Goal: Information Seeking & Learning: Learn about a topic

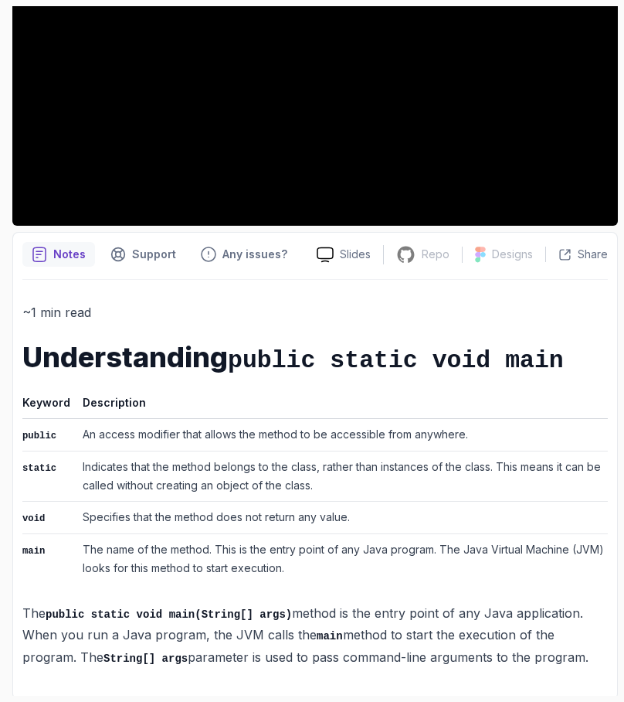
scroll to position [351, 0]
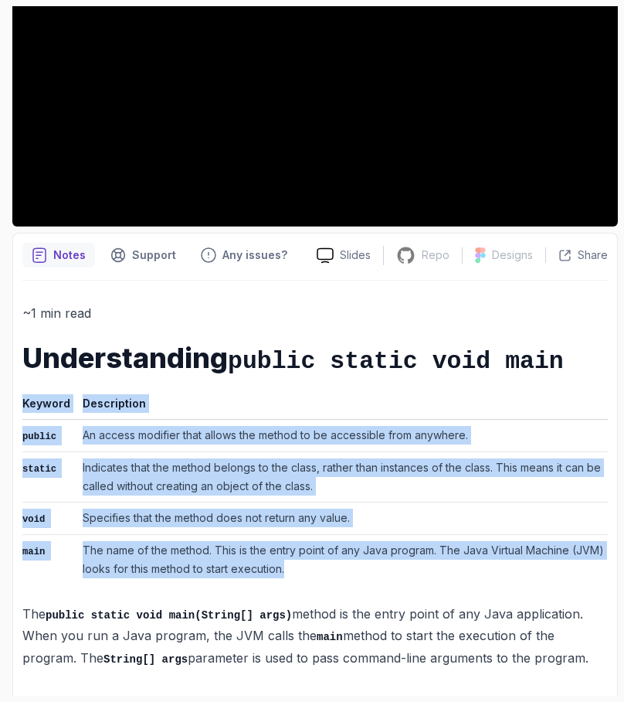
drag, startPoint x: 297, startPoint y: 563, endPoint x: 15, endPoint y: 428, distance: 311.8
click at [15, 428] on div "Notes Support Any issues? Slides Repo Repository not available Designs Design n…" at bounding box center [315, 467] width 606 height 468
copy div "Keyword Description public An access modifier that allows the method to be acce…"
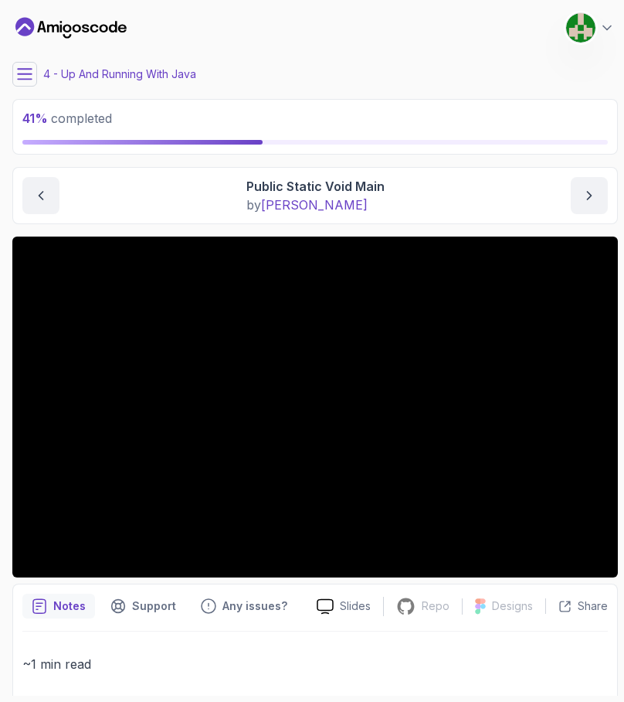
scroll to position [0, 0]
click at [582, 206] on button "next content" at bounding box center [589, 195] width 37 height 37
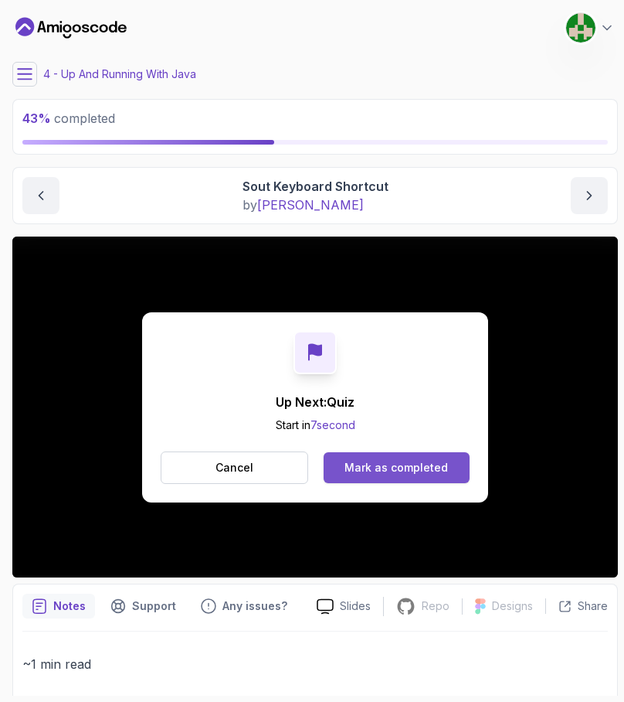
click at [415, 467] on div "Mark as completed" at bounding box center [397, 467] width 104 height 15
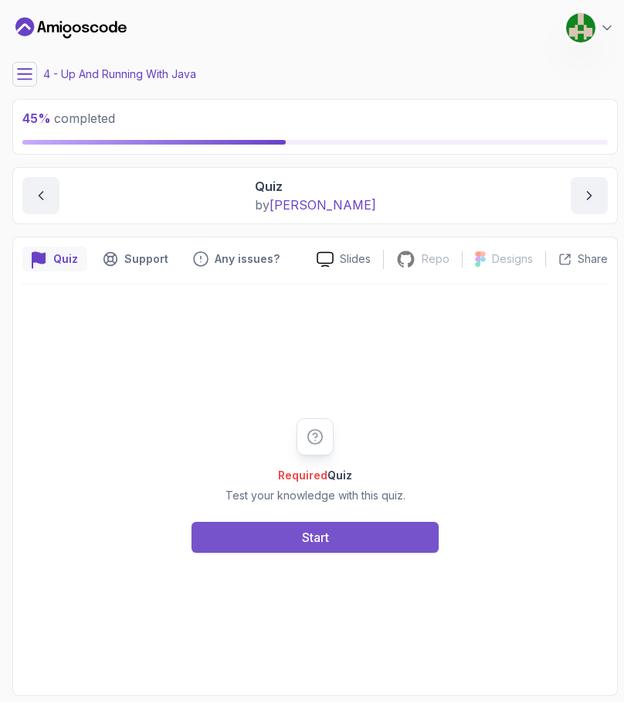
click at [371, 547] on button "Start" at bounding box center [315, 537] width 247 height 31
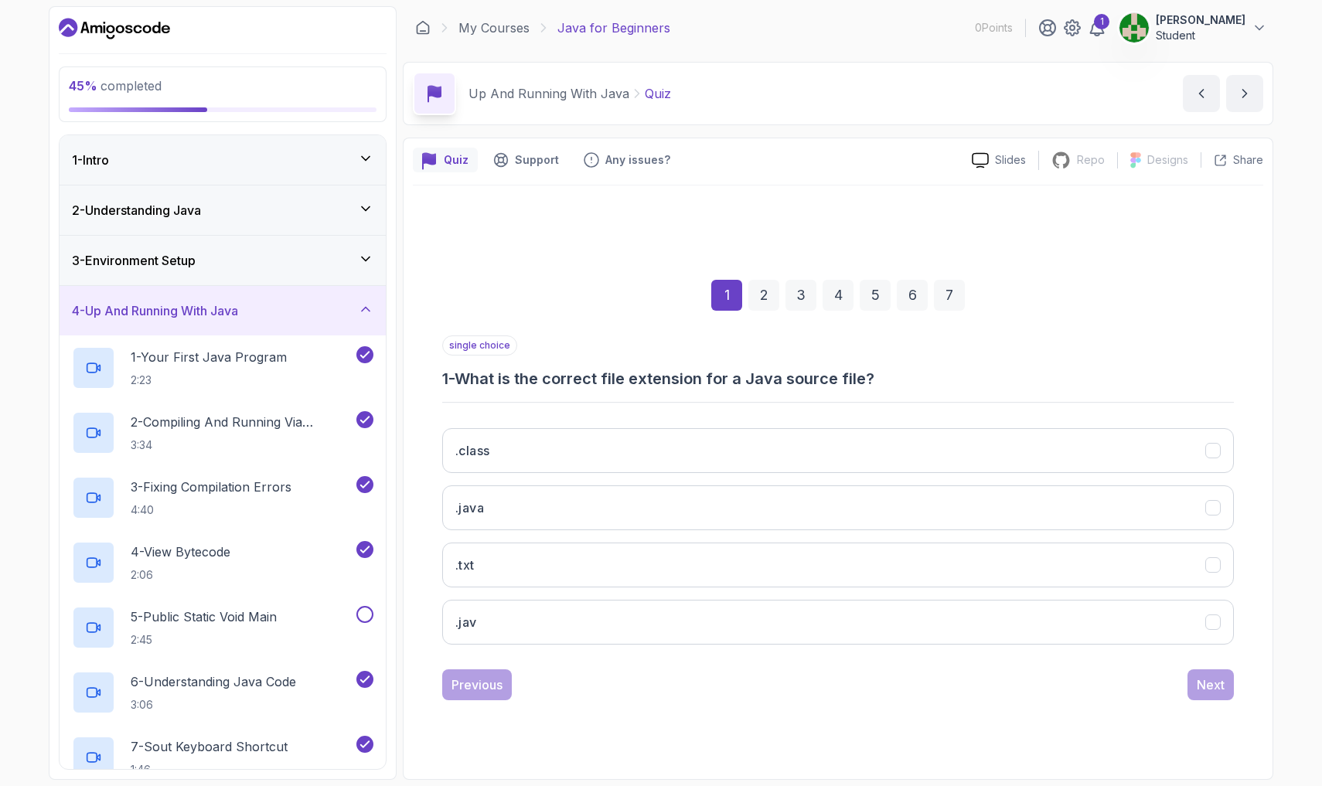
click at [617, 426] on div ".class .java .txt .jav" at bounding box center [837, 536] width 791 height 241
click at [621, 445] on button ".class" at bounding box center [837, 450] width 791 height 45
click at [624, 690] on div "Next" at bounding box center [1210, 684] width 28 height 19
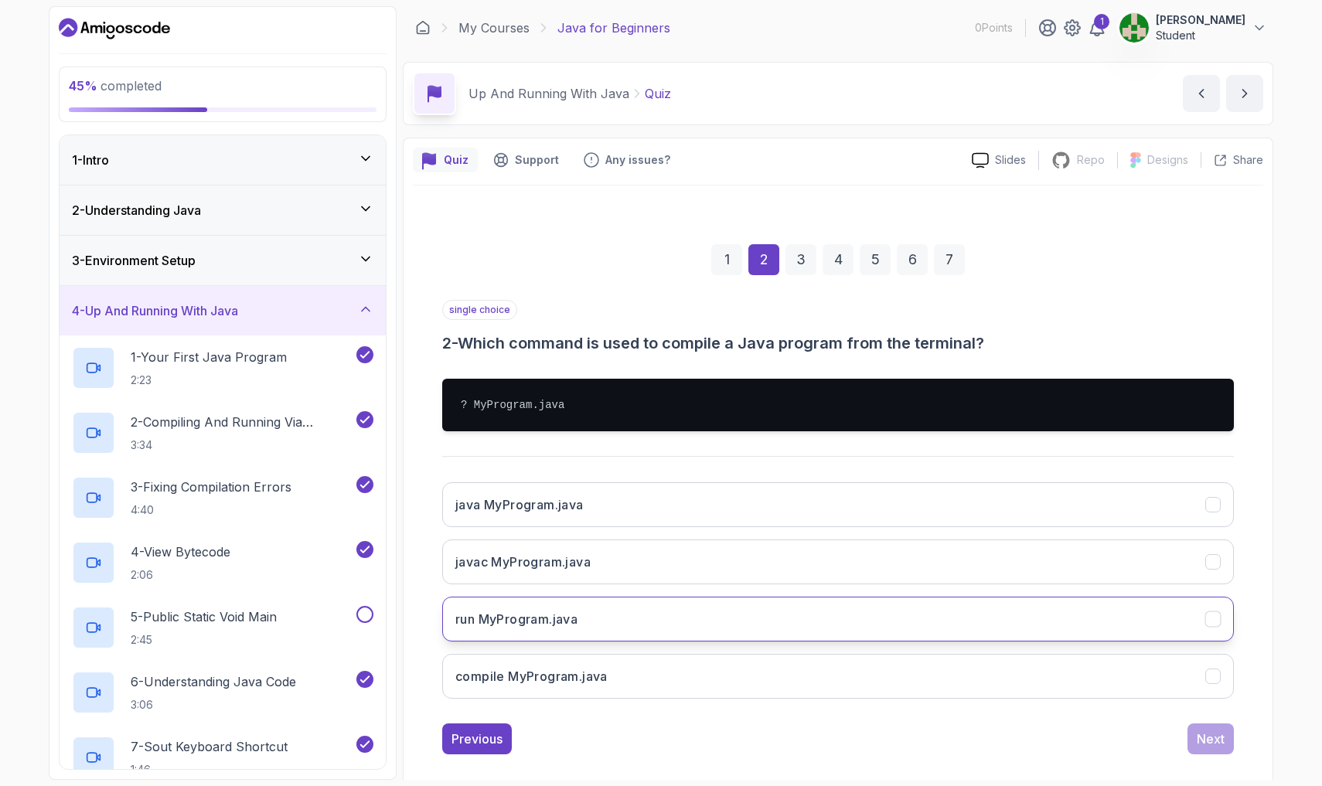
click at [624, 623] on button "run MyProgram.java" at bounding box center [837, 619] width 791 height 45
click at [624, 701] on div "Next" at bounding box center [1210, 739] width 28 height 19
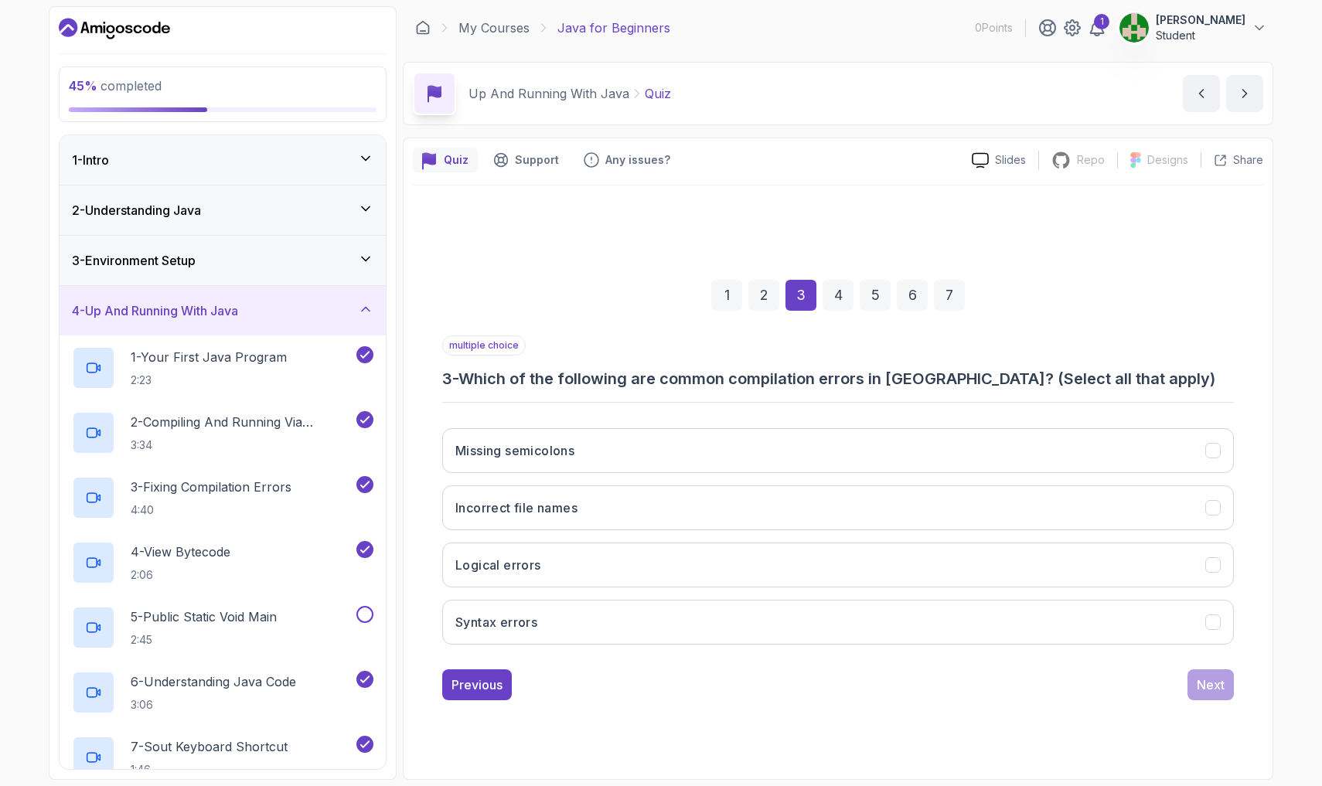
click at [624, 455] on div "1 2 3 4 5 6 7 multiple choice 3 - Which of the following are common compilation…" at bounding box center [838, 478] width 850 height 470
click at [624, 454] on icon "Missing semicolons" at bounding box center [1213, 451] width 15 height 15
click at [624, 556] on button "Logical errors" at bounding box center [837, 565] width 791 height 45
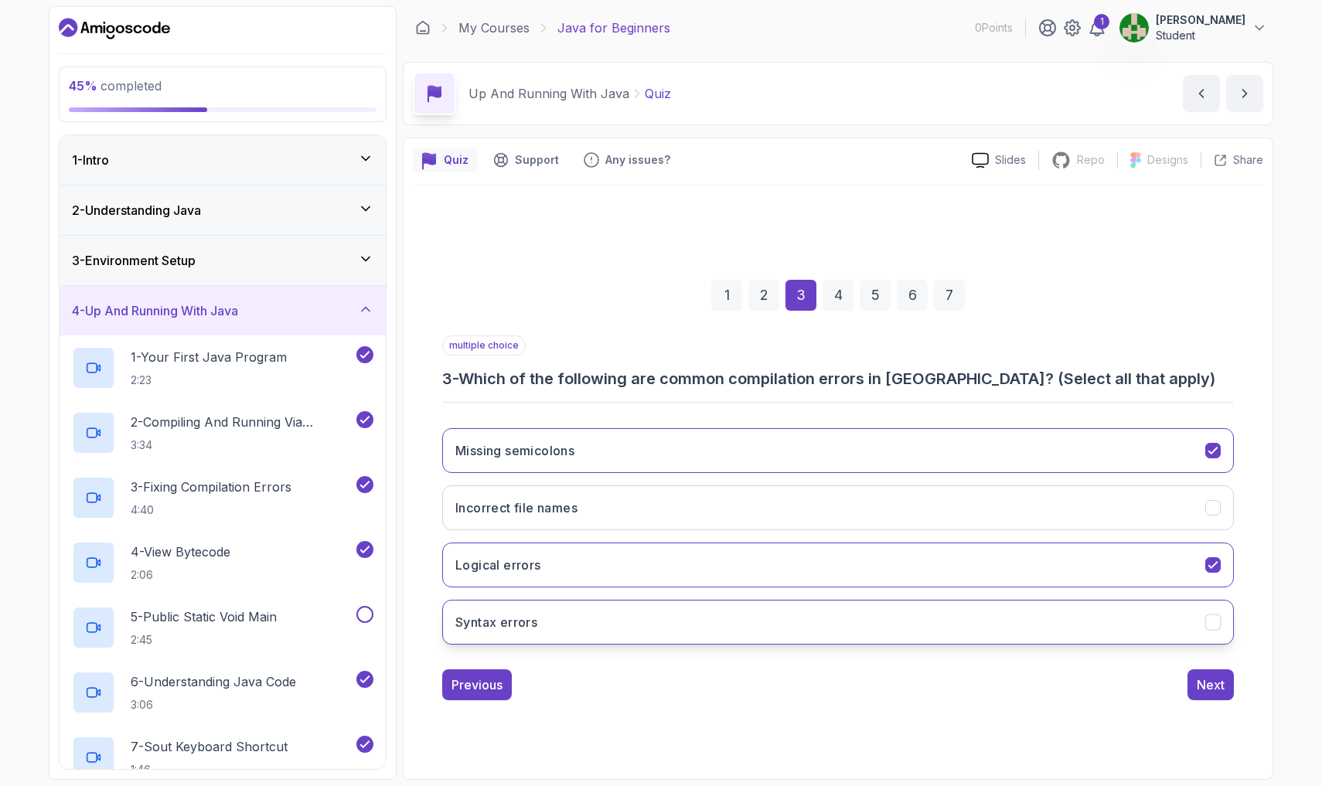
click at [624, 620] on button "Syntax errors" at bounding box center [837, 622] width 791 height 45
click at [624, 689] on div "Next" at bounding box center [1210, 684] width 28 height 19
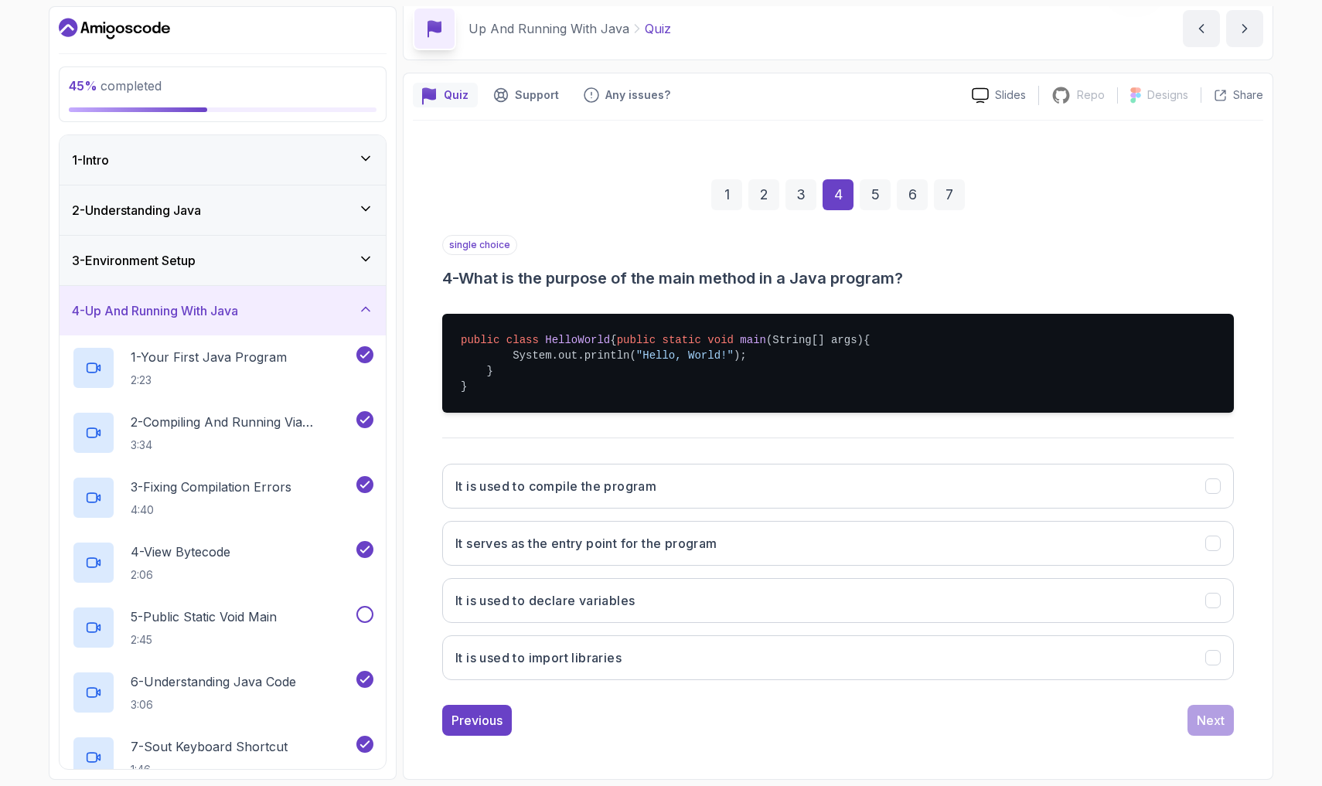
scroll to position [80, 0]
click at [624, 541] on button "It serves as the entry point for the program" at bounding box center [837, 543] width 791 height 45
click at [624, 701] on div "Next" at bounding box center [1210, 720] width 28 height 19
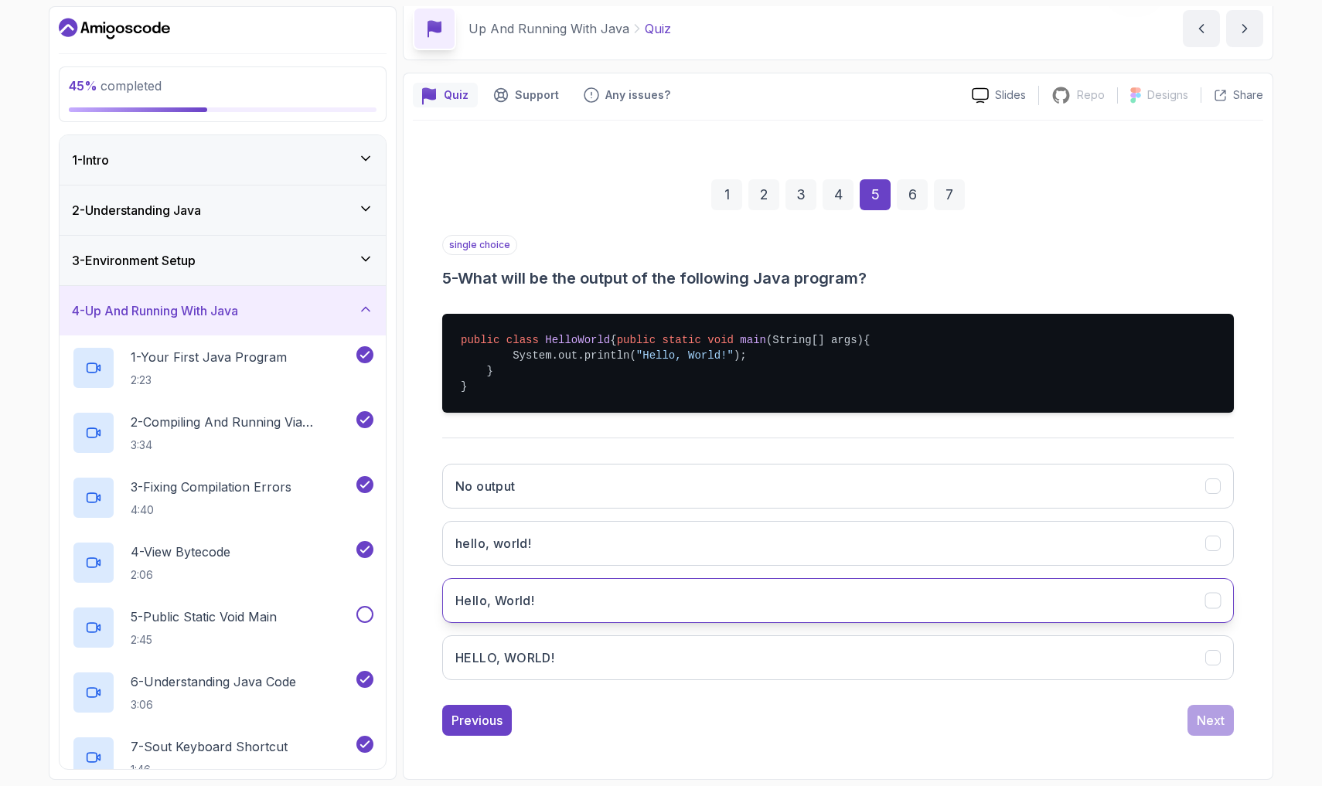
click at [624, 589] on button "Hello, World!" at bounding box center [837, 600] width 791 height 45
click at [624, 701] on div "Next" at bounding box center [1210, 720] width 28 height 19
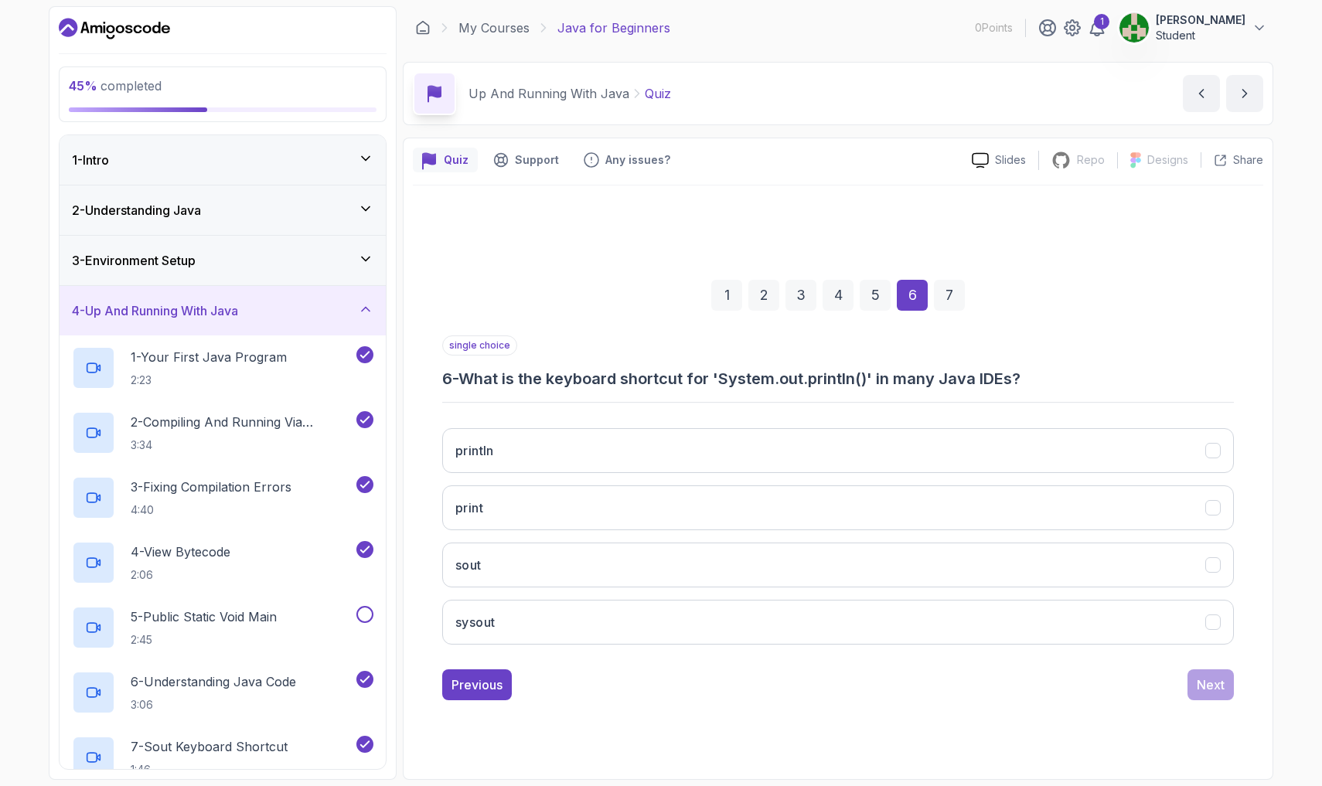
scroll to position [0, 0]
click at [624, 569] on button "sout" at bounding box center [837, 565] width 791 height 45
click at [624, 682] on div "Next" at bounding box center [1210, 684] width 28 height 19
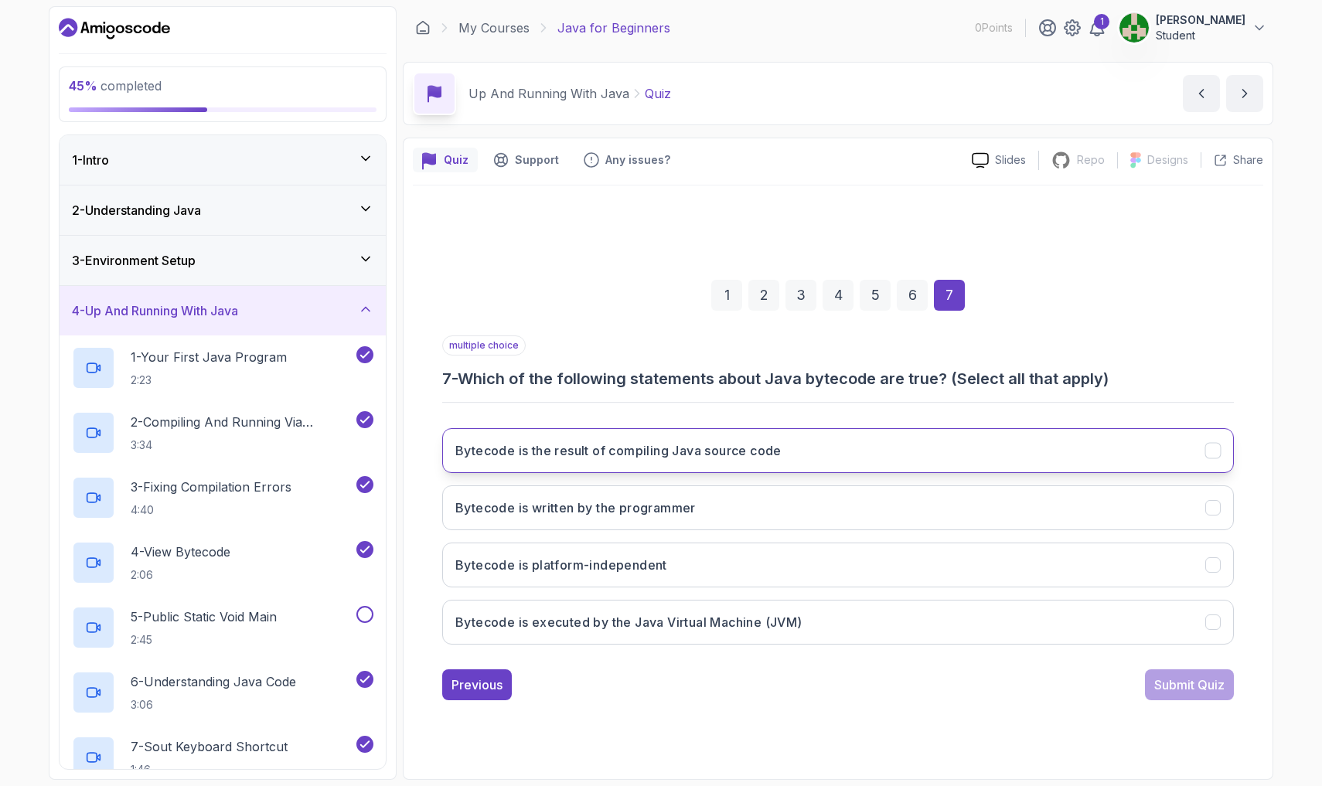
click at [624, 458] on button "Bytecode is the result of compiling Java source code" at bounding box center [837, 450] width 791 height 45
click at [624, 665] on div "multiple choice 7 - Which of the following statements about Java bytecode are t…" at bounding box center [837, 517] width 791 height 365
click at [624, 679] on div "Submit Quiz" at bounding box center [1189, 684] width 70 height 19
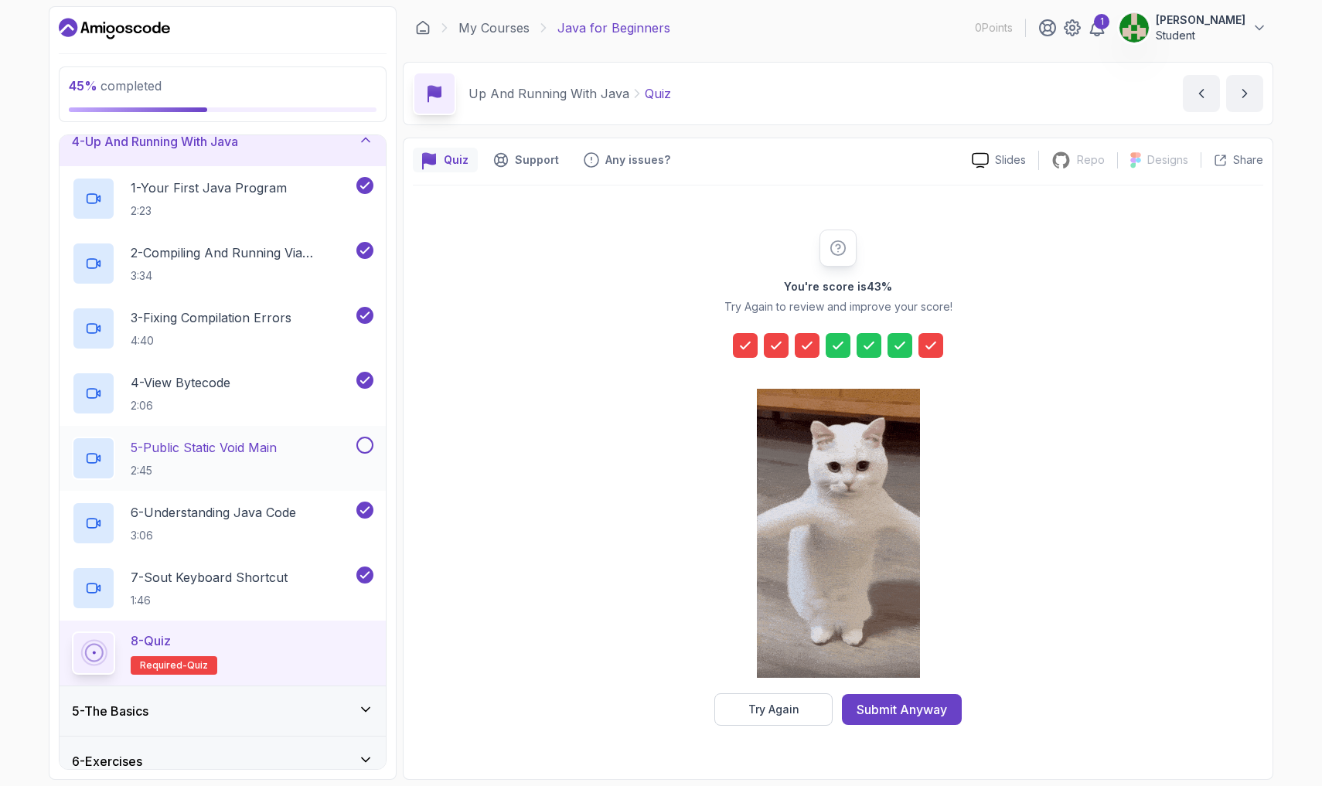
scroll to position [172, 0]
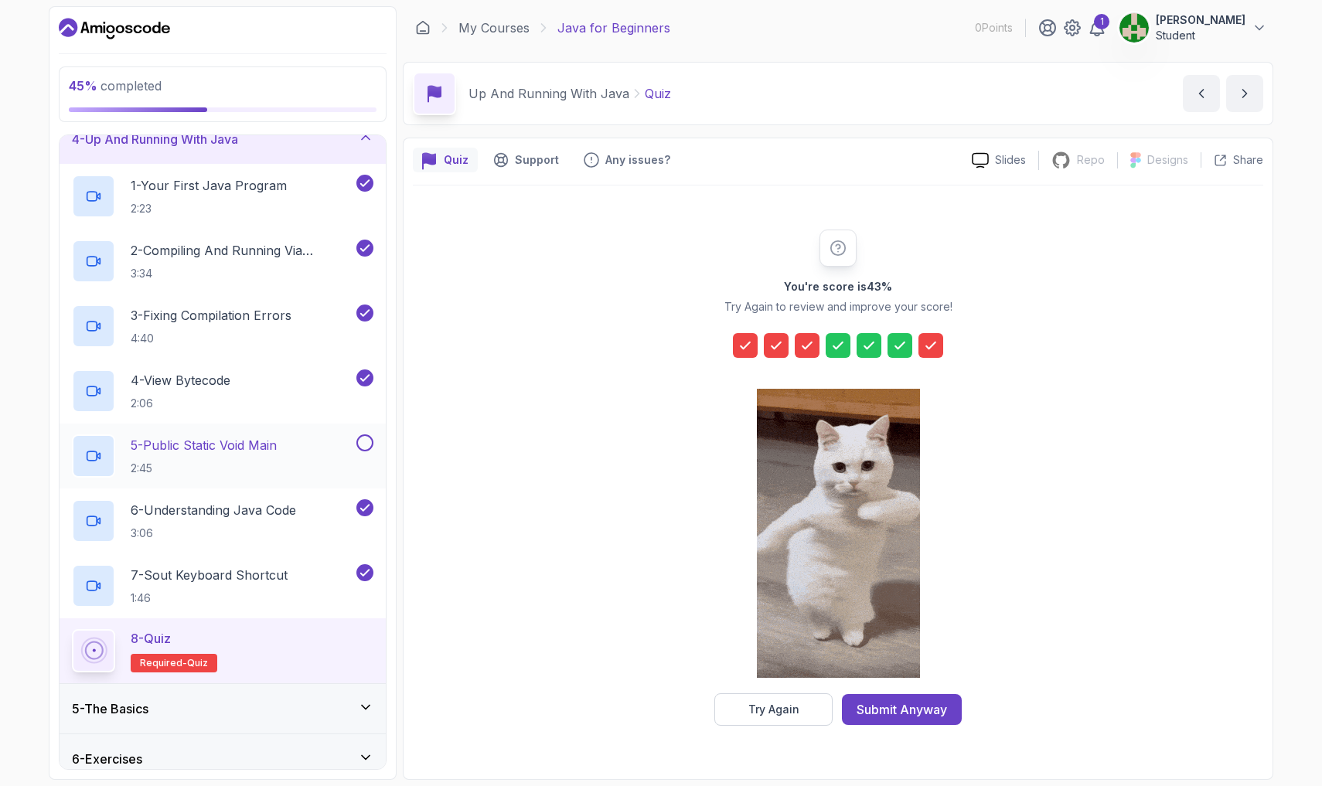
click at [354, 429] on div "5 - Public Static Void Main 2:45" at bounding box center [223, 456] width 326 height 65
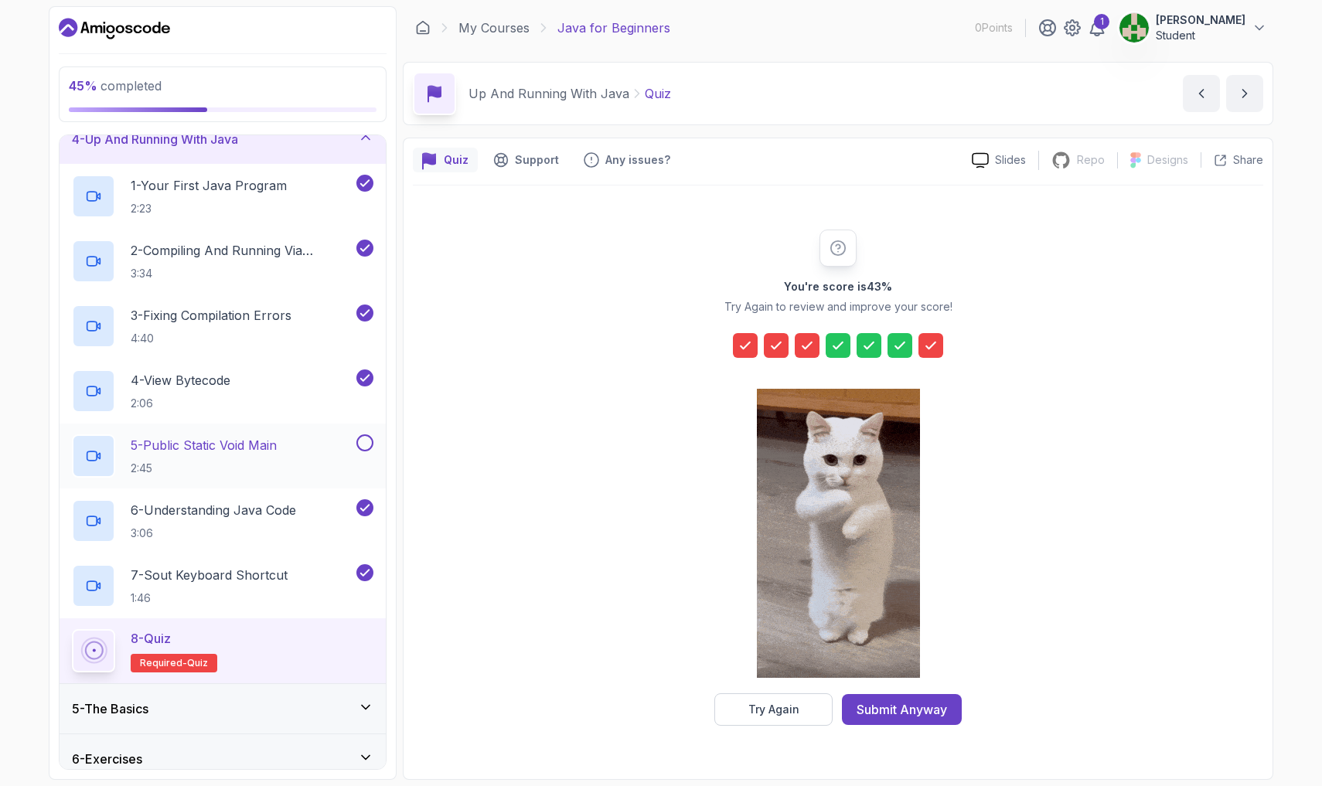
click at [358, 444] on button at bounding box center [364, 442] width 17 height 17
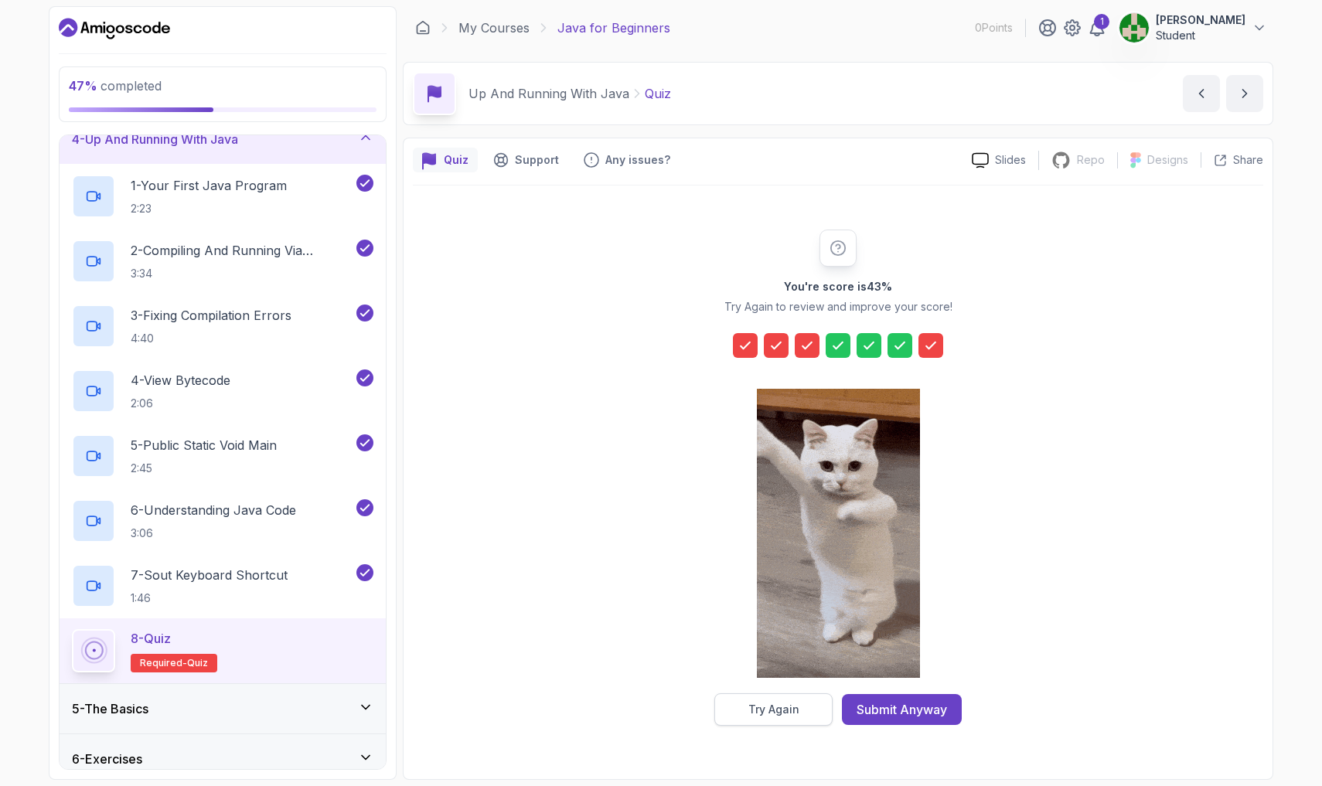
click at [624, 701] on div "Try Again" at bounding box center [773, 709] width 51 height 15
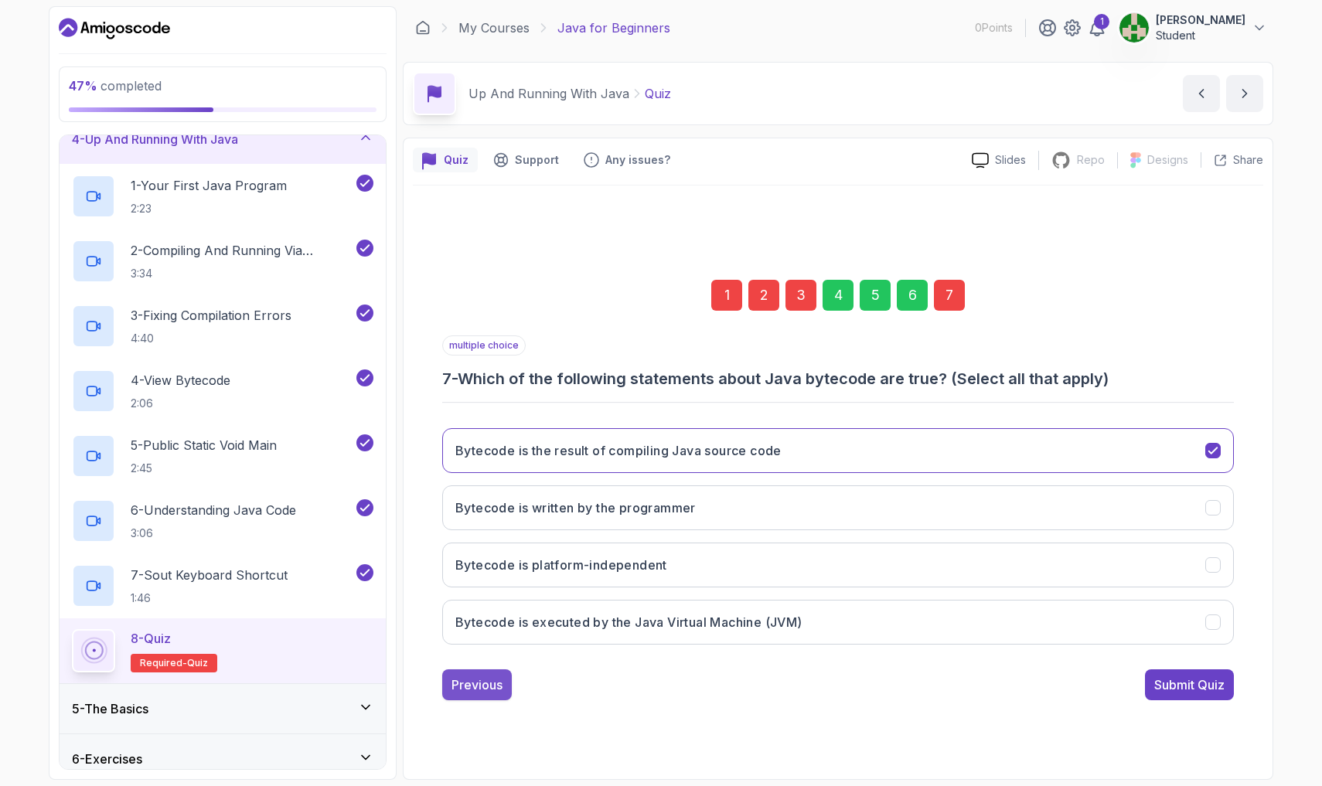
click at [491, 684] on div "Previous" at bounding box center [476, 684] width 51 height 19
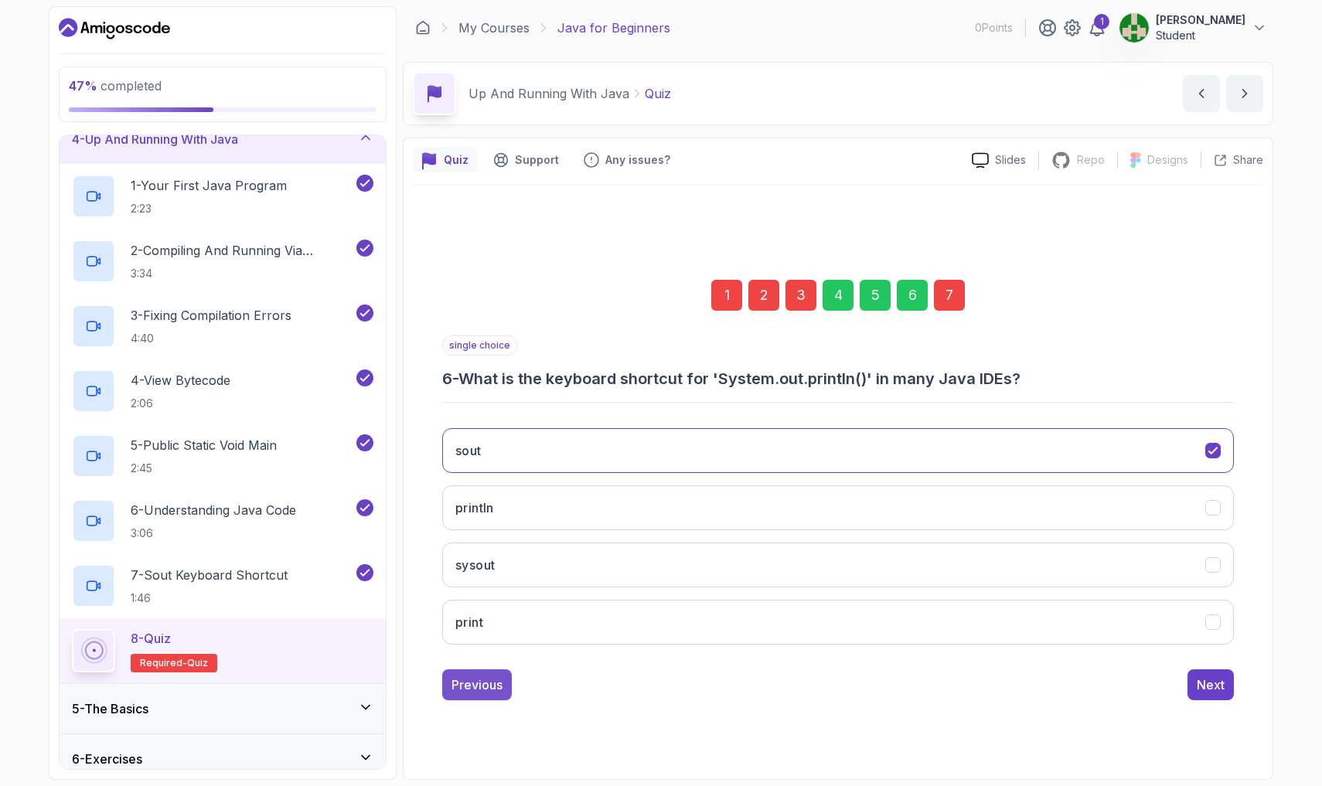
click at [462, 669] on button "Previous" at bounding box center [477, 684] width 70 height 31
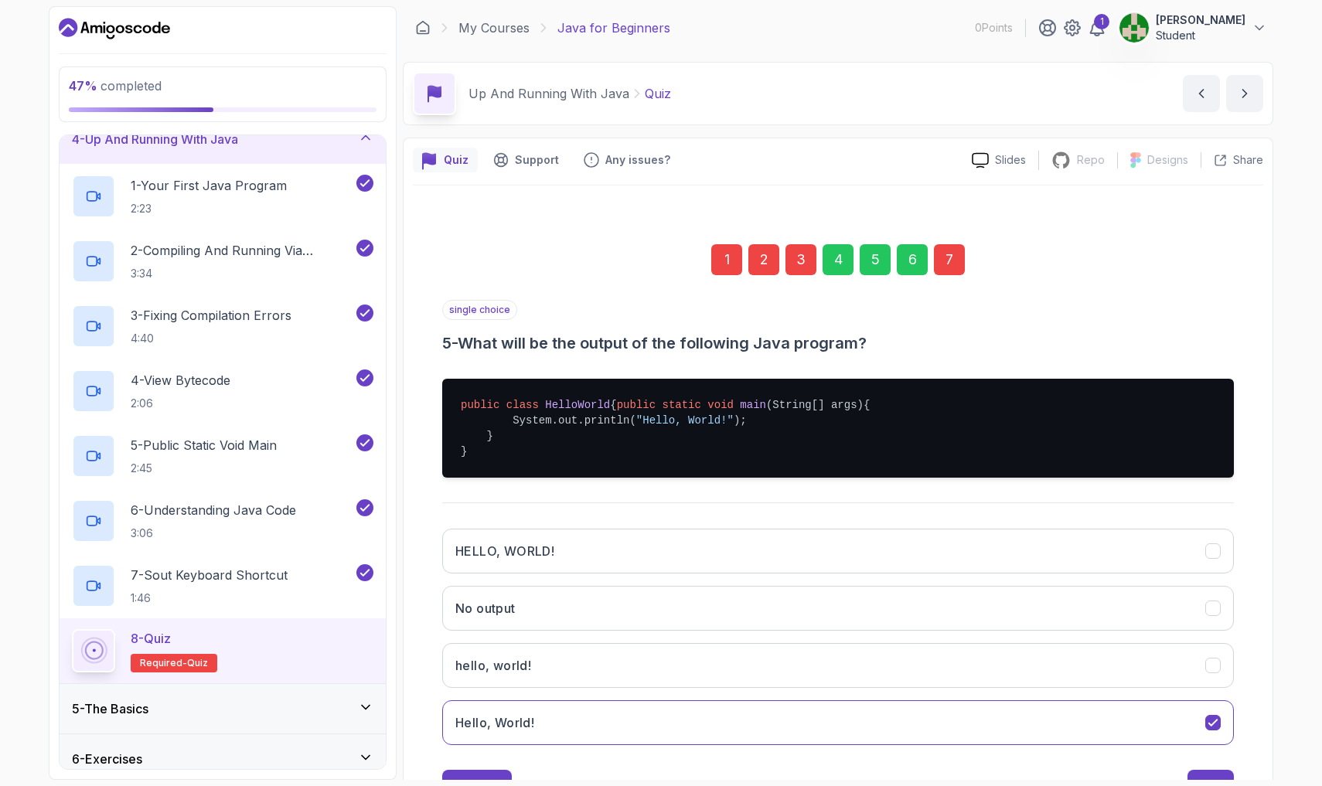
drag, startPoint x: 468, startPoint y: 676, endPoint x: 386, endPoint y: 577, distance: 128.9
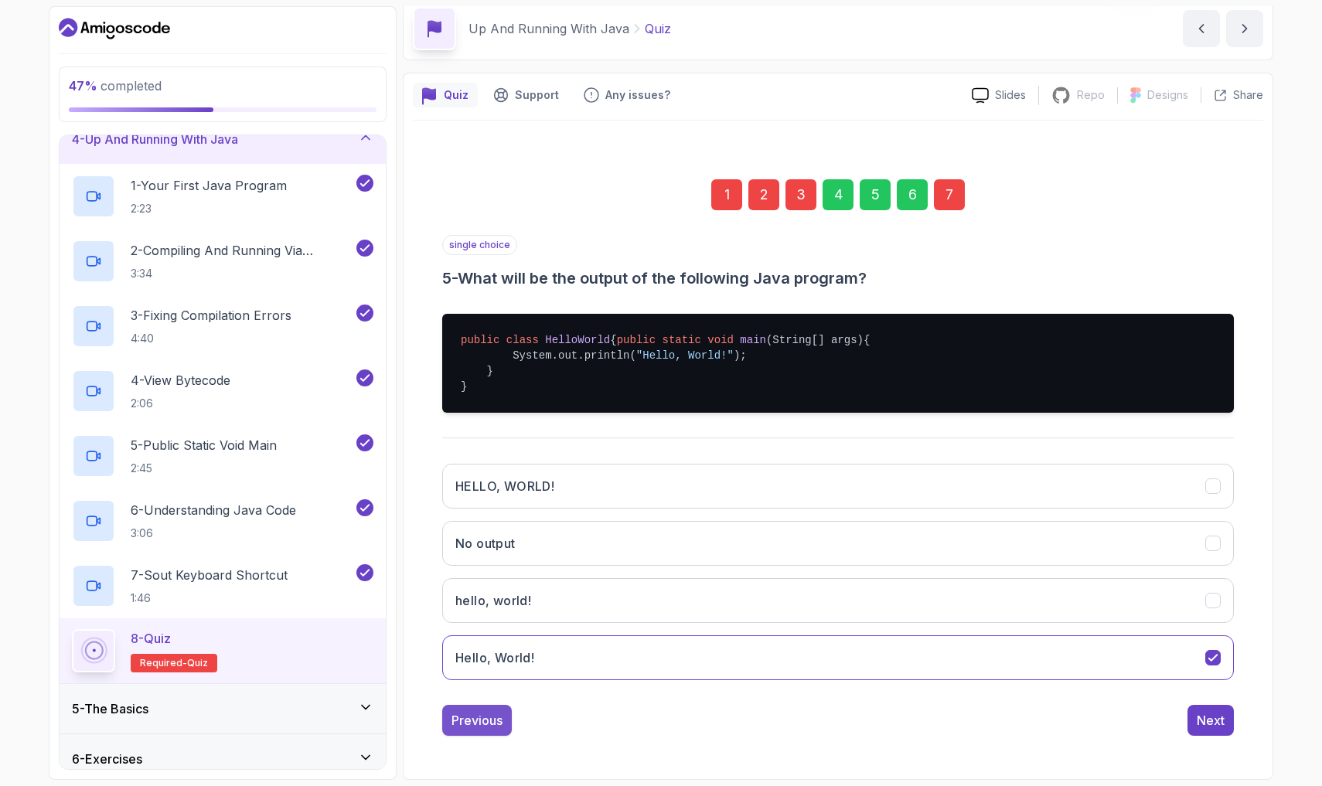
scroll to position [80, 0]
click at [486, 701] on div "Previous" at bounding box center [476, 720] width 51 height 19
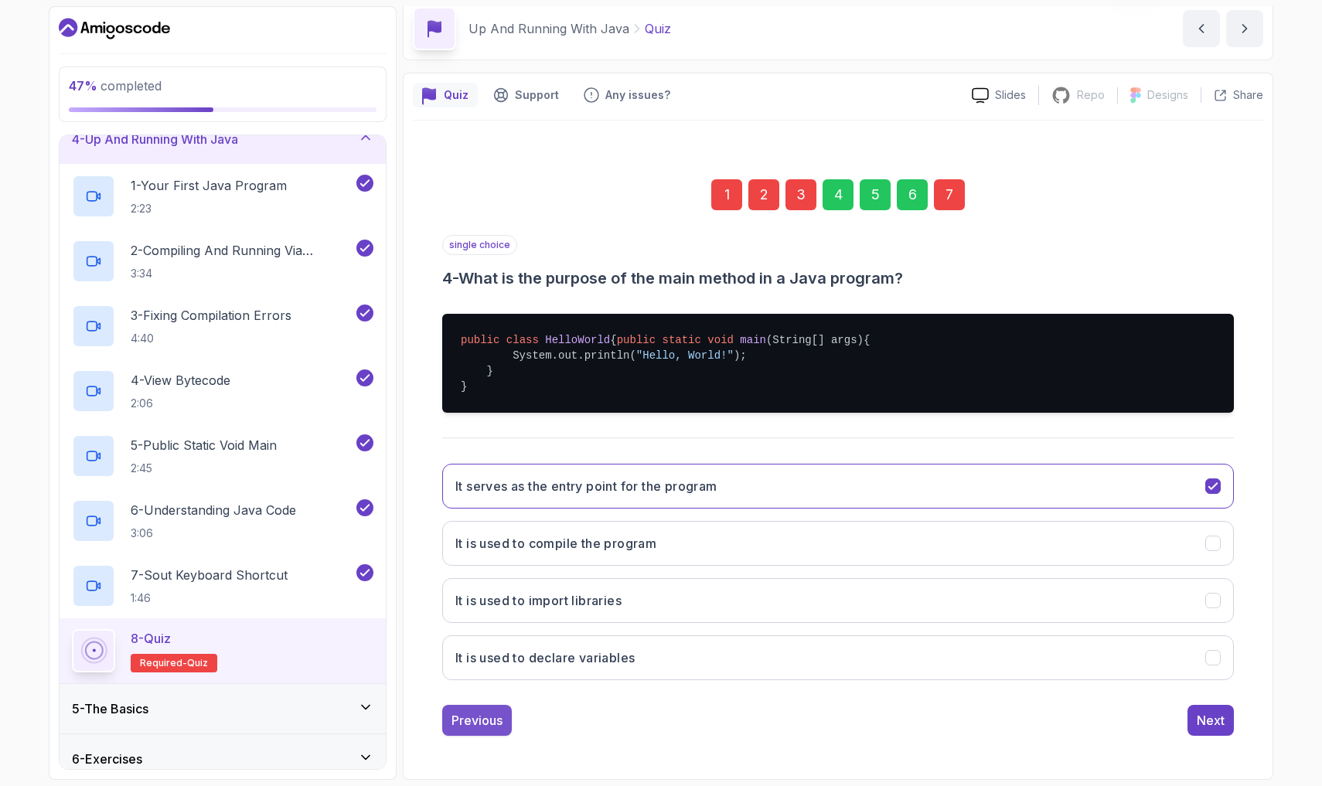
click at [478, 701] on div "Previous" at bounding box center [476, 720] width 51 height 19
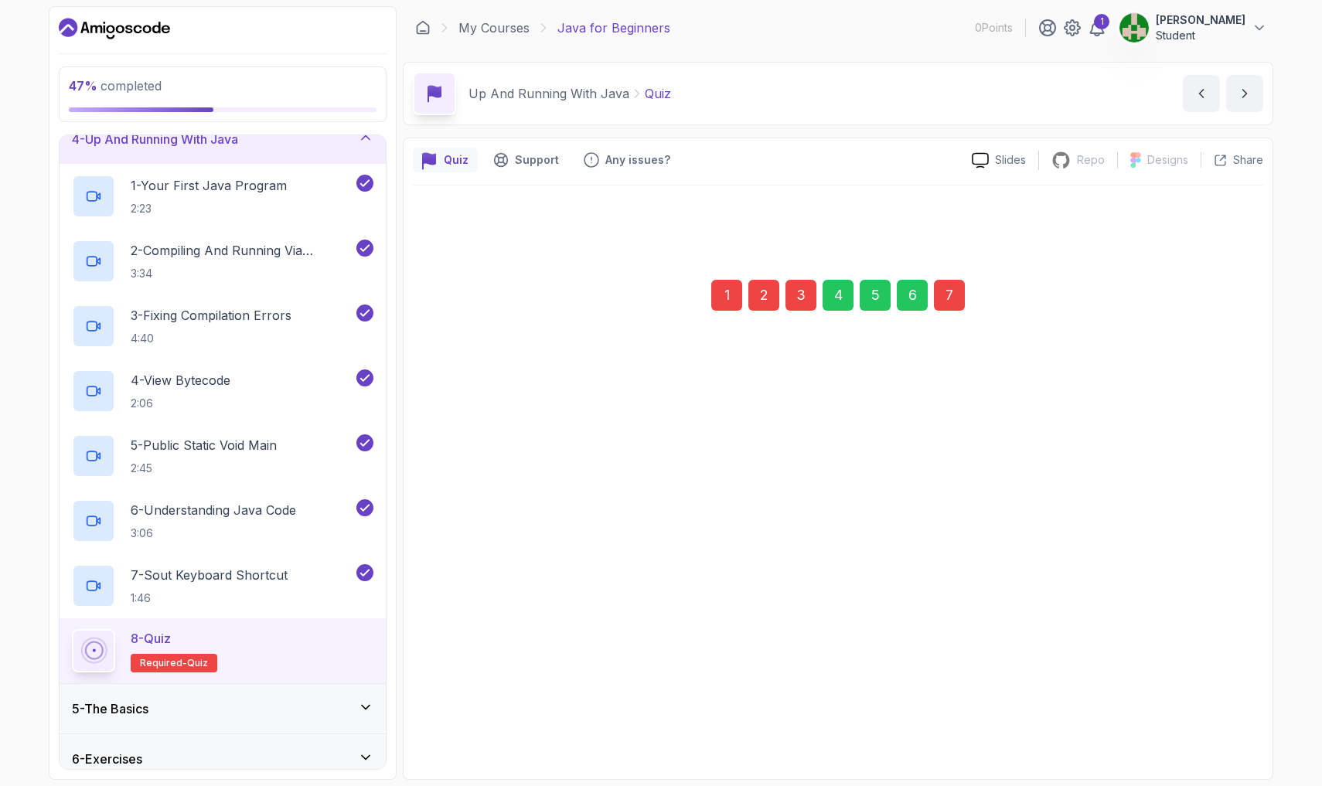
scroll to position [0, 0]
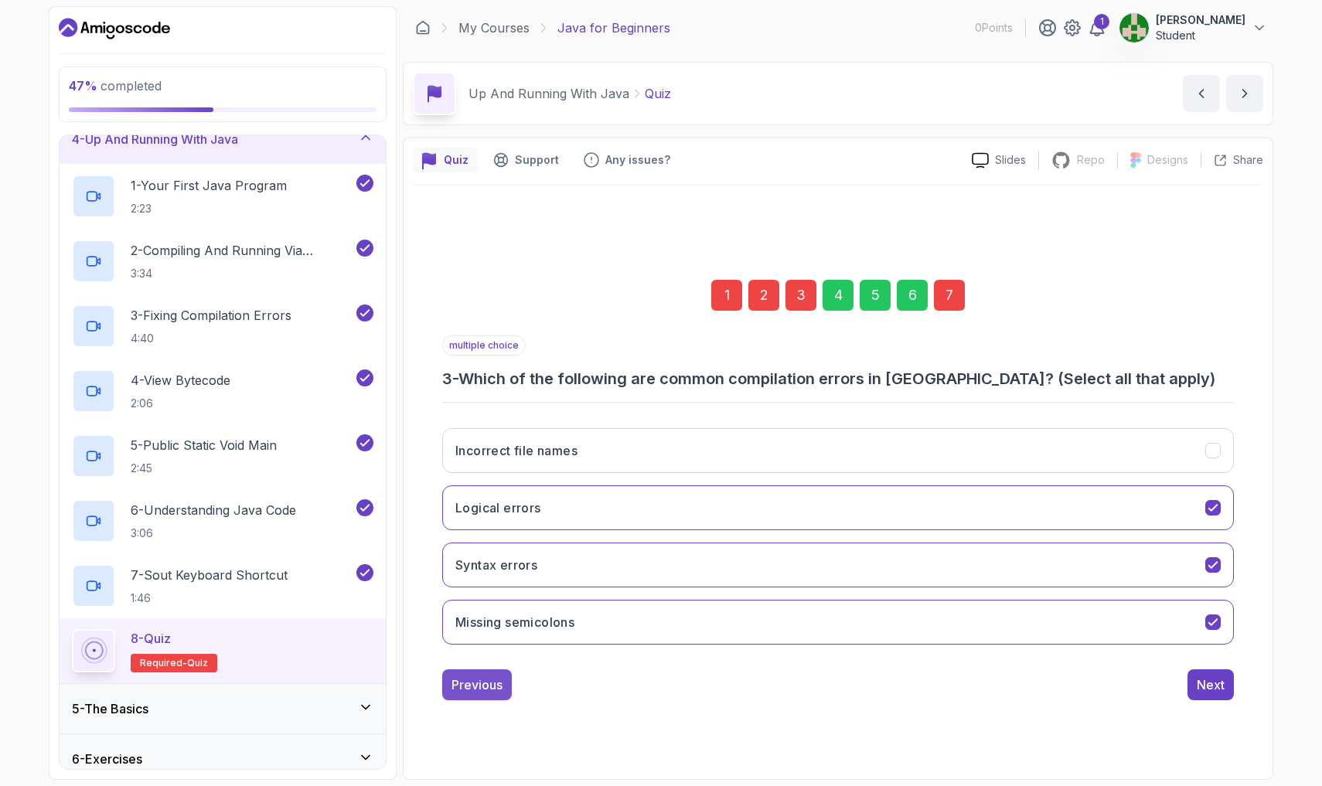
click at [464, 689] on div "Previous" at bounding box center [476, 684] width 51 height 19
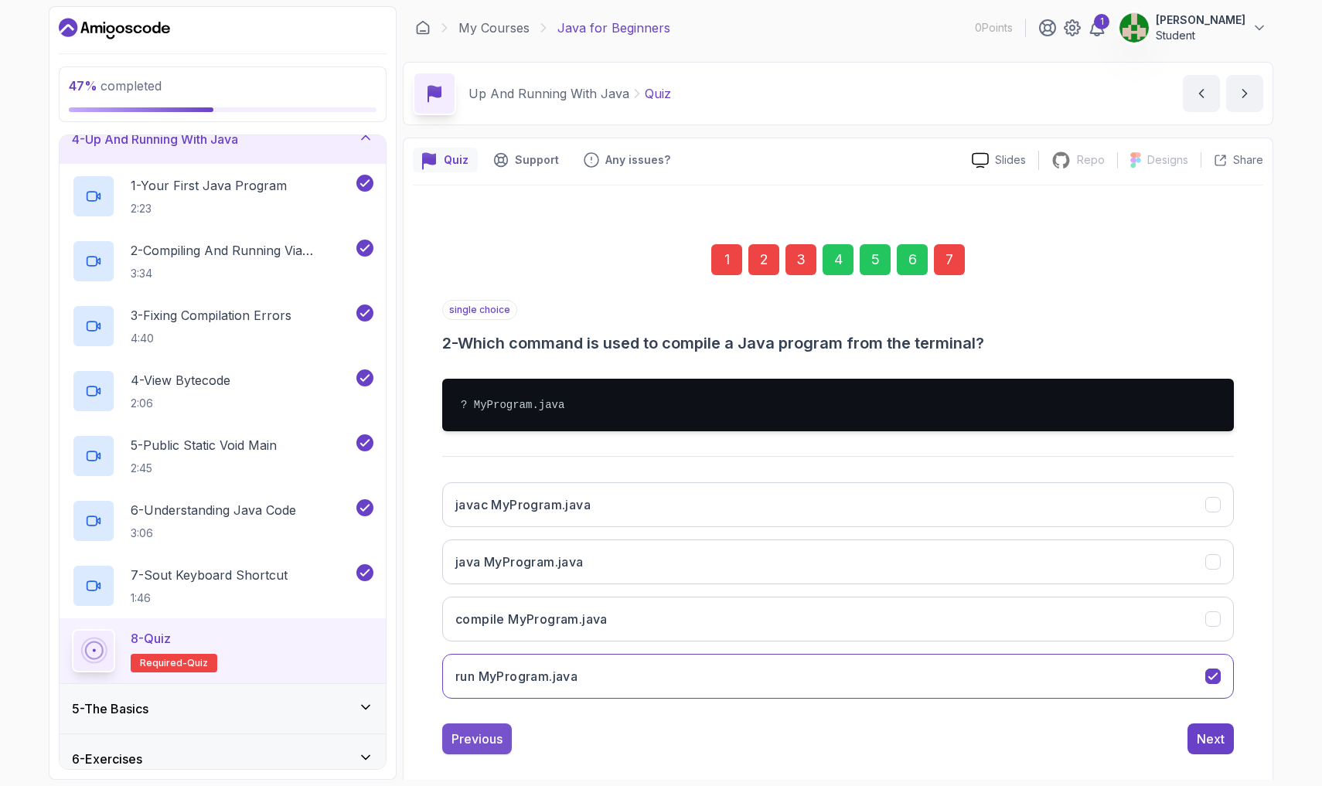
click at [492, 701] on div "Previous" at bounding box center [476, 739] width 51 height 19
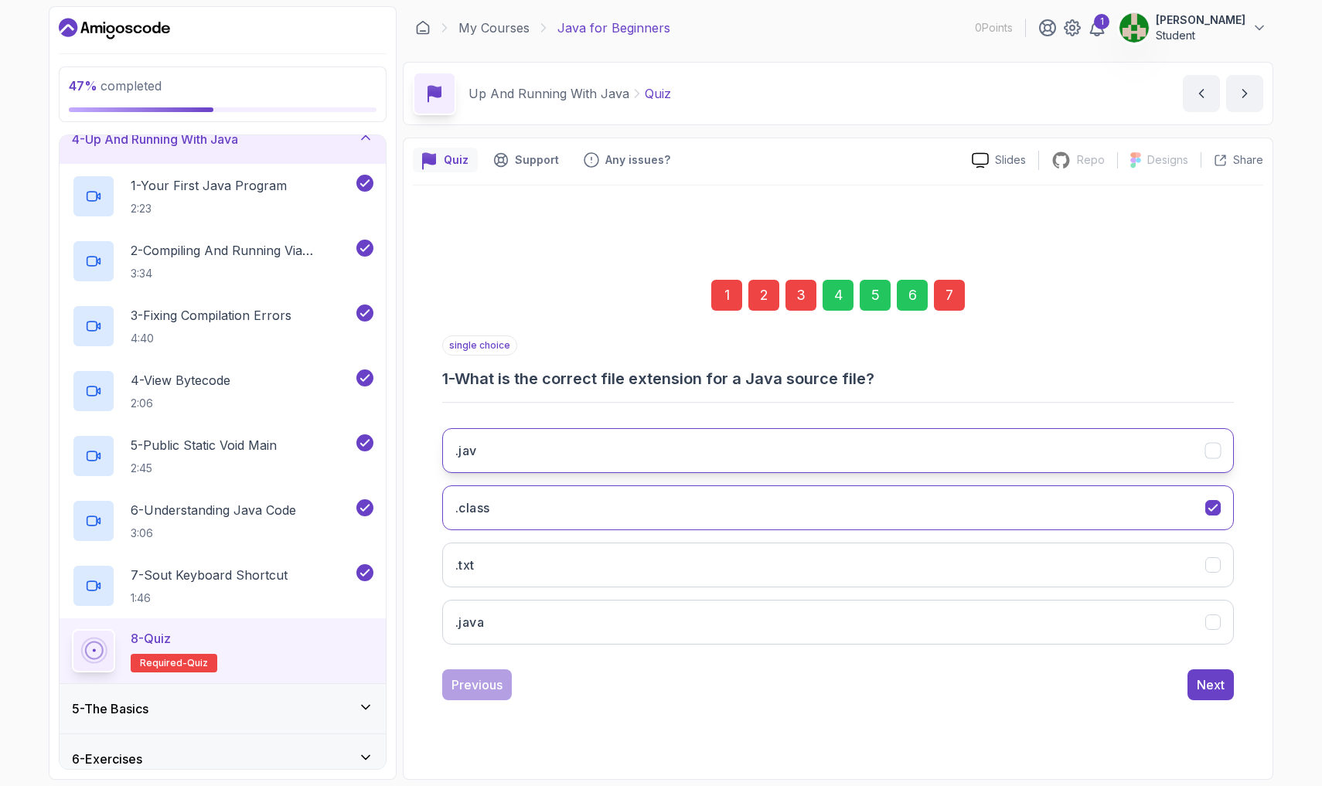
click at [521, 444] on button ".jav" at bounding box center [837, 450] width 791 height 45
click at [624, 686] on div "Next" at bounding box center [1210, 684] width 28 height 19
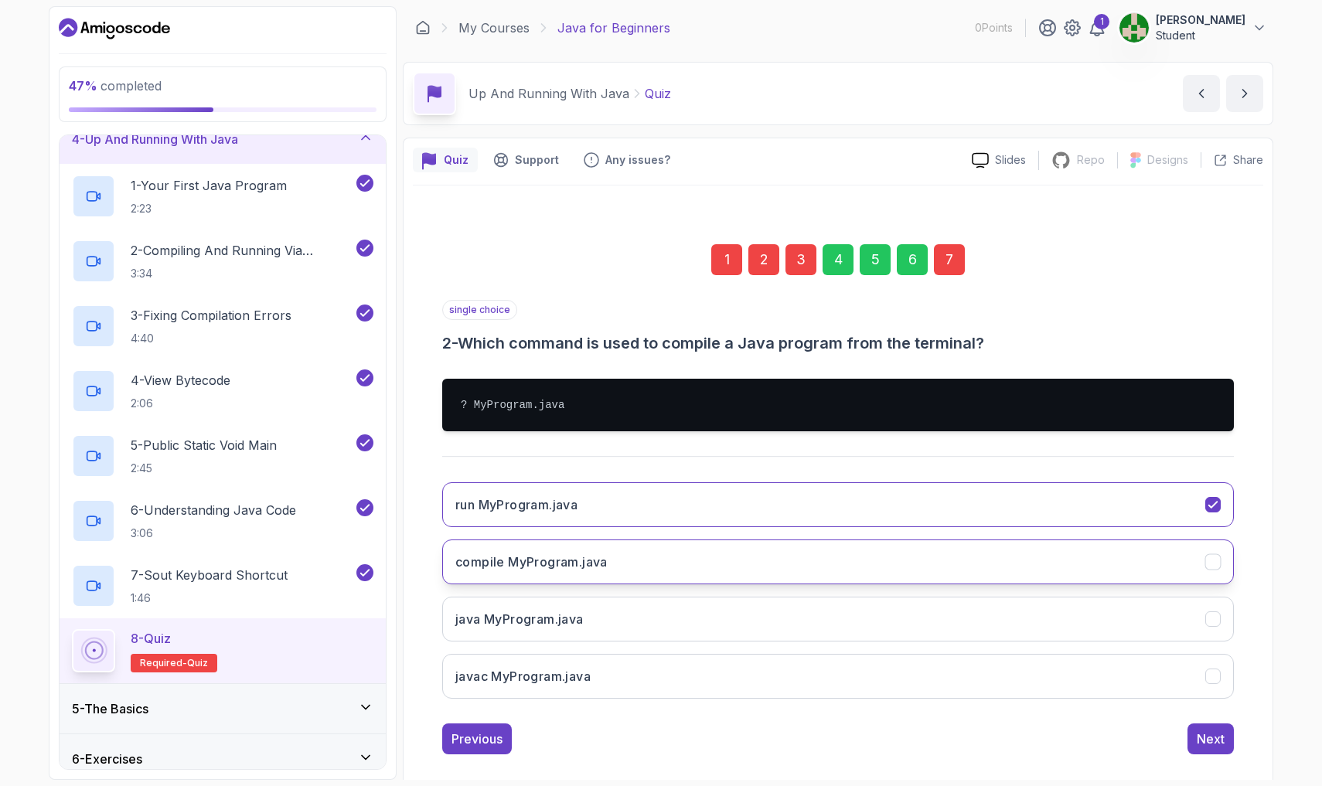
click at [624, 551] on button "compile MyProgram.java" at bounding box center [837, 561] width 791 height 45
click at [624, 701] on div "Next" at bounding box center [1210, 739] width 28 height 19
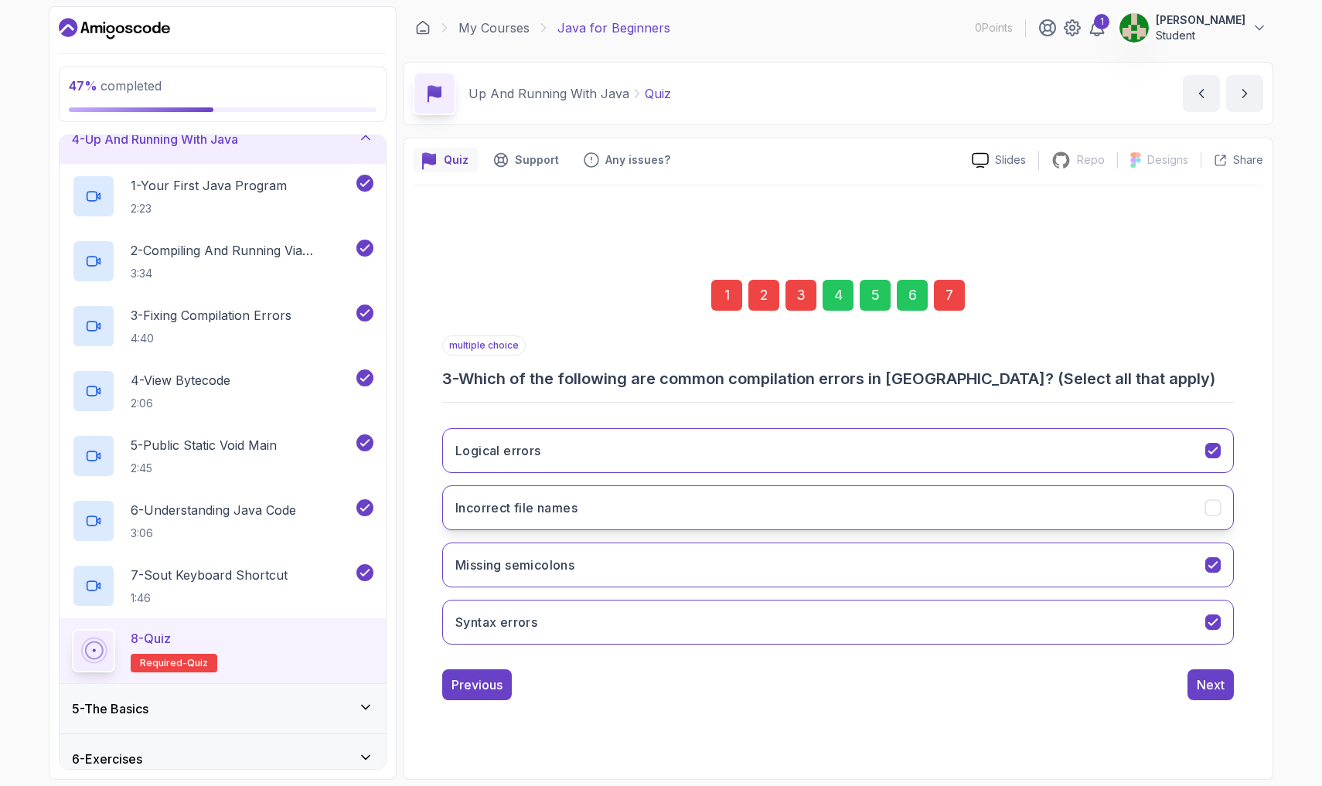
click at [624, 512] on icon "Incorrect file names" at bounding box center [1213, 508] width 15 height 15
click at [624, 682] on div "Next" at bounding box center [1210, 684] width 28 height 19
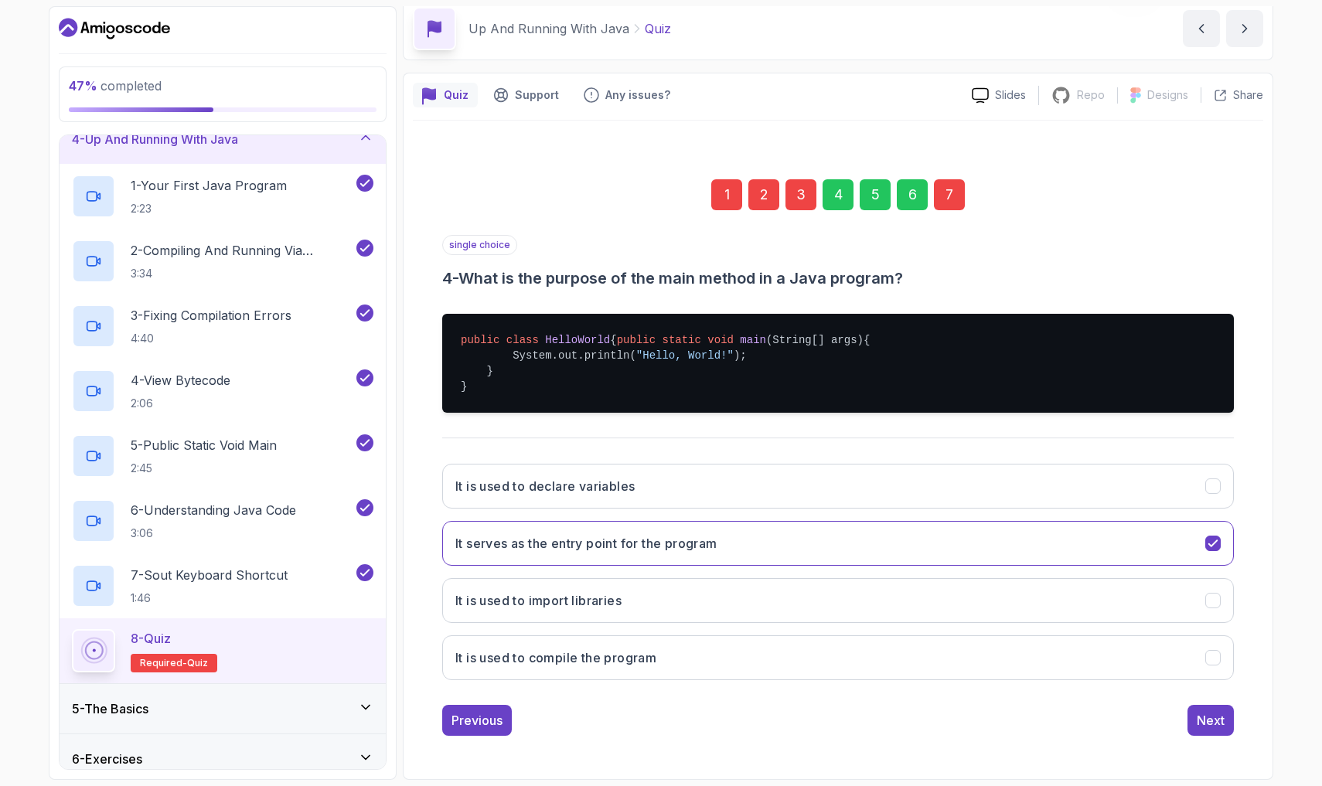
scroll to position [80, 0]
click at [624, 701] on button "Next" at bounding box center [1210, 720] width 46 height 31
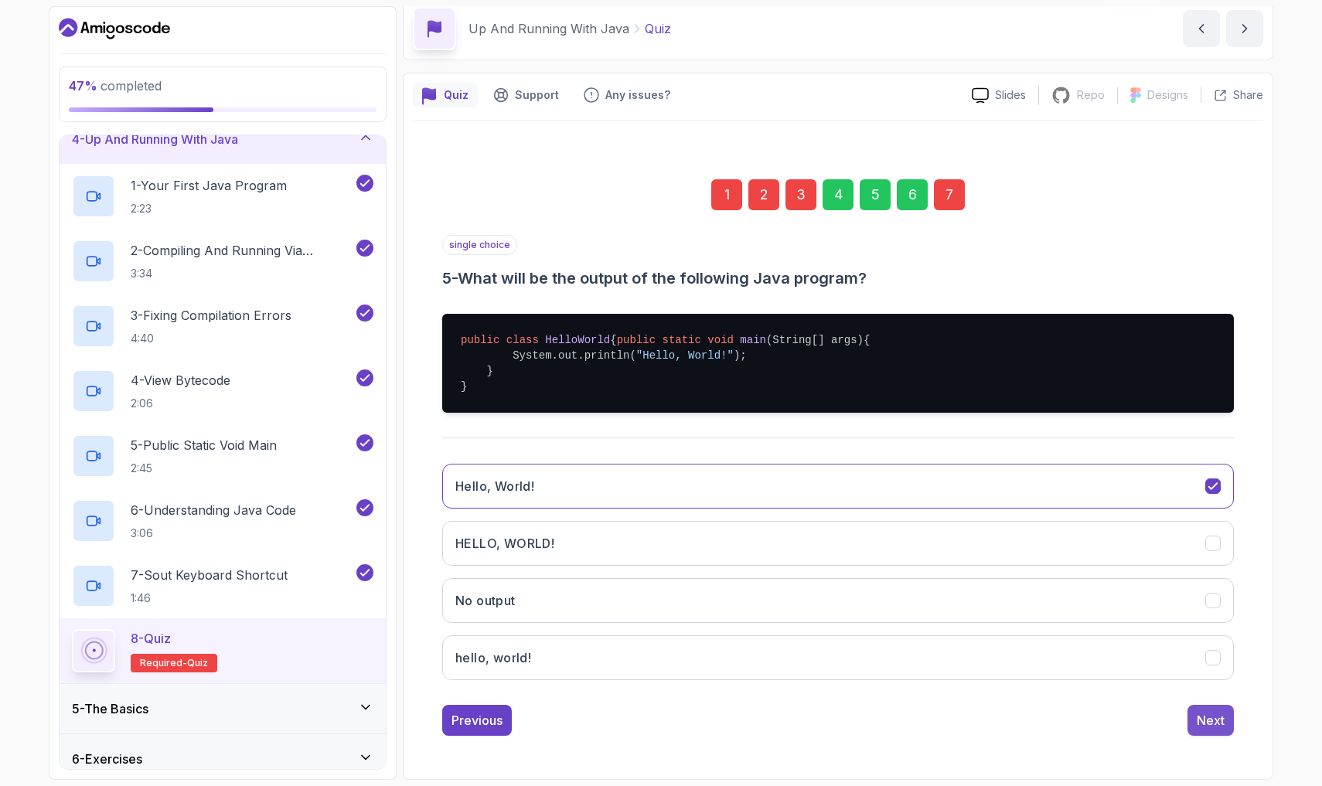
click at [624, 701] on div "Next" at bounding box center [1210, 720] width 28 height 19
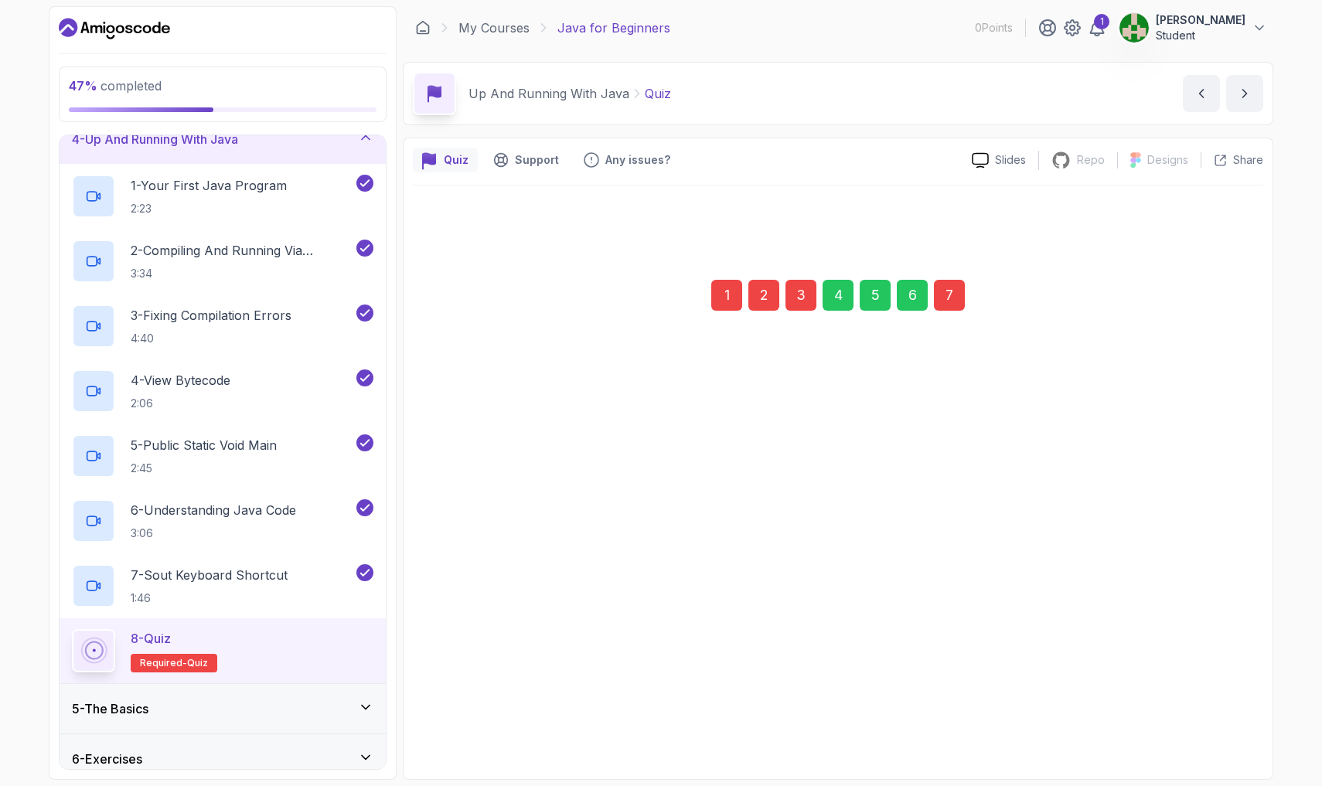
scroll to position [0, 0]
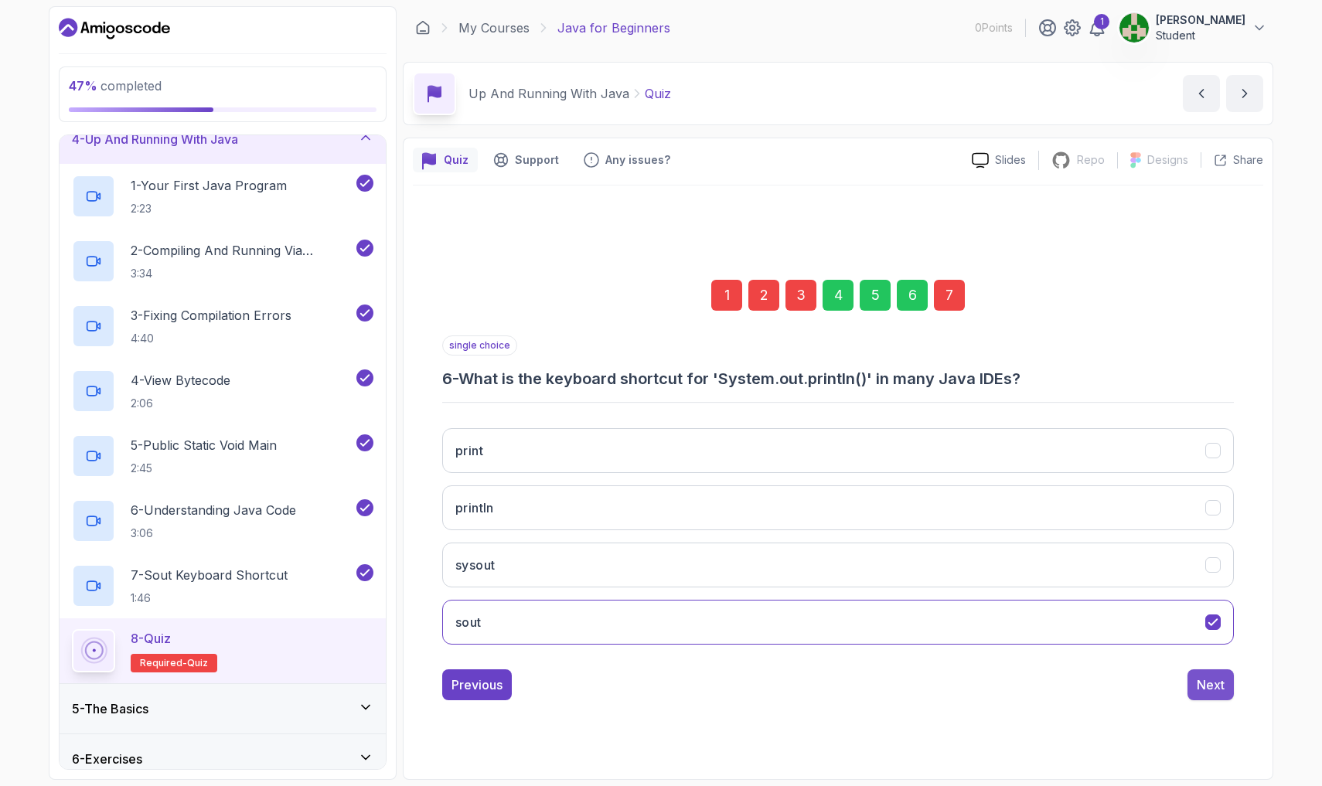
click at [624, 687] on div "Next" at bounding box center [1210, 684] width 28 height 19
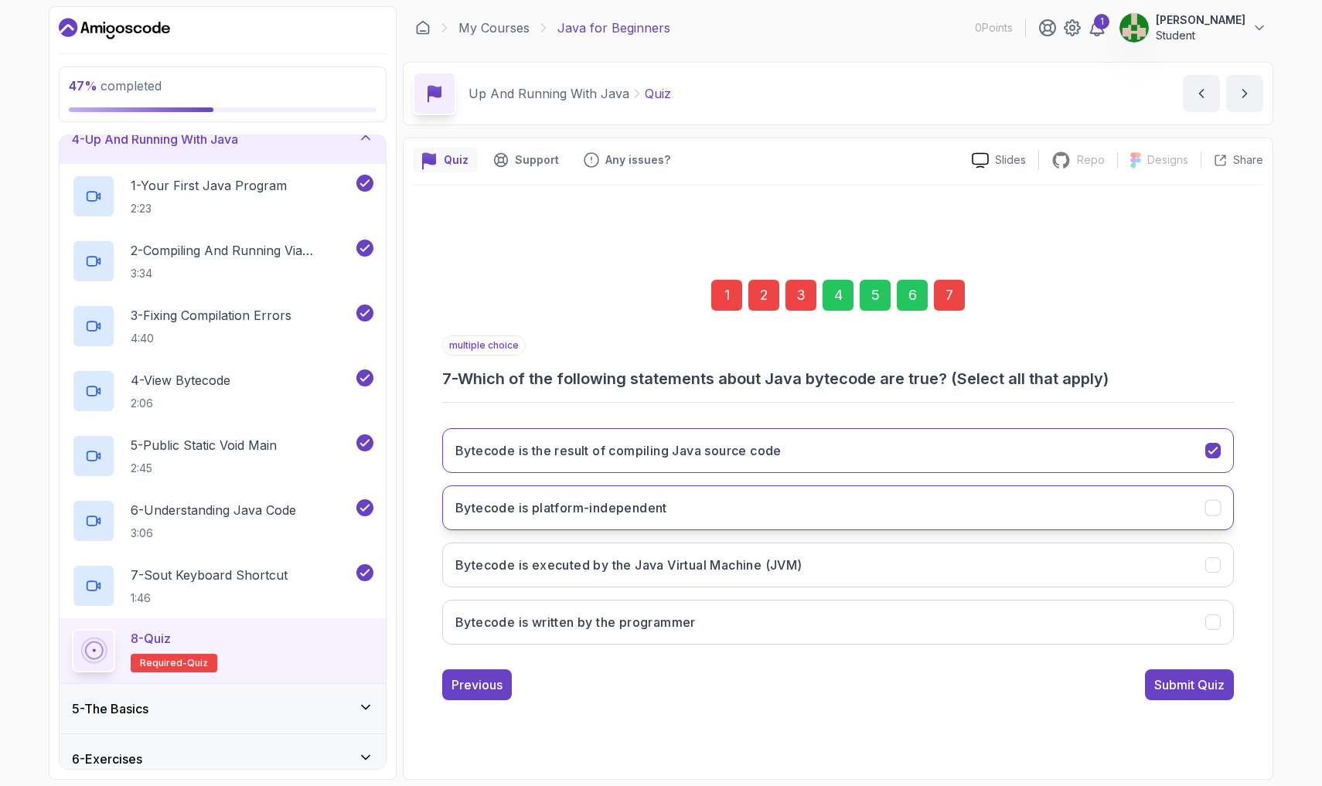
click at [624, 504] on button "Bytecode is platform-independent" at bounding box center [837, 507] width 791 height 45
click at [624, 489] on button "Bytecode is platform-independent" at bounding box center [837, 507] width 791 height 45
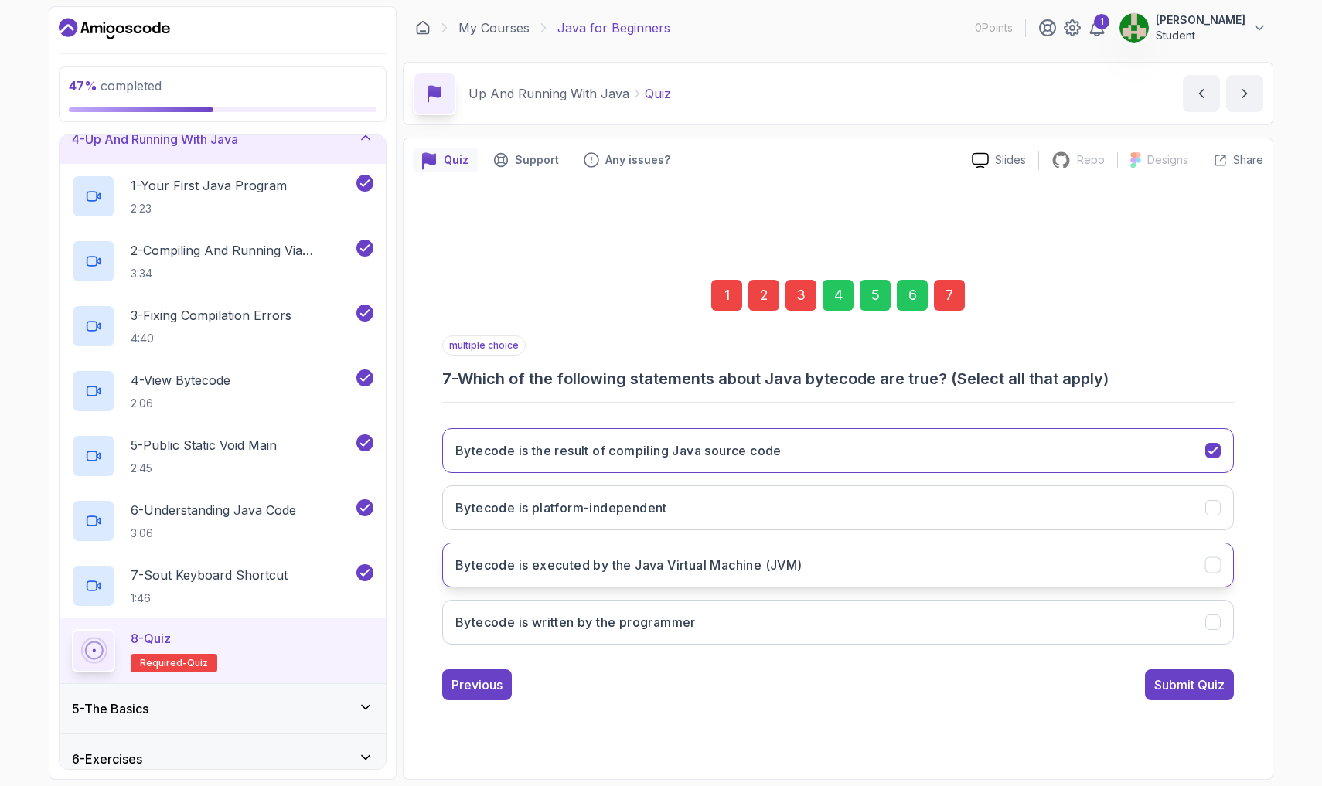
click at [624, 566] on button "Bytecode is executed by the Java Virtual Machine (JVM)" at bounding box center [837, 565] width 791 height 45
click at [624, 687] on div "Submit Quiz" at bounding box center [1189, 684] width 70 height 19
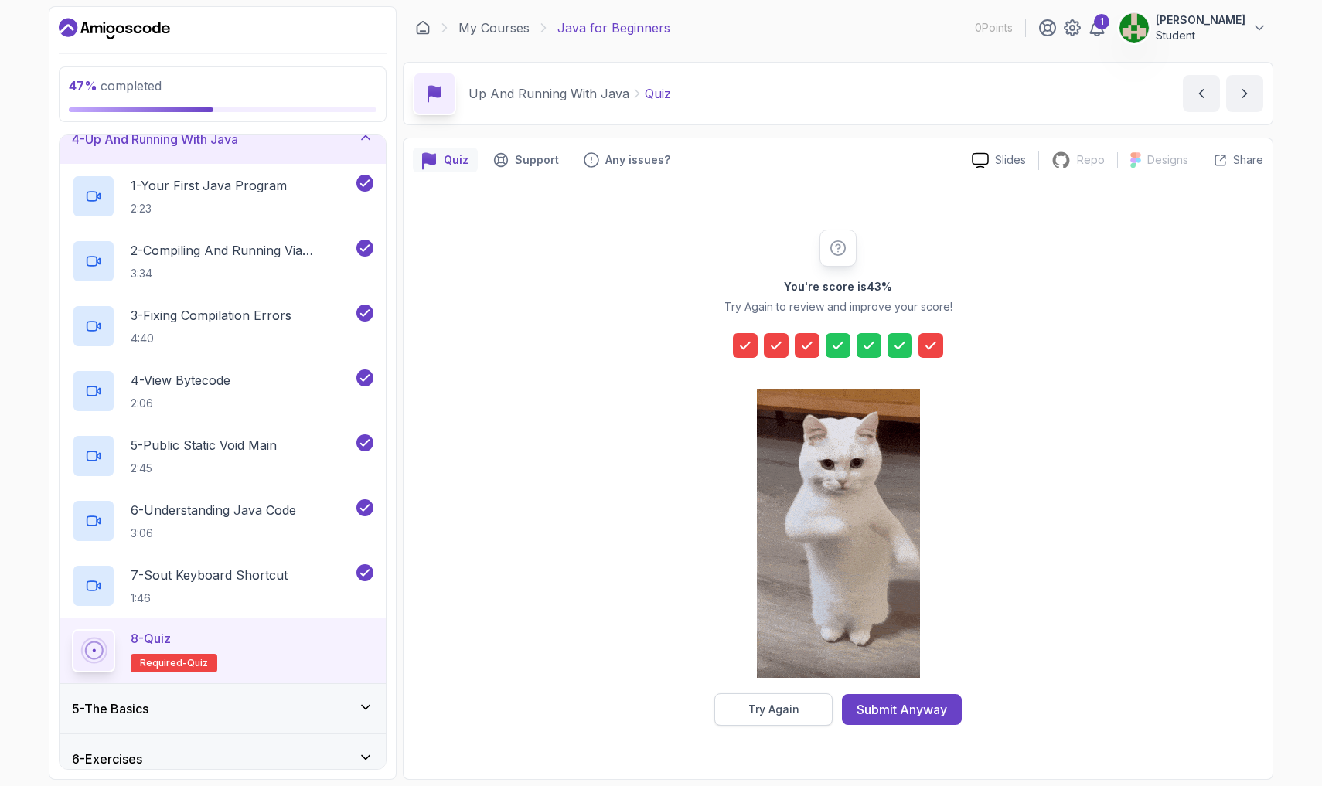
click at [624, 701] on div "Try Again" at bounding box center [773, 709] width 51 height 15
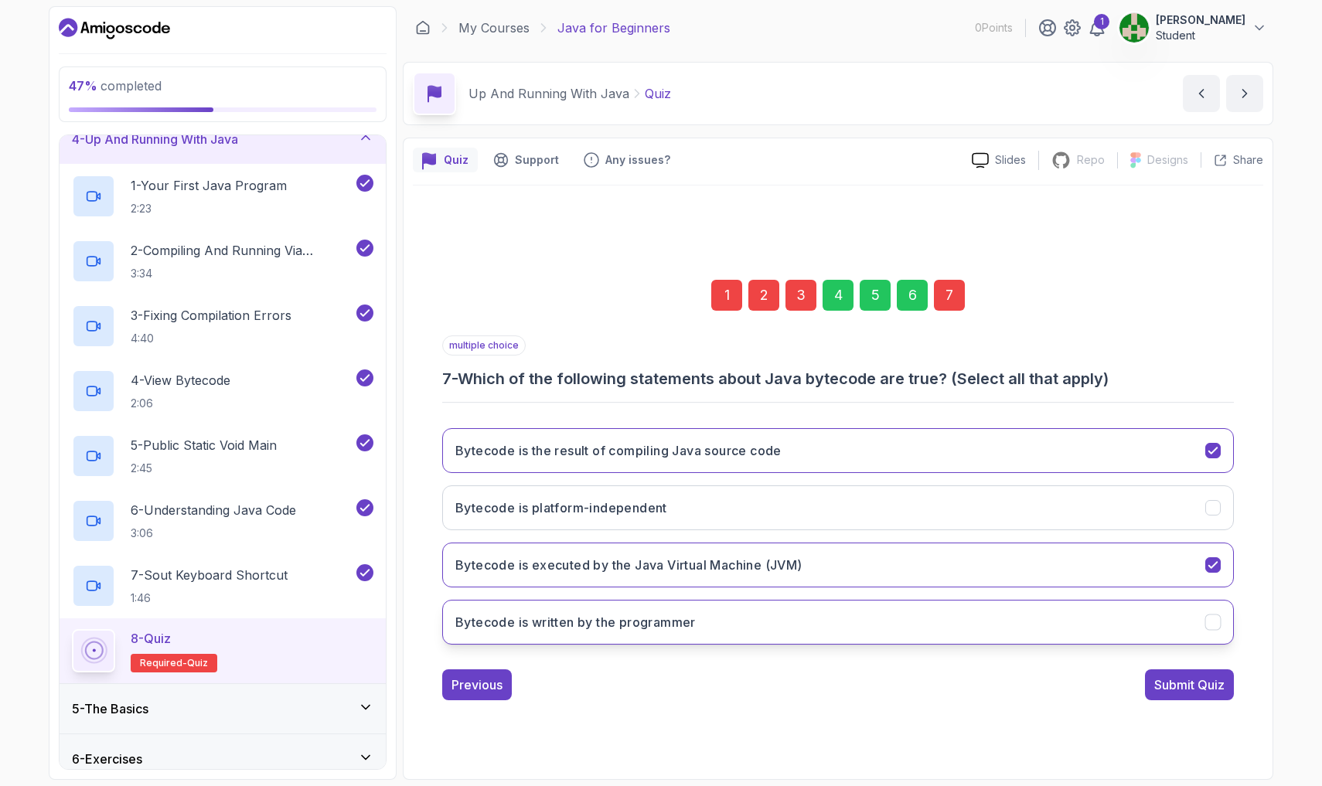
click at [624, 616] on button "Bytecode is written by the programmer" at bounding box center [837, 622] width 791 height 45
click at [624, 679] on div "Submit Quiz" at bounding box center [1189, 684] width 70 height 19
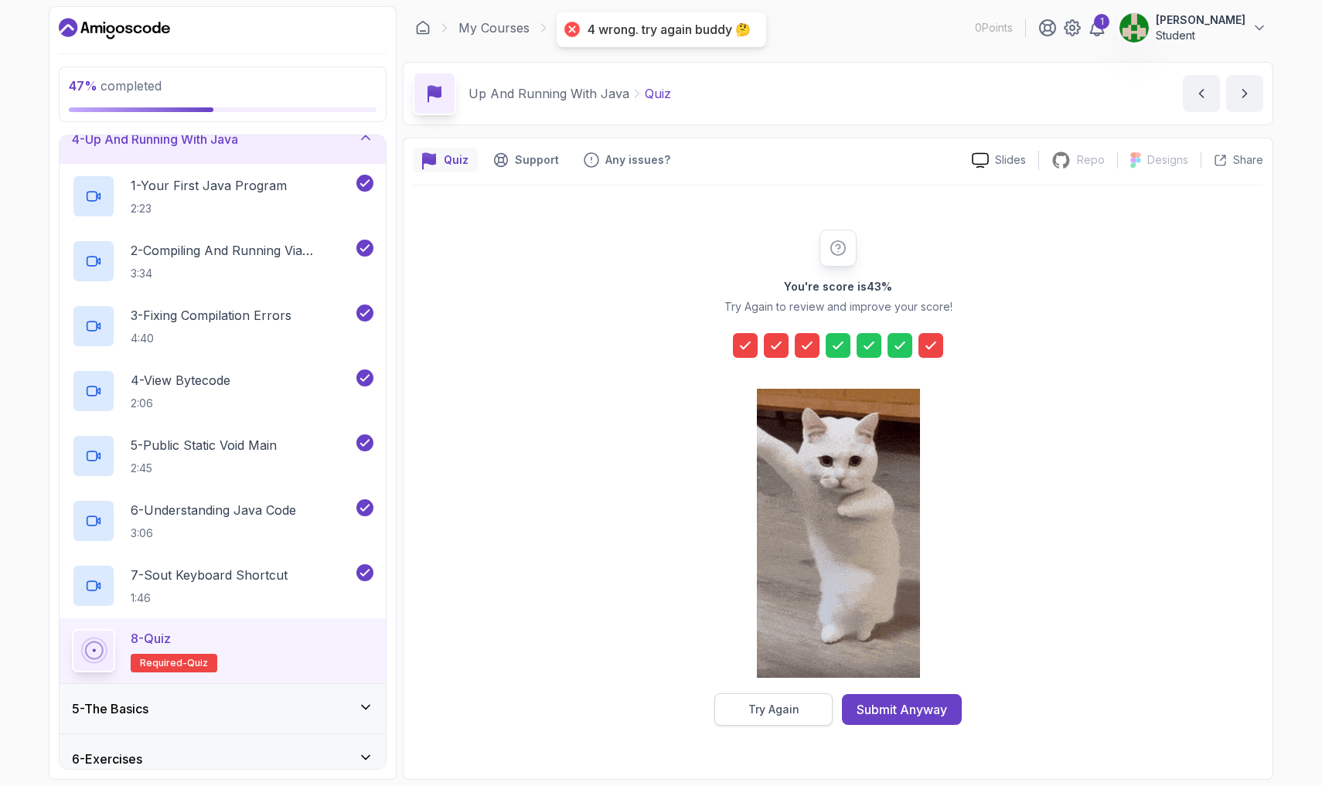
click at [624, 701] on div "Try Again" at bounding box center [773, 709] width 51 height 15
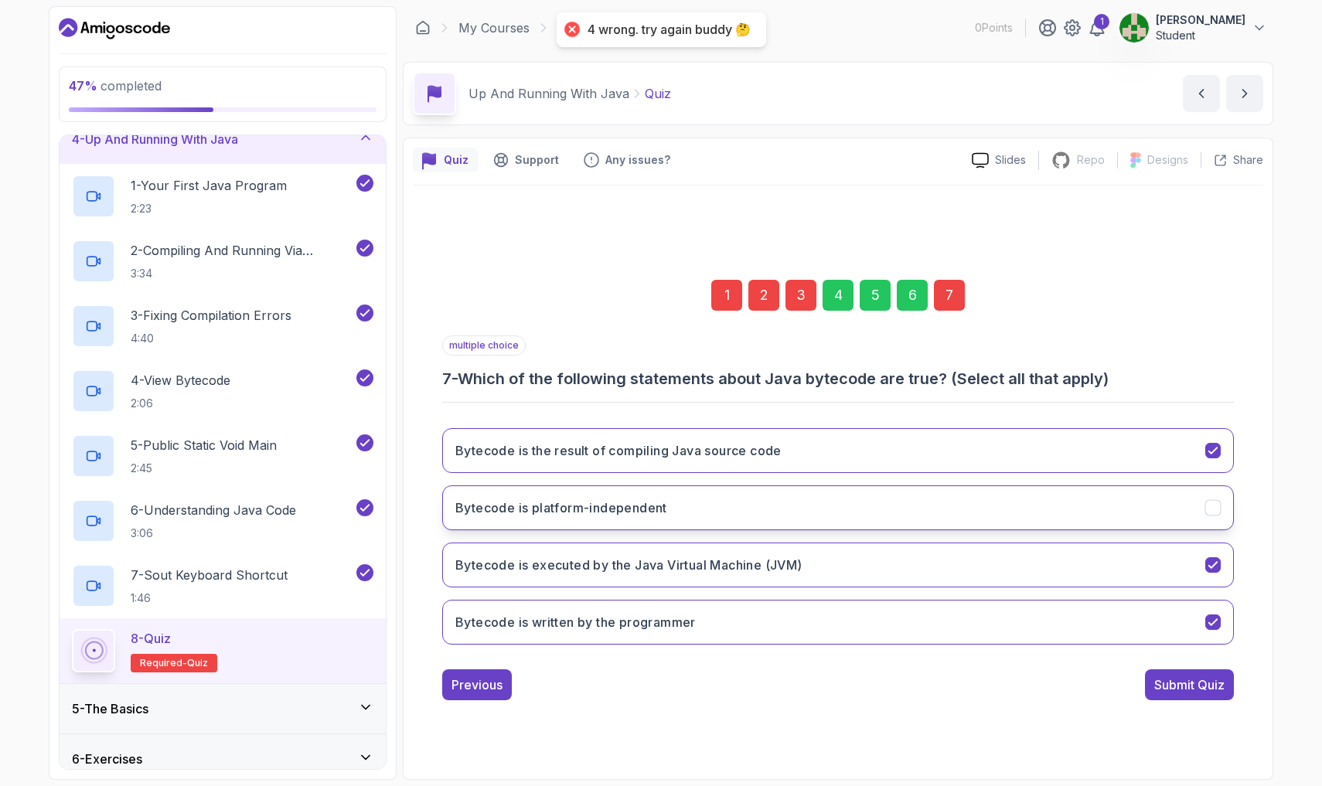
click at [624, 487] on button "Bytecode is platform-independent" at bounding box center [837, 507] width 791 height 45
click at [624, 687] on div "Submit Quiz" at bounding box center [1189, 684] width 70 height 19
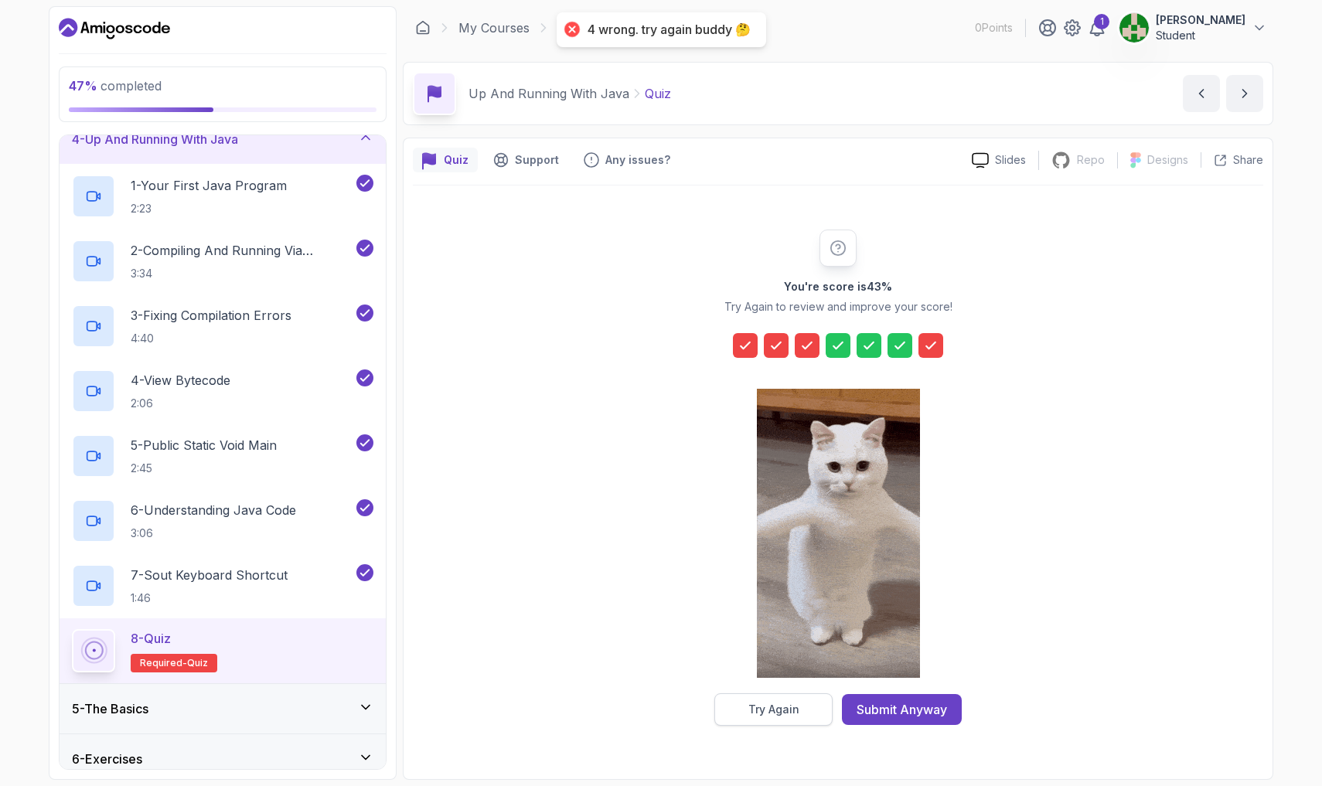
click at [624, 701] on div "Try Again" at bounding box center [773, 709] width 51 height 15
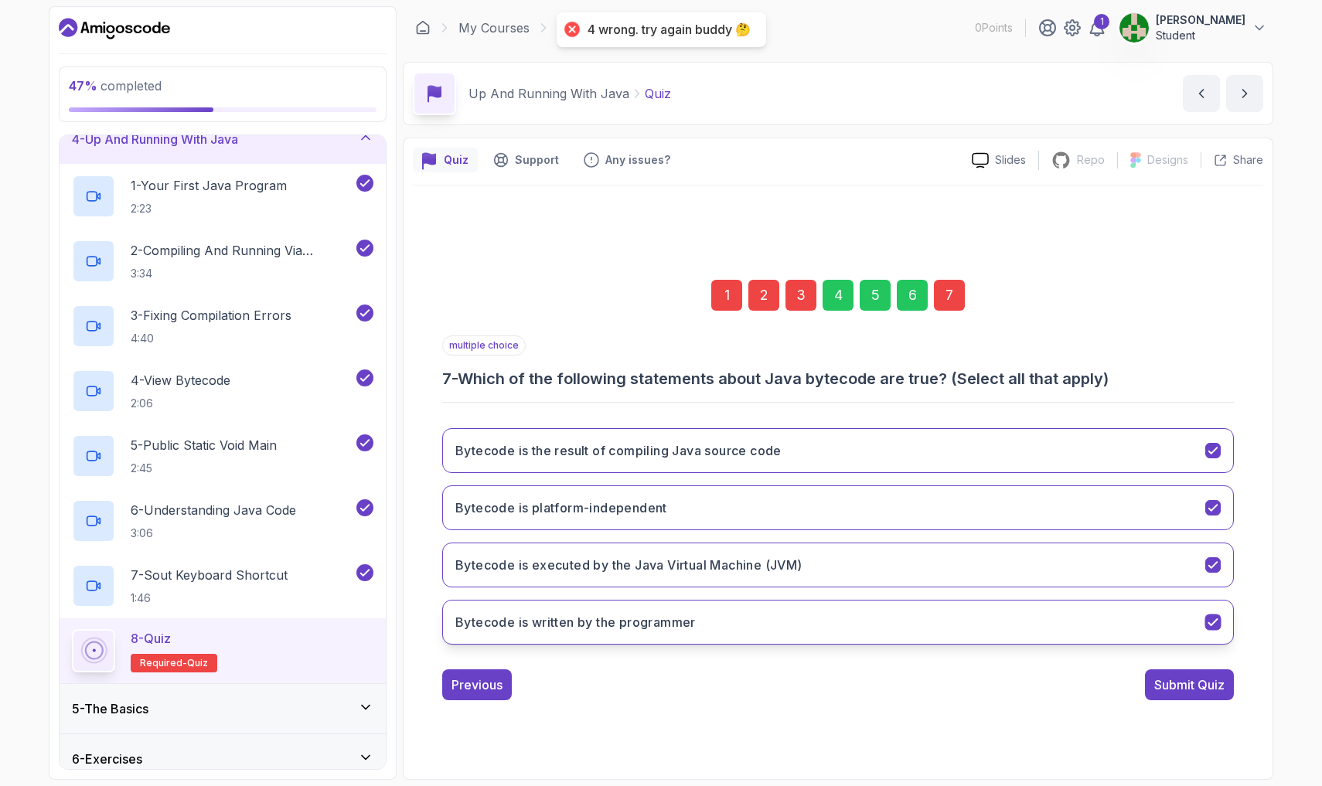
click at [624, 634] on button "Bytecode is written by the programmer" at bounding box center [837, 622] width 791 height 45
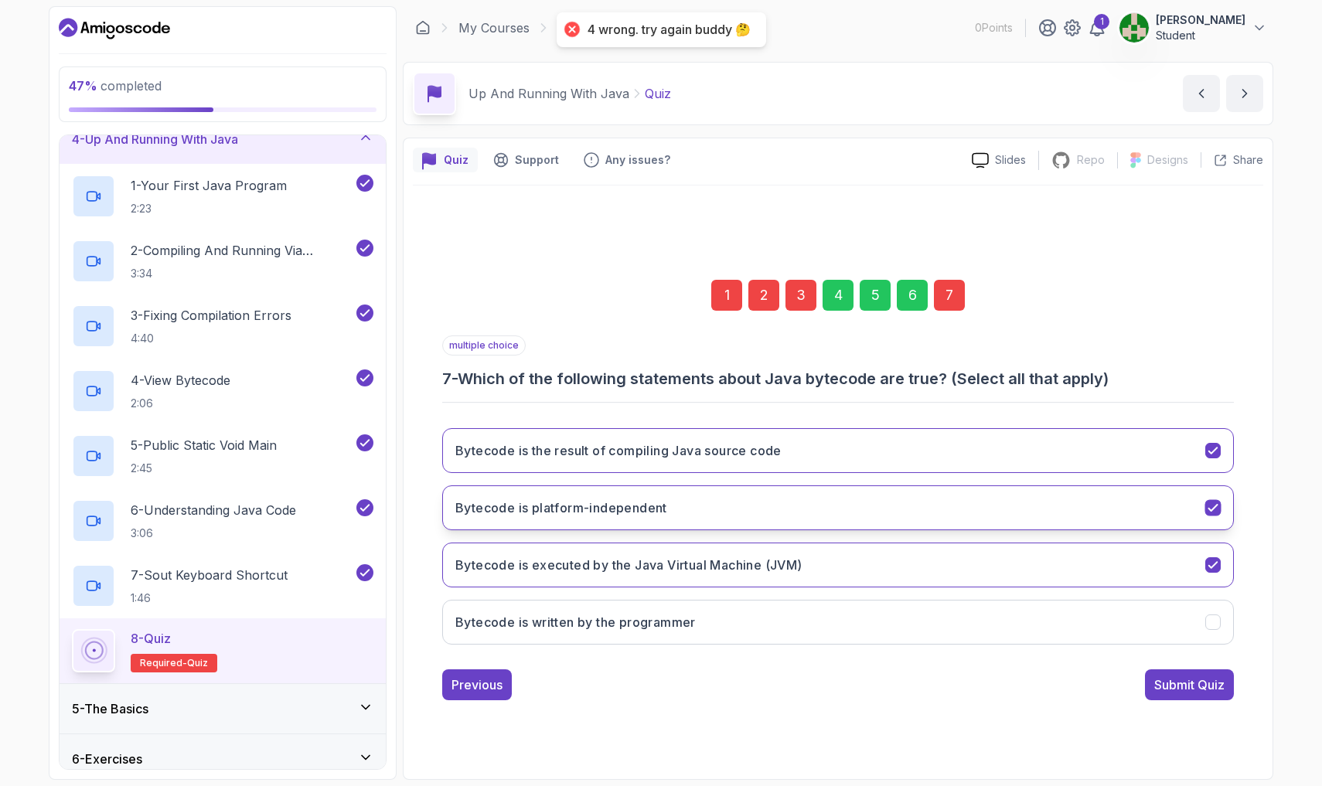
click at [624, 504] on button "Bytecode is platform-independent" at bounding box center [837, 507] width 791 height 45
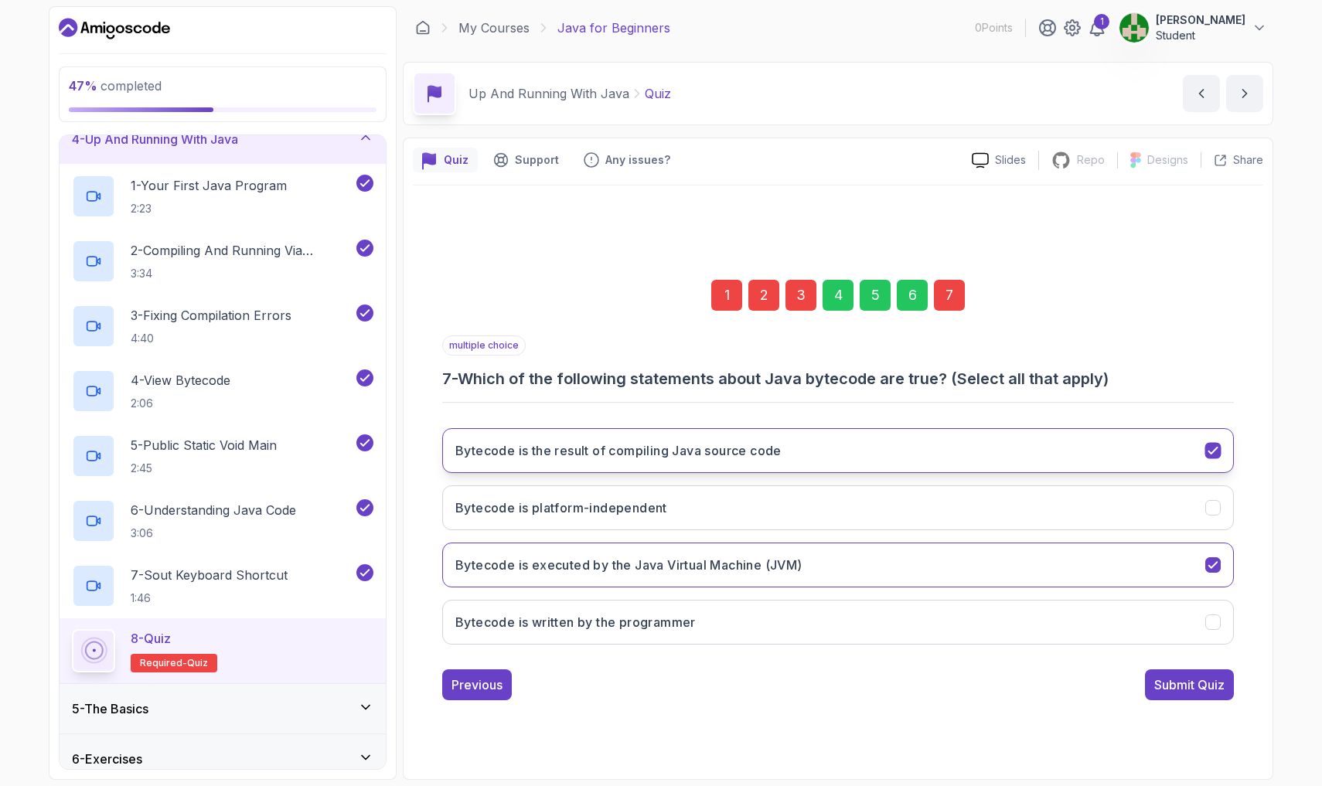
click at [624, 458] on h3 "Bytecode is the result of compiling Java source code" at bounding box center [618, 450] width 326 height 19
click at [624, 563] on button "Bytecode is executed by the Java Virtual Machine (JVM)" at bounding box center [837, 565] width 791 height 45
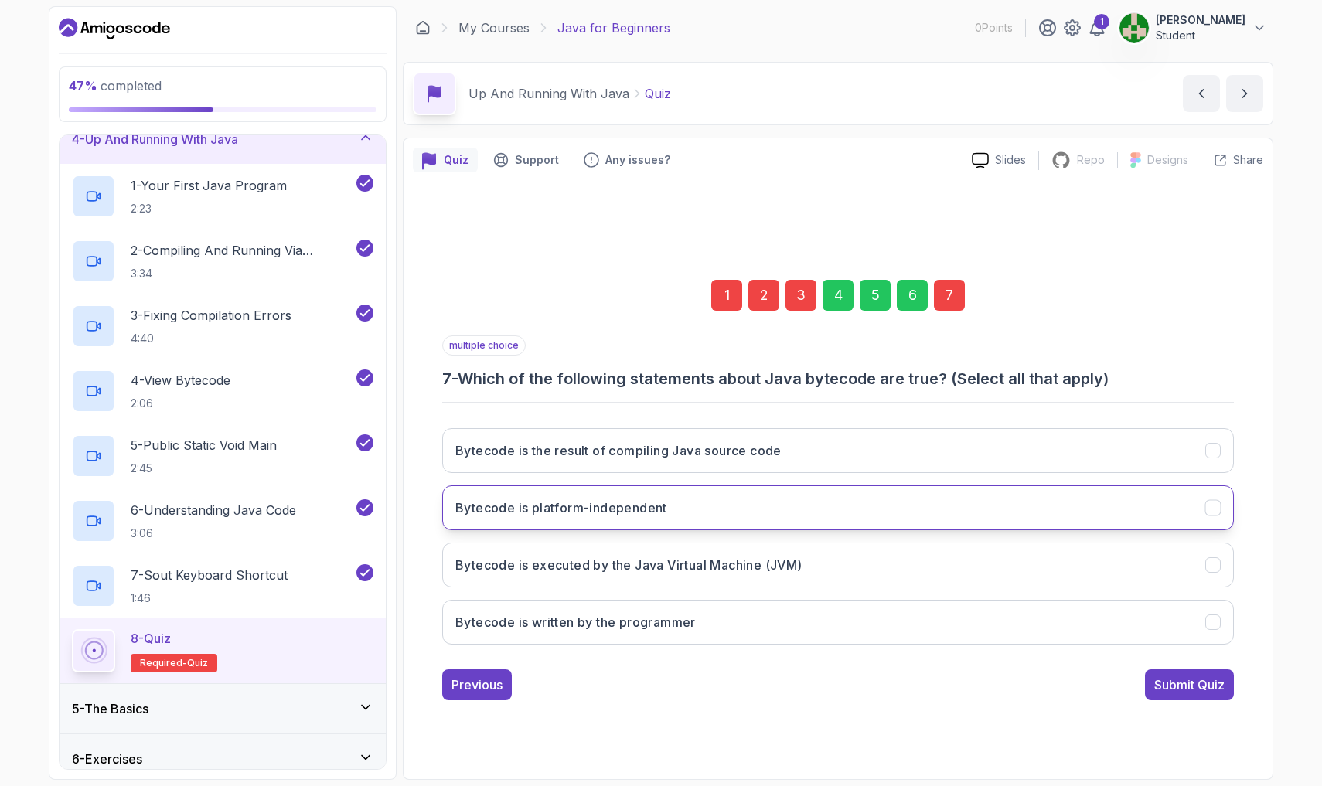
click at [624, 510] on button "Bytecode is platform-independent" at bounding box center [837, 507] width 791 height 45
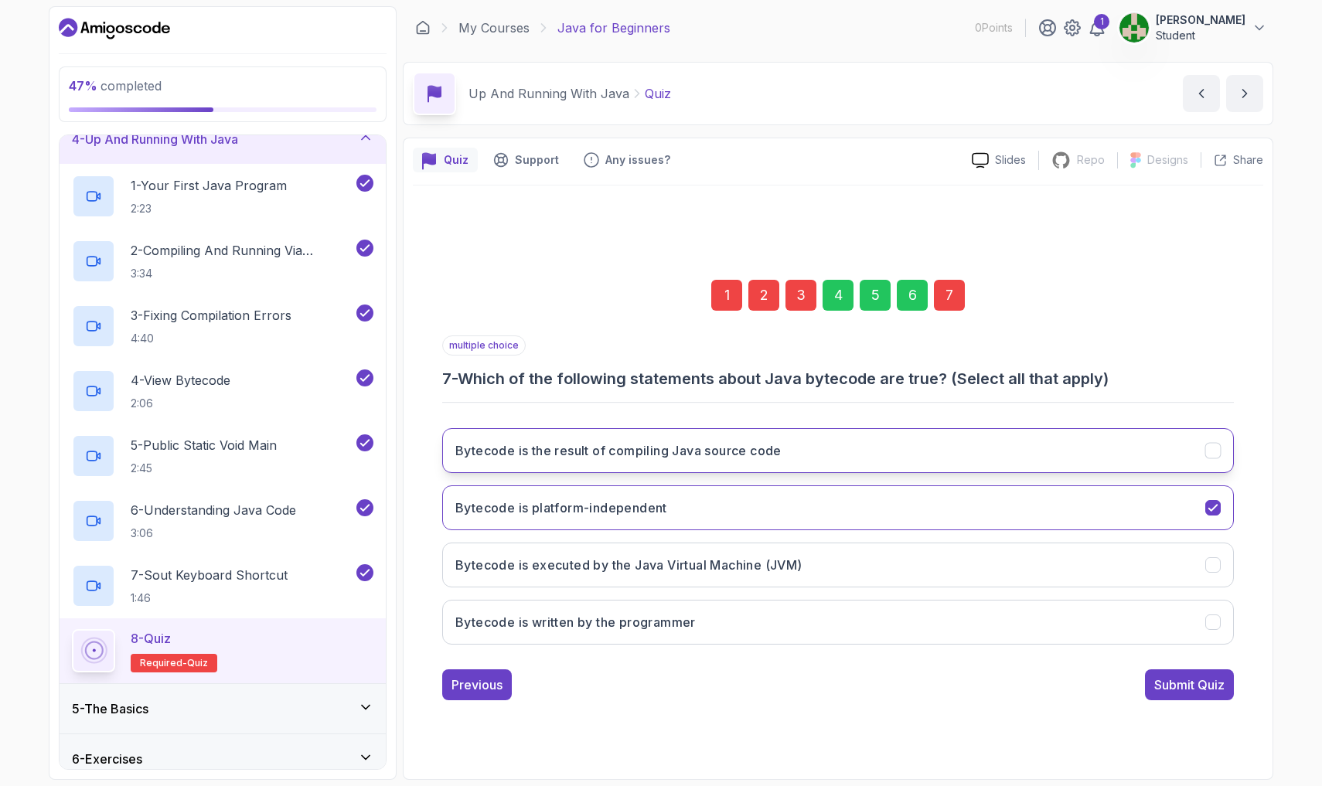
click at [624, 456] on button "Bytecode is the result of compiling Java source code" at bounding box center [837, 450] width 791 height 45
click at [624, 685] on div "Submit Quiz" at bounding box center [1189, 684] width 70 height 19
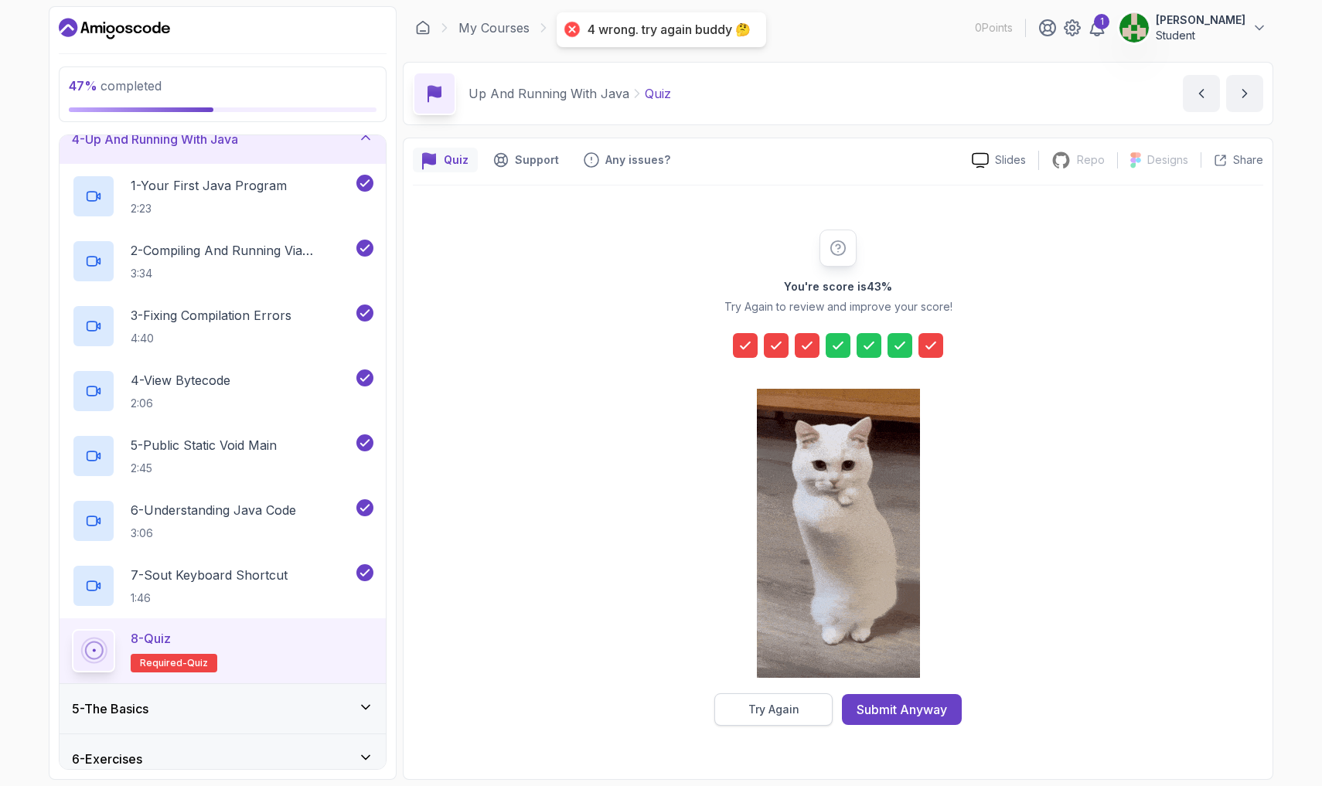
click at [624, 701] on div "Try Again" at bounding box center [773, 709] width 51 height 15
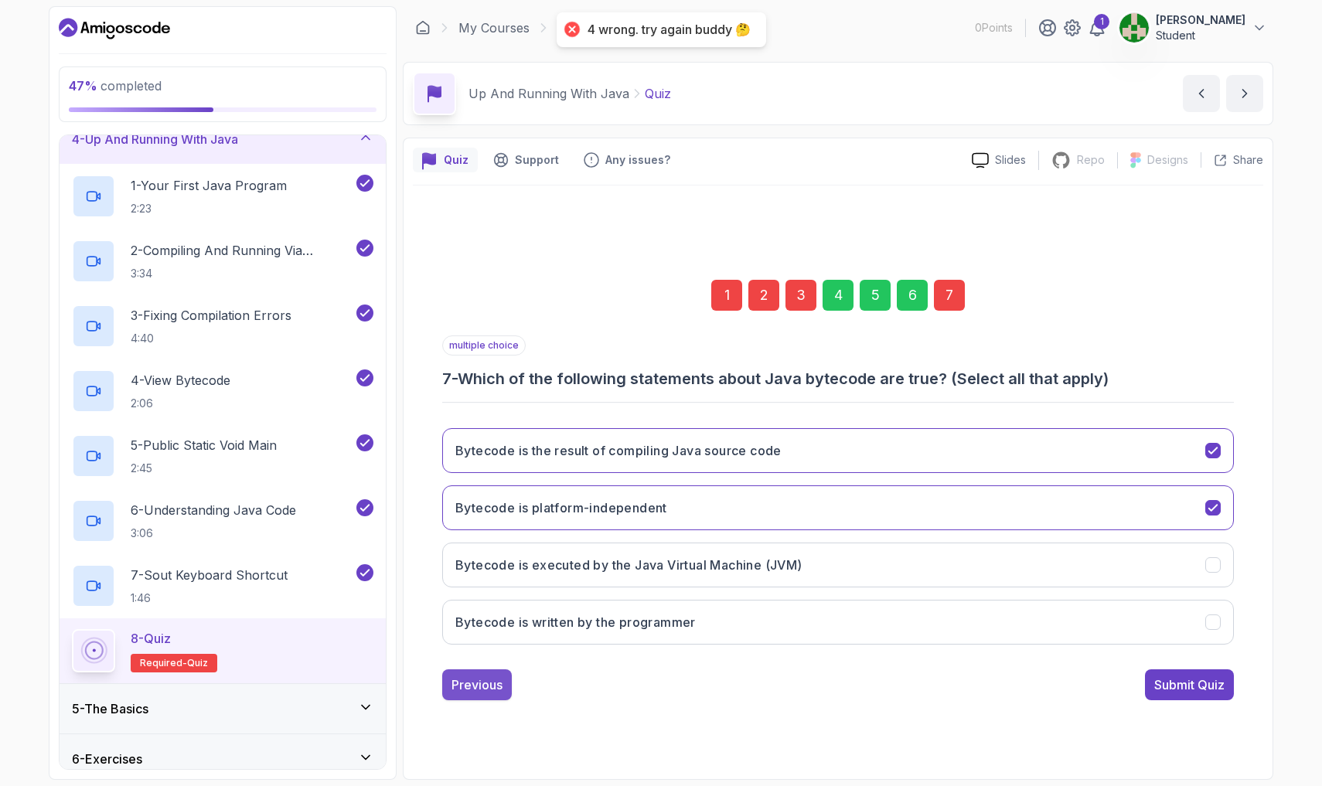
click at [491, 682] on div "Previous" at bounding box center [476, 684] width 51 height 19
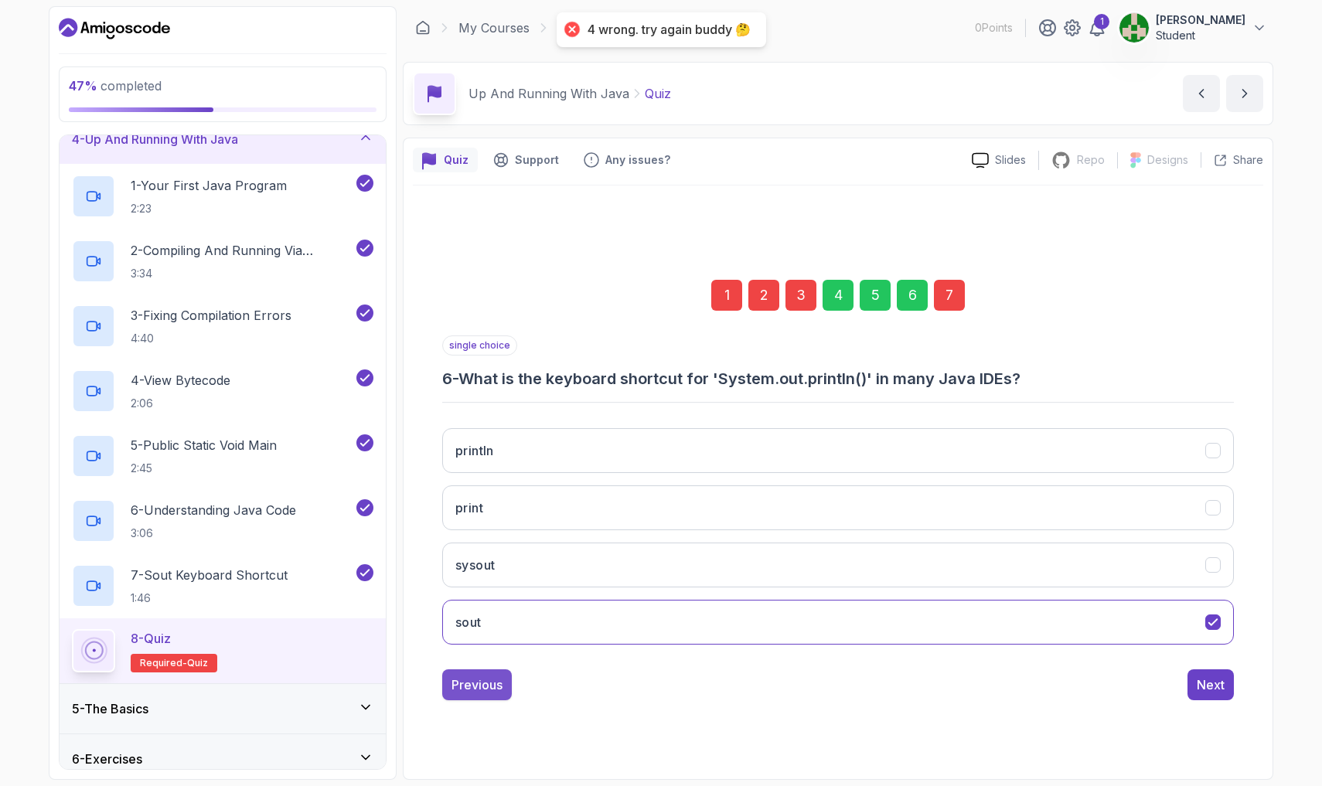
click at [483, 685] on div "Previous" at bounding box center [476, 684] width 51 height 19
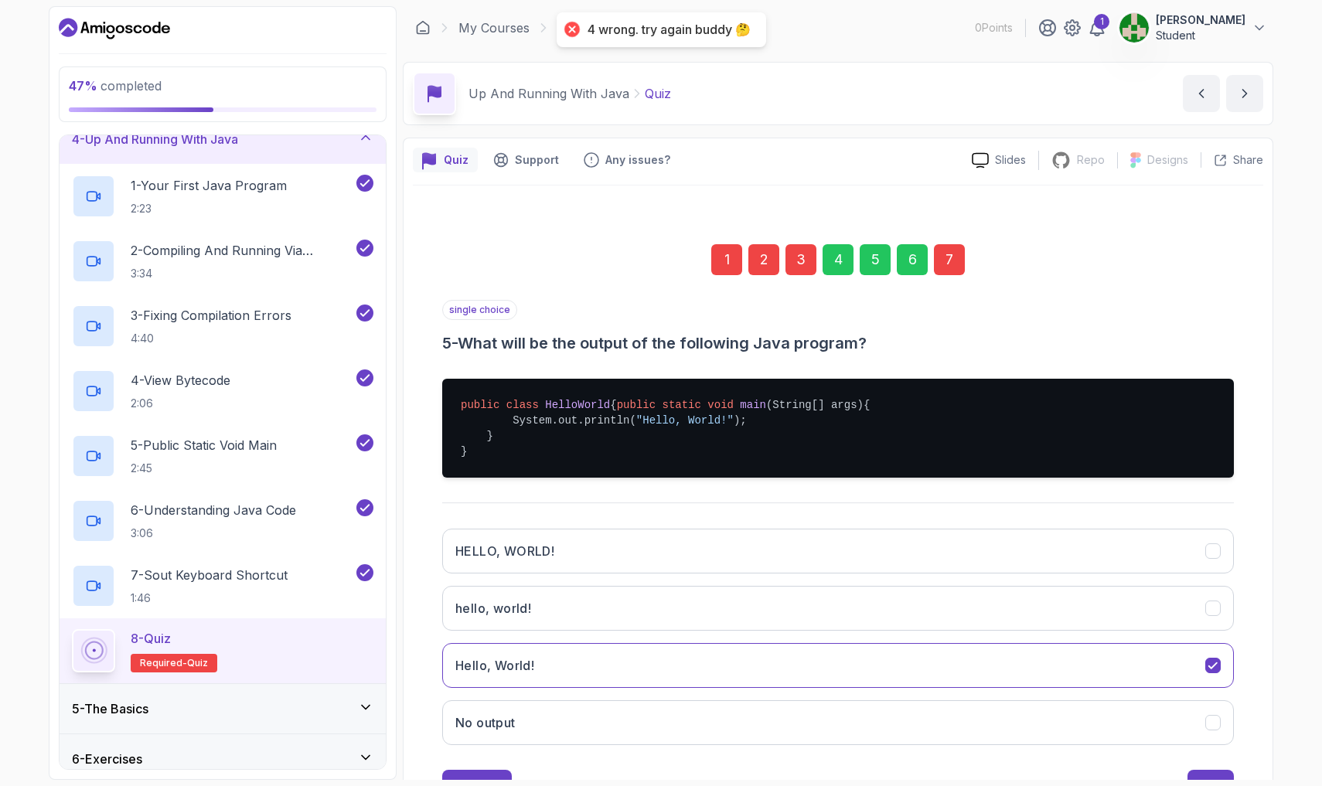
click at [483, 675] on h3 "Hello, World!" at bounding box center [494, 665] width 79 height 19
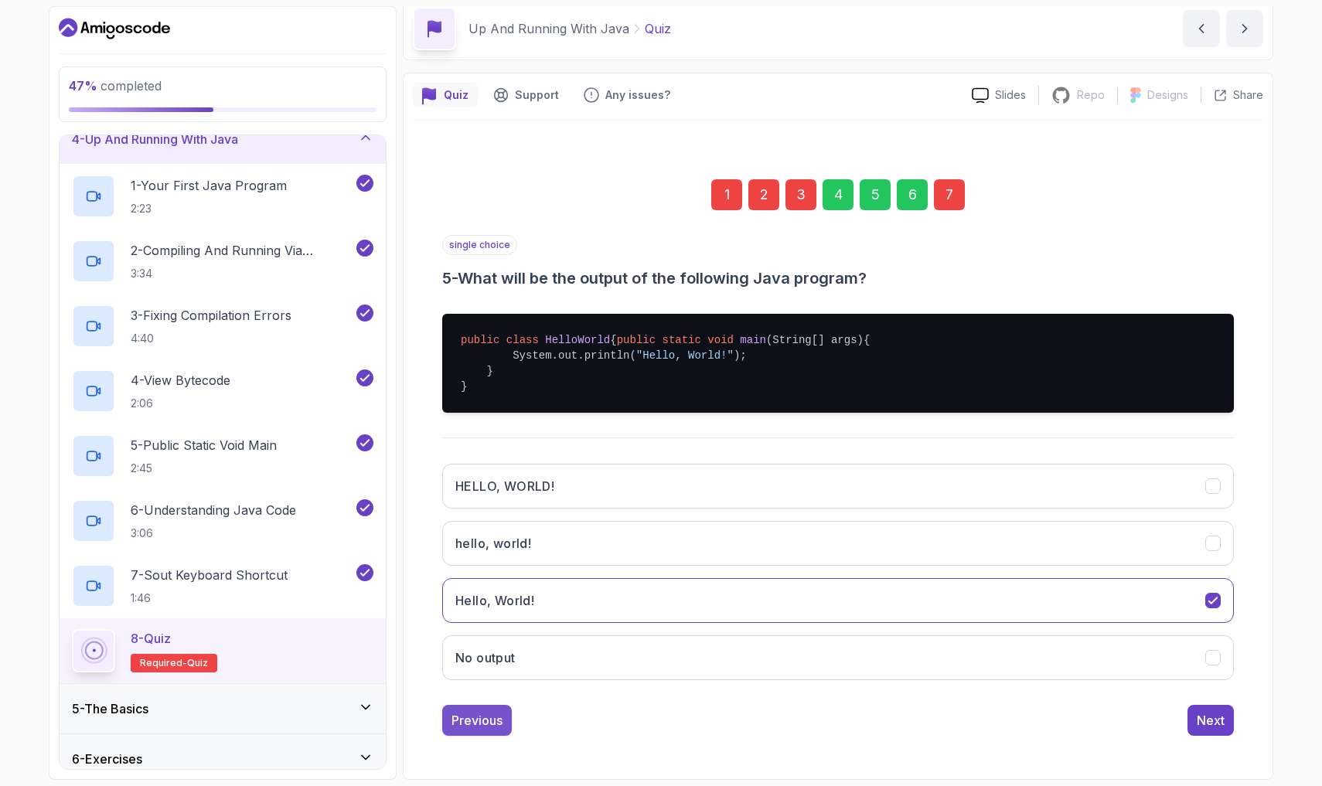
scroll to position [80, 0]
click at [480, 701] on div "Previous" at bounding box center [476, 720] width 51 height 19
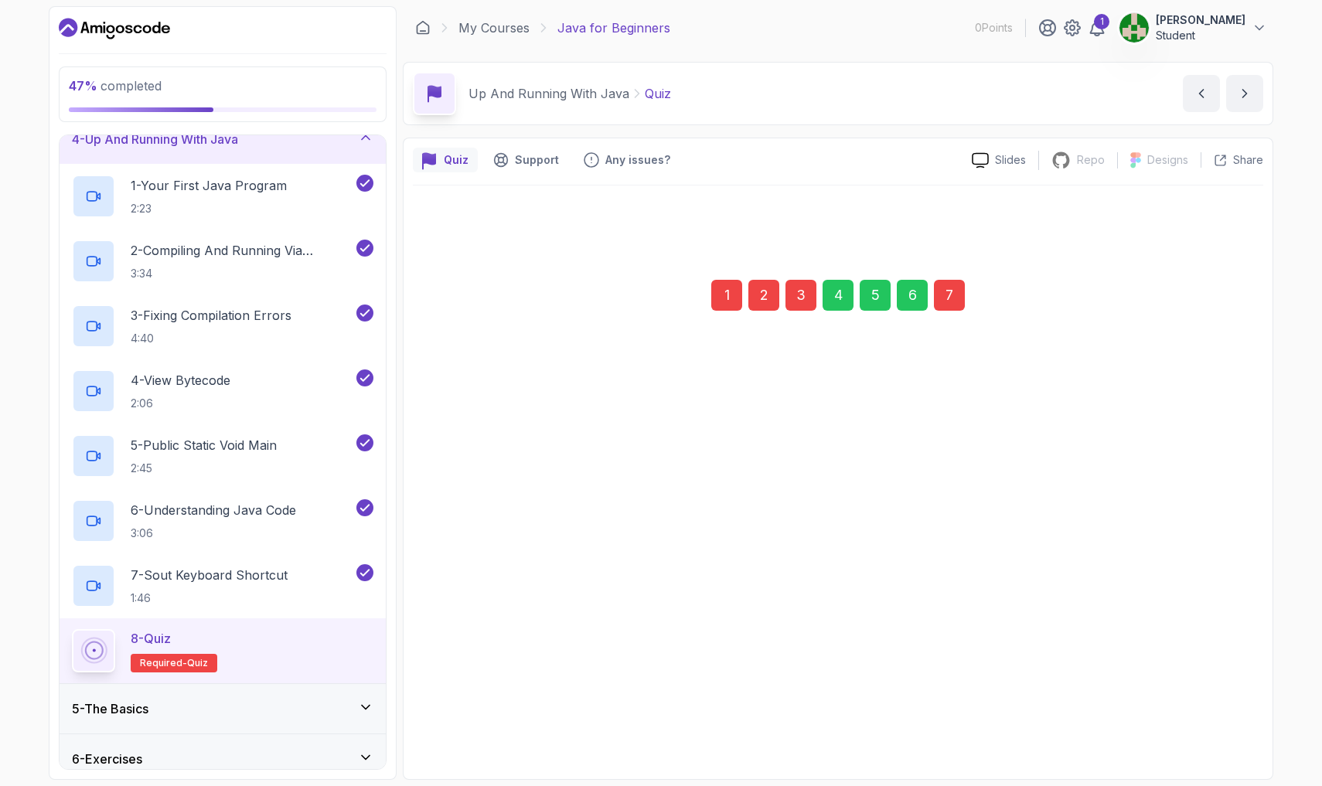
scroll to position [0, 0]
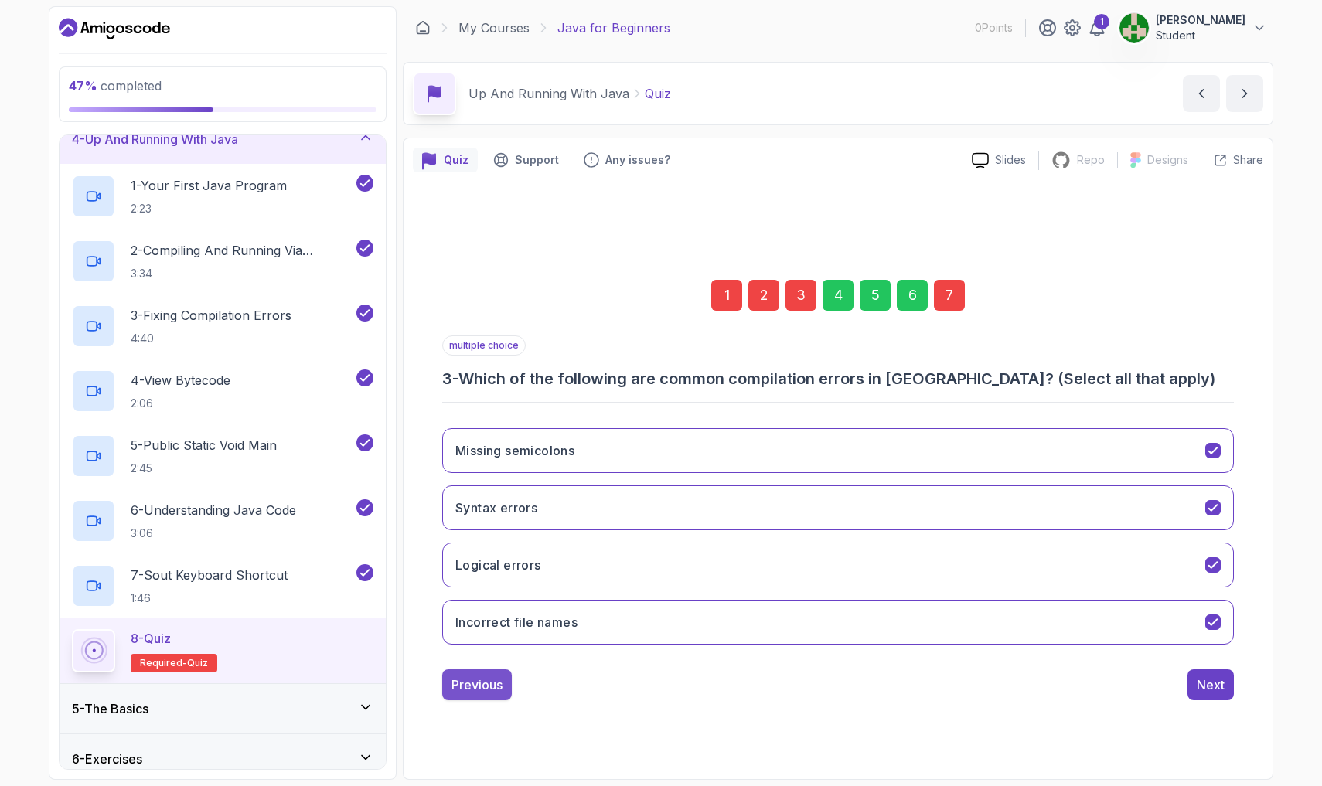
click at [469, 692] on div "Previous" at bounding box center [476, 684] width 51 height 19
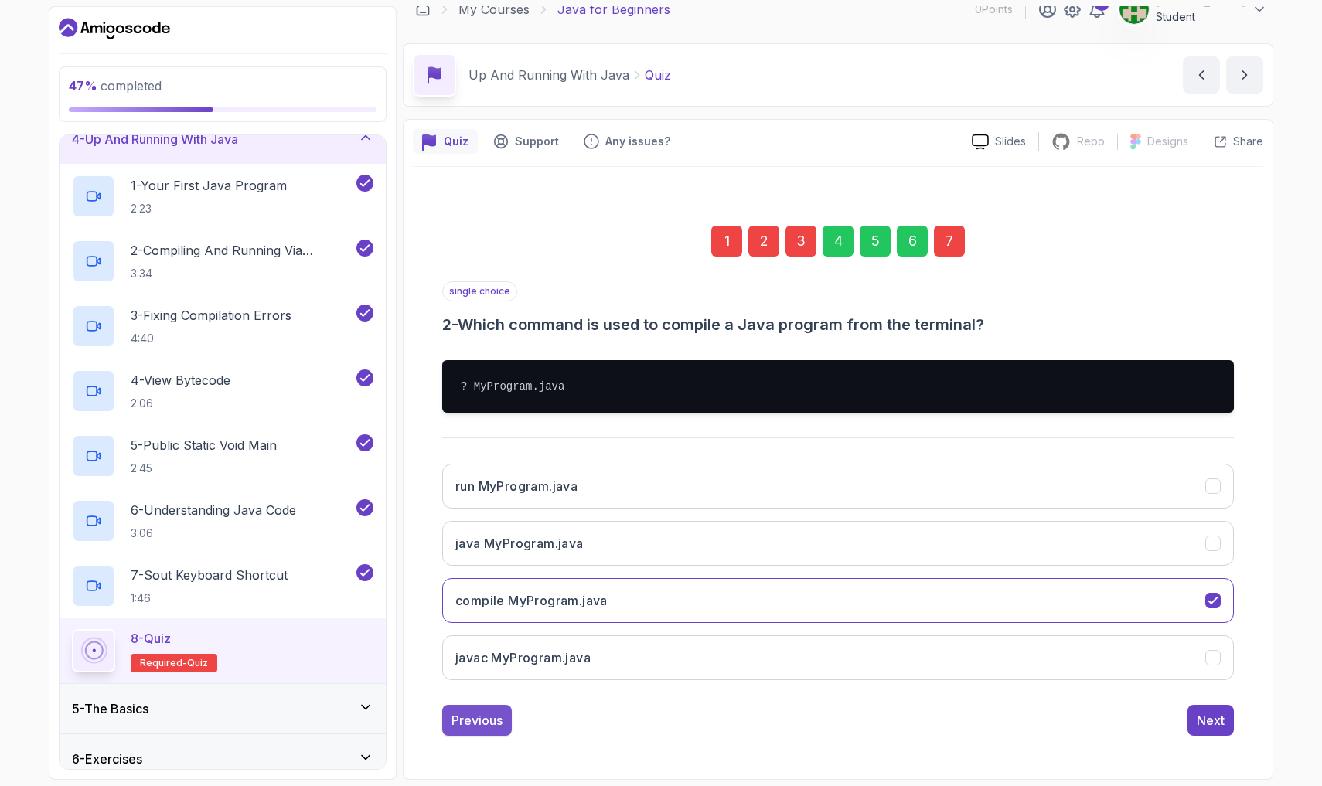
click at [477, 701] on div "Previous" at bounding box center [476, 720] width 51 height 19
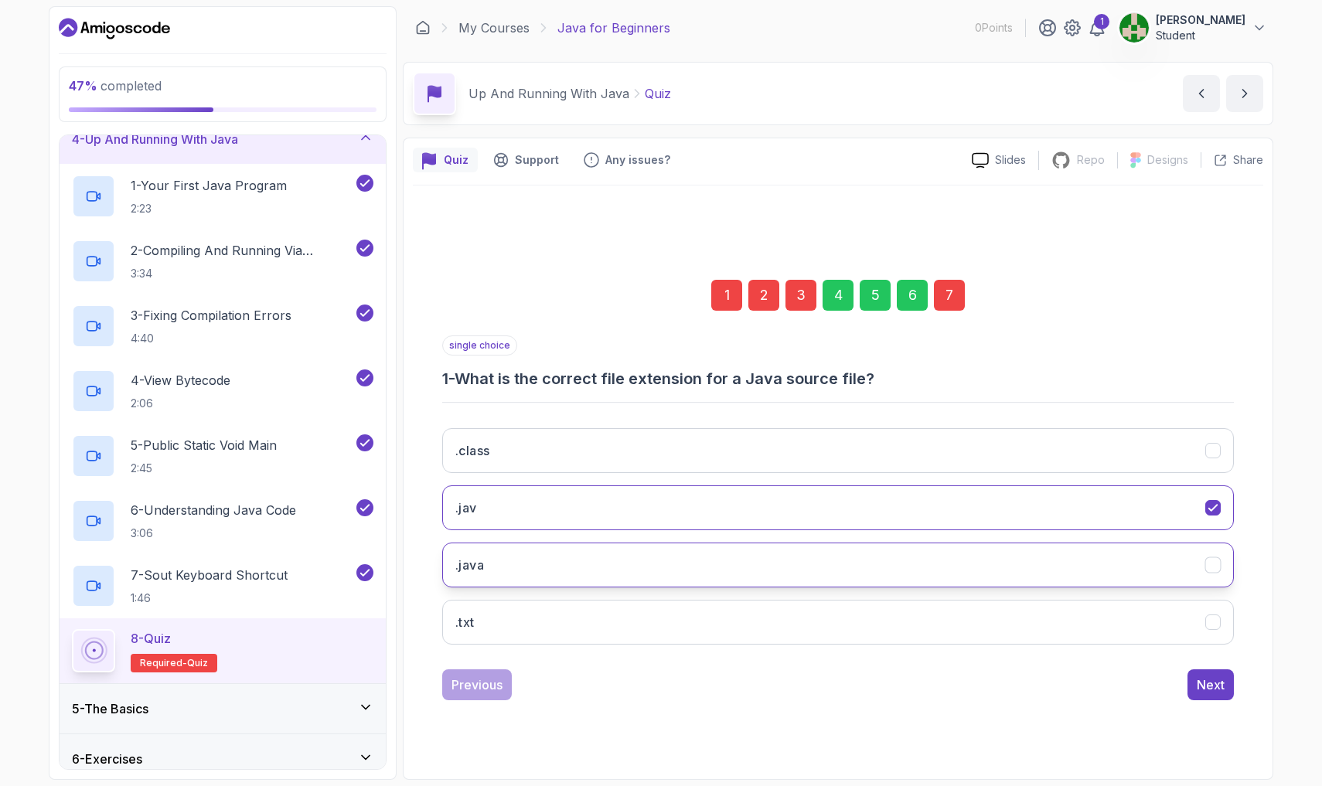
click at [498, 569] on button ".java" at bounding box center [837, 565] width 791 height 45
click at [624, 683] on button "Next" at bounding box center [1210, 684] width 46 height 31
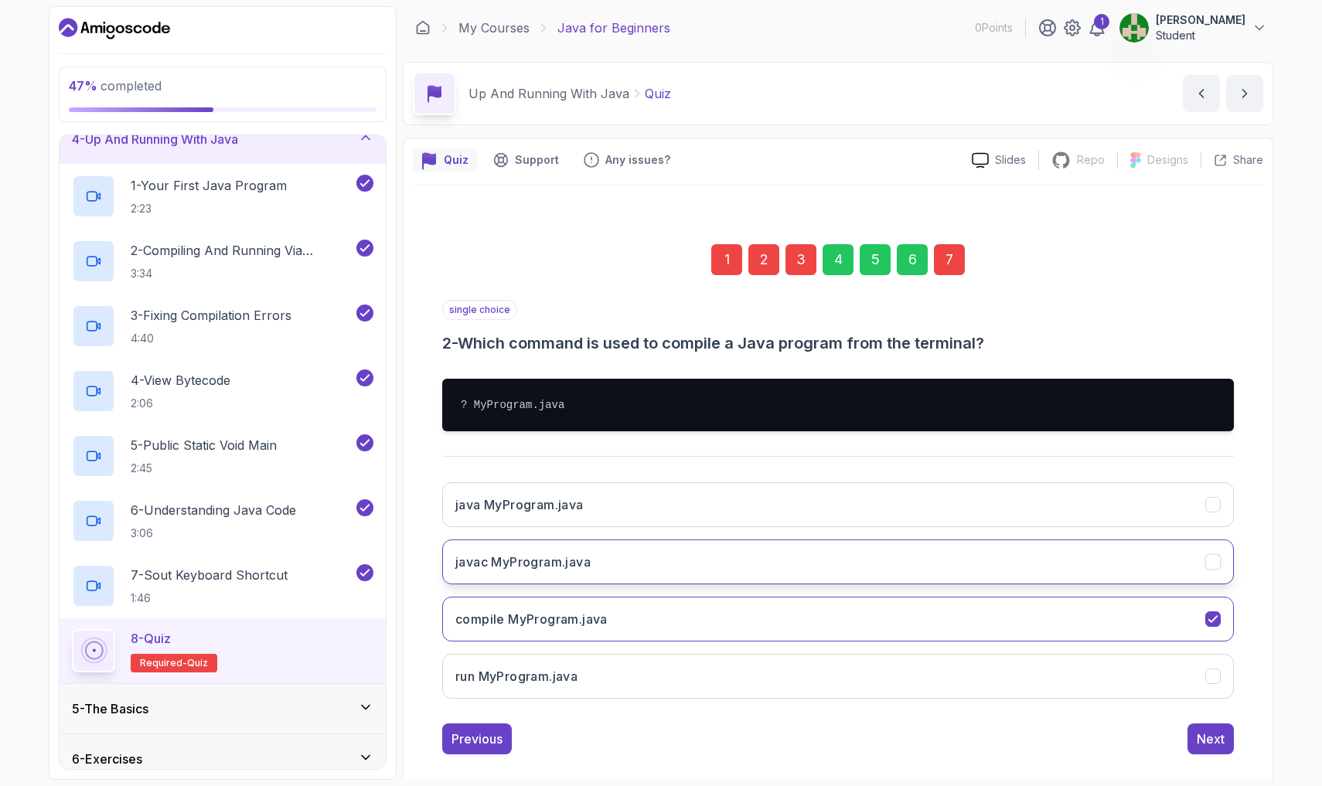
click at [624, 553] on button "javac MyProgram.java" at bounding box center [837, 561] width 791 height 45
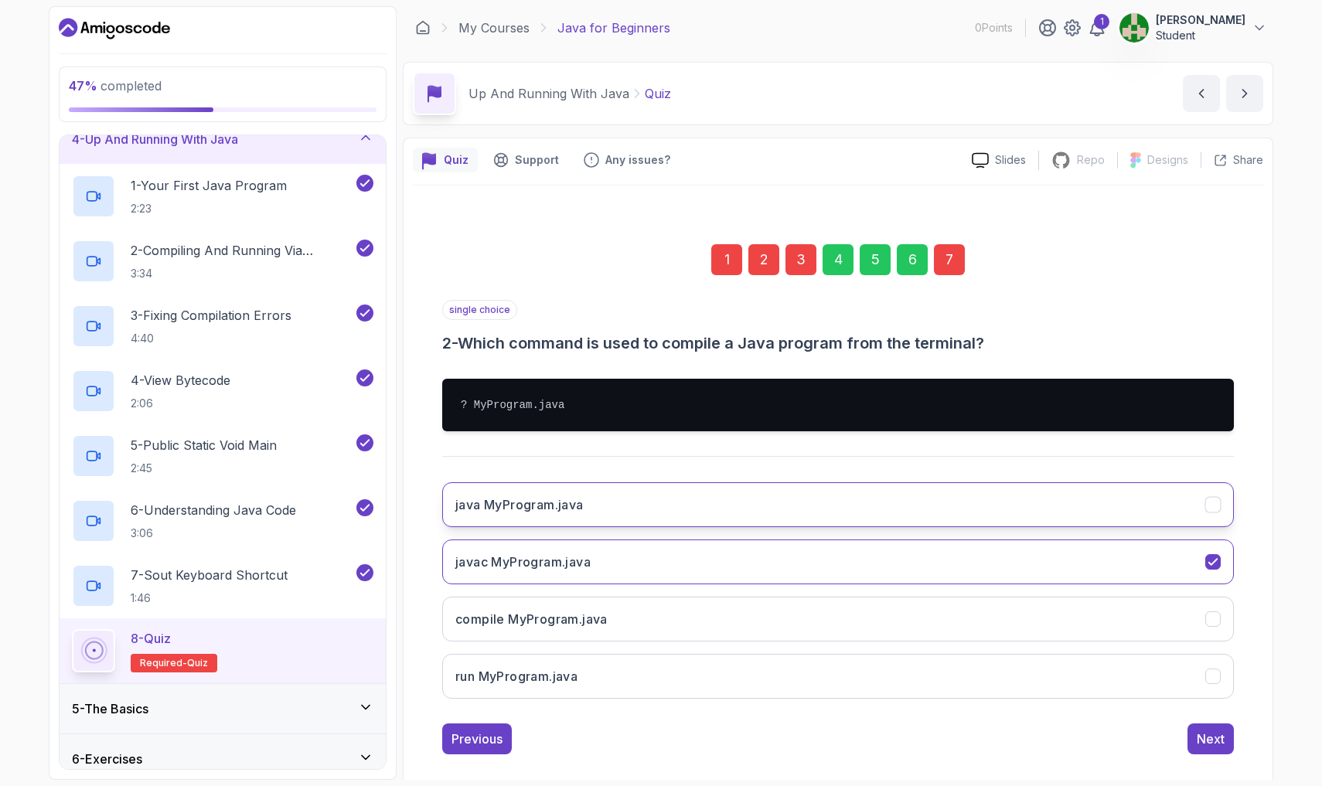
click at [624, 493] on button "java MyProgram.java" at bounding box center [837, 504] width 791 height 45
click at [624, 701] on div "Next" at bounding box center [1210, 739] width 28 height 19
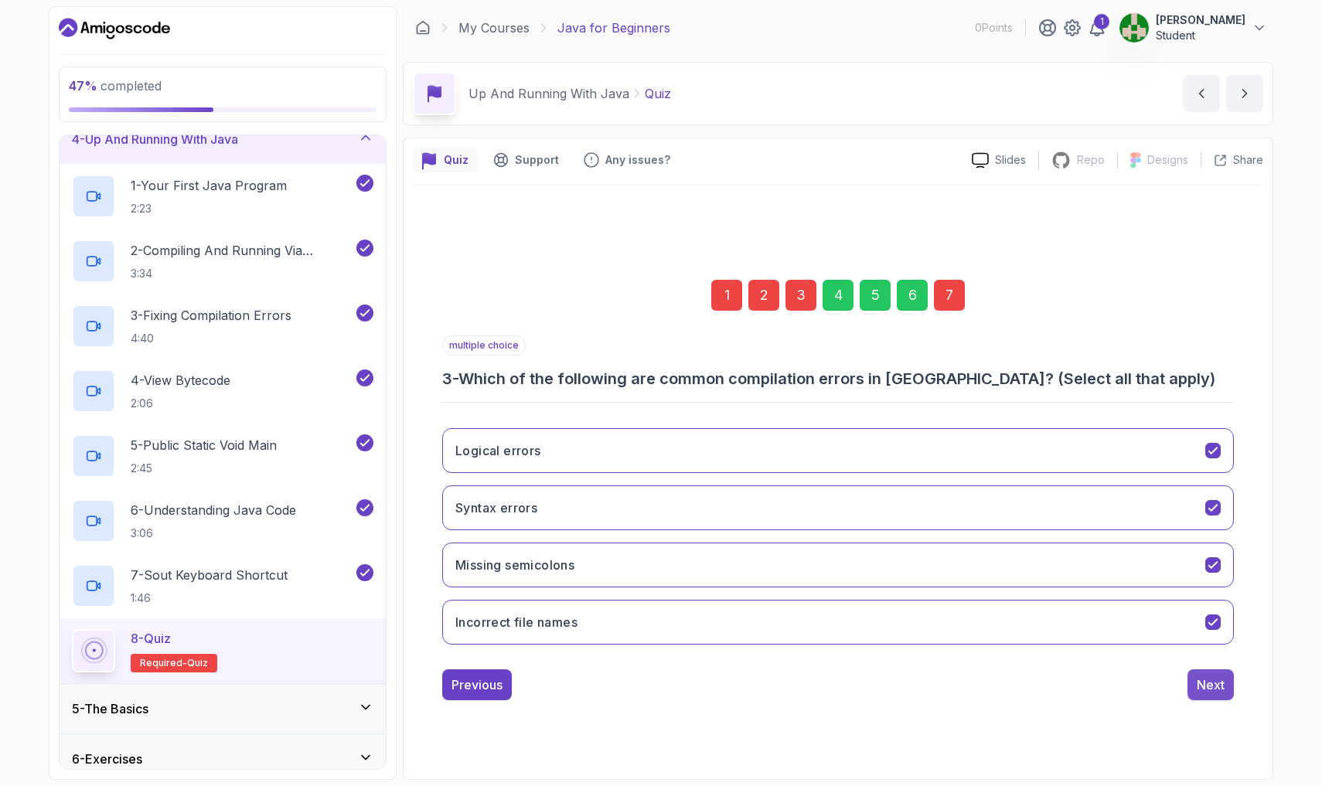
click at [624, 689] on div "Next" at bounding box center [1210, 684] width 28 height 19
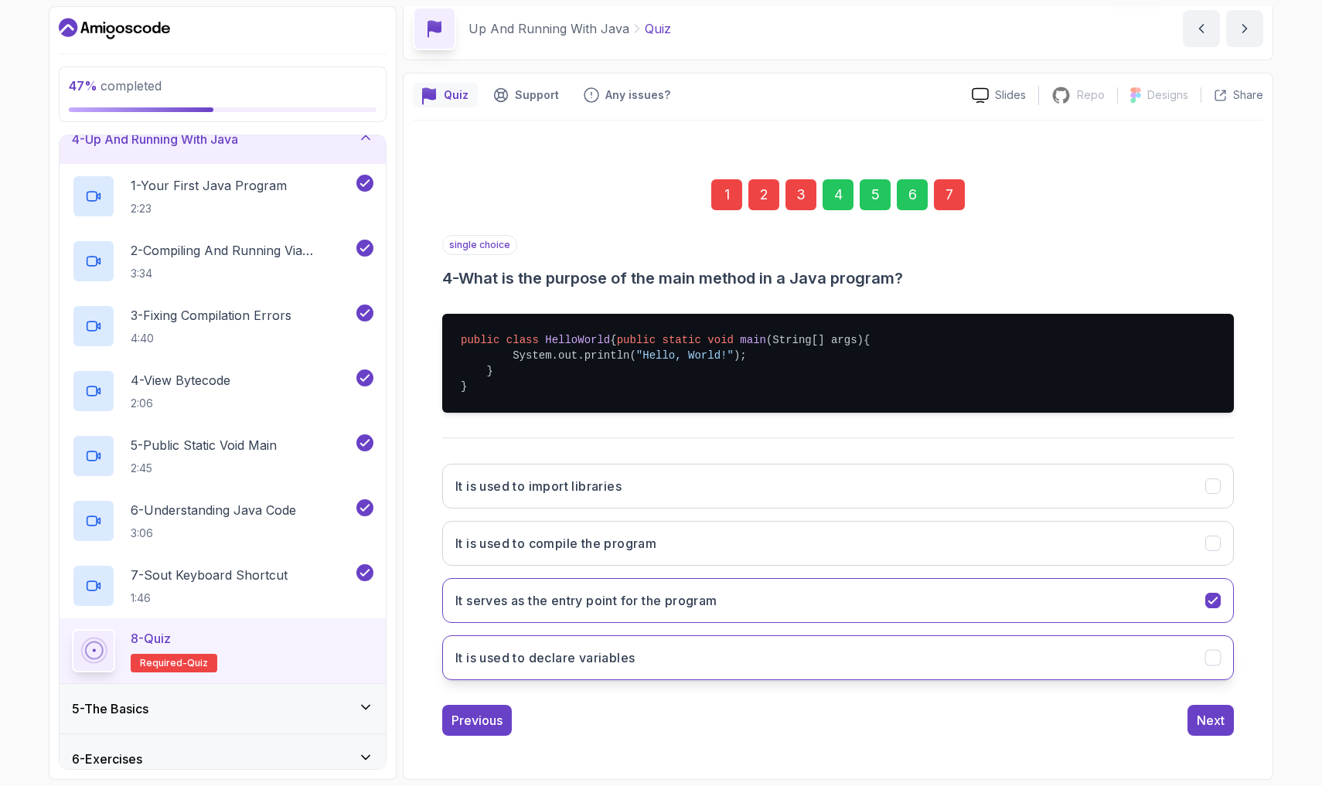
scroll to position [80, 0]
click at [624, 701] on button "Next" at bounding box center [1210, 720] width 46 height 31
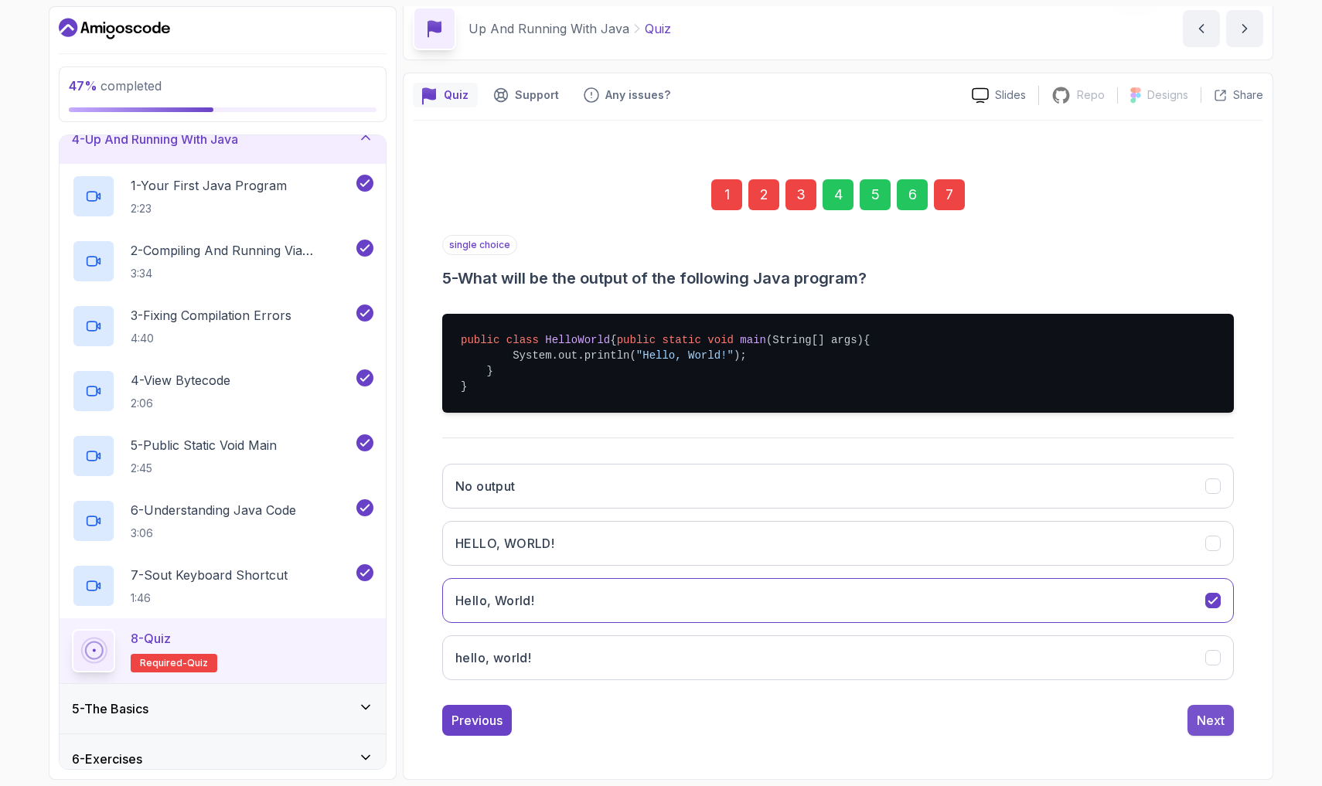
click at [624, 701] on div "Next" at bounding box center [1210, 720] width 28 height 19
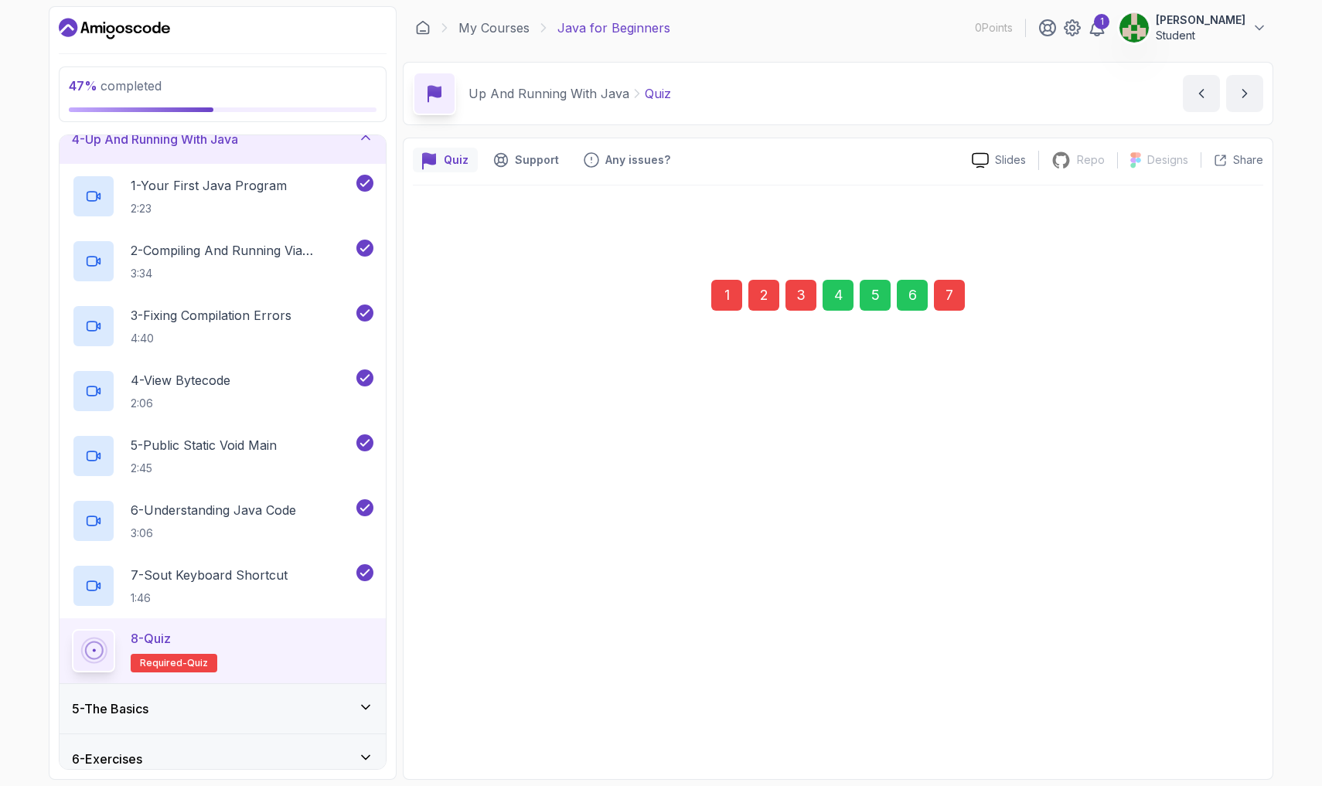
scroll to position [0, 0]
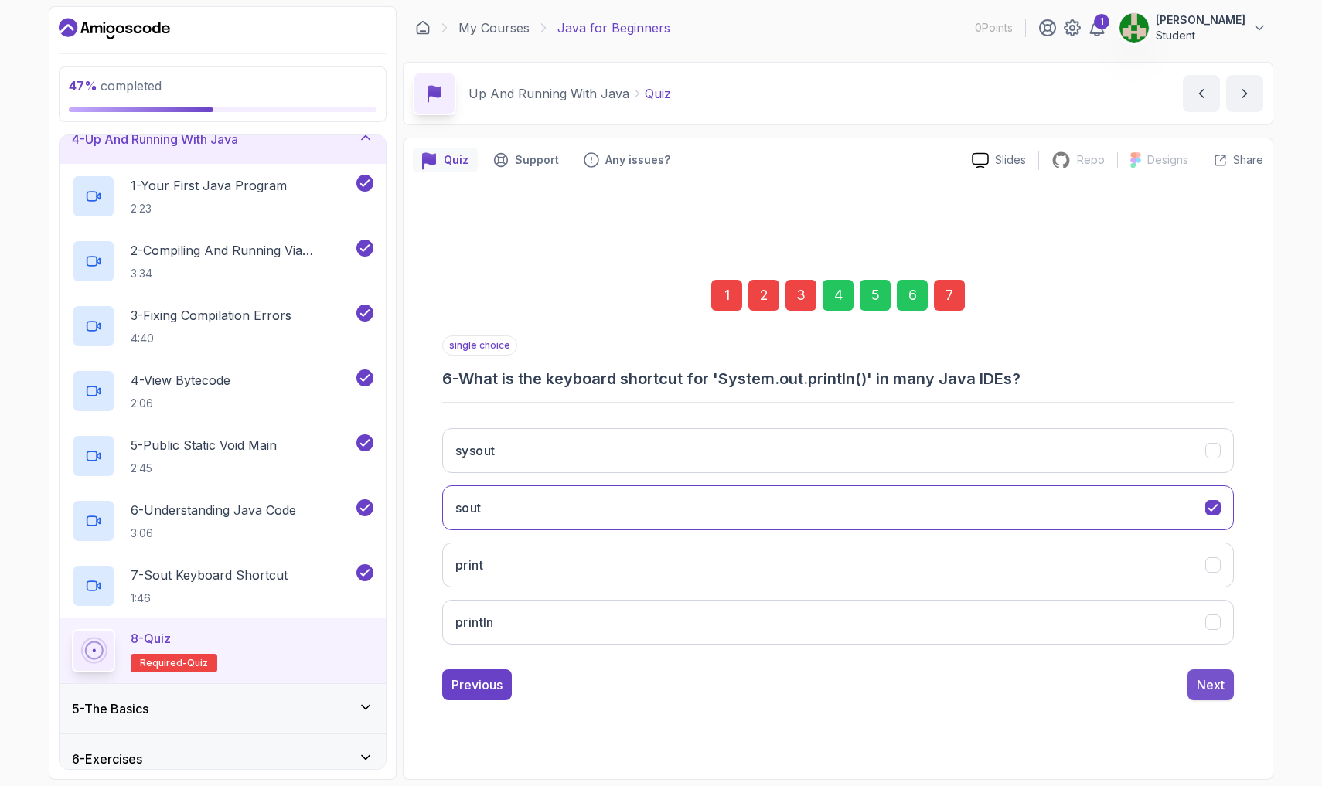
click at [624, 696] on button "Next" at bounding box center [1210, 684] width 46 height 31
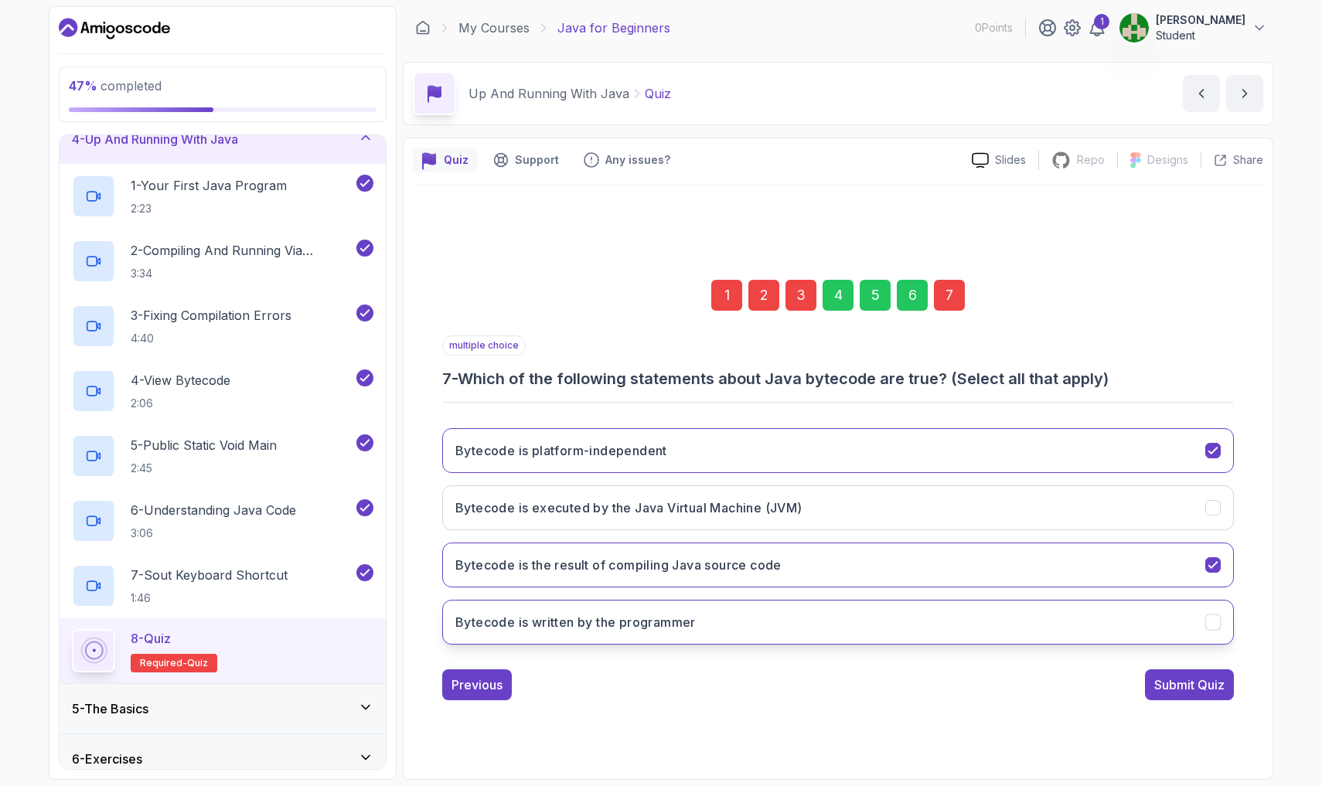
click at [624, 625] on button "Bytecode is written by the programmer" at bounding box center [837, 622] width 791 height 45
click at [624, 671] on button "Submit Quiz" at bounding box center [1189, 684] width 89 height 31
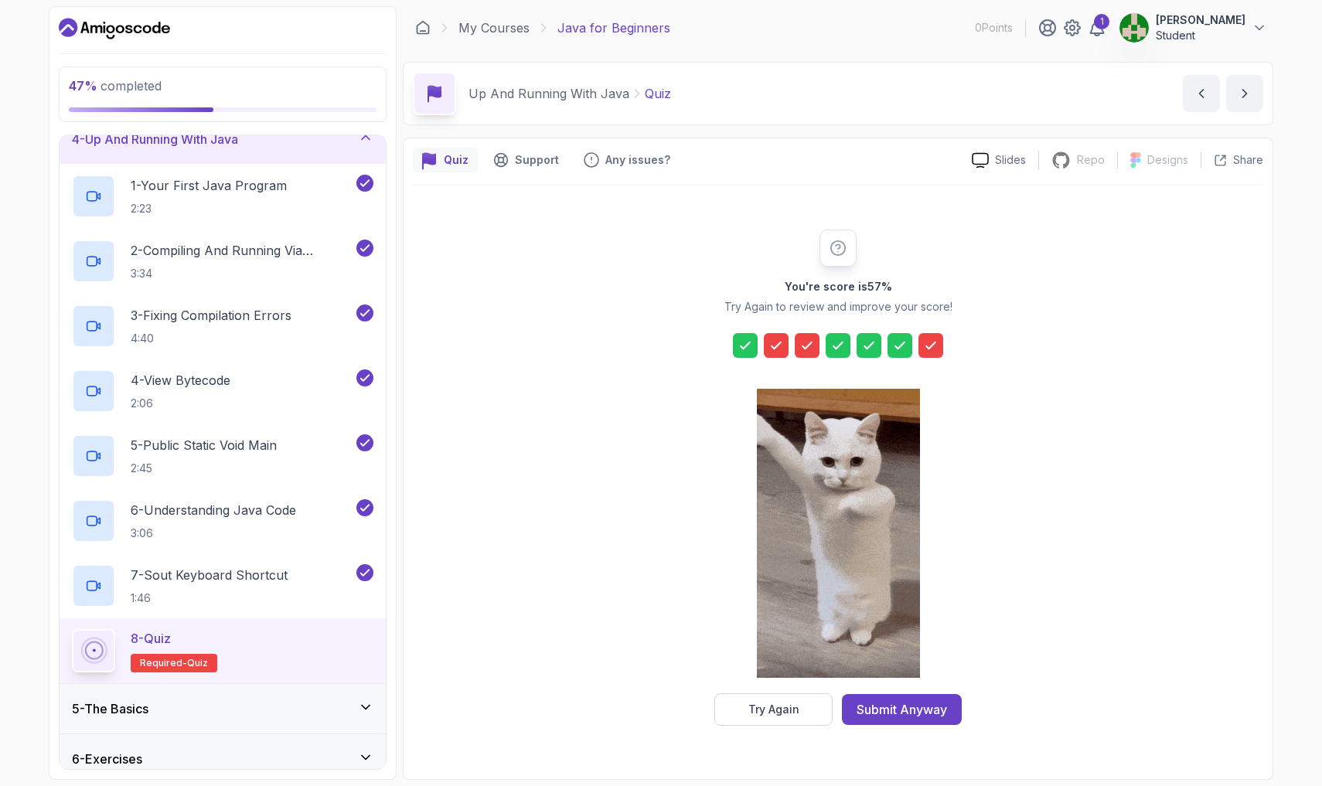
click at [624, 245] on icon at bounding box center [837, 248] width 17 height 17
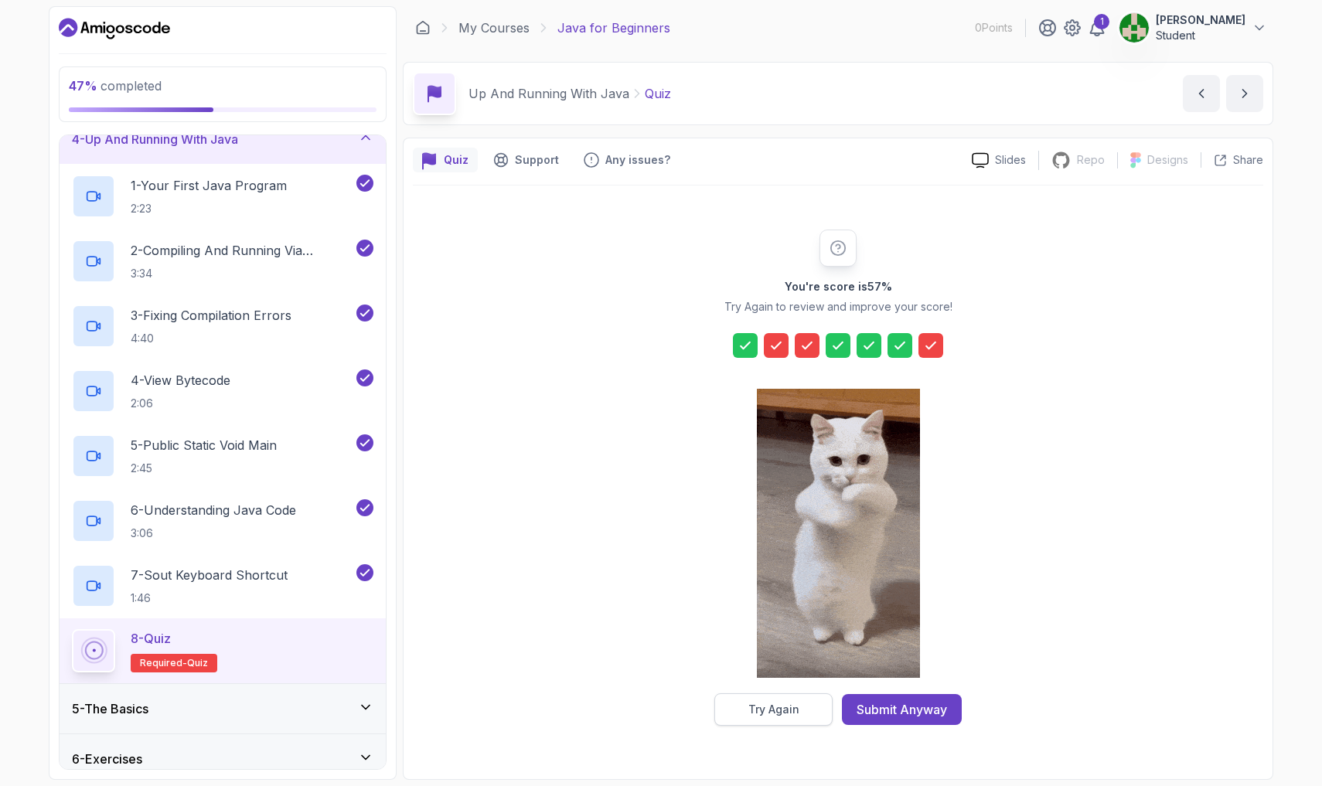
click at [624, 701] on div "Try Again" at bounding box center [773, 709] width 51 height 15
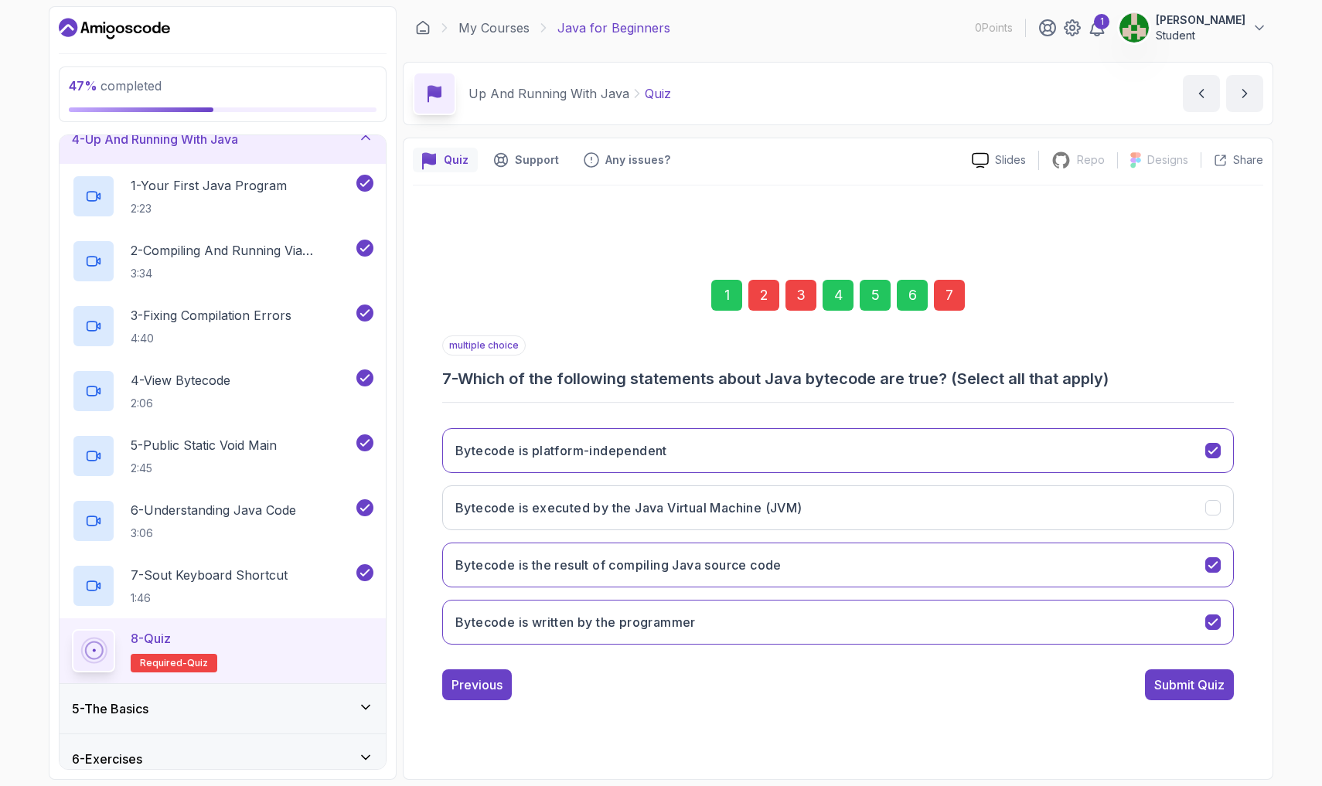
click at [504, 335] on div "1 2 3 4 5 6 7" at bounding box center [837, 295] width 791 height 80
click at [496, 691] on div "Previous" at bounding box center [476, 684] width 51 height 19
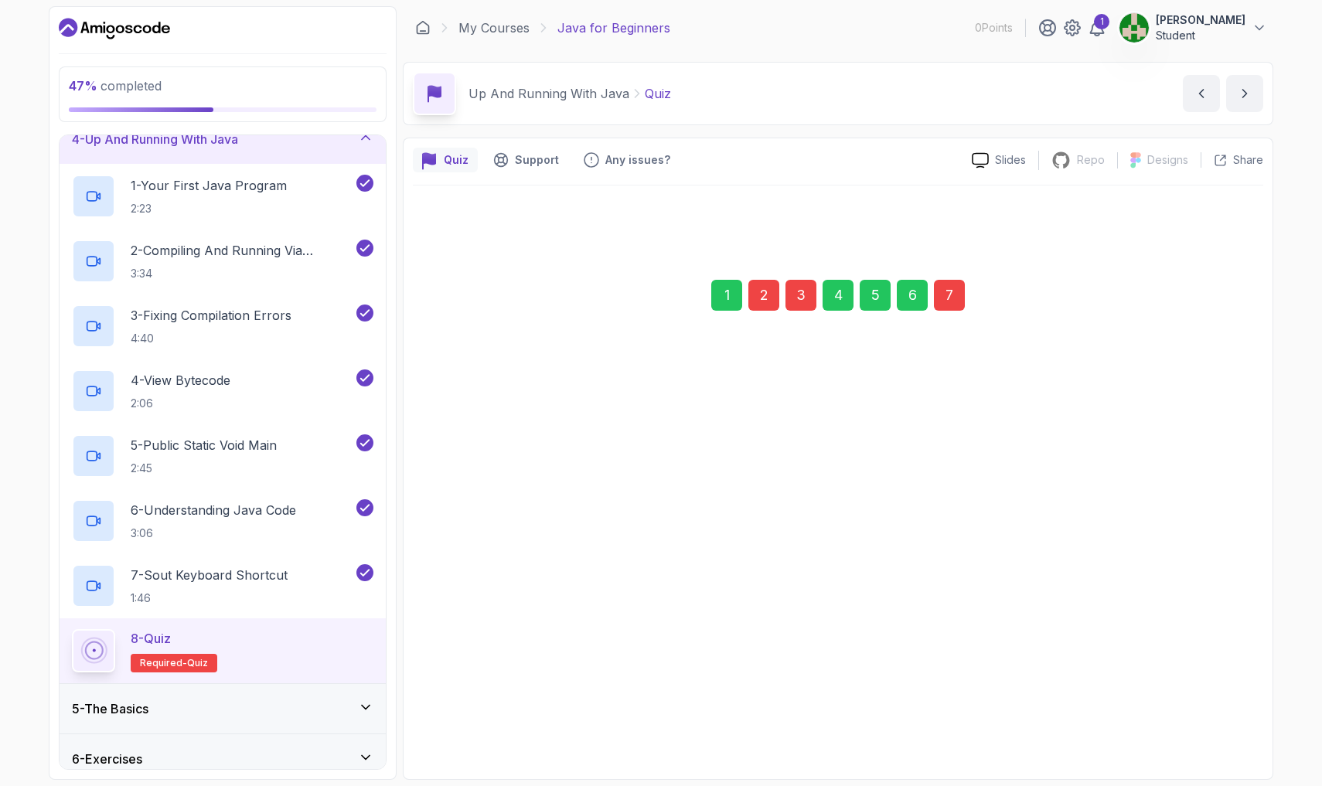
click at [485, 686] on div "Previous" at bounding box center [476, 684] width 51 height 19
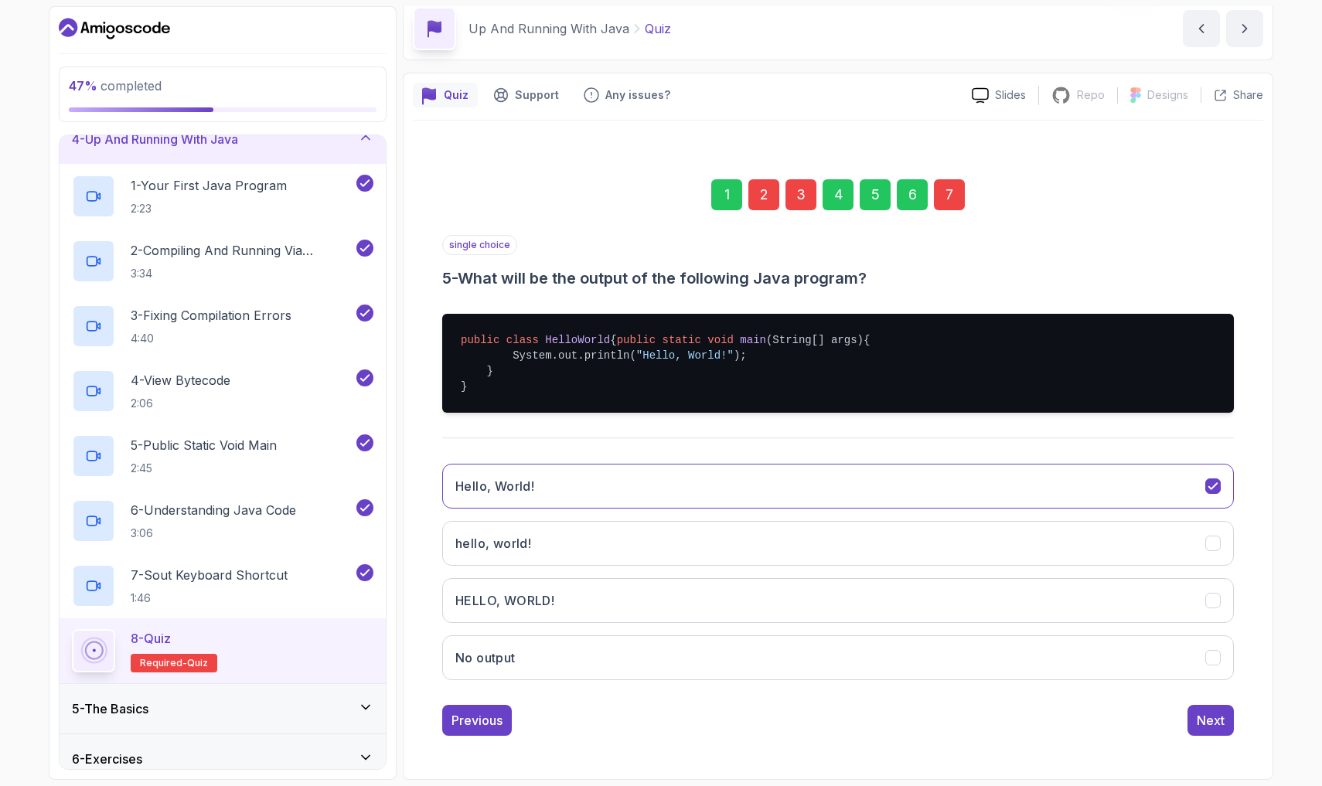
click at [471, 699] on div "single choice 5 - What will be the output of the following Java program? public…" at bounding box center [837, 485] width 791 height 501
click at [472, 701] on div "Previous" at bounding box center [476, 720] width 51 height 19
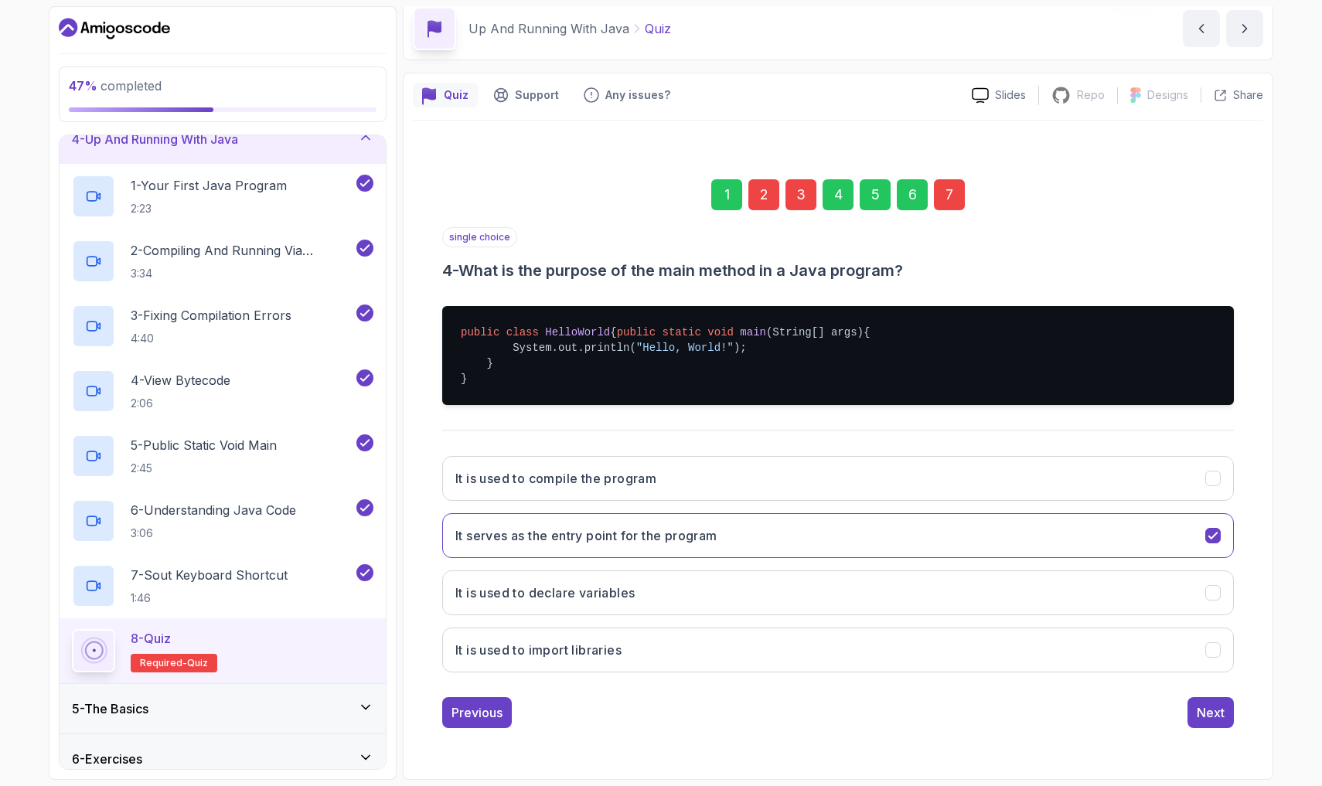
scroll to position [0, 0]
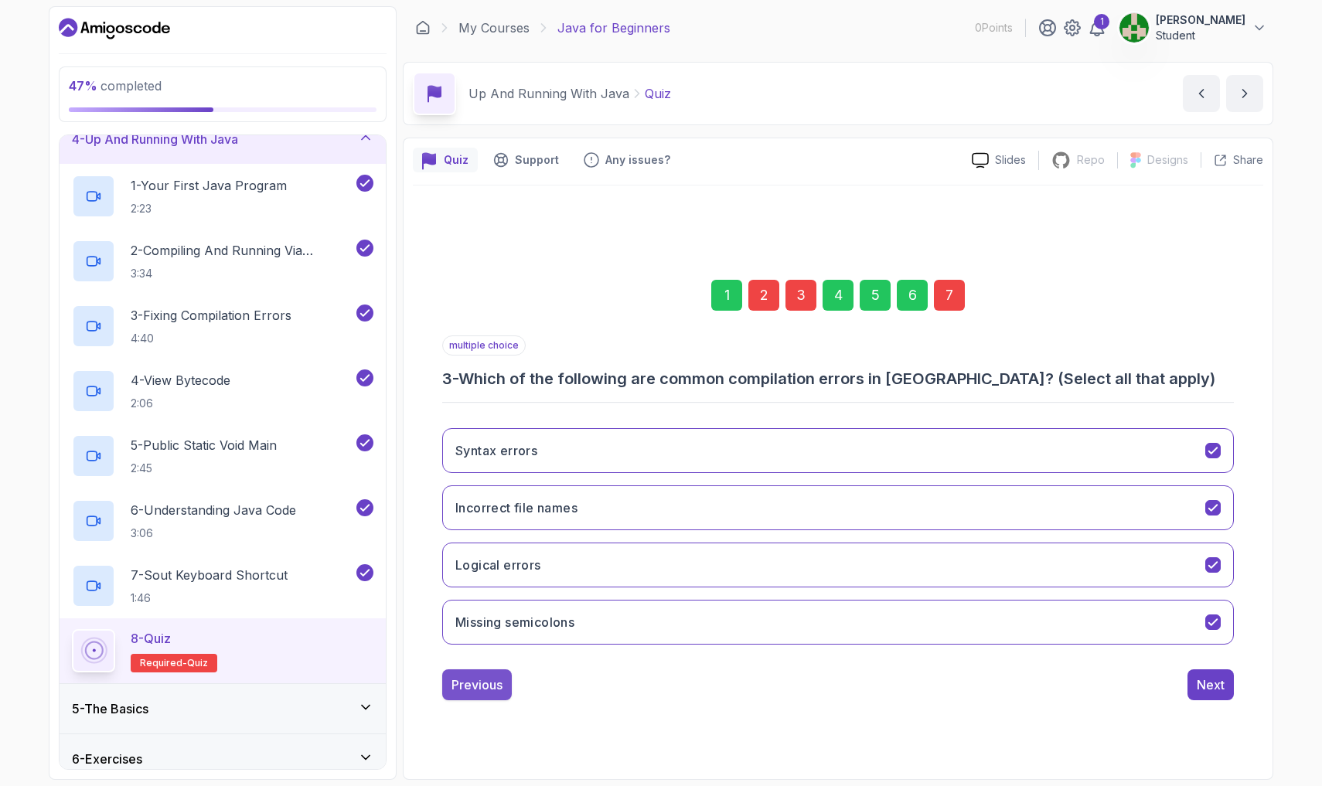
click at [470, 684] on div "Previous" at bounding box center [476, 684] width 51 height 19
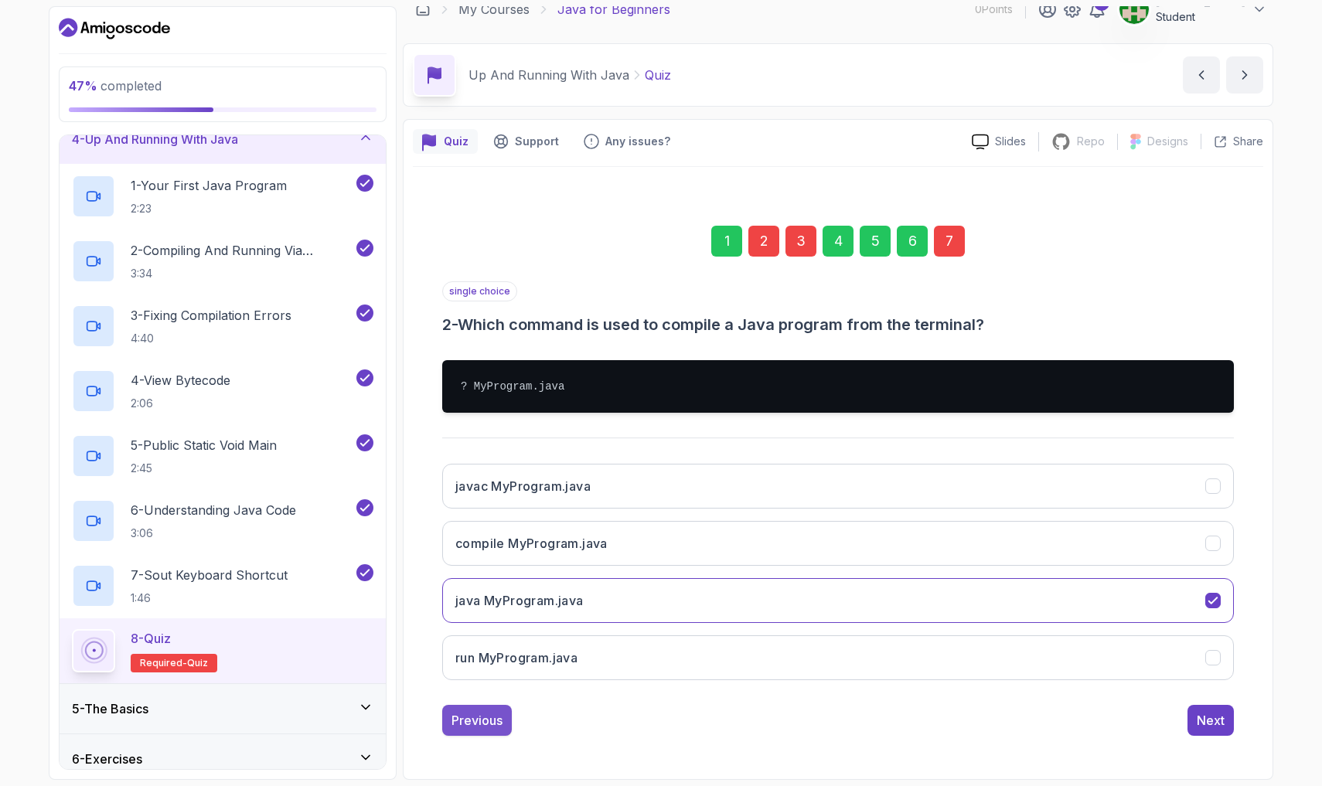
scroll to position [19, 0]
click at [481, 701] on div "Previous" at bounding box center [476, 720] width 51 height 19
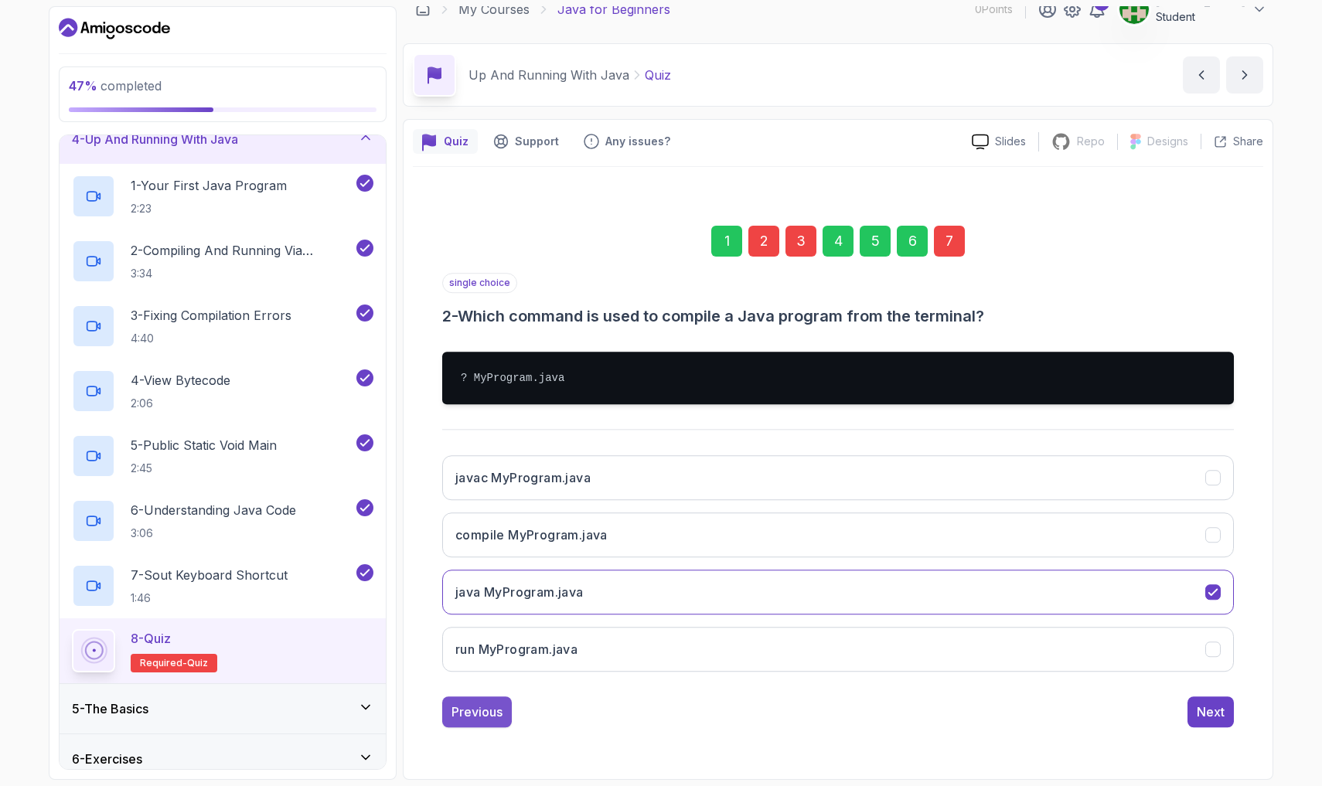
scroll to position [0, 0]
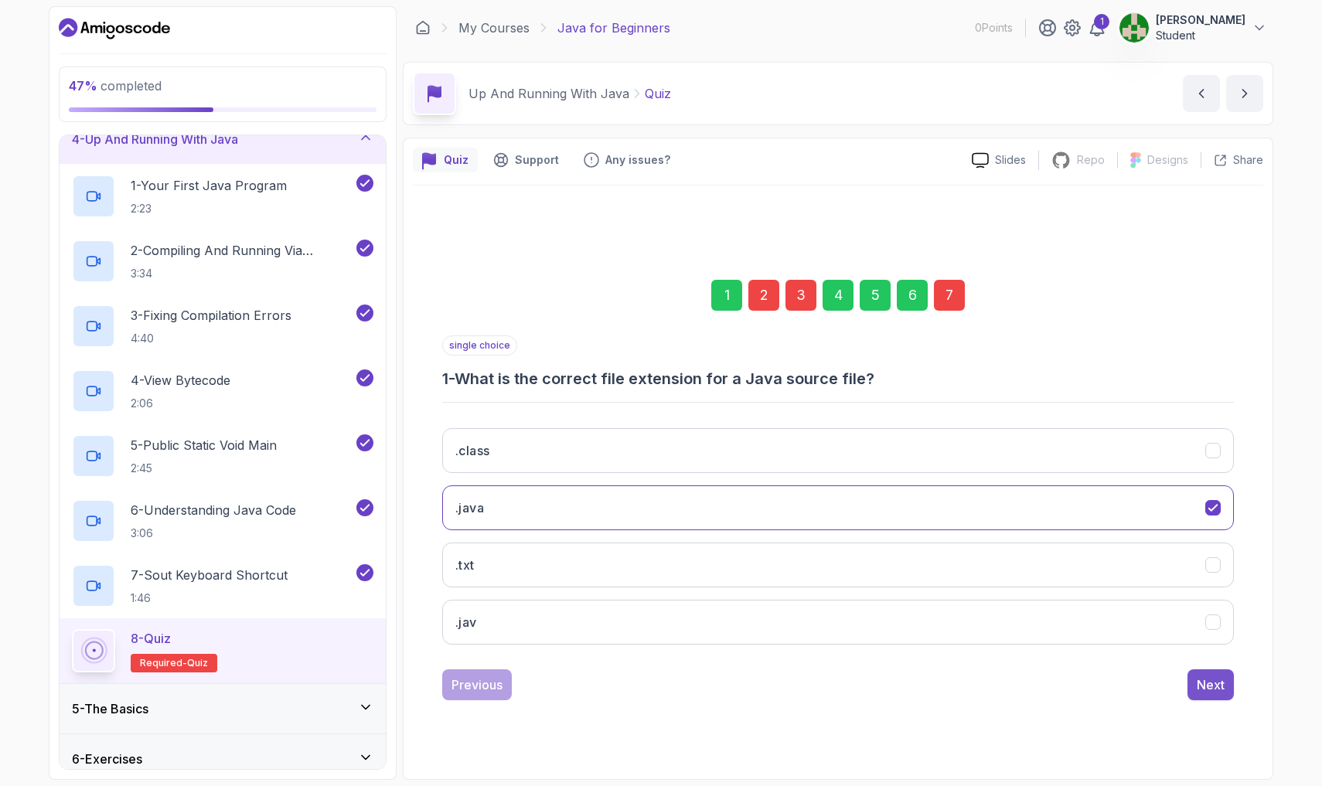
click at [624, 679] on div "Next" at bounding box center [1210, 684] width 28 height 19
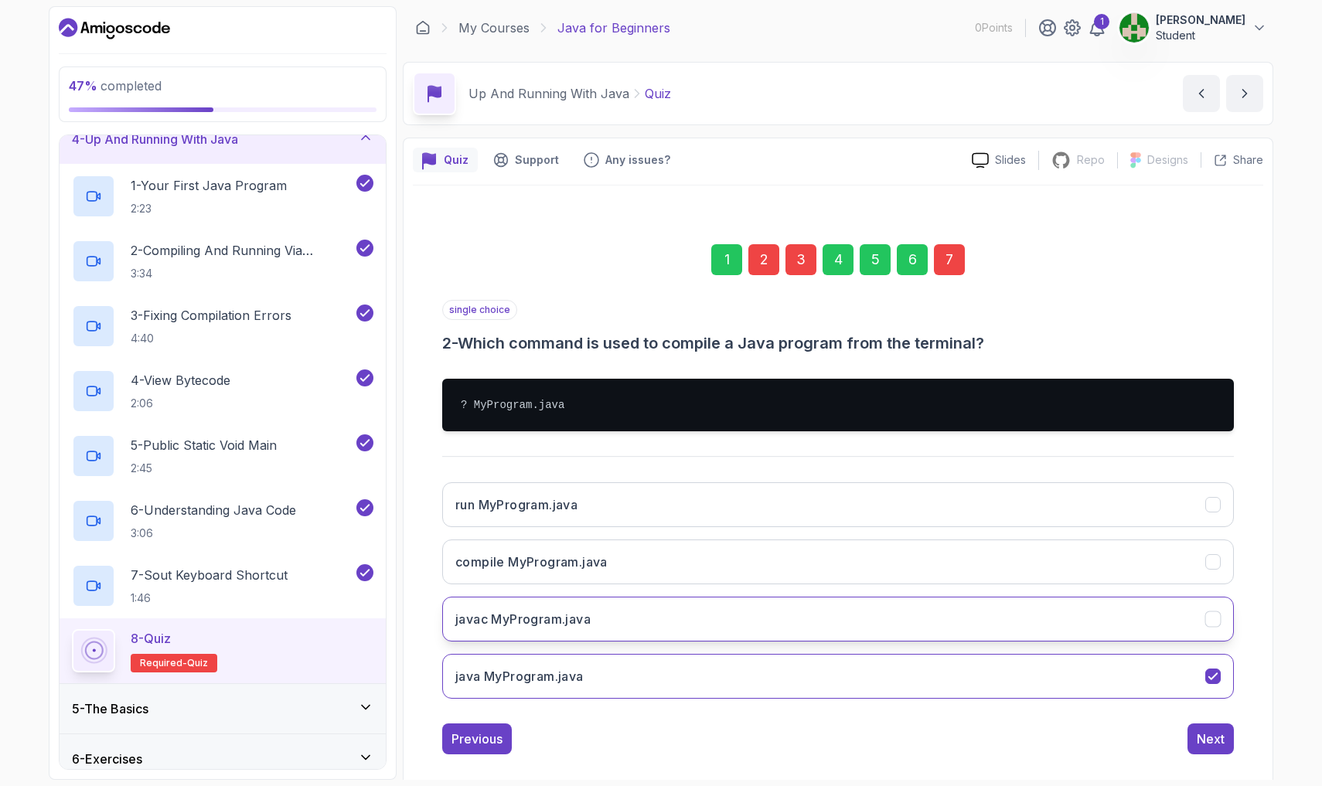
click at [624, 631] on button "javac MyProgram.java" at bounding box center [837, 619] width 791 height 45
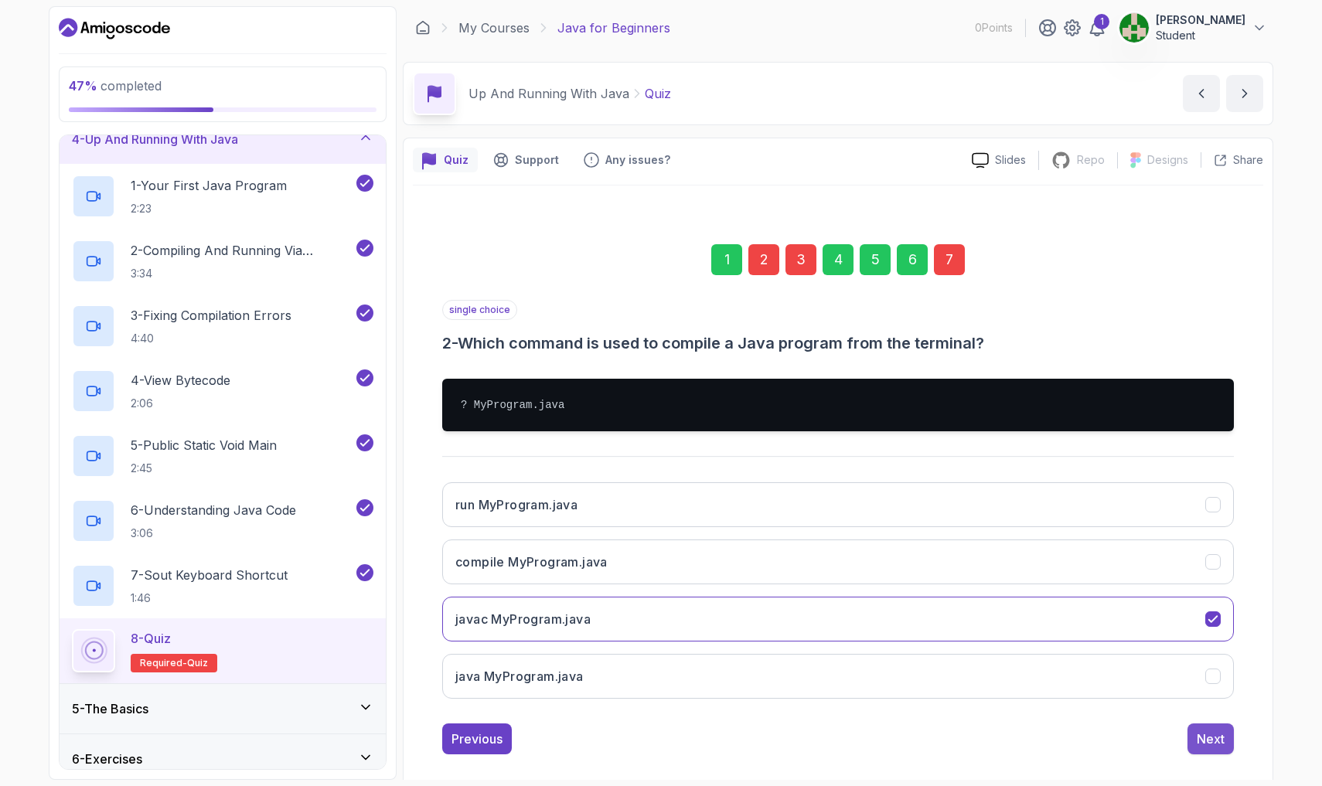
click at [624, 701] on button "Next" at bounding box center [1210, 738] width 46 height 31
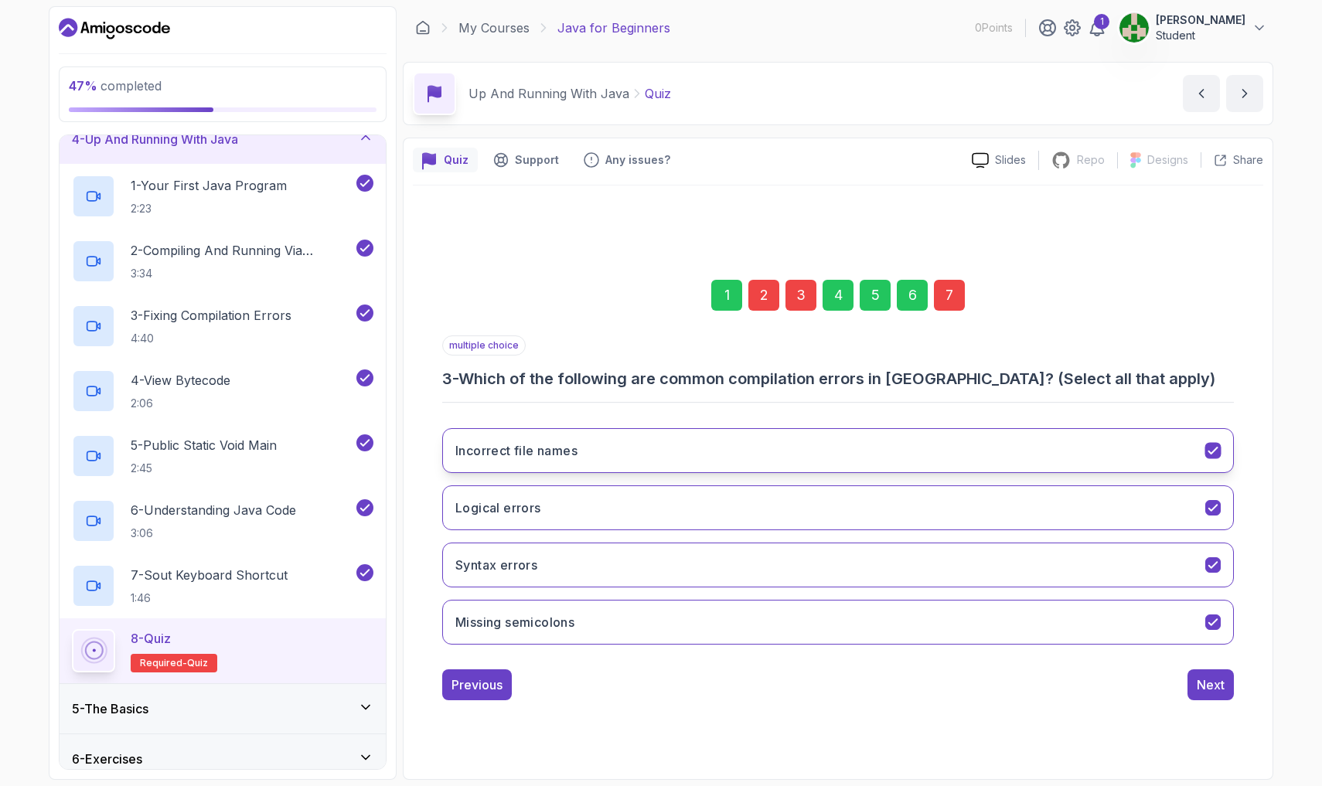
click at [624, 461] on button "Incorrect file names" at bounding box center [837, 450] width 791 height 45
click at [624, 686] on div "Next" at bounding box center [1210, 684] width 28 height 19
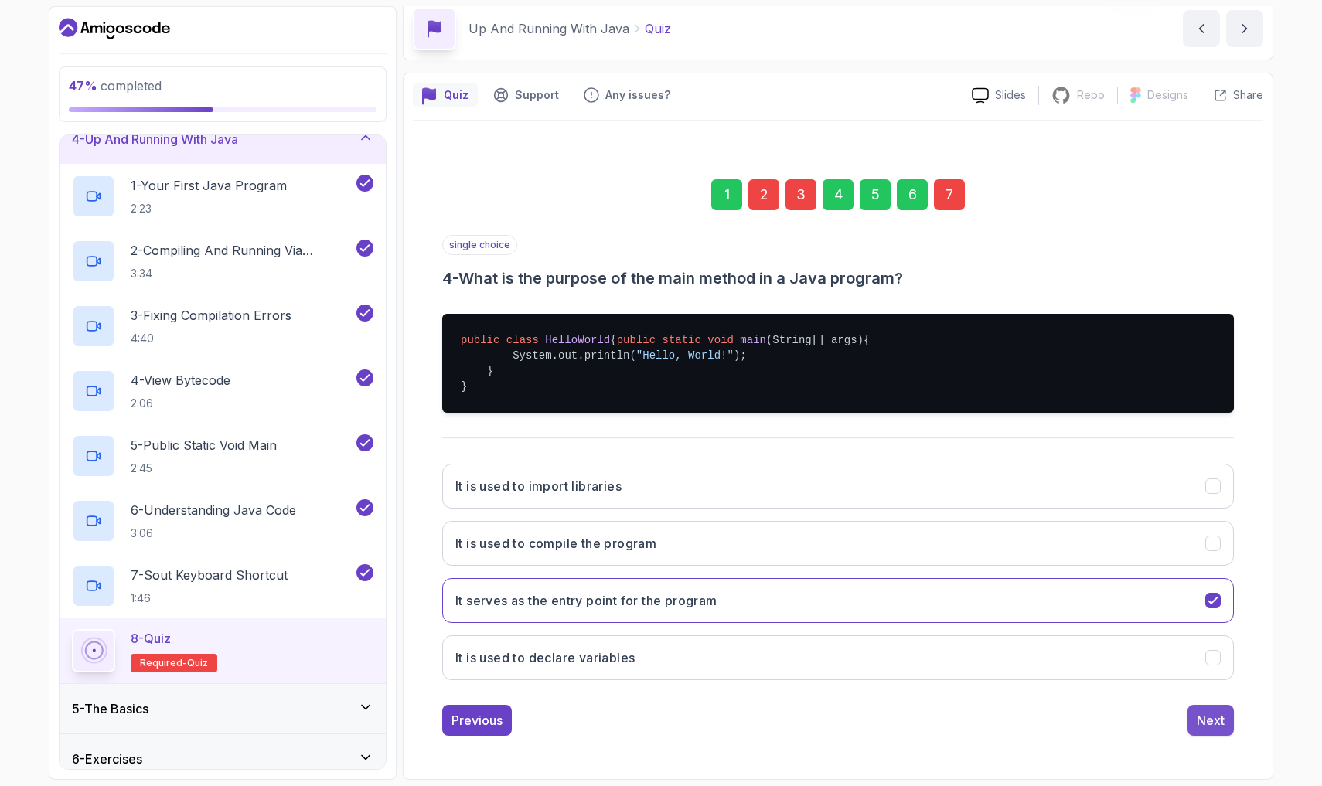
click at [624, 701] on div "Next" at bounding box center [1210, 720] width 28 height 19
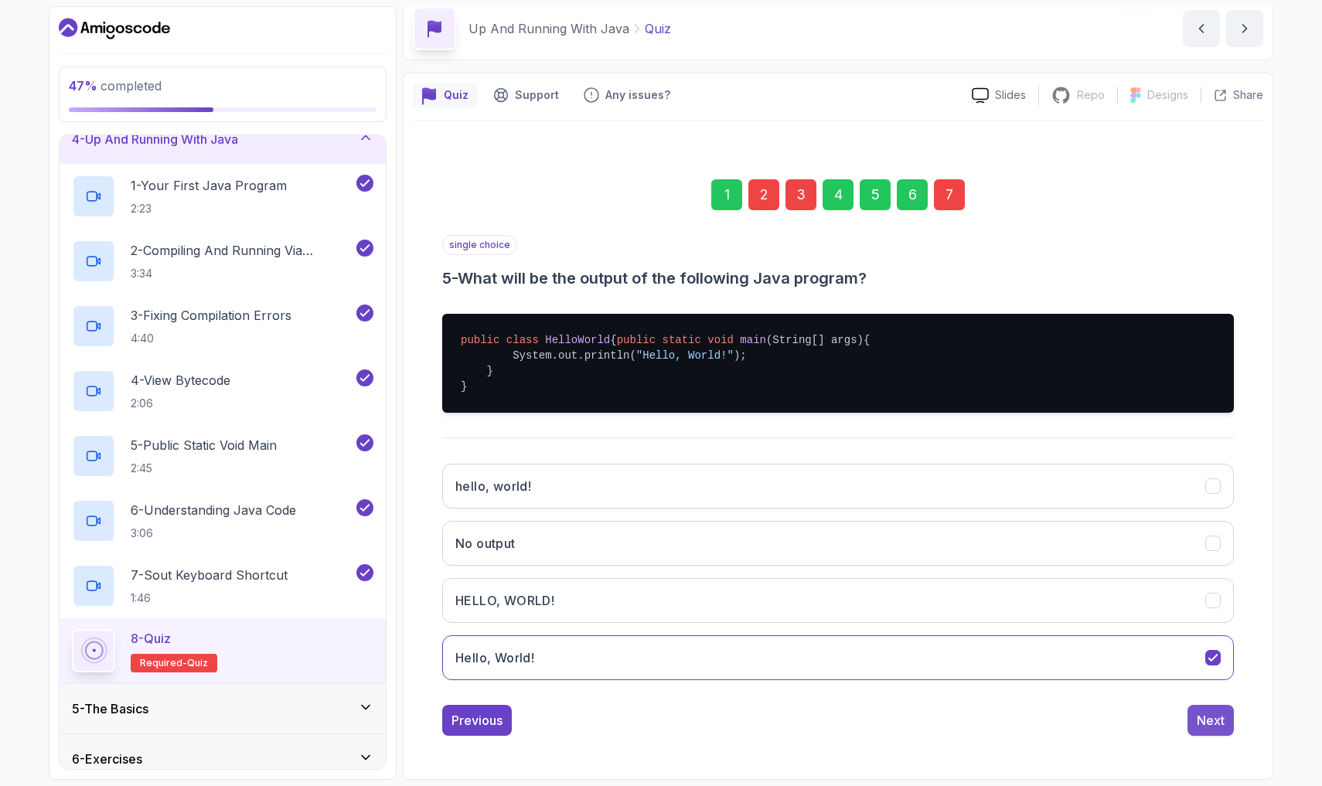
click at [624, 701] on button "Next" at bounding box center [1210, 720] width 46 height 31
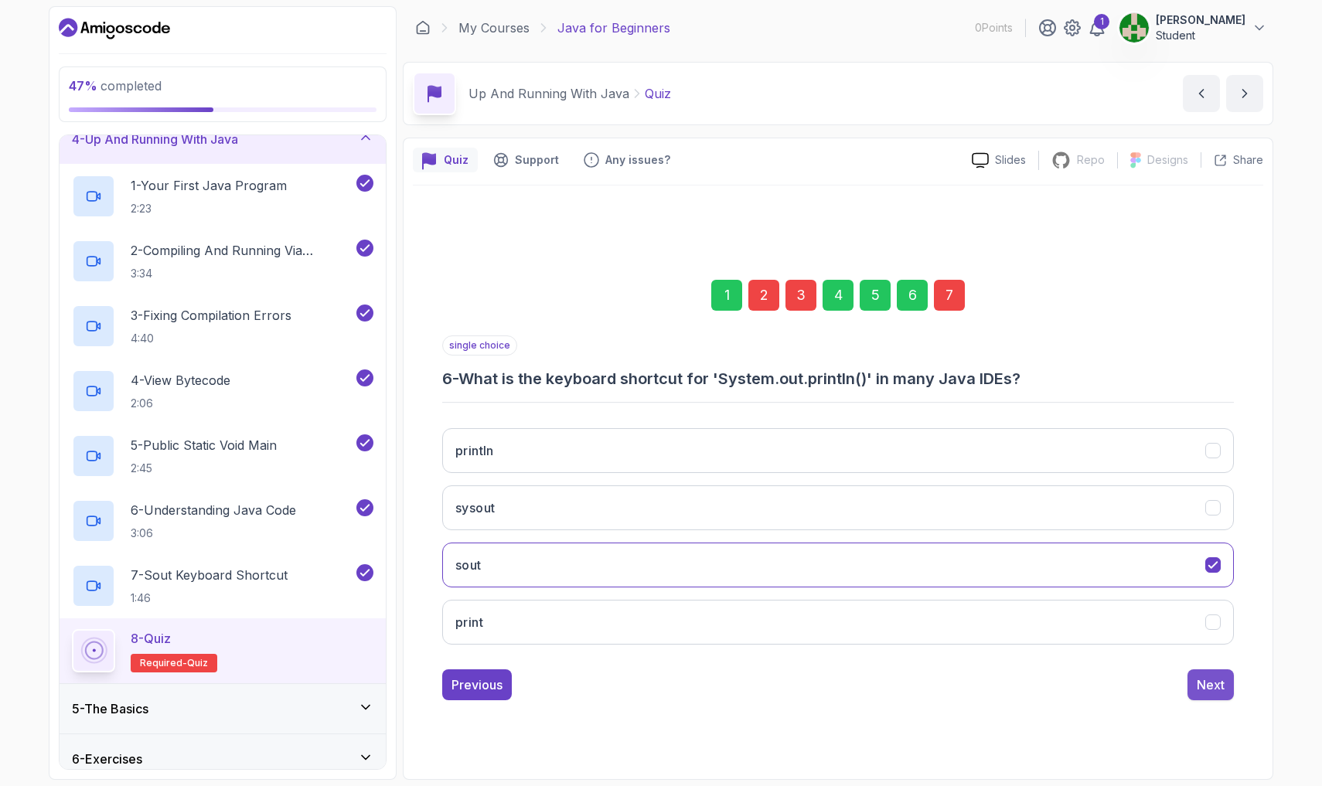
click at [624, 686] on div "Next" at bounding box center [1210, 684] width 28 height 19
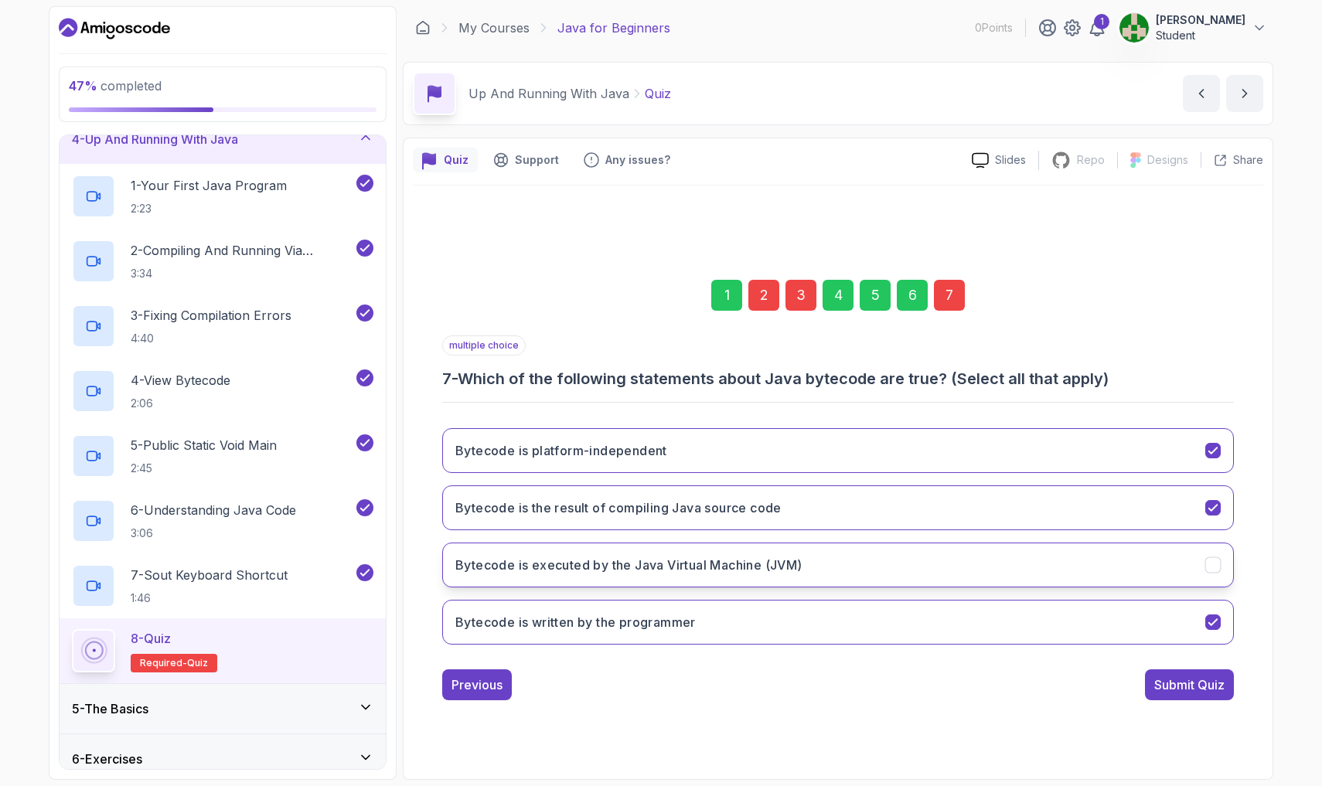
click at [624, 559] on button "Bytecode is executed by the Java Virtual Machine (JVM)" at bounding box center [837, 565] width 791 height 45
click at [624, 671] on button "Submit Quiz" at bounding box center [1189, 684] width 89 height 31
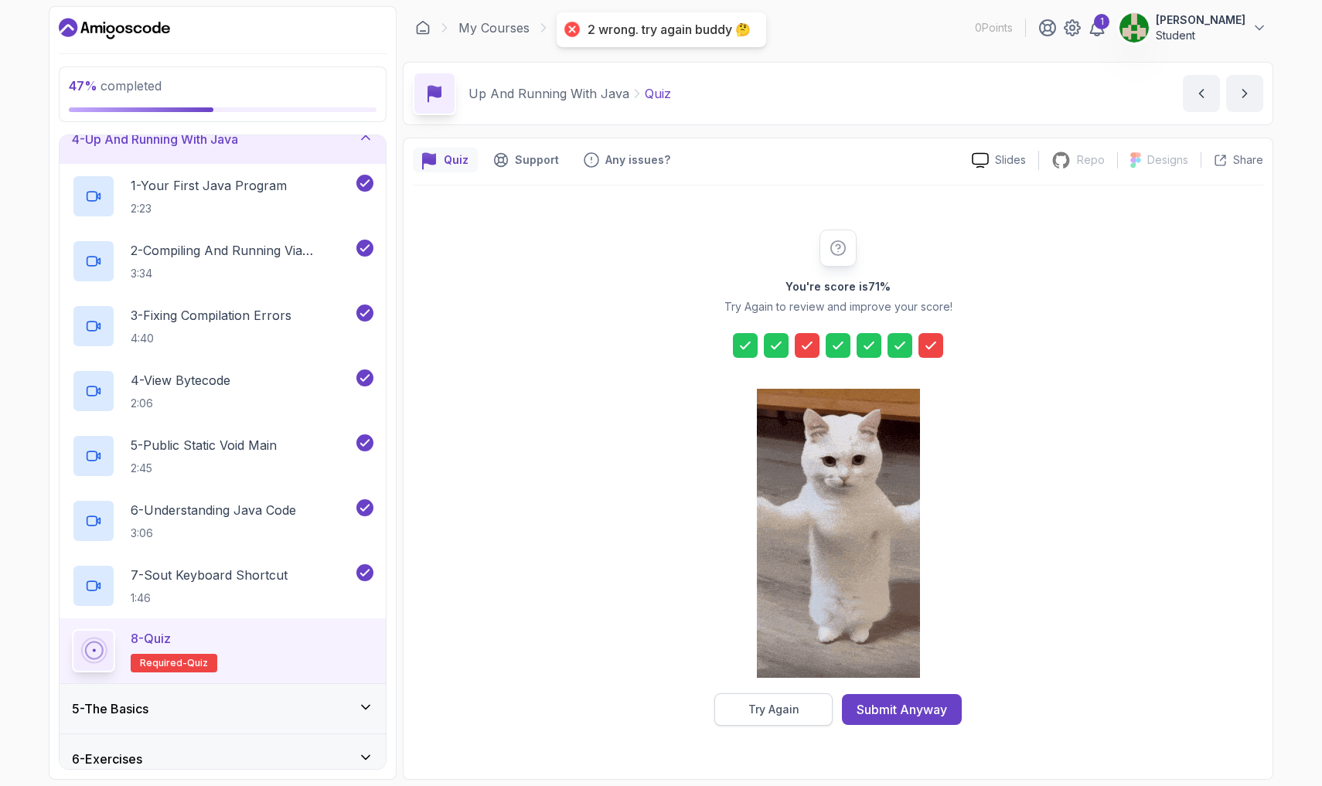
click at [624, 701] on div "Try Again" at bounding box center [773, 709] width 51 height 15
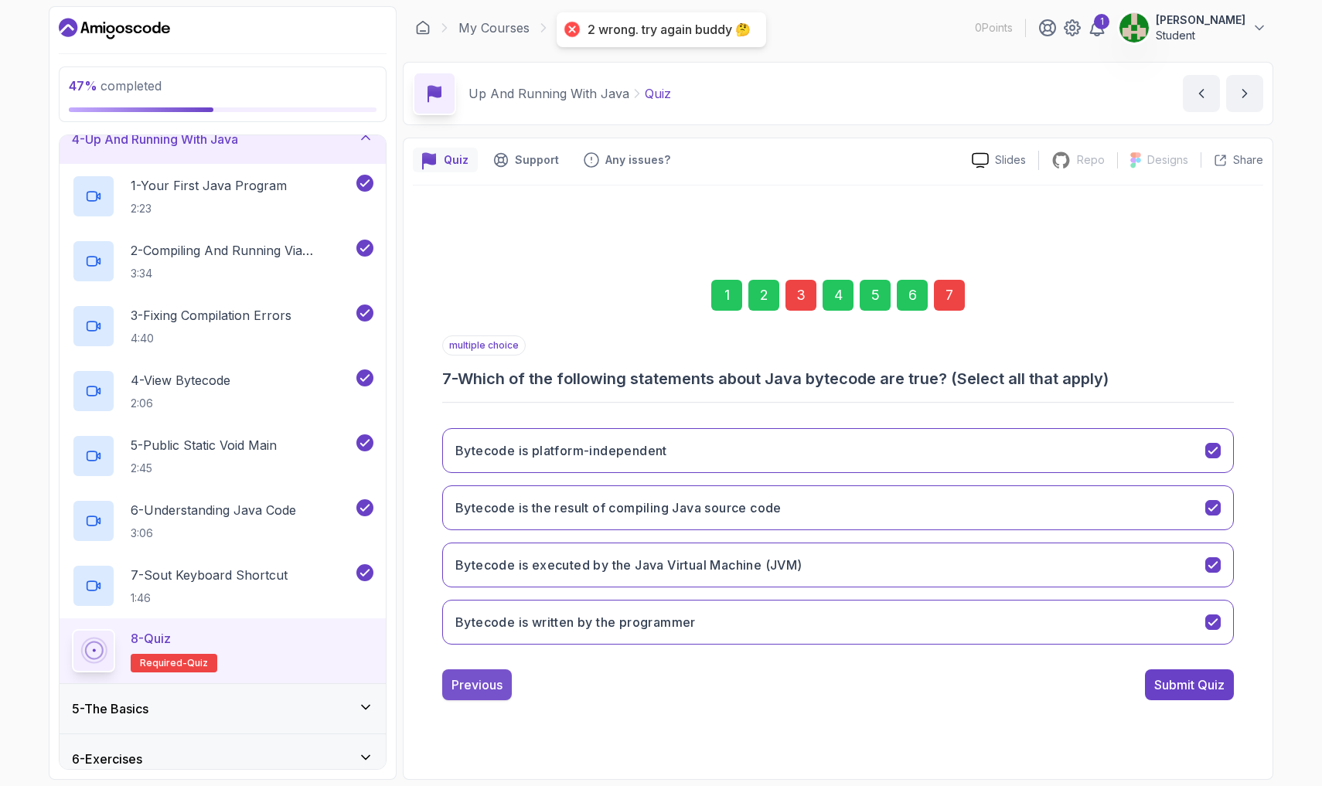
click at [481, 692] on div "Previous" at bounding box center [476, 684] width 51 height 19
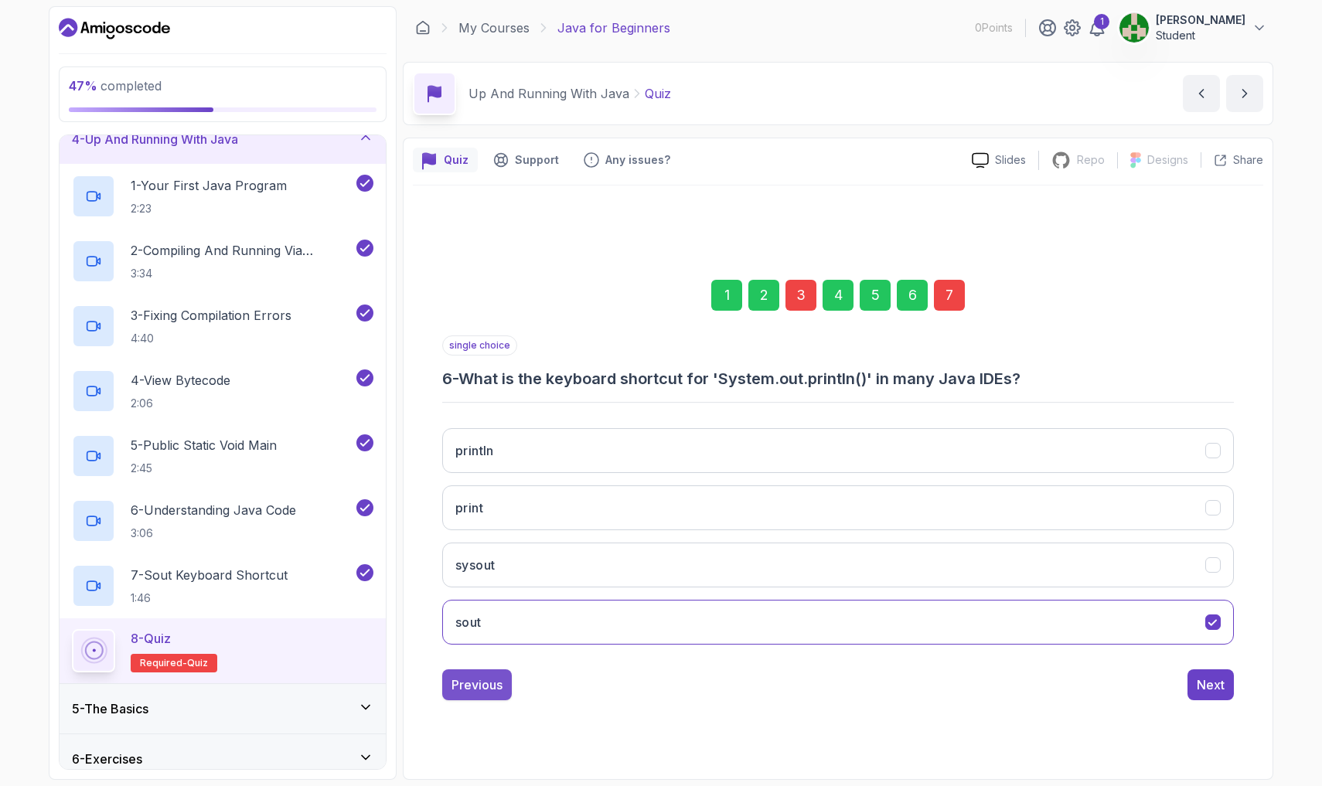
click at [477, 691] on div "Previous" at bounding box center [476, 684] width 51 height 19
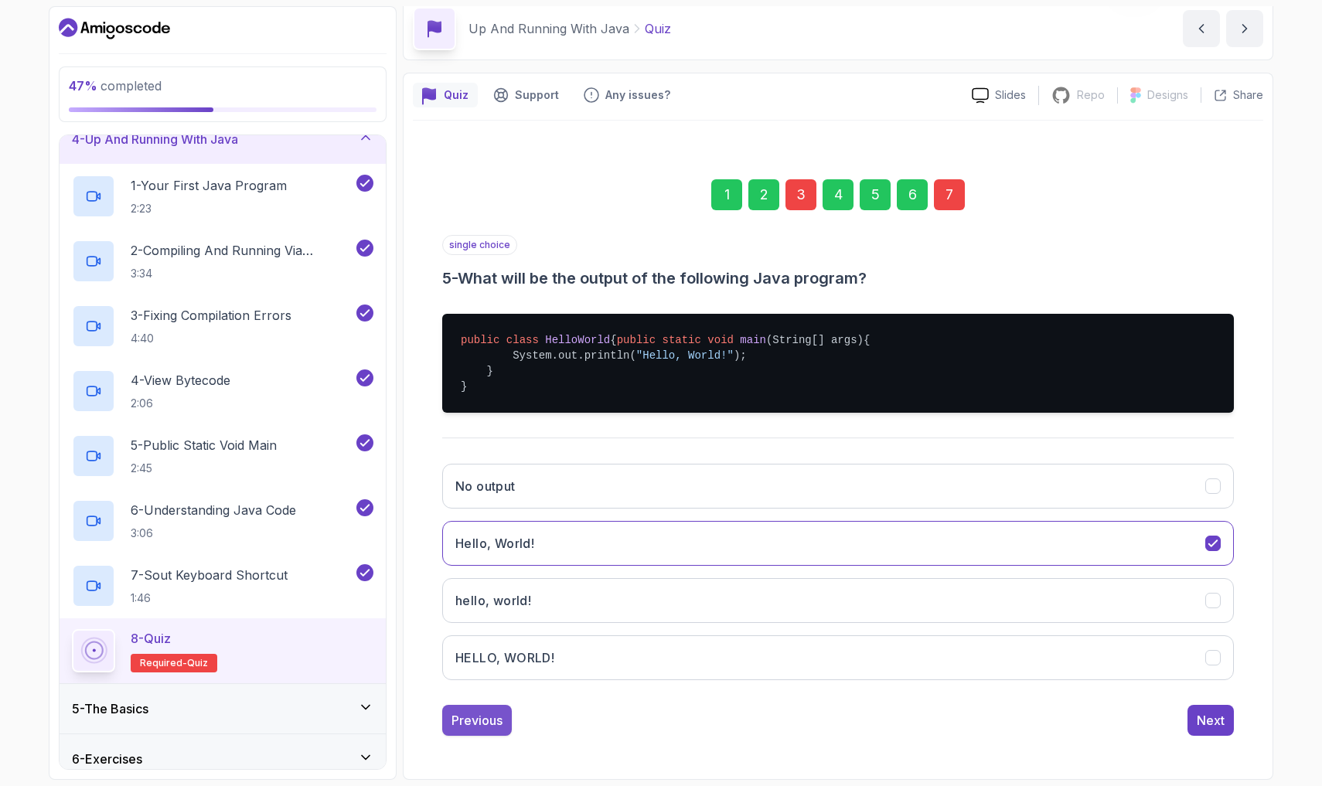
click at [495, 701] on div "Previous" at bounding box center [476, 720] width 51 height 19
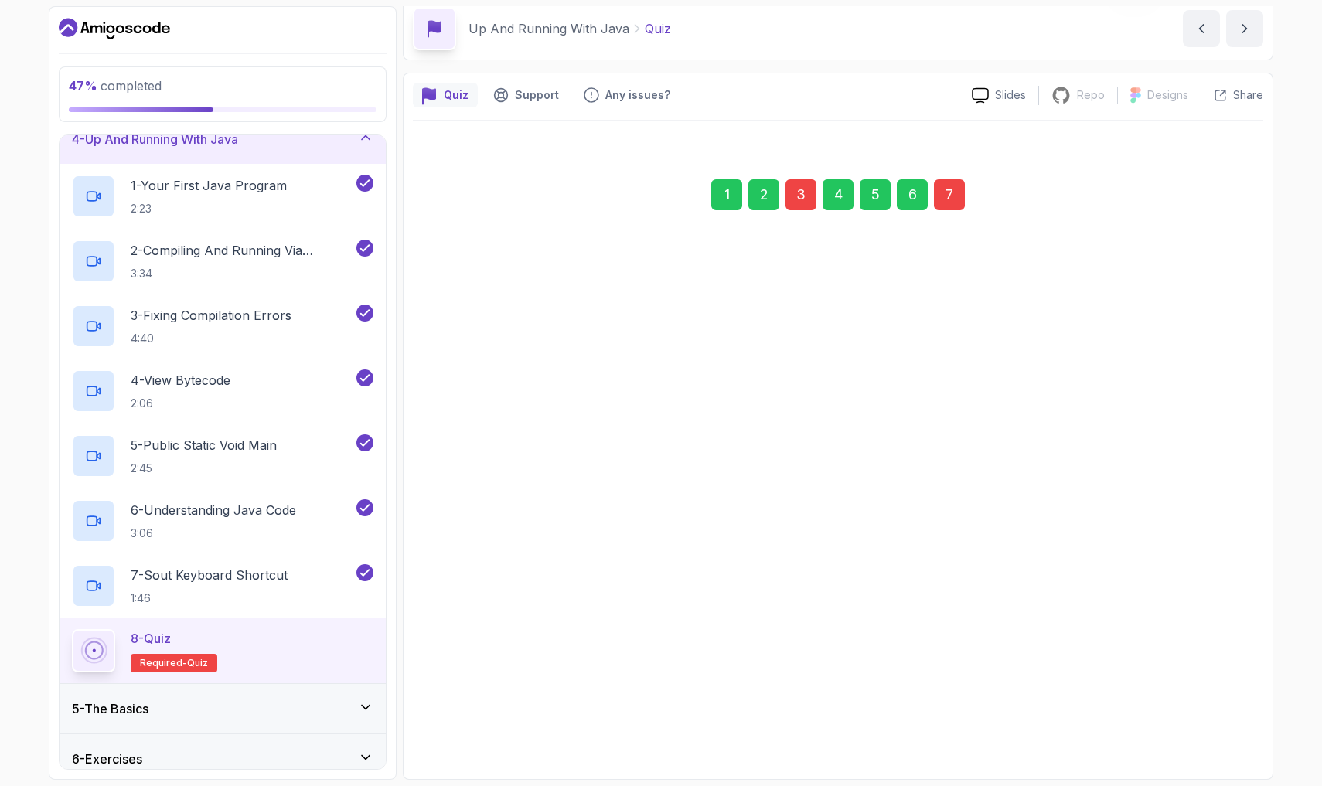
scroll to position [80, 0]
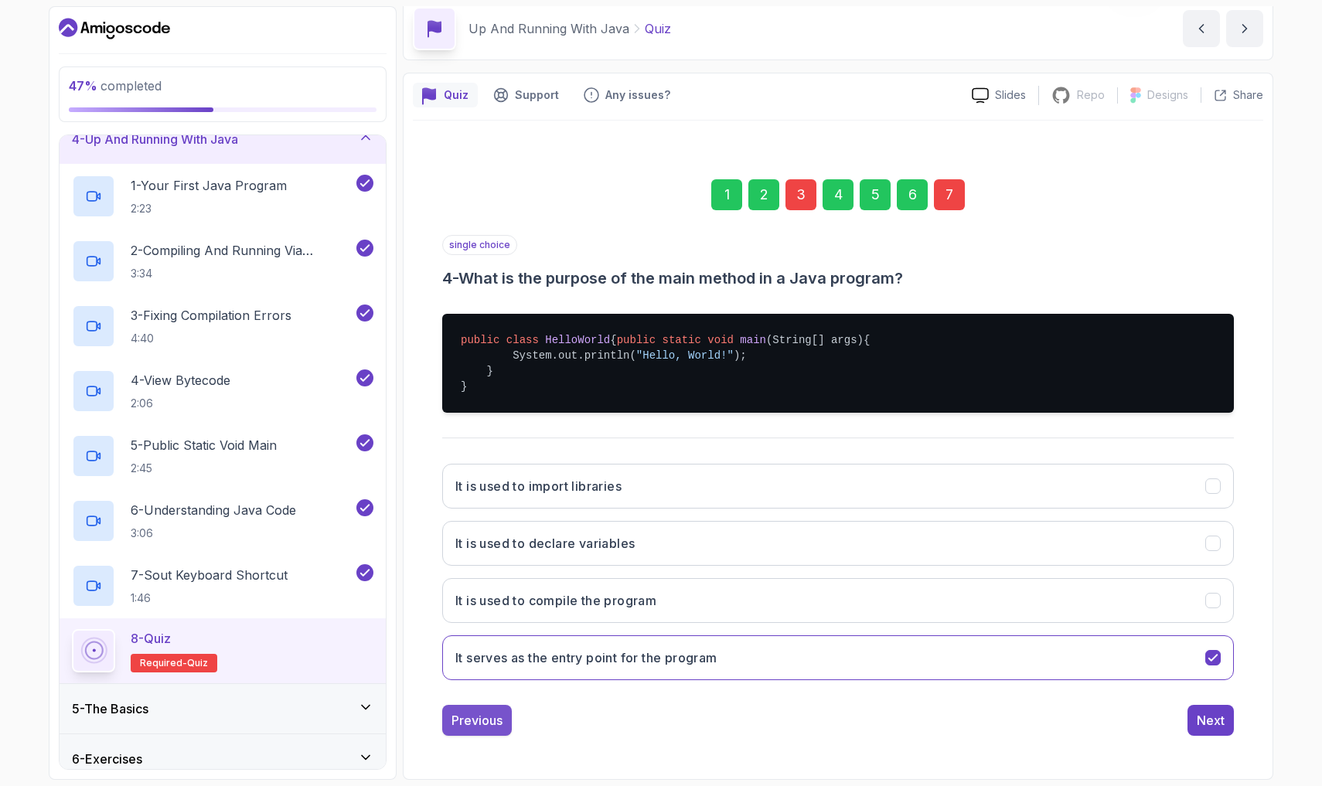
click at [490, 701] on div "Previous" at bounding box center [476, 720] width 51 height 19
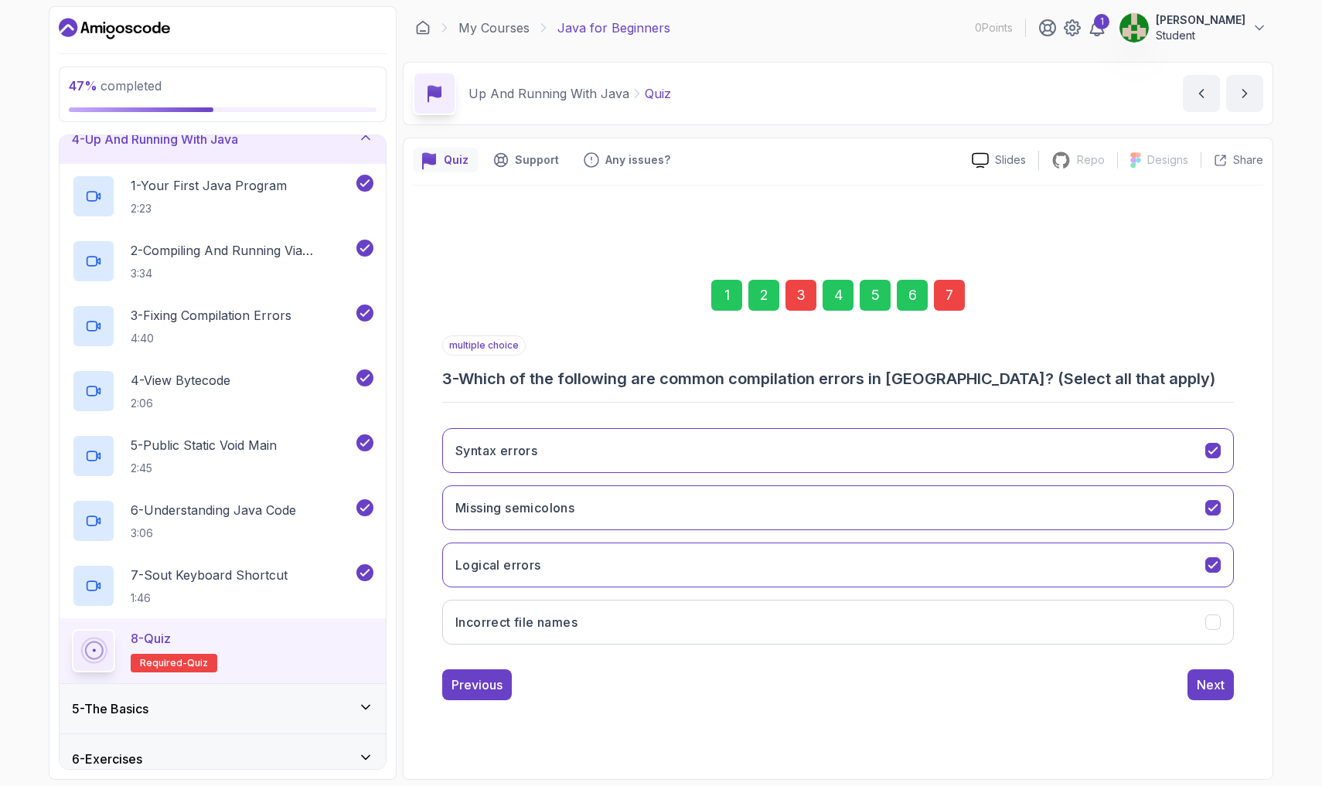
scroll to position [0, 0]
click at [624, 574] on button "Logical errors" at bounding box center [837, 565] width 791 height 45
click at [624, 695] on button "Next" at bounding box center [1210, 684] width 46 height 31
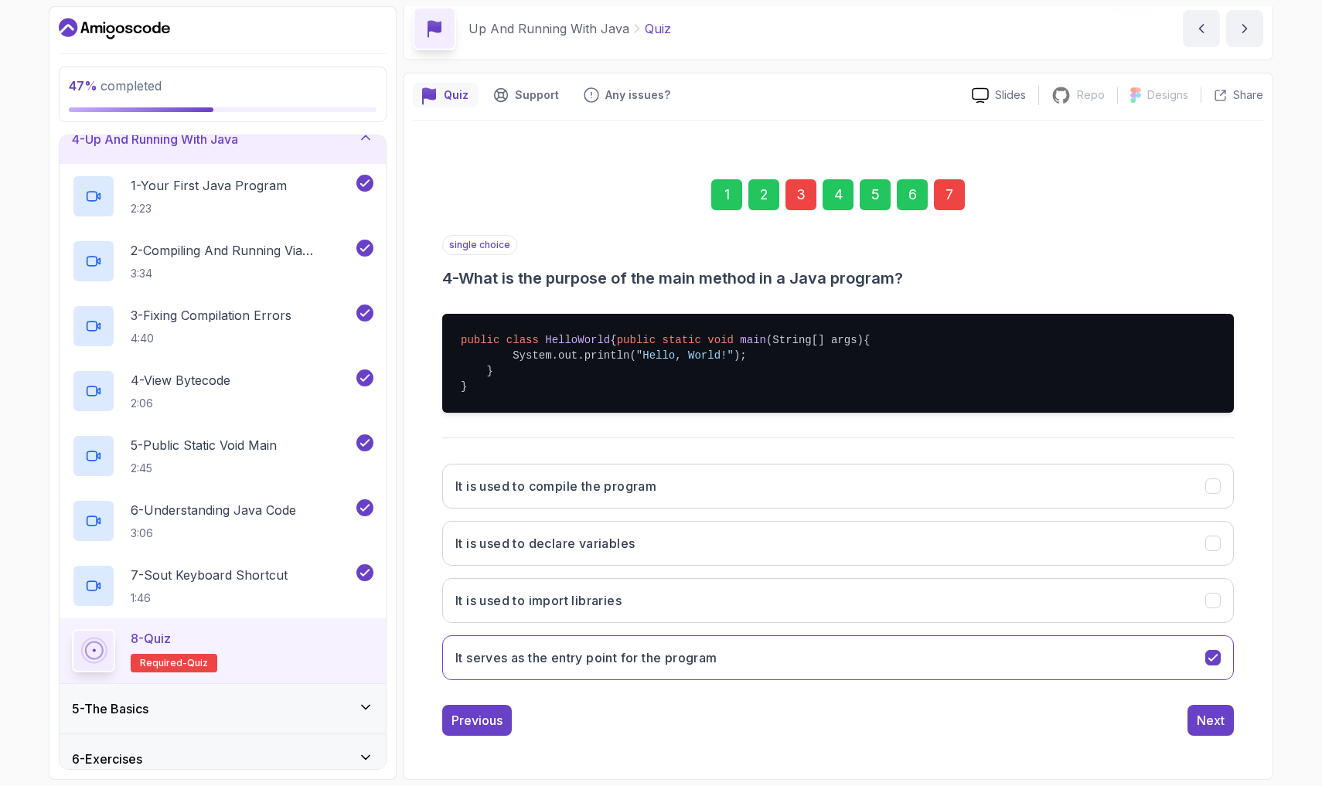
click at [624, 701] on div "1 2 3 4 5 6 7 single choice 4 - What is the purpose of the main method in a Jav…" at bounding box center [838, 445] width 850 height 606
click at [624, 701] on button "Next" at bounding box center [1210, 720] width 46 height 31
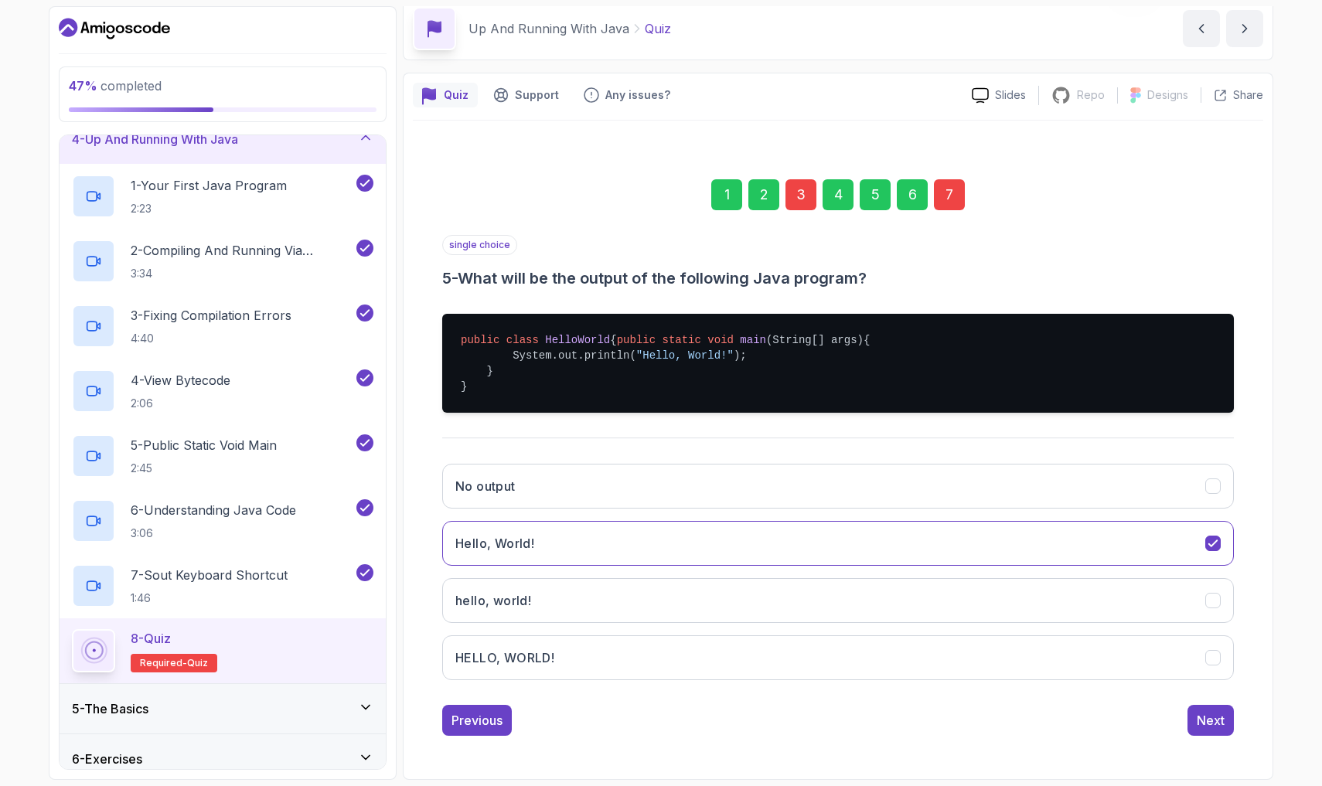
click at [624, 701] on button "Next" at bounding box center [1210, 720] width 46 height 31
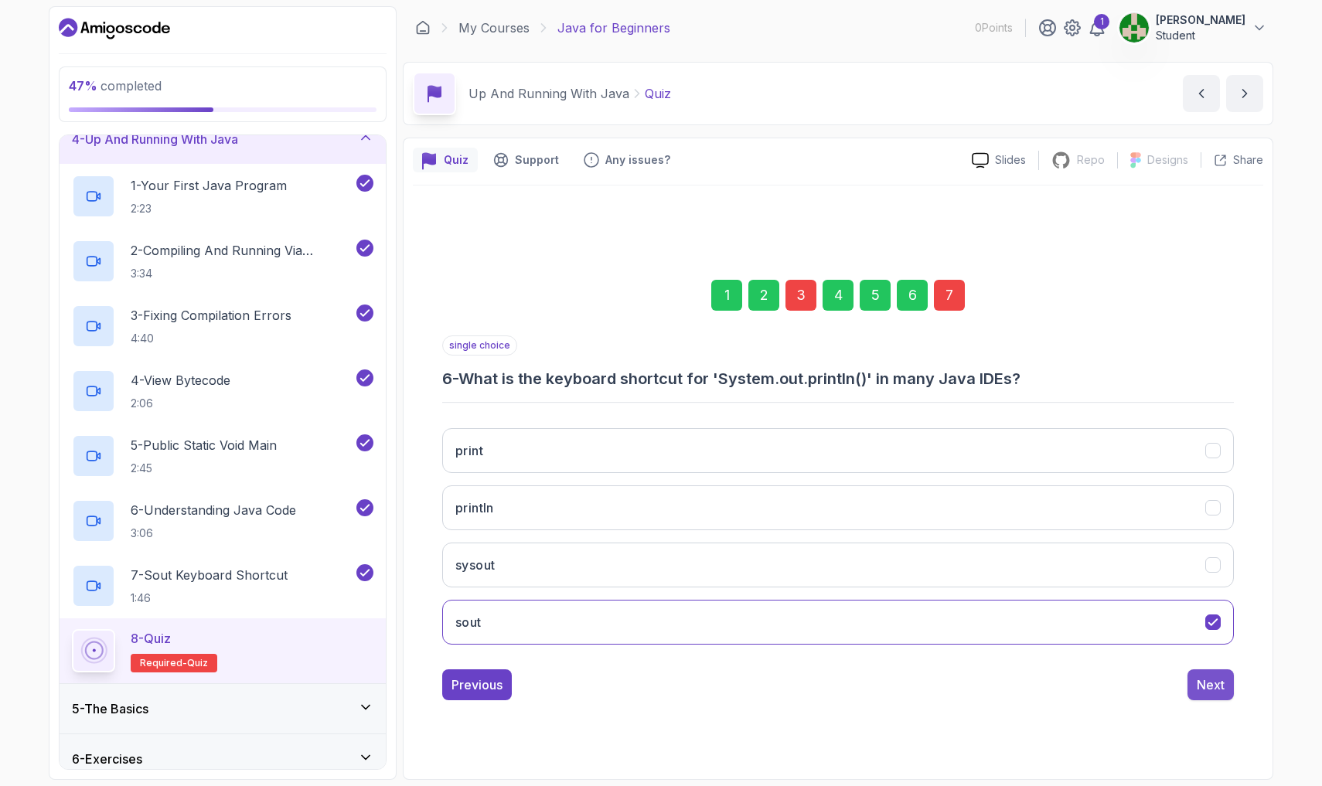
scroll to position [0, 0]
click at [624, 675] on div "Next" at bounding box center [1210, 684] width 28 height 19
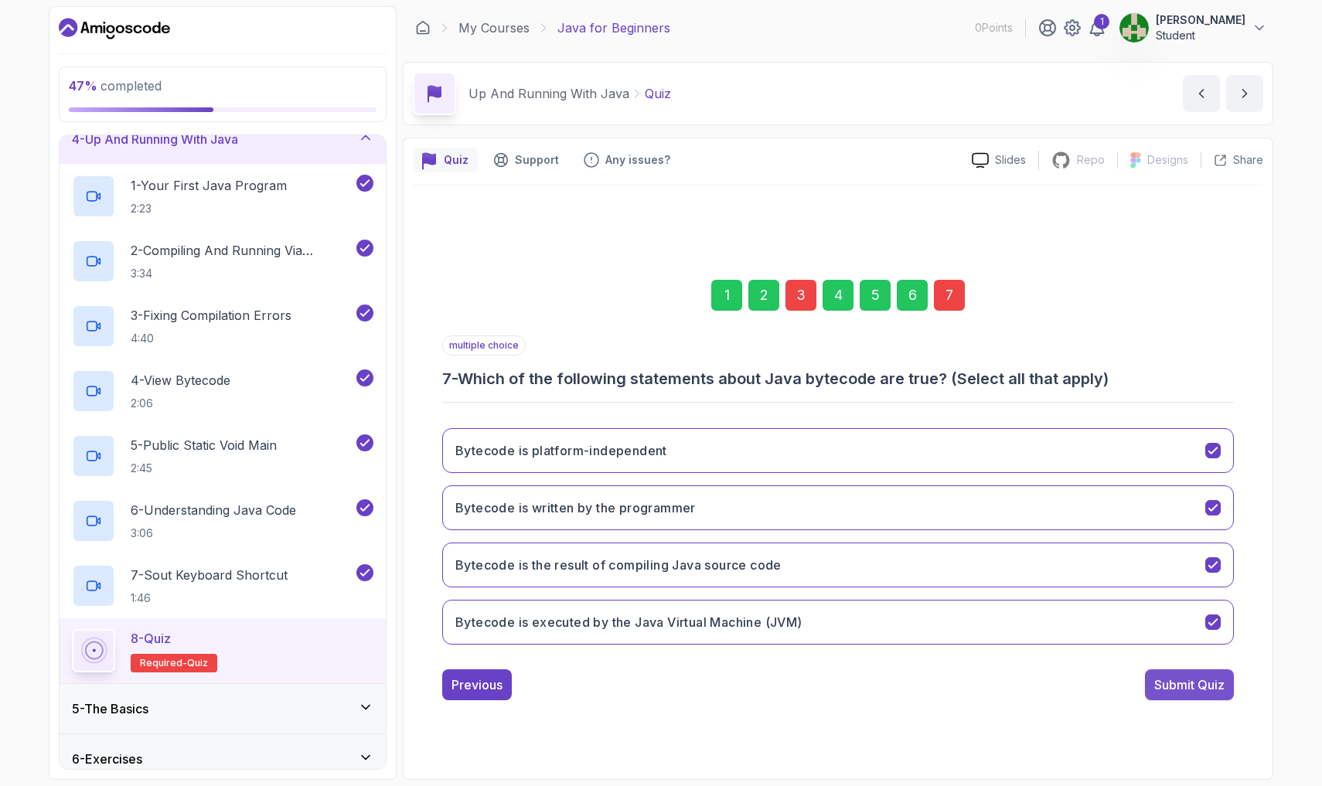
click at [624, 689] on div "Submit Quiz" at bounding box center [1189, 684] width 70 height 19
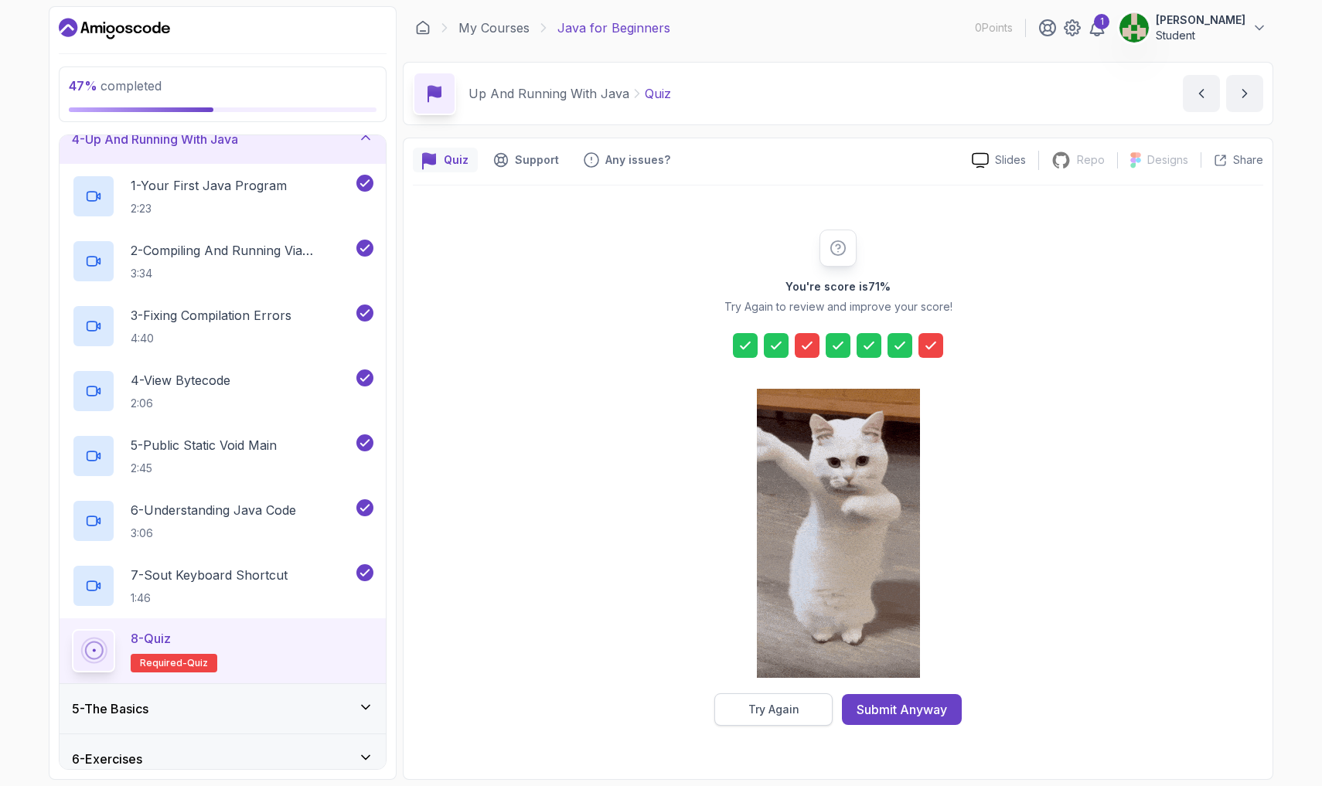
click at [624, 701] on button "Try Again" at bounding box center [773, 709] width 118 height 32
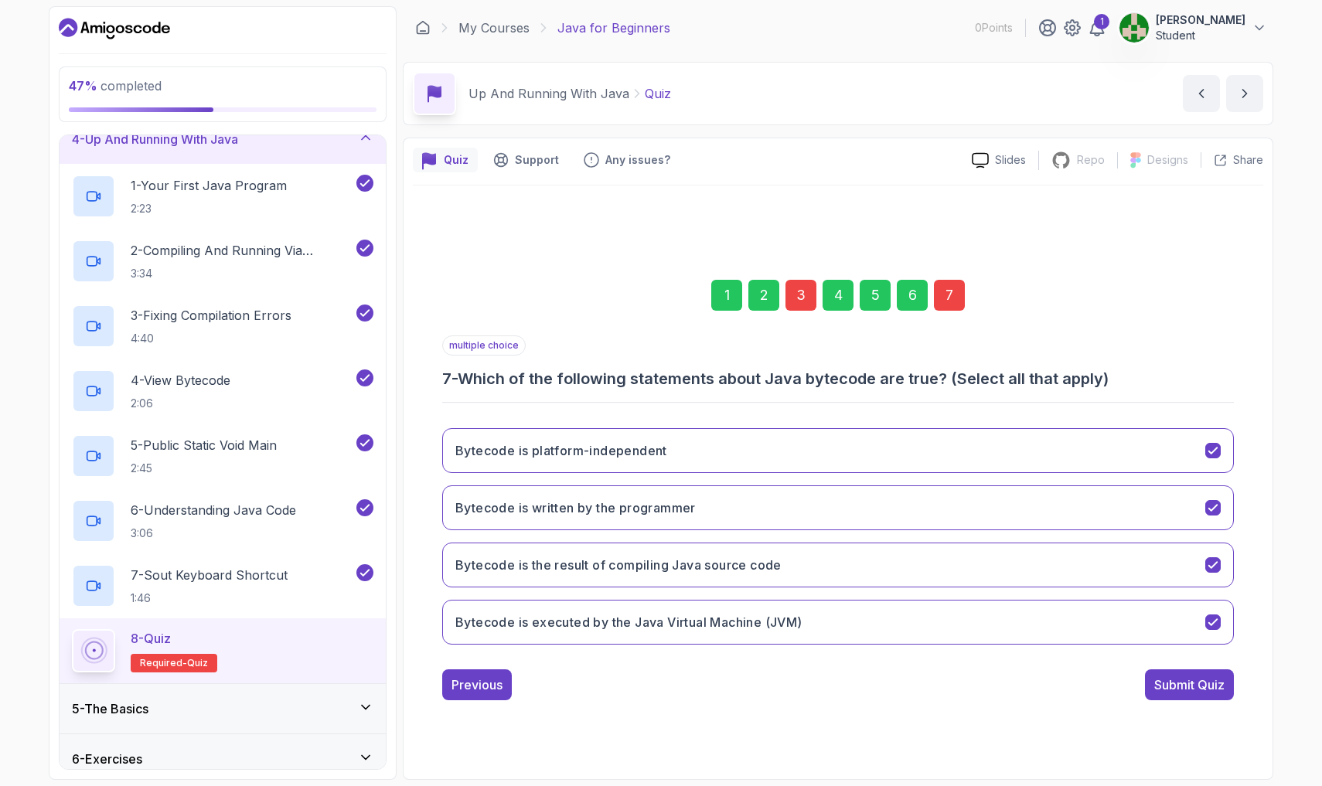
click at [624, 294] on div "3" at bounding box center [800, 295] width 31 height 31
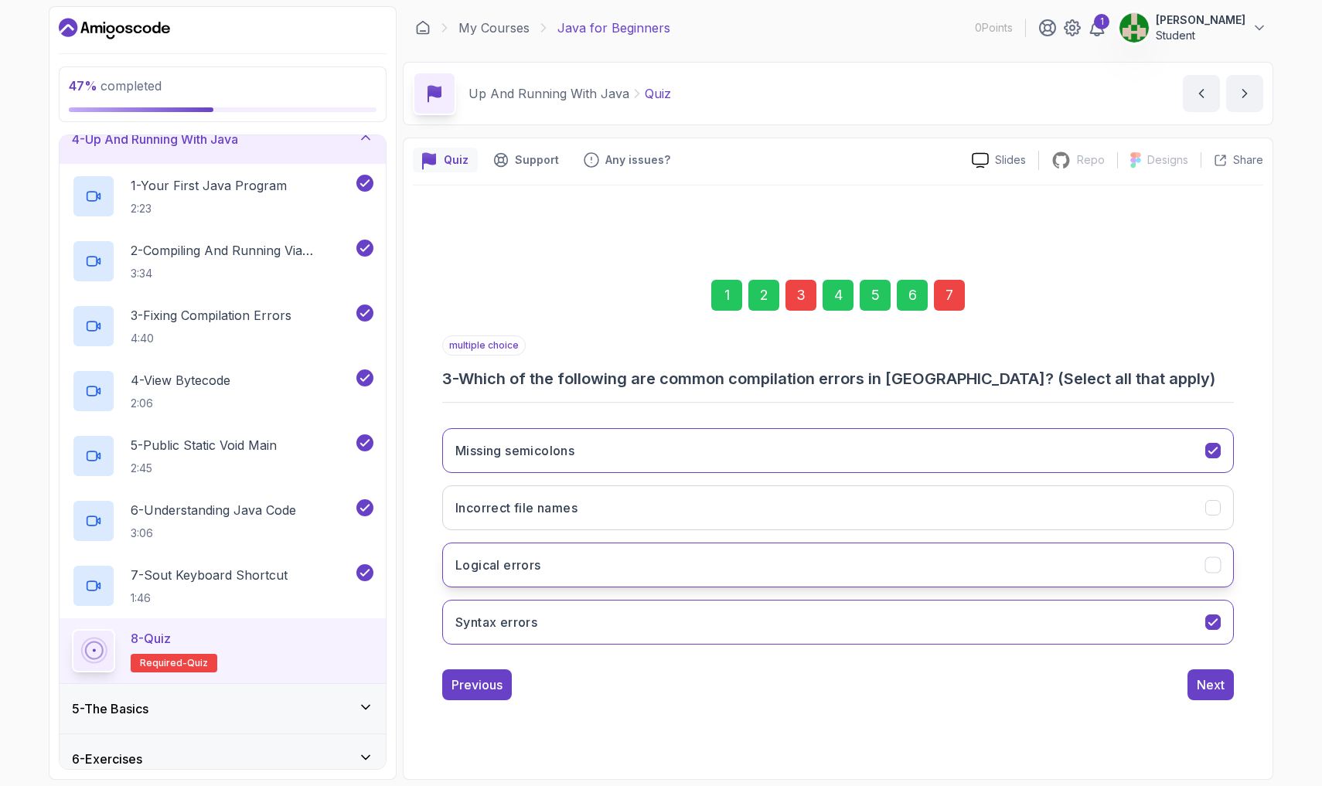
click at [624, 565] on button "Logical errors" at bounding box center [837, 565] width 791 height 45
click at [624, 301] on div "7" at bounding box center [949, 295] width 31 height 31
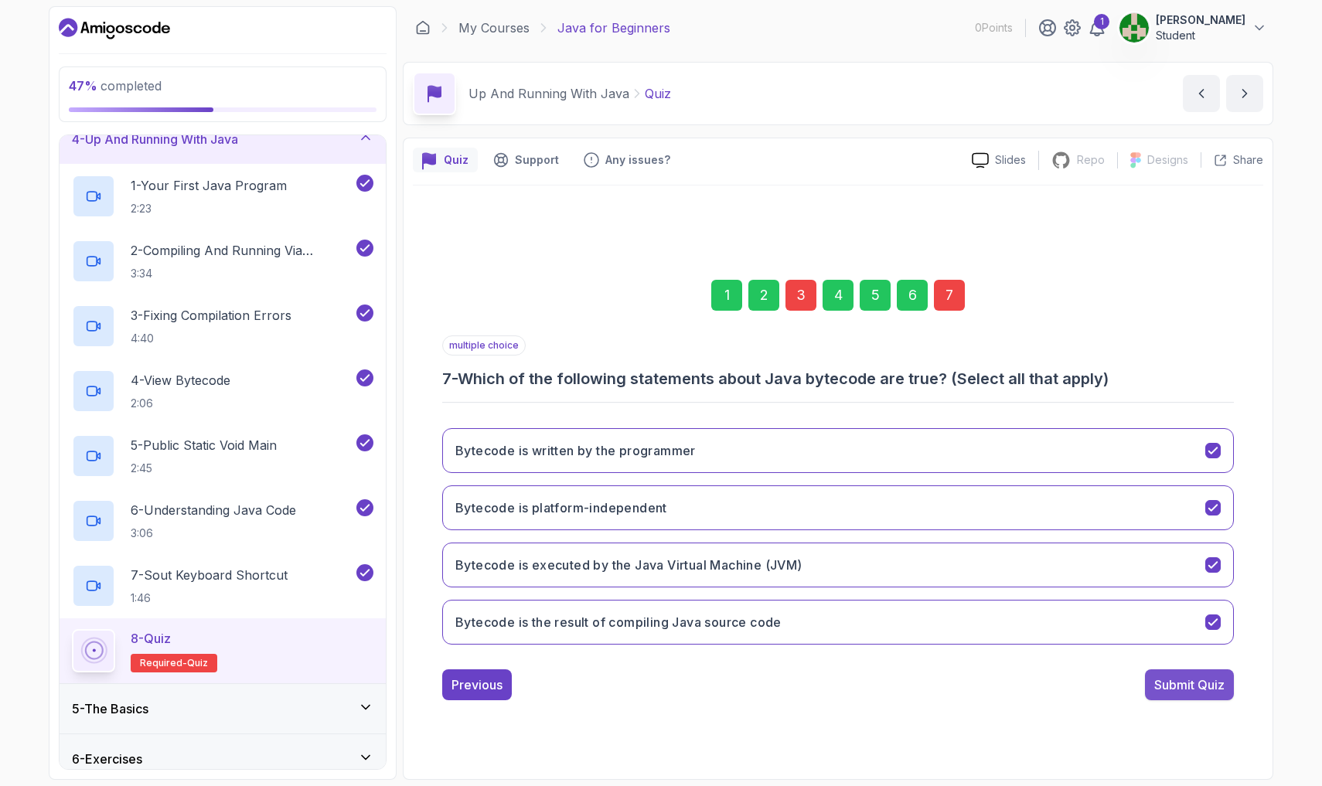
click at [624, 698] on button "Submit Quiz" at bounding box center [1189, 684] width 89 height 31
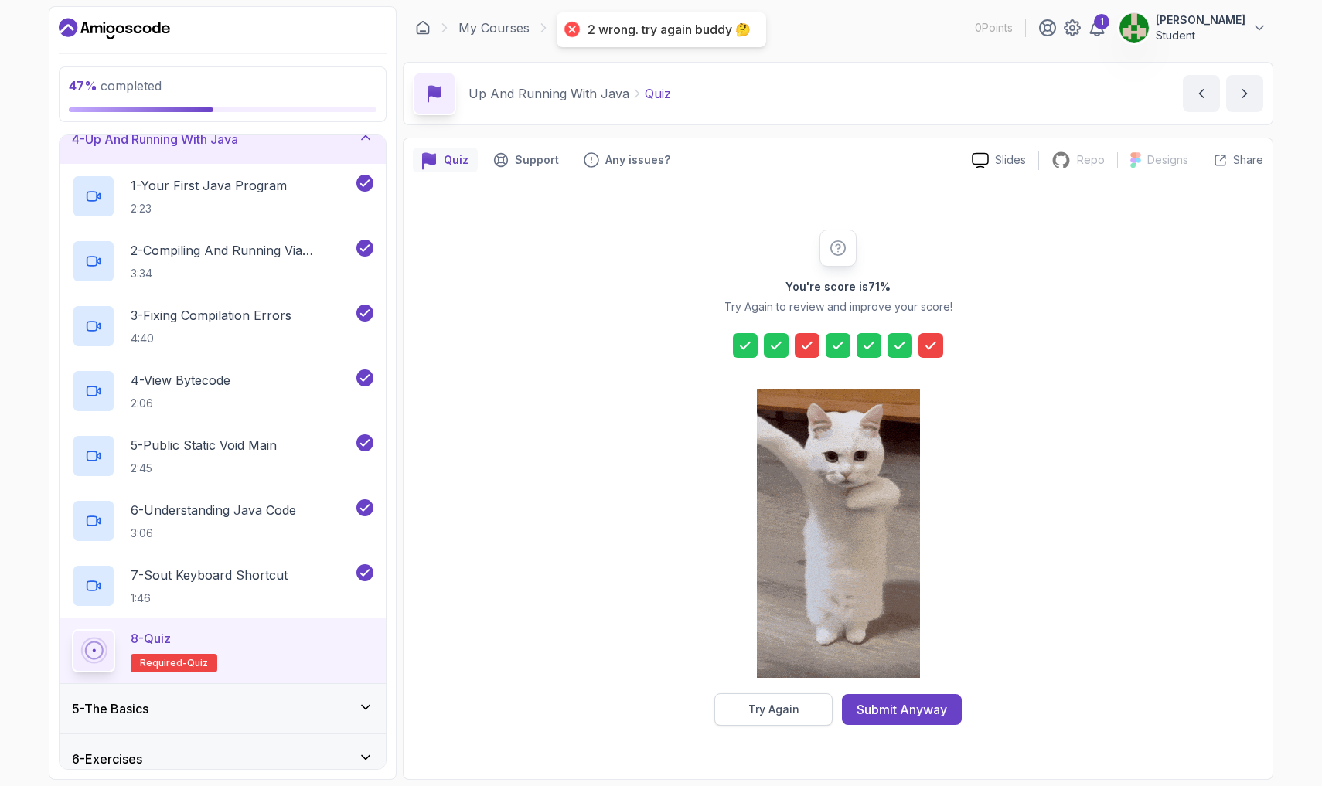
click at [624, 701] on button "Try Again" at bounding box center [773, 709] width 118 height 32
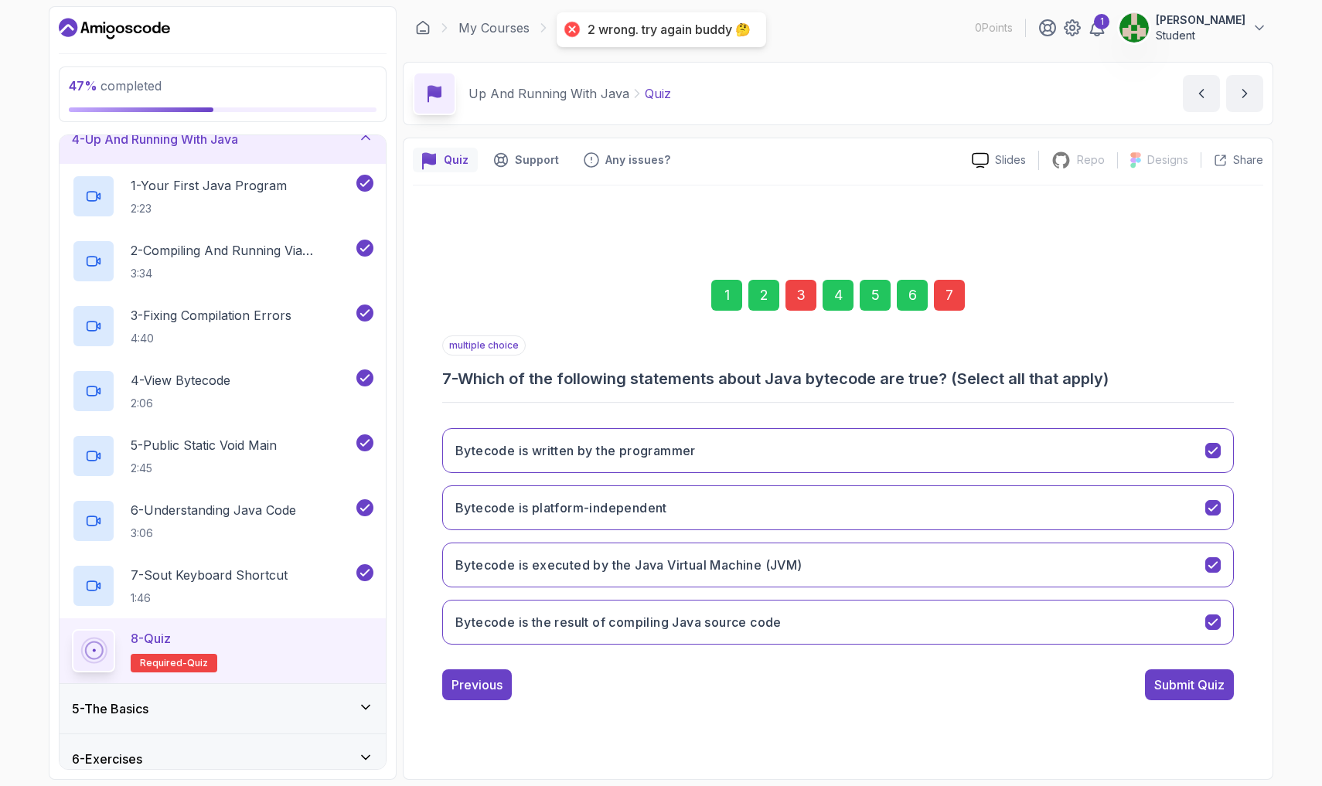
click at [624, 306] on div "3" at bounding box center [800, 295] width 31 height 31
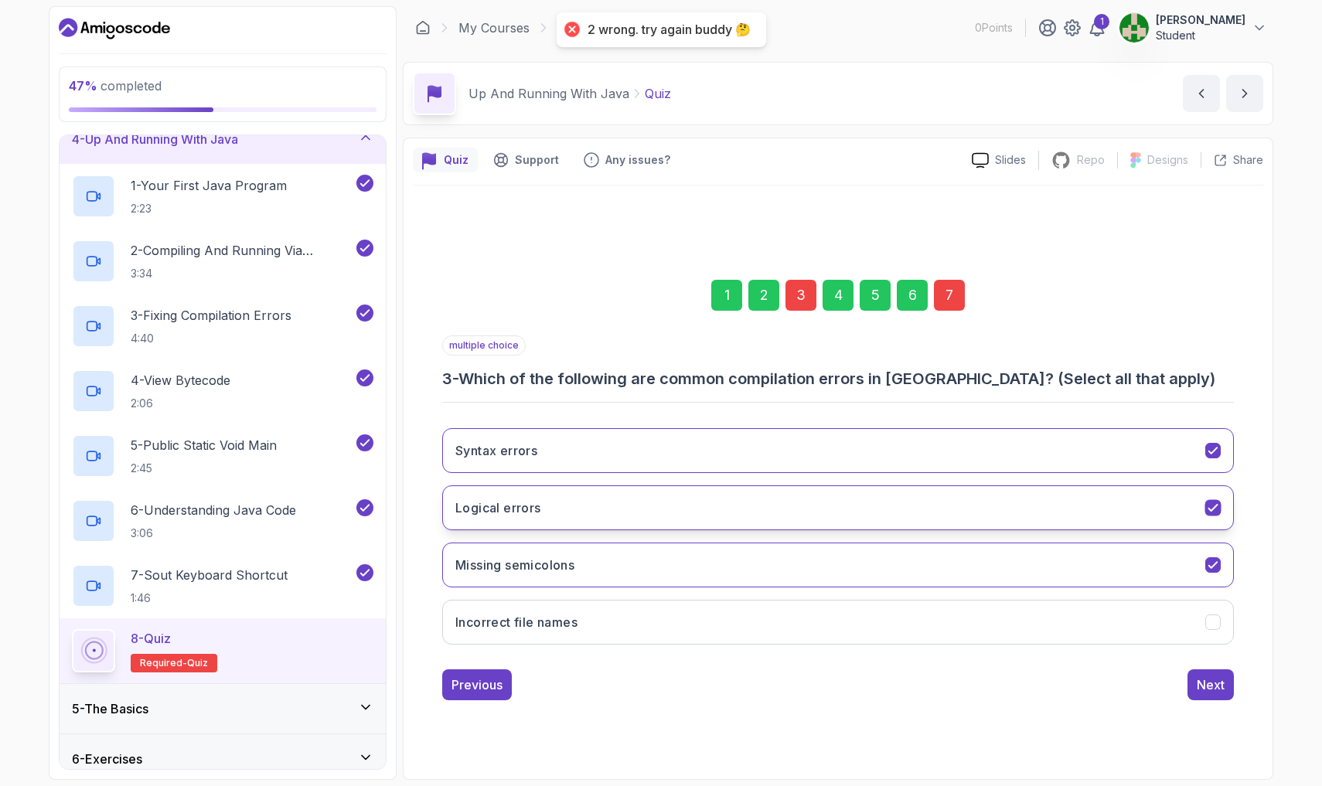
click at [624, 502] on button "Logical errors" at bounding box center [837, 507] width 791 height 45
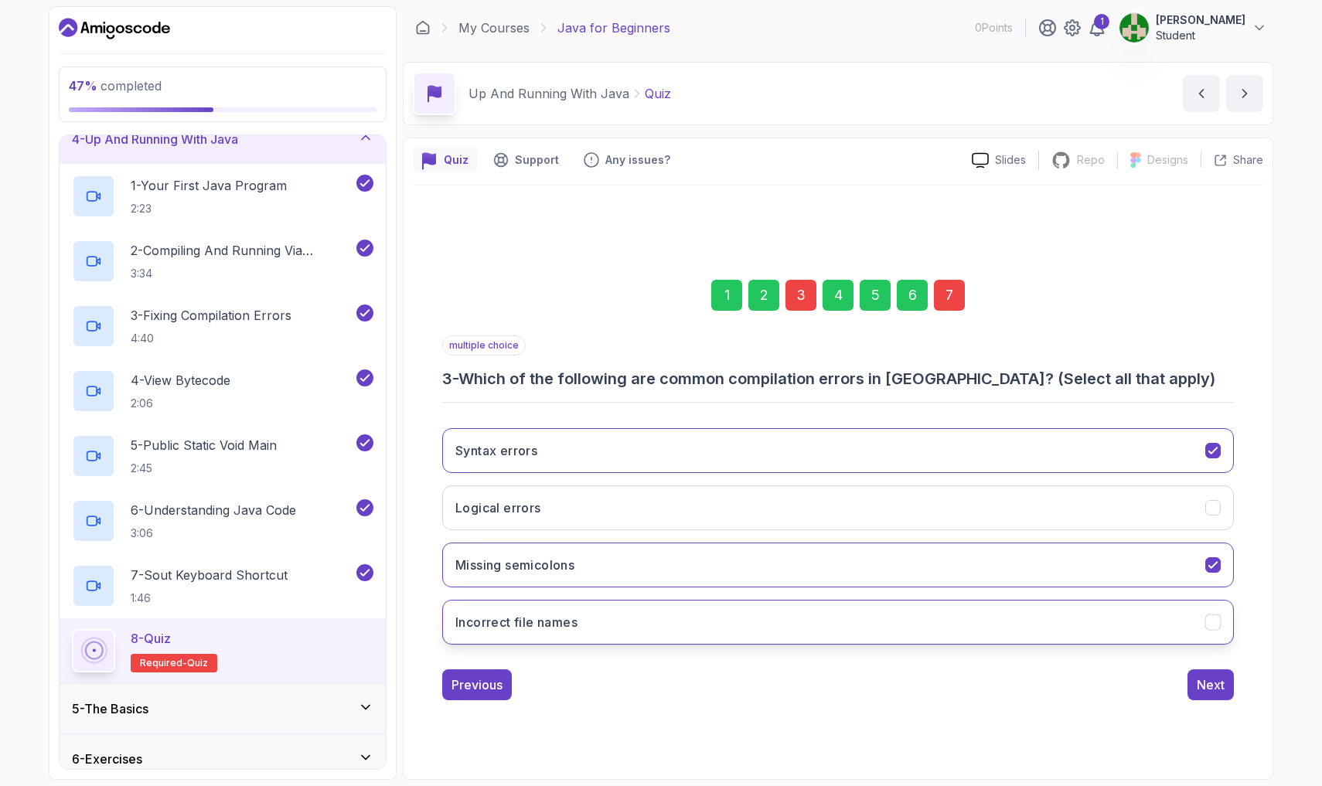
click at [624, 613] on button "Incorrect file names" at bounding box center [837, 622] width 791 height 45
click at [624, 494] on button "Logical errors" at bounding box center [837, 507] width 791 height 45
click at [624, 685] on div "Next" at bounding box center [1210, 684] width 28 height 19
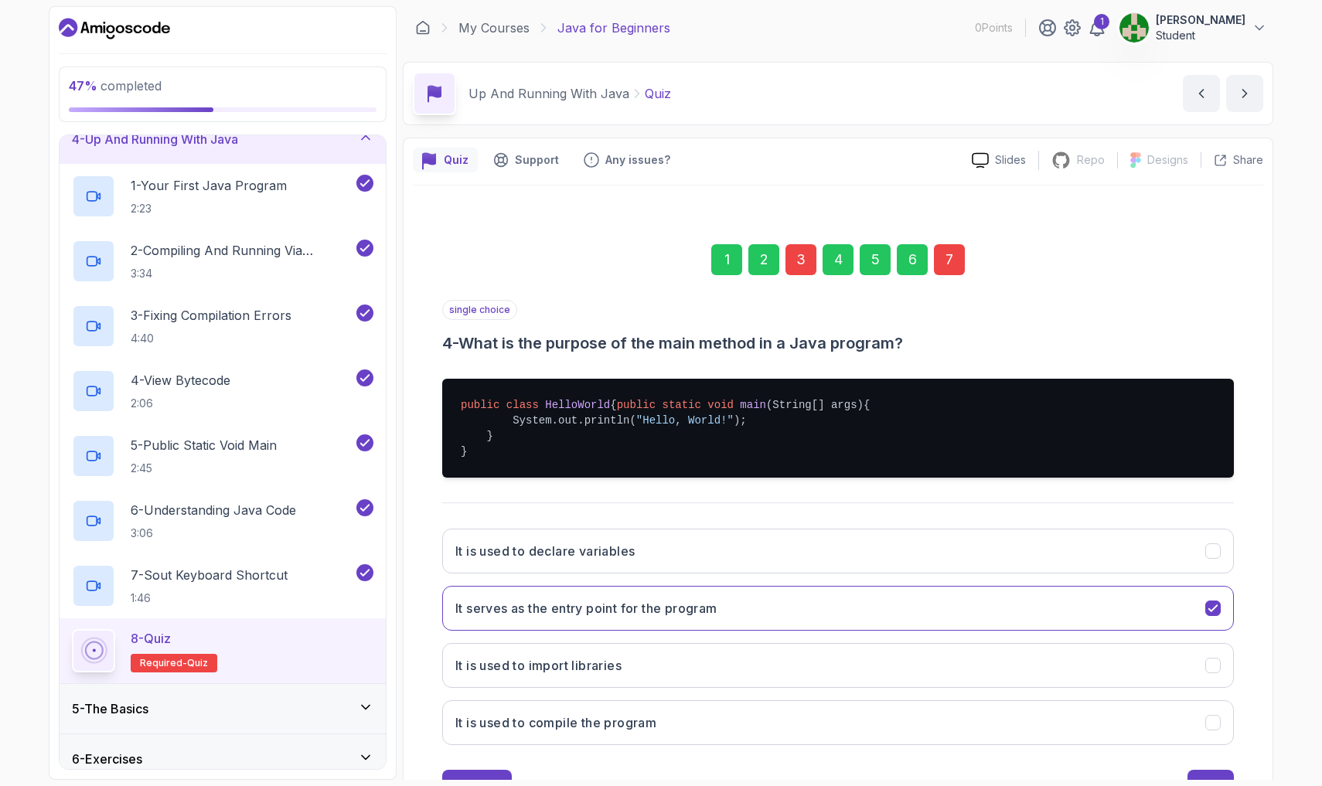
click at [624, 263] on div "7" at bounding box center [949, 259] width 31 height 31
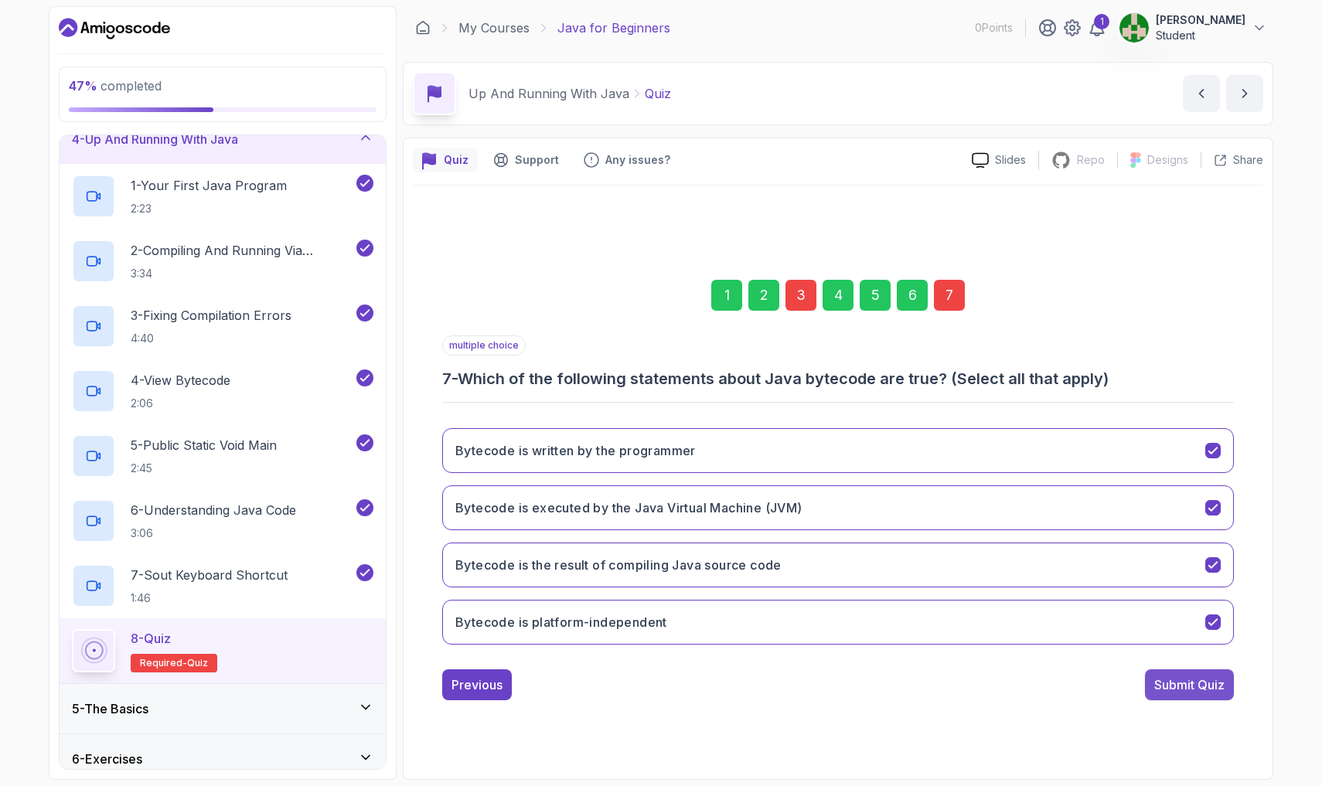
click at [624, 691] on div "Submit Quiz" at bounding box center [1189, 684] width 70 height 19
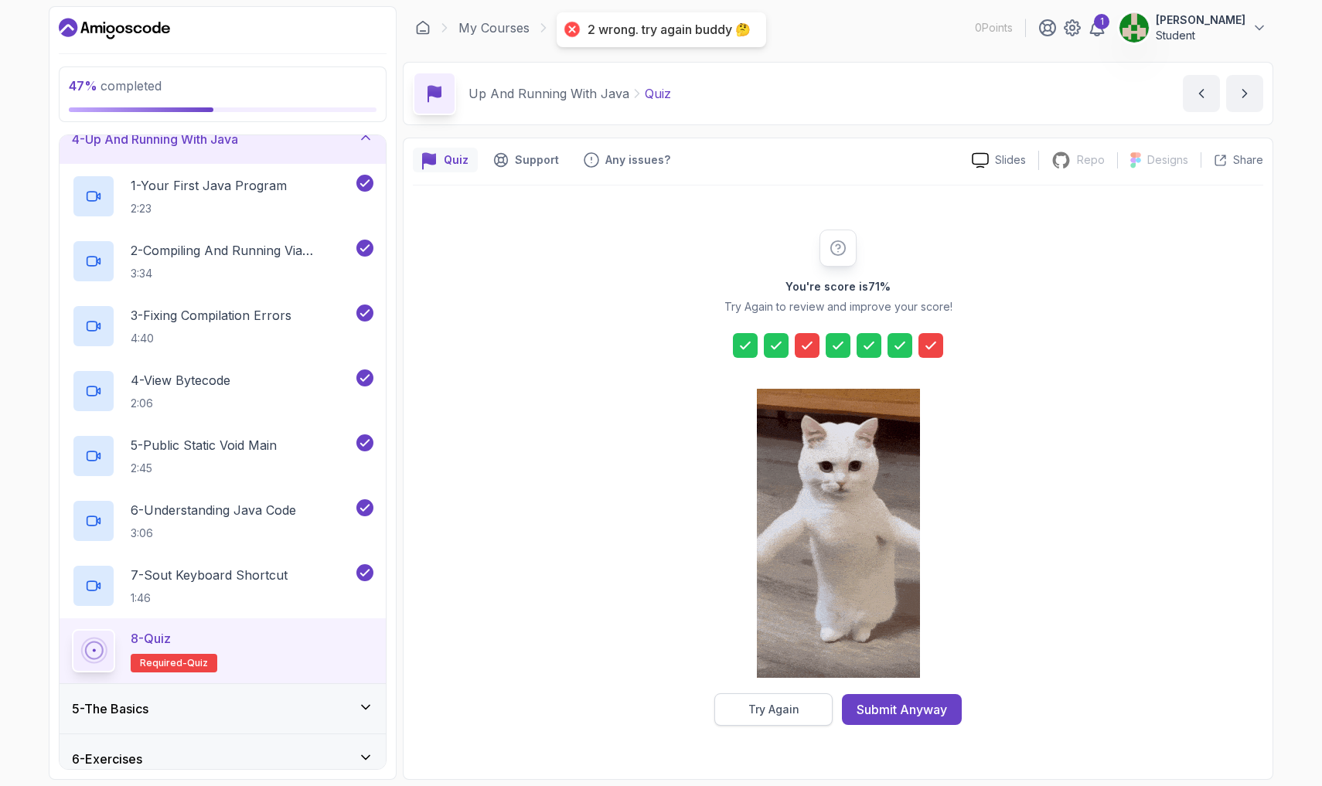
click at [624, 701] on div "Try Again" at bounding box center [773, 709] width 51 height 15
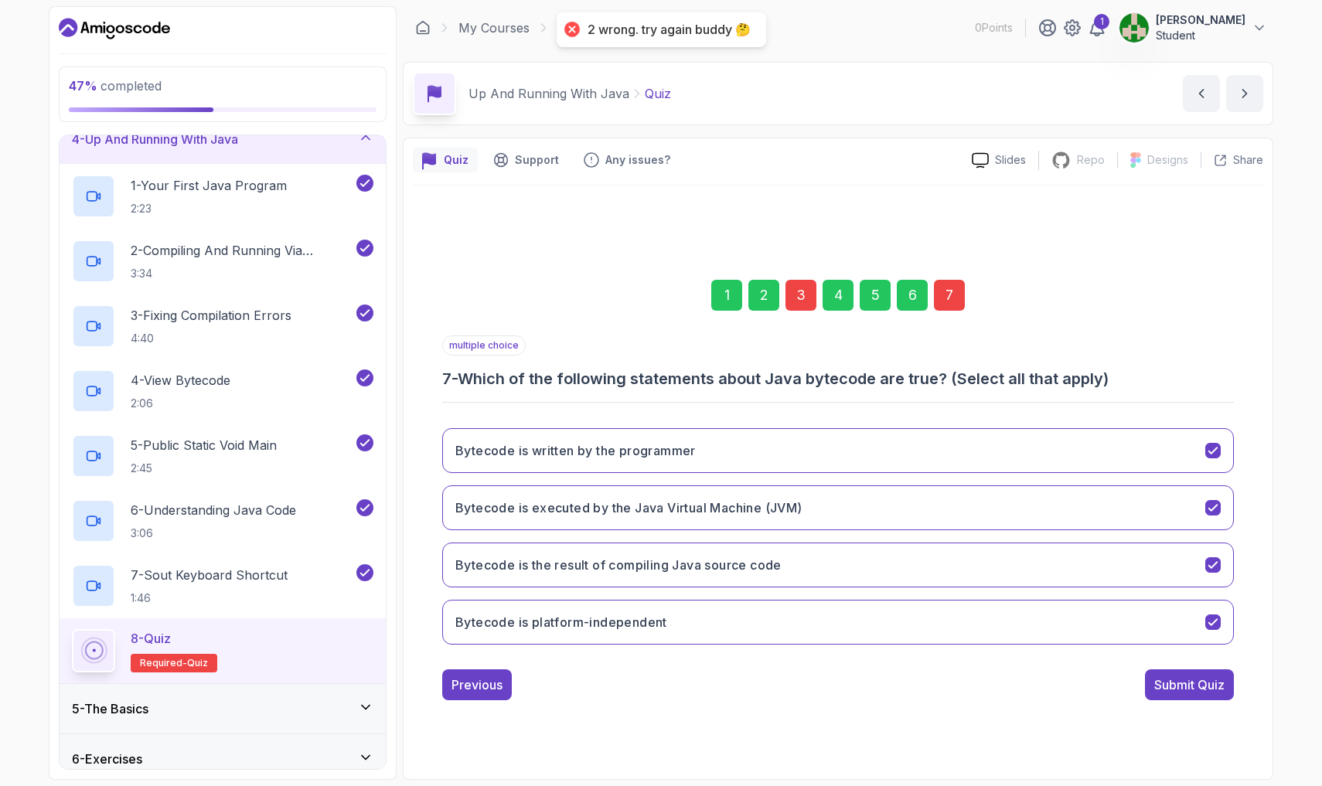
click at [624, 280] on div "3" at bounding box center [800, 295] width 31 height 31
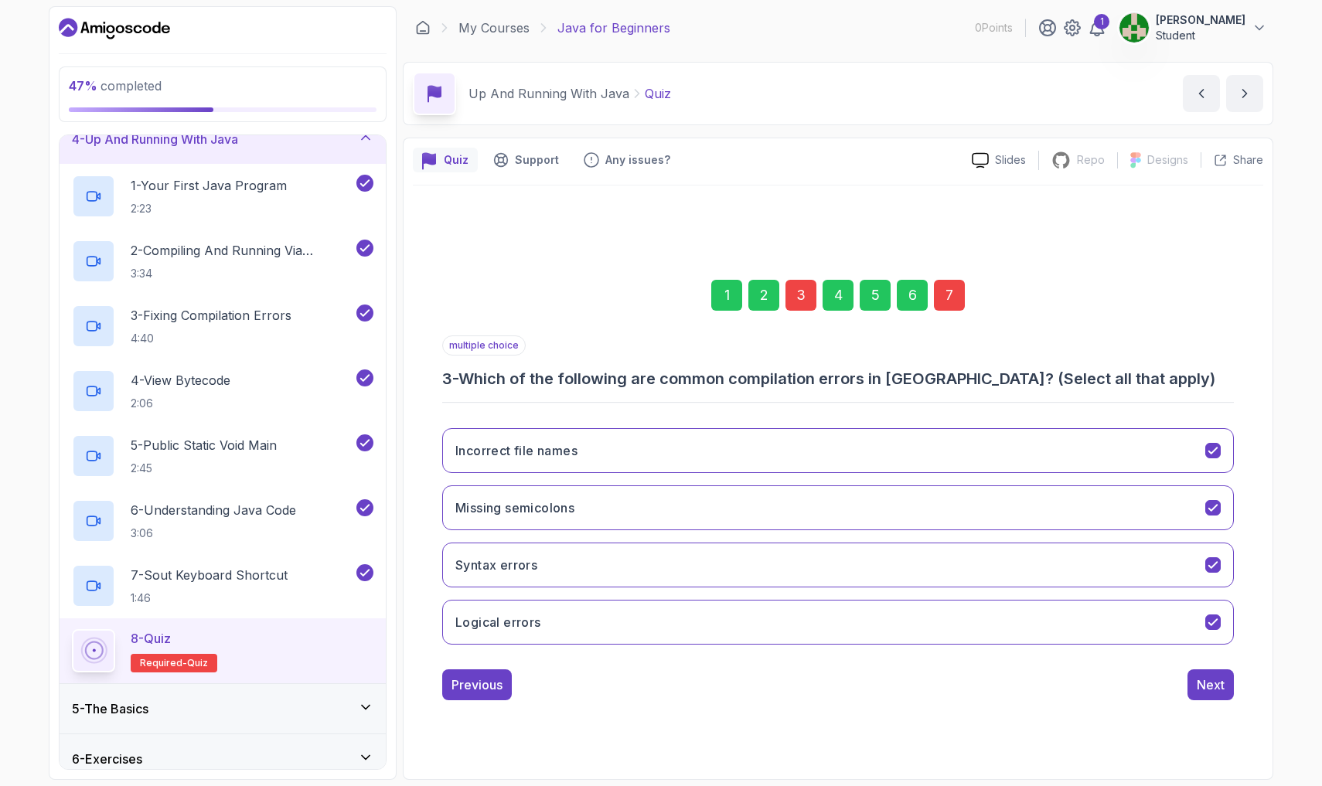
click at [444, 381] on h3 "3 - Which of the following are common compilation errors in Java? (Select all t…" at bounding box center [837, 379] width 791 height 22
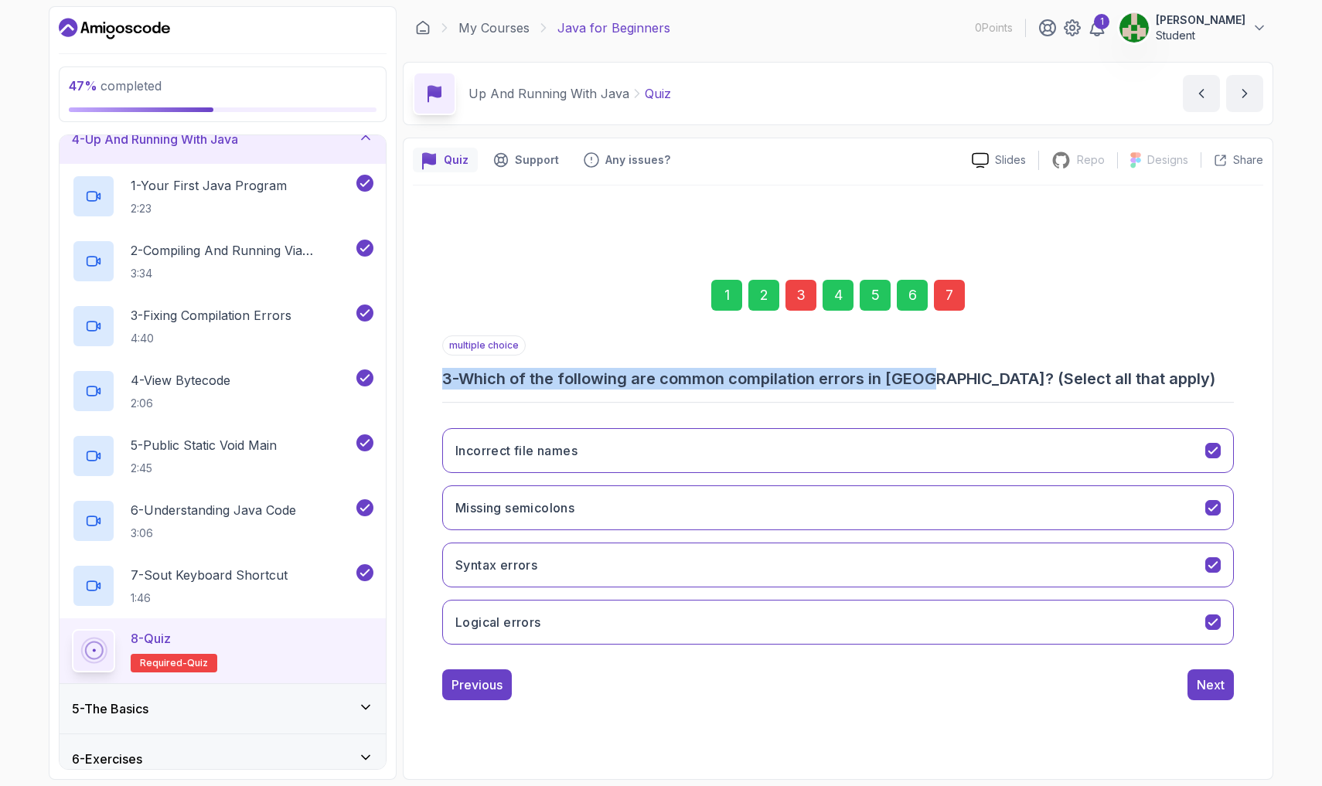
drag, startPoint x: 439, startPoint y: 381, endPoint x: 937, endPoint y: 373, distance: 498.5
click at [624, 373] on div "1 2 3 4 5 6 7 multiple choice 3 - Which of the following are common compilation…" at bounding box center [838, 478] width 850 height 470
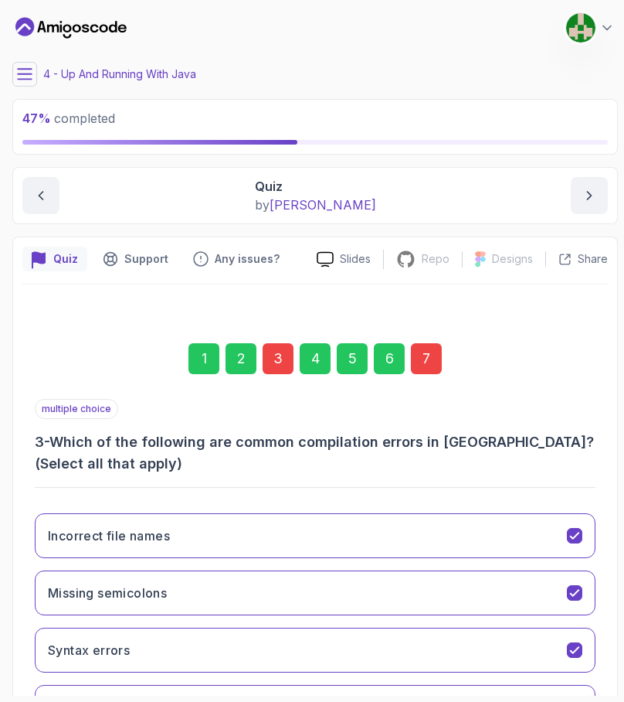
click at [371, 450] on h3 "3 - Which of the following are common compilation errors in Java? (Select all t…" at bounding box center [315, 452] width 561 height 43
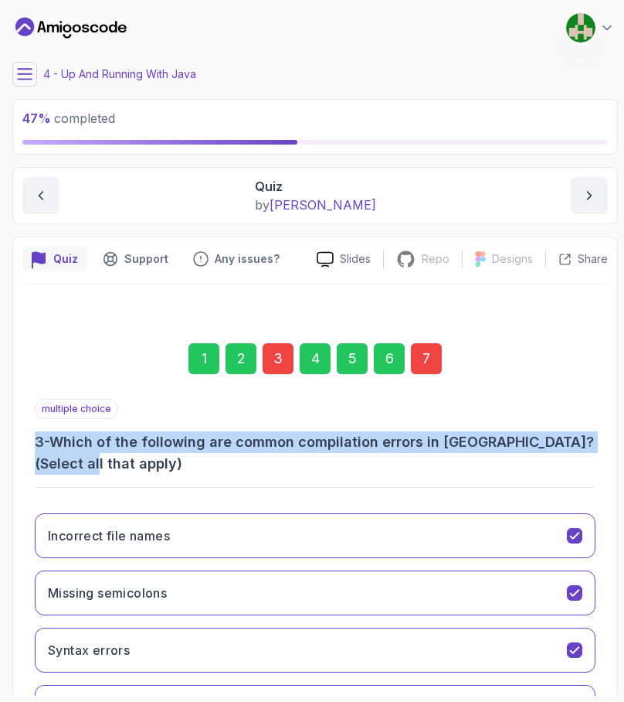
drag, startPoint x: 33, startPoint y: 442, endPoint x: 95, endPoint y: 468, distance: 67.2
click at [95, 468] on div "1 2 3 4 5 6 7 multiple choice 3 - Which of the following are common compilation…" at bounding box center [315, 552] width 586 height 492
copy h3 "3 - Which of the following are common compilation errors in Java? (Select all t…"
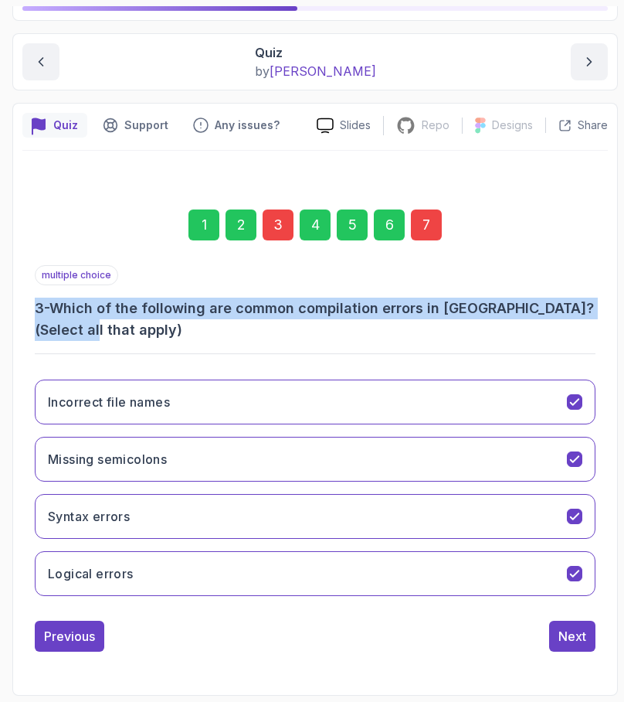
scroll to position [134, 0]
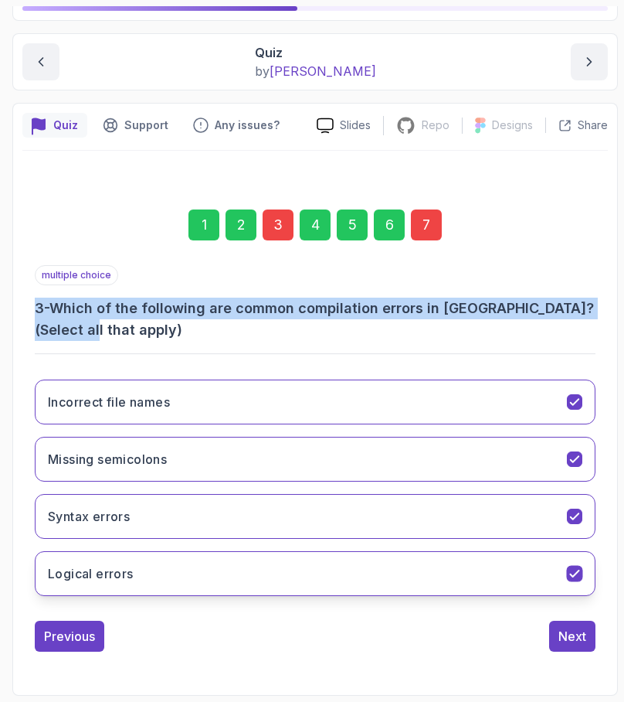
click at [313, 573] on button "Logical errors" at bounding box center [315, 573] width 561 height 45
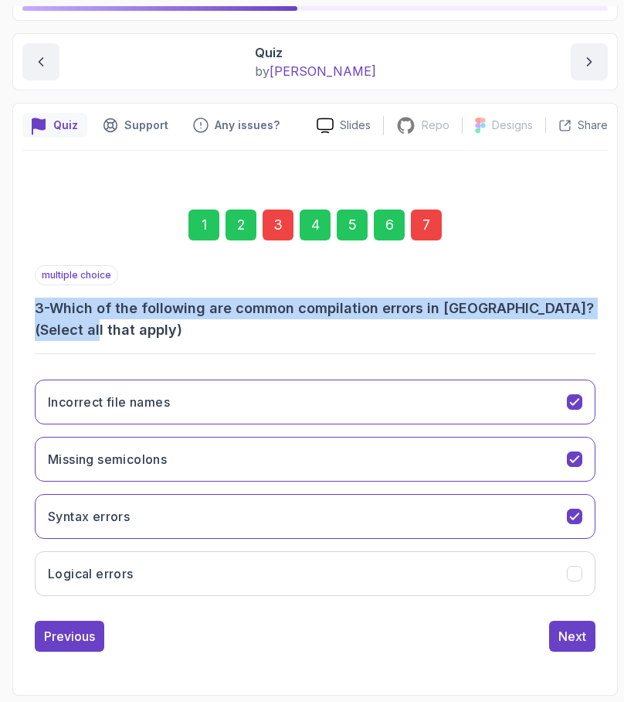
click at [431, 225] on div "7" at bounding box center [426, 224] width 31 height 31
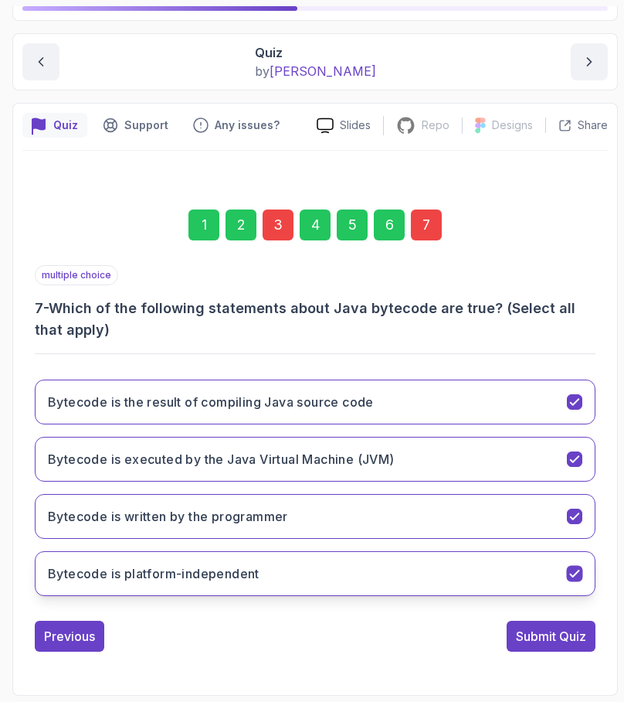
click at [488, 571] on button "Bytecode is platform-independent" at bounding box center [315, 573] width 561 height 45
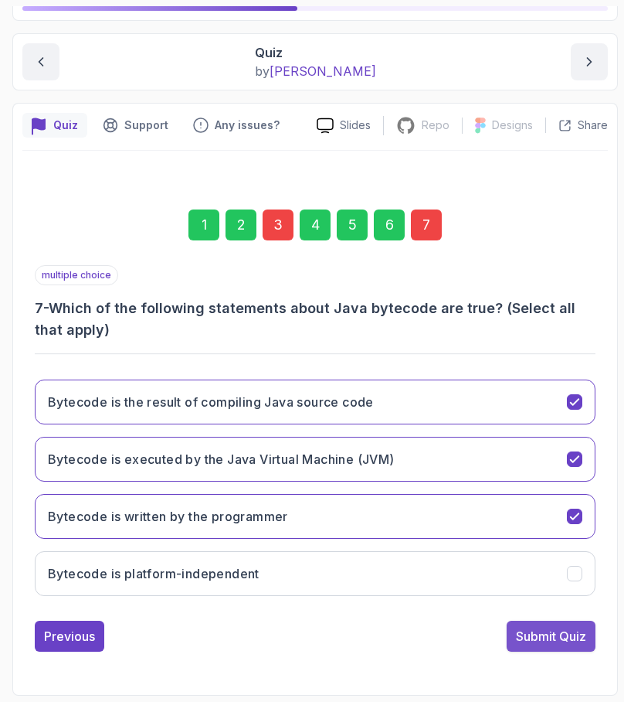
click at [551, 634] on div "Submit Quiz" at bounding box center [551, 636] width 70 height 19
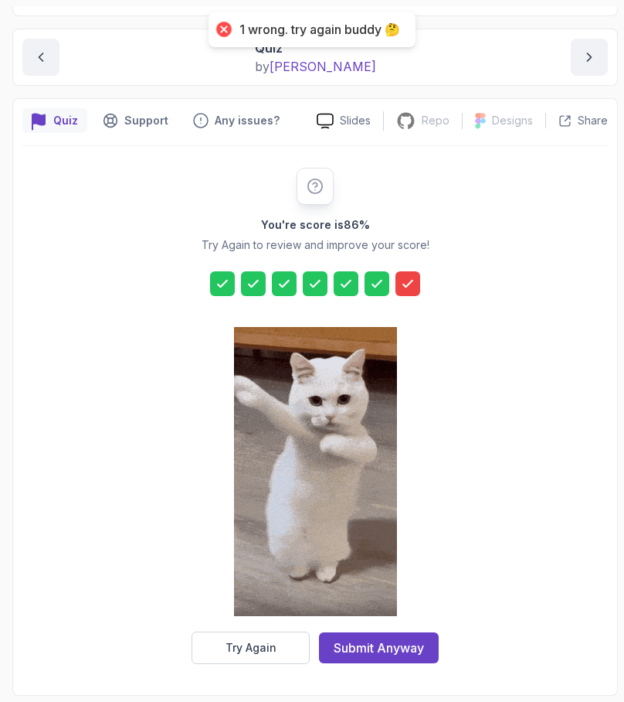
scroll to position [138, 0]
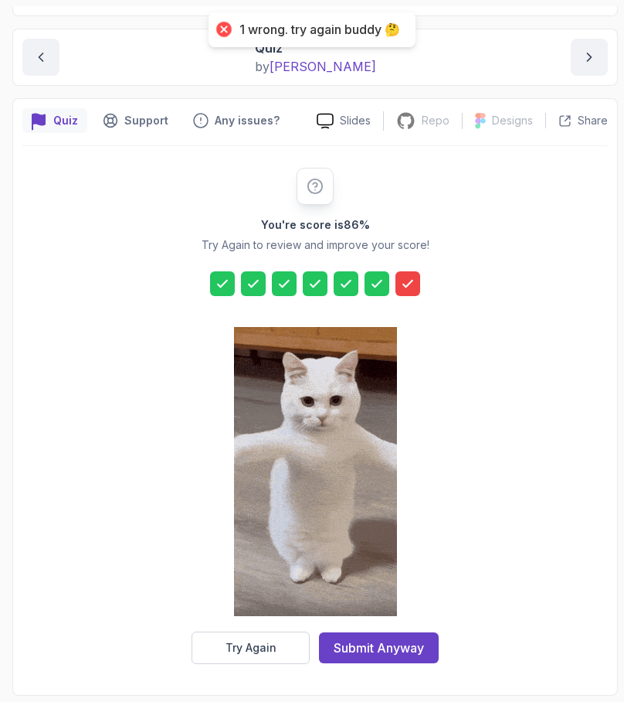
click at [415, 284] on icon at bounding box center [407, 283] width 15 height 15
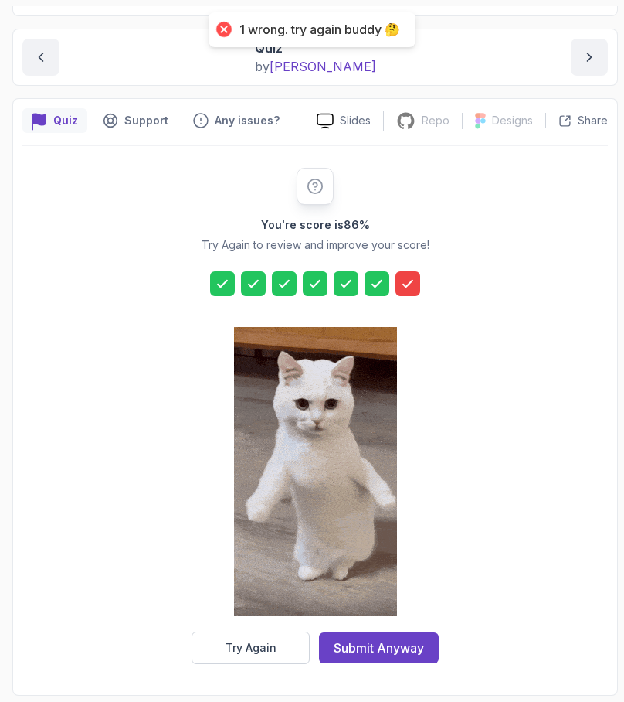
click at [405, 286] on icon at bounding box center [407, 284] width 9 height 6
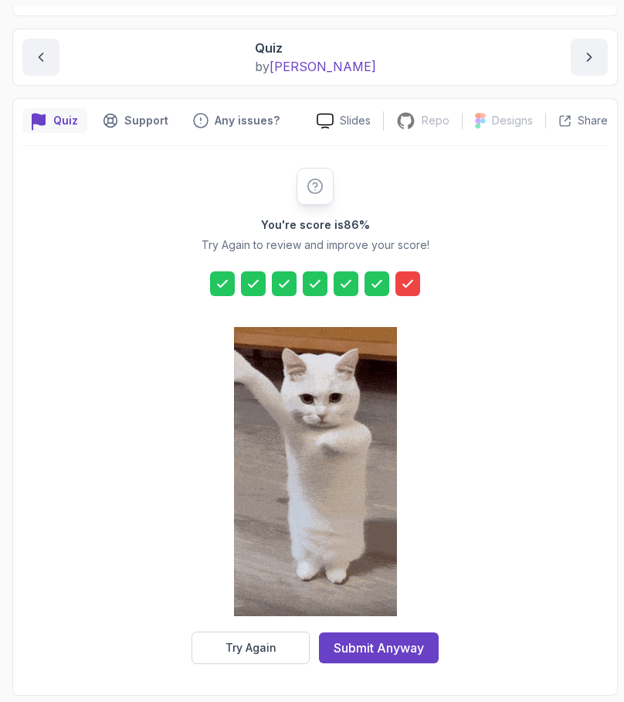
click at [407, 288] on icon at bounding box center [407, 283] width 15 height 15
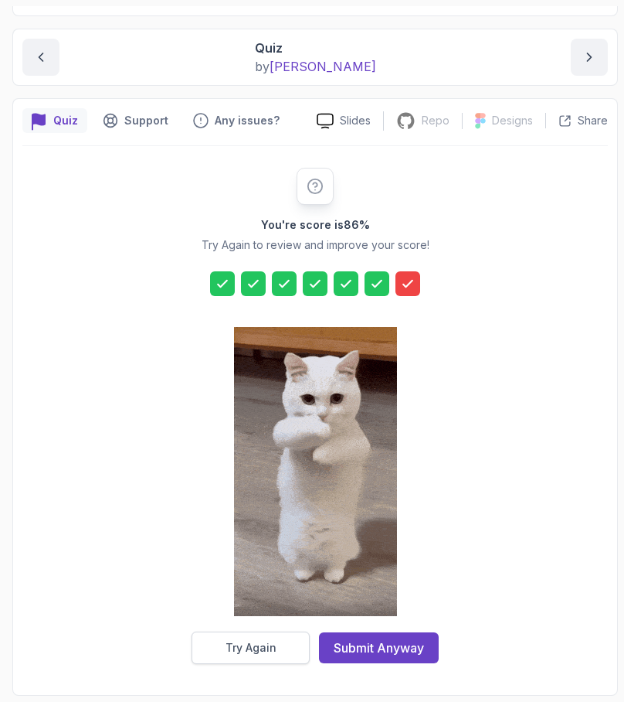
click at [279, 641] on button "Try Again" at bounding box center [251, 647] width 118 height 32
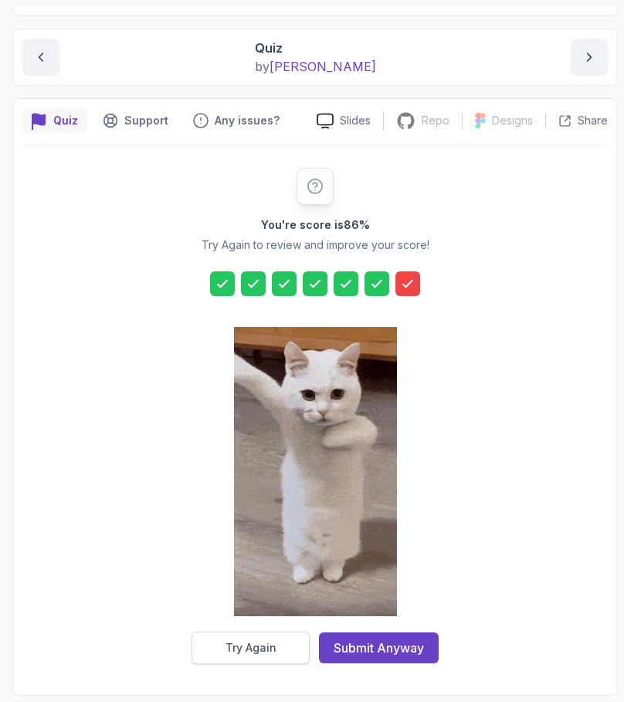
scroll to position [134, 0]
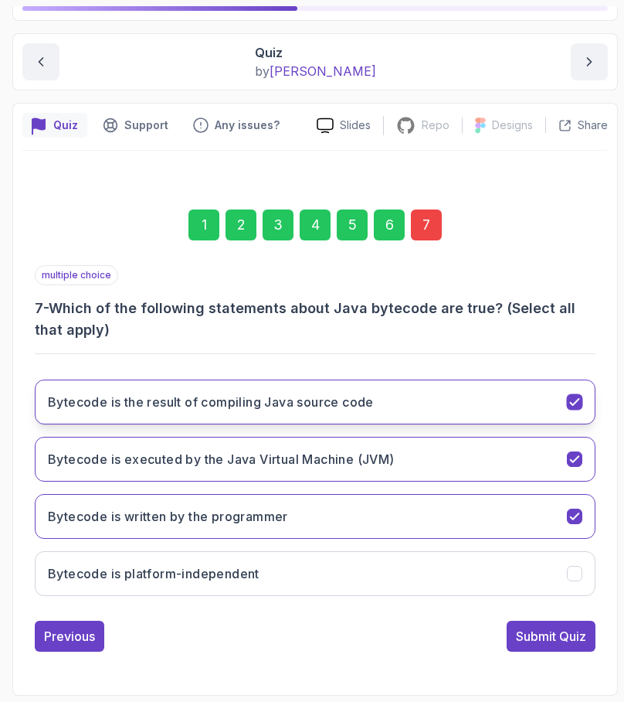
click at [383, 422] on button "Bytecode is the result of compiling Java source code" at bounding box center [315, 401] width 561 height 45
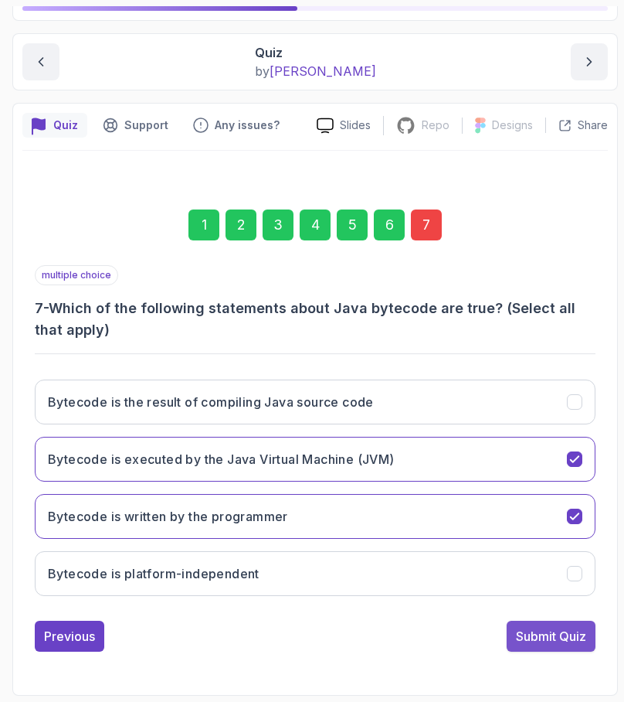
click at [552, 638] on div "Submit Quiz" at bounding box center [551, 636] width 70 height 19
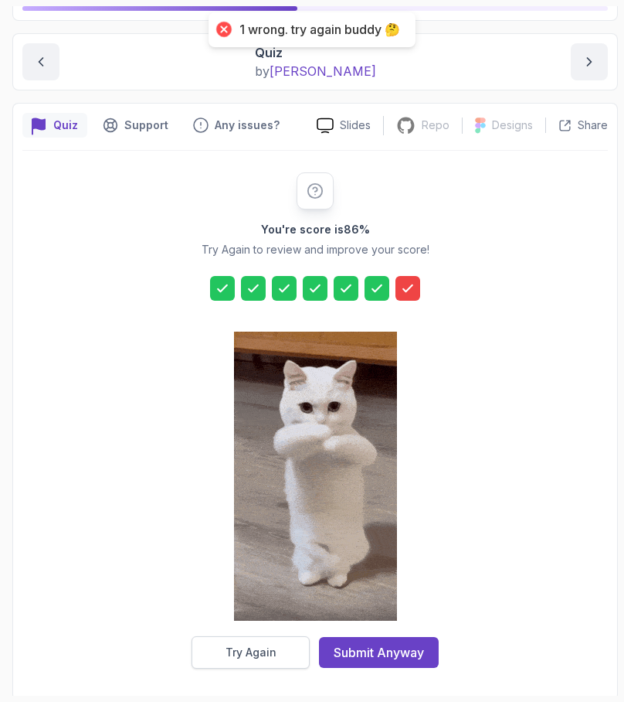
click at [290, 654] on button "Try Again" at bounding box center [251, 652] width 118 height 32
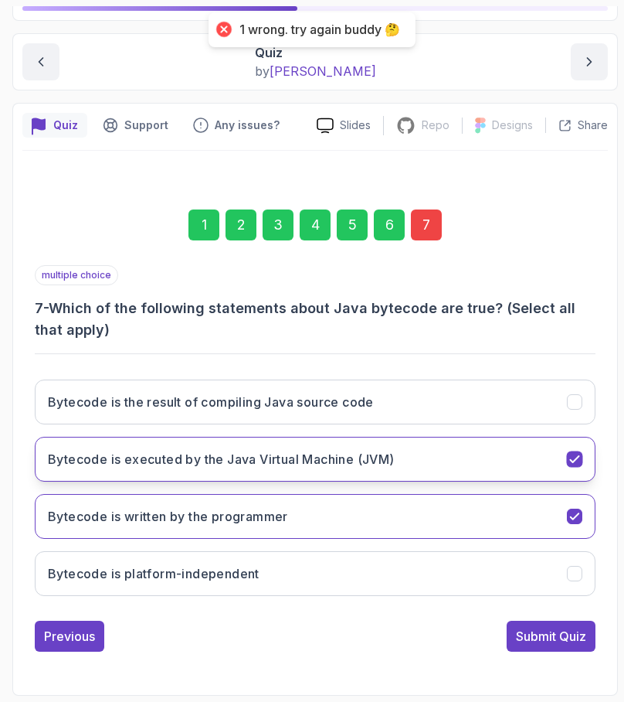
click at [376, 462] on h3 "Bytecode is executed by the Java Virtual Machine (JVM)" at bounding box center [221, 459] width 347 height 19
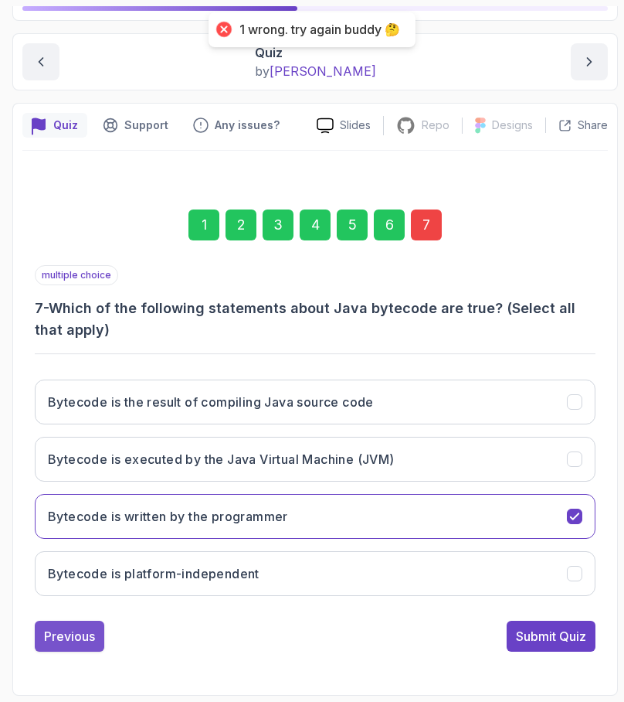
click at [55, 628] on div "Previous" at bounding box center [69, 636] width 51 height 19
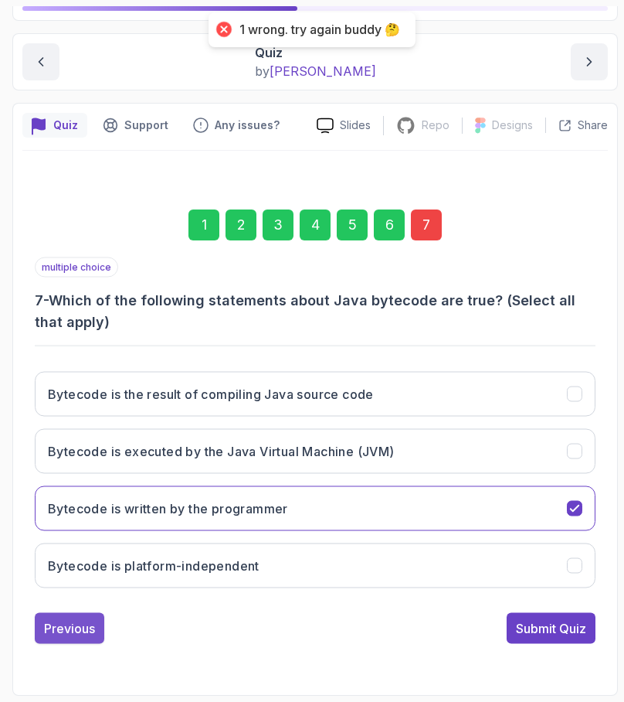
scroll to position [112, 0]
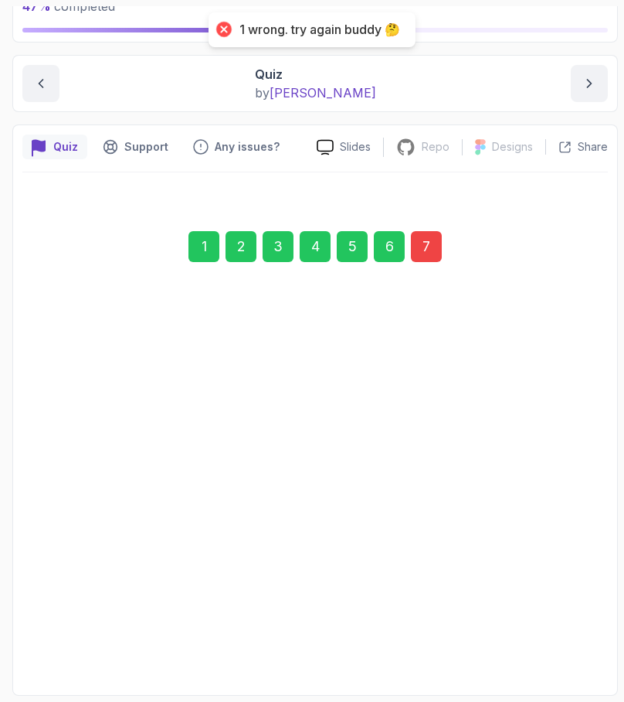
click at [77, 639] on div "Previous" at bounding box center [69, 635] width 51 height 19
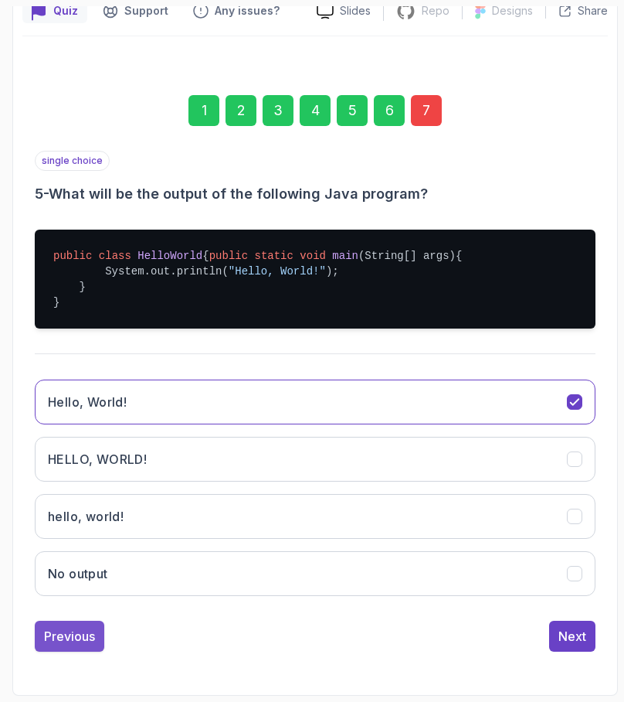
click at [84, 627] on div "Previous" at bounding box center [69, 636] width 51 height 19
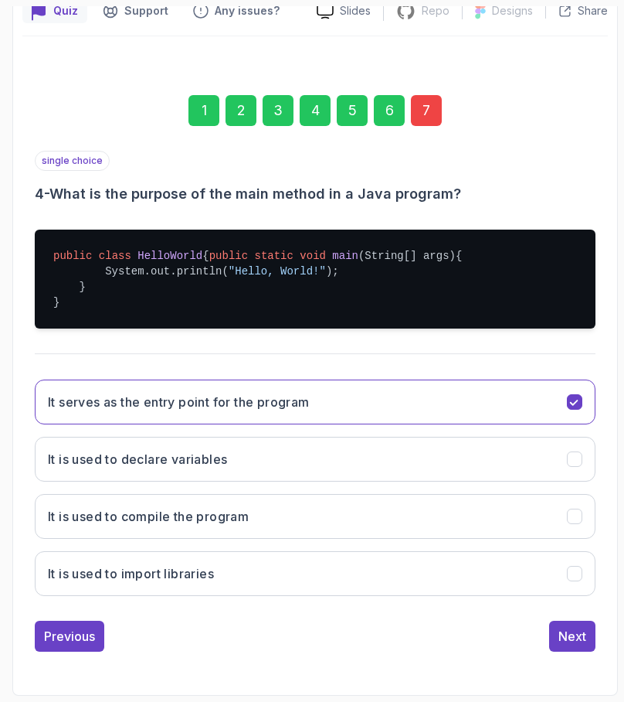
scroll to position [0, 0]
click at [83, 627] on div "Previous" at bounding box center [69, 636] width 51 height 19
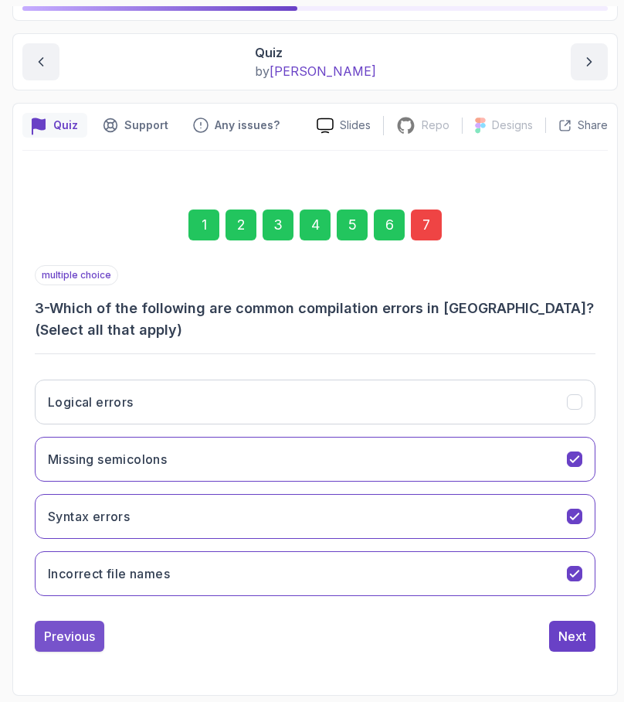
click at [79, 644] on div "Previous" at bounding box center [69, 636] width 51 height 19
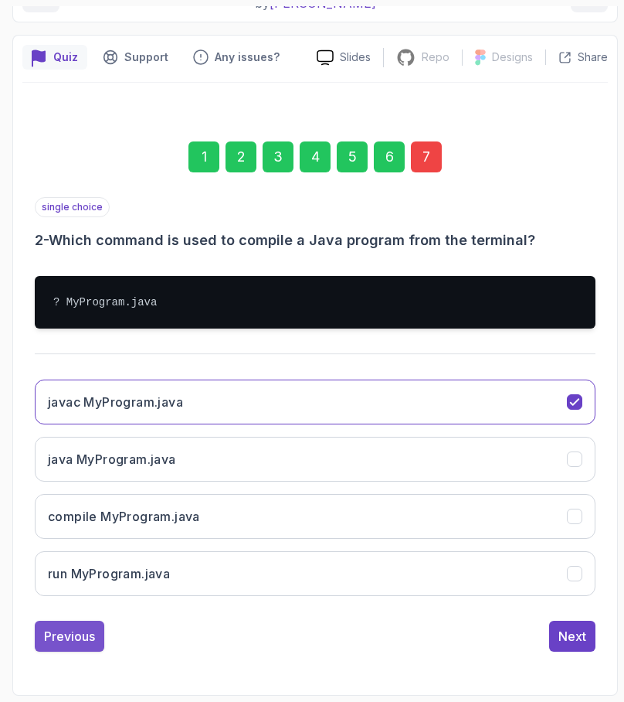
click at [72, 636] on div "Previous" at bounding box center [69, 636] width 51 height 19
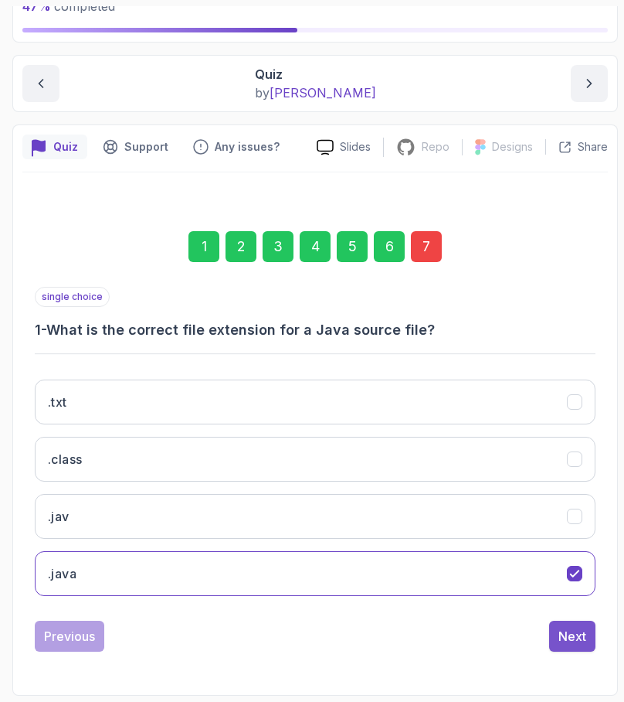
click at [583, 638] on div "Next" at bounding box center [573, 636] width 28 height 19
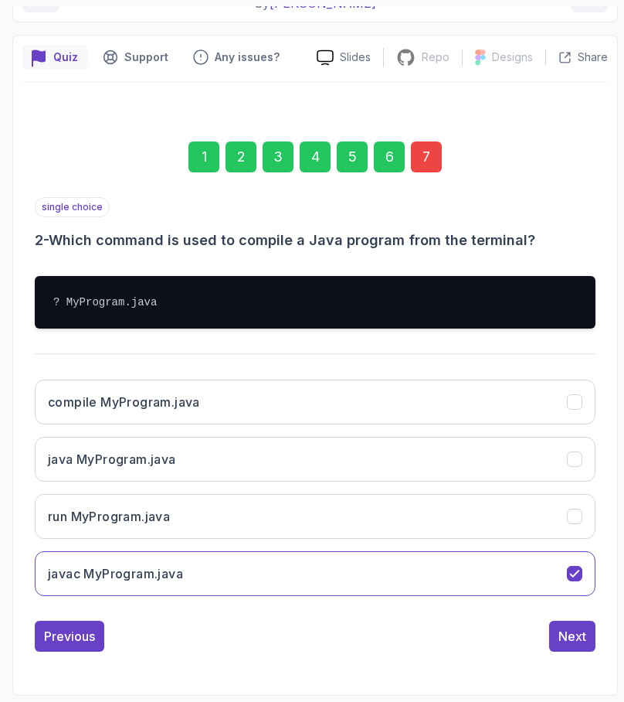
scroll to position [202, 0]
click at [567, 635] on div "Next" at bounding box center [573, 636] width 28 height 19
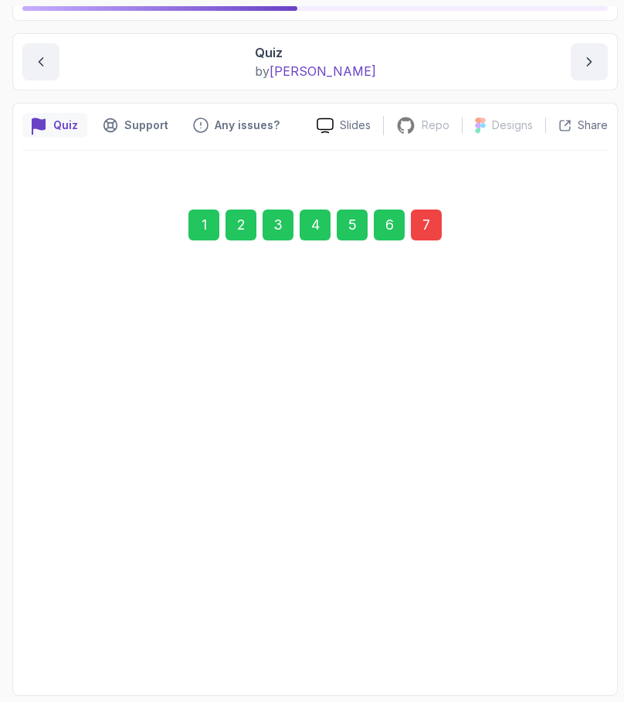
scroll to position [134, 0]
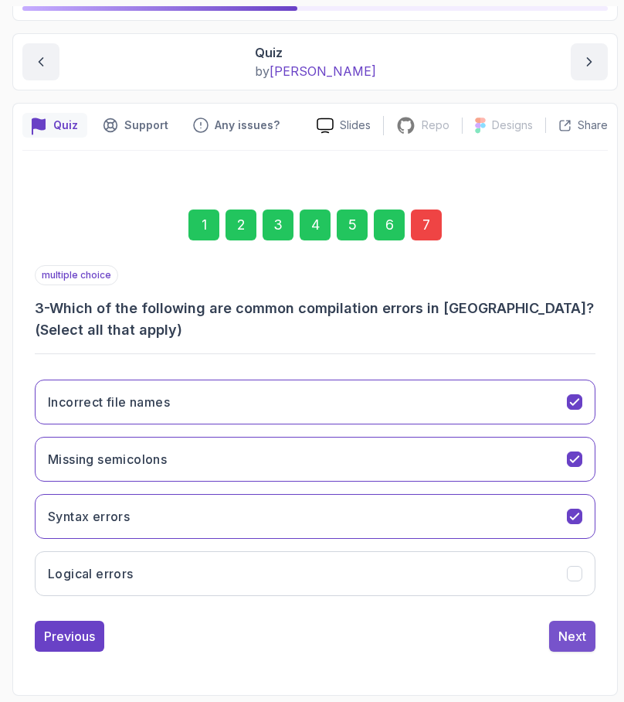
click at [577, 633] on div "Next" at bounding box center [573, 636] width 28 height 19
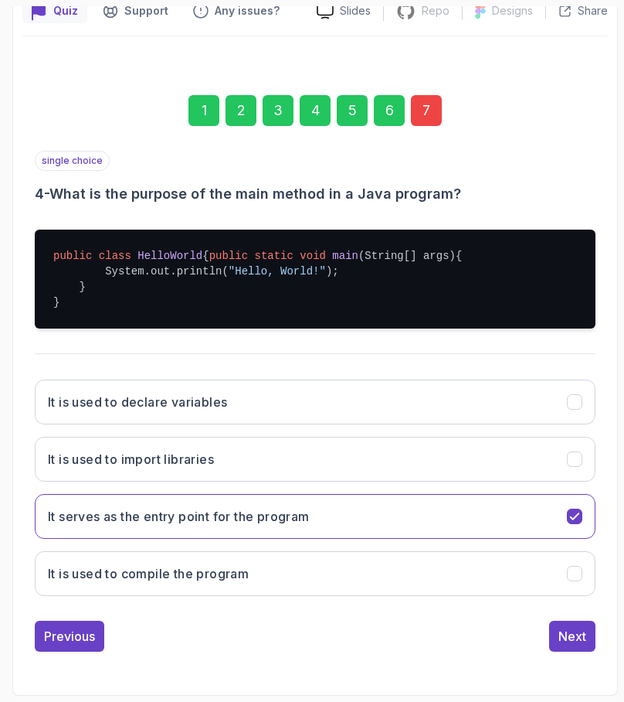
scroll to position [255, 0]
click at [561, 631] on button "Next" at bounding box center [572, 636] width 46 height 31
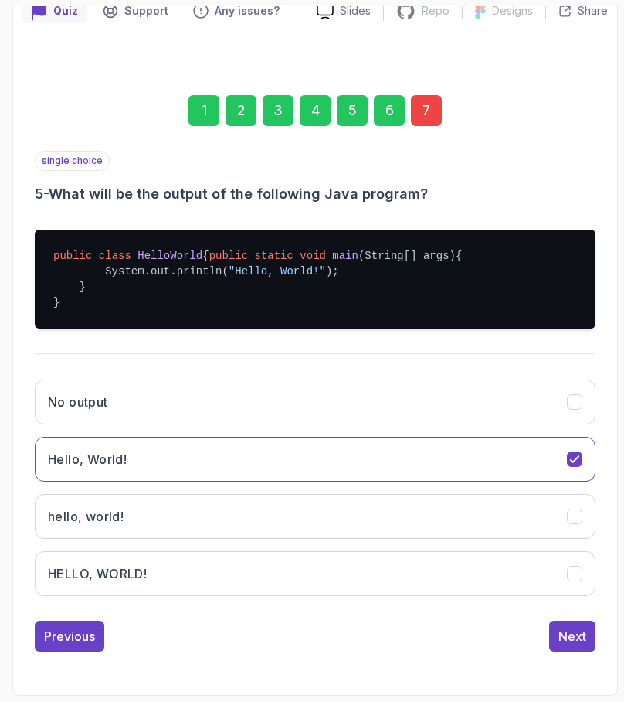
click at [565, 662] on div "1 2 3 4 5 6 7 single choice 5 - What will be the output of the following Java p…" at bounding box center [315, 361] width 586 height 606
click at [566, 645] on div "Next" at bounding box center [573, 636] width 28 height 19
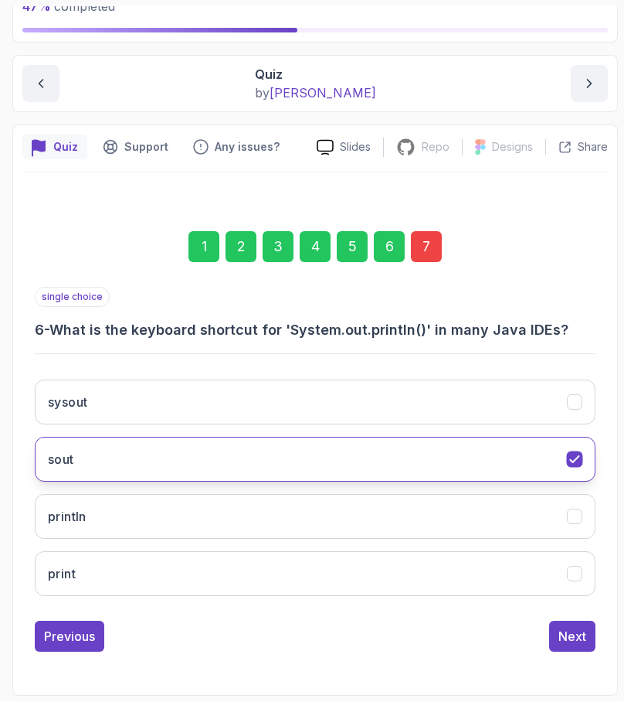
scroll to position [0, 0]
click at [573, 638] on div "Next" at bounding box center [573, 636] width 28 height 19
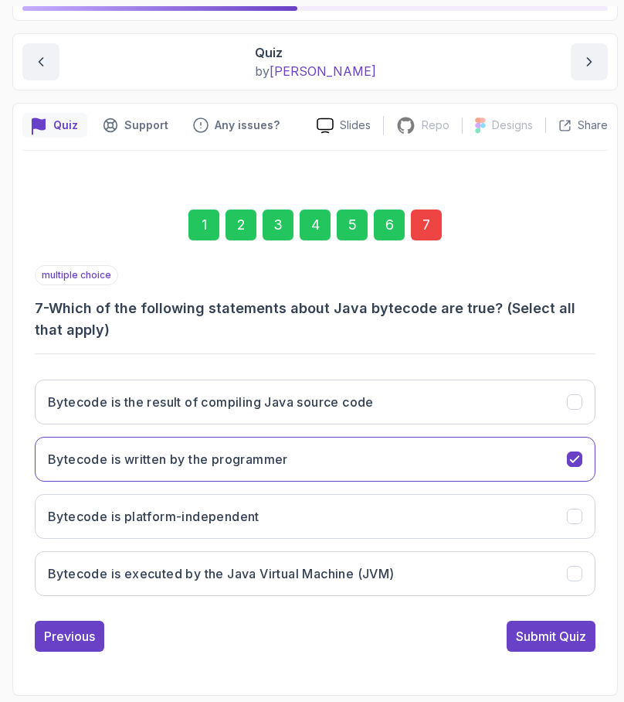
scroll to position [134, 0]
click at [556, 460] on button "Bytecode is written by the programmer" at bounding box center [315, 459] width 561 height 45
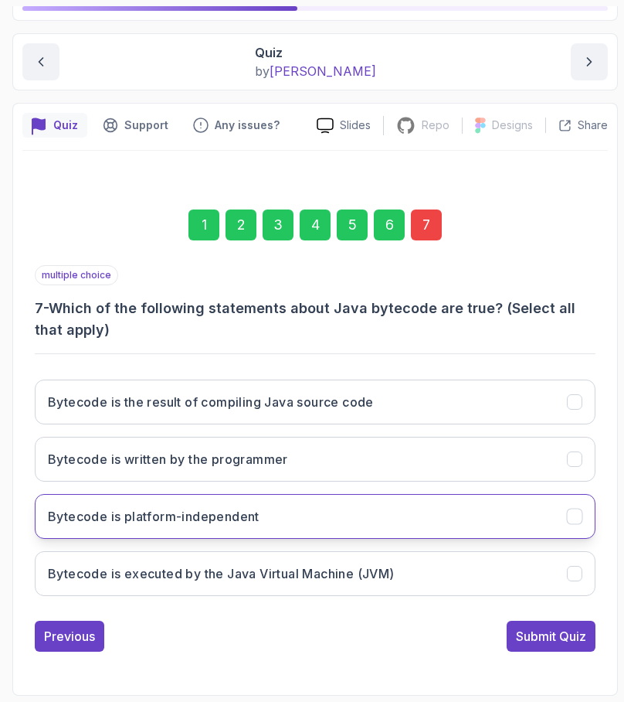
click at [553, 502] on button "Bytecode is platform-independent" at bounding box center [315, 516] width 561 height 45
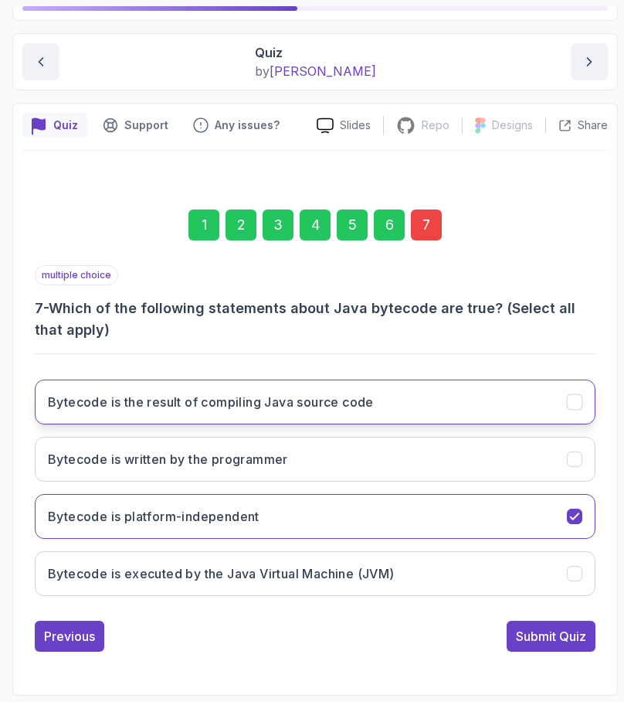
click at [498, 420] on button "Bytecode is the result of compiling Java source code" at bounding box center [315, 401] width 561 height 45
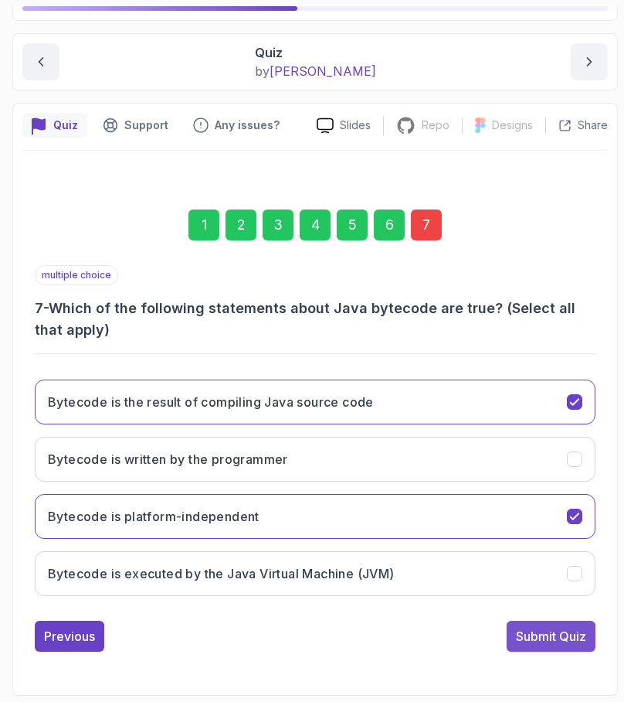
click at [549, 637] on div "Submit Quiz" at bounding box center [551, 636] width 70 height 19
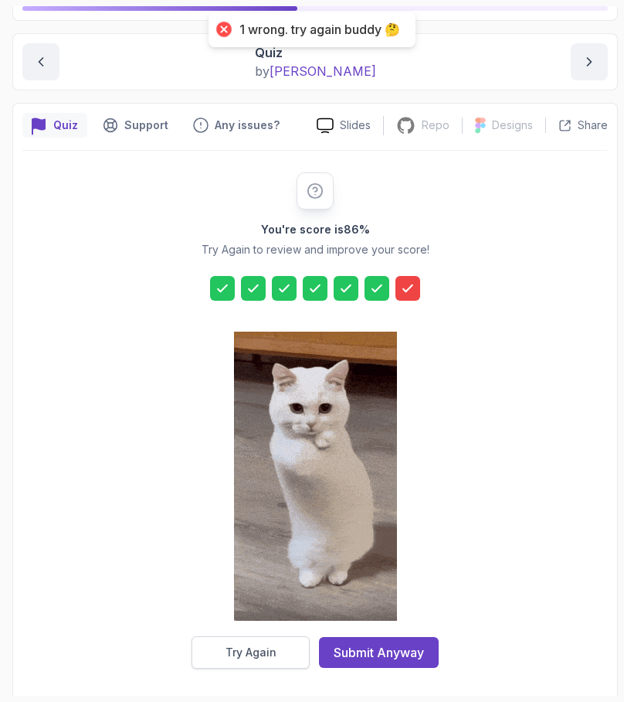
click at [267, 645] on div "Try Again" at bounding box center [251, 652] width 51 height 15
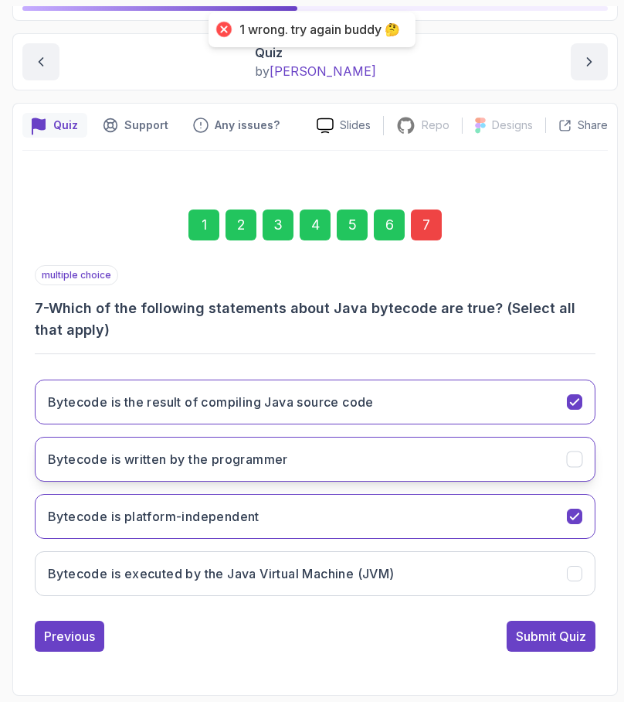
click at [379, 468] on button "Bytecode is written by the programmer" at bounding box center [315, 459] width 561 height 45
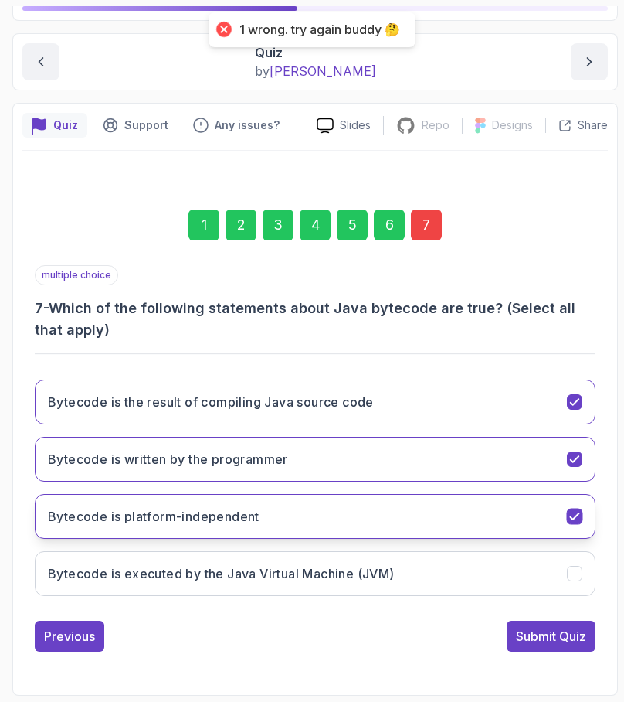
click at [381, 520] on button "Bytecode is platform-independent" at bounding box center [315, 516] width 561 height 45
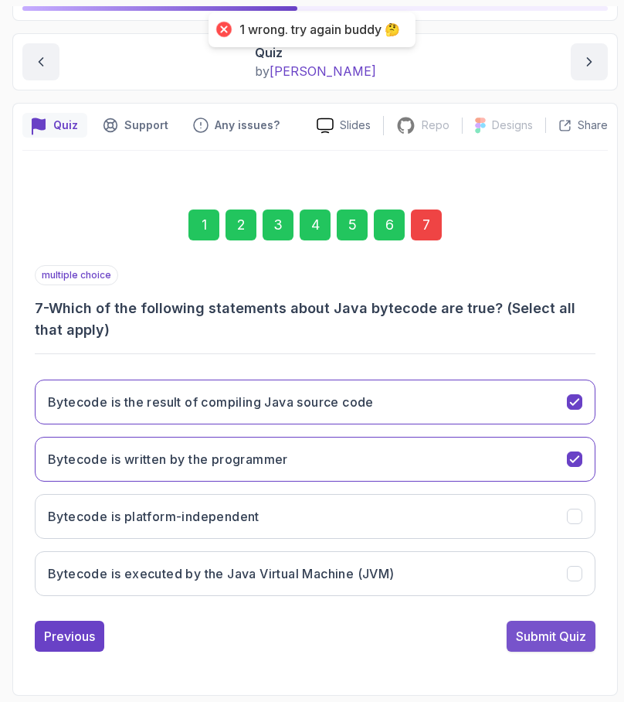
click at [558, 633] on div "Submit Quiz" at bounding box center [551, 636] width 70 height 19
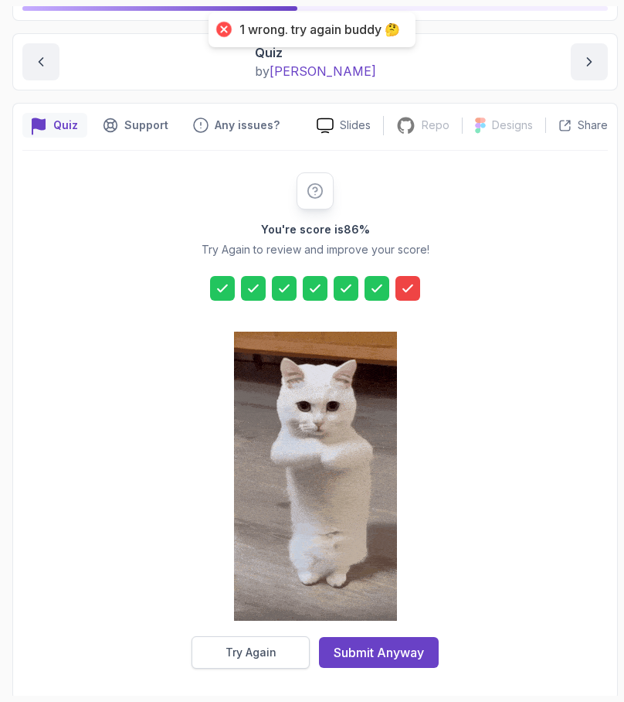
click at [267, 656] on div "Try Again" at bounding box center [251, 652] width 51 height 15
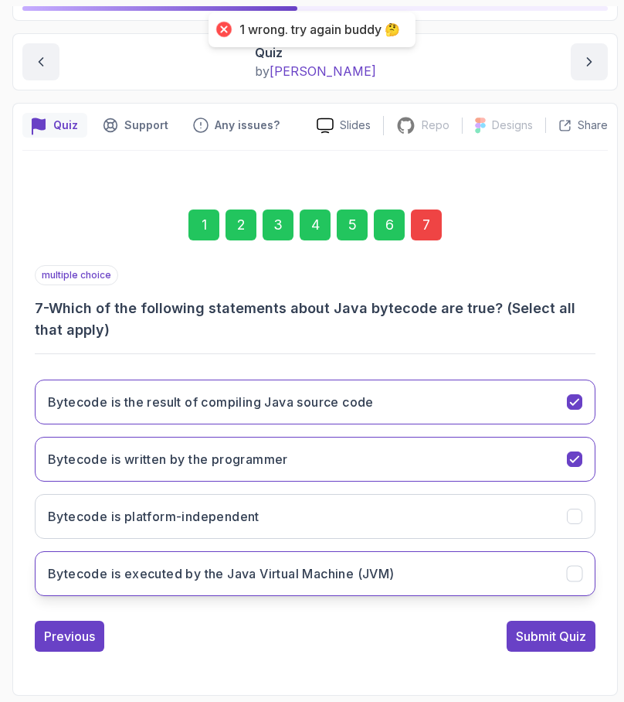
click at [446, 583] on button "Bytecode is executed by the Java Virtual Machine (JVM)" at bounding box center [315, 573] width 561 height 45
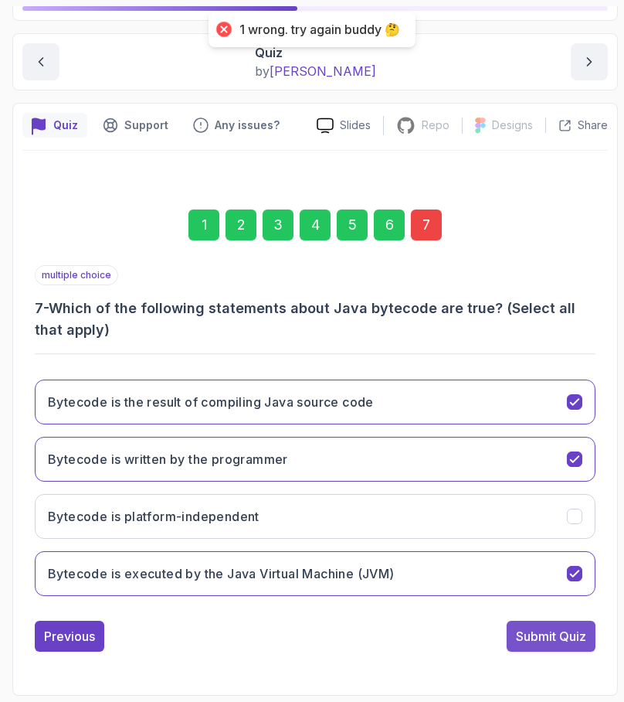
click at [561, 646] on button "Submit Quiz" at bounding box center [551, 636] width 89 height 31
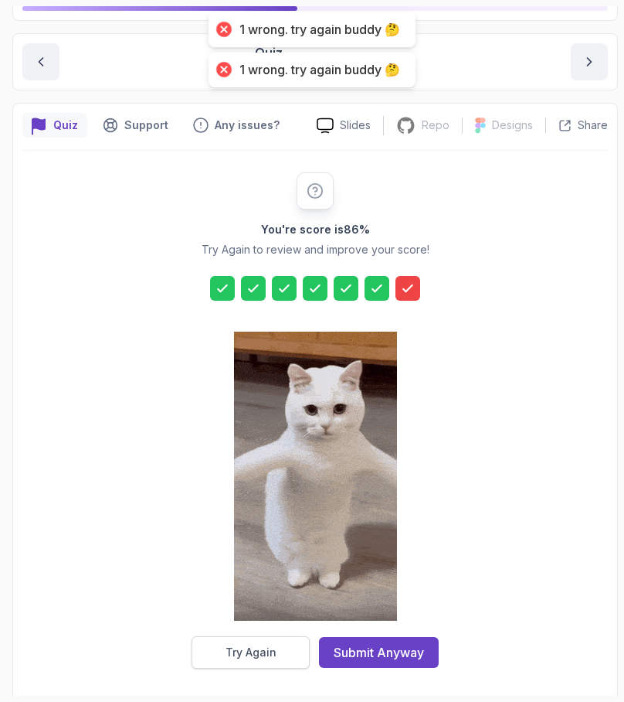
click at [281, 650] on button "Try Again" at bounding box center [251, 652] width 118 height 32
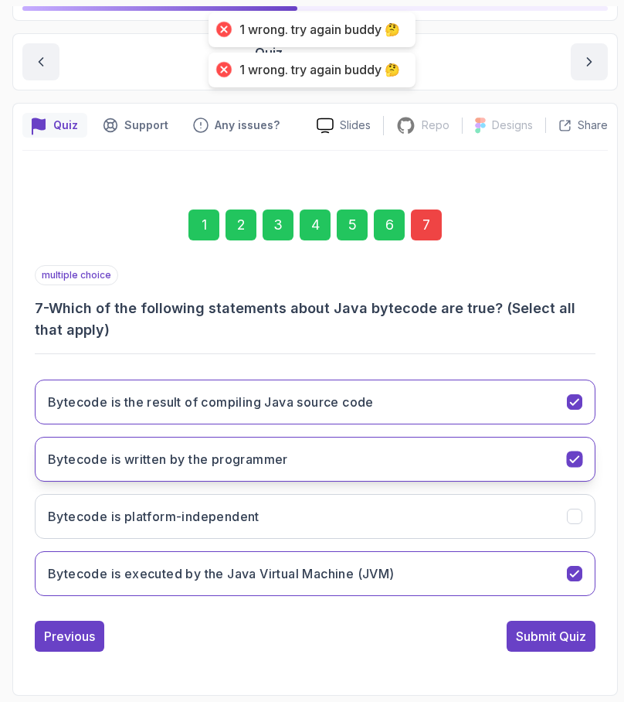
click at [514, 453] on button "Bytecode is written by the programmer" at bounding box center [315, 459] width 561 height 45
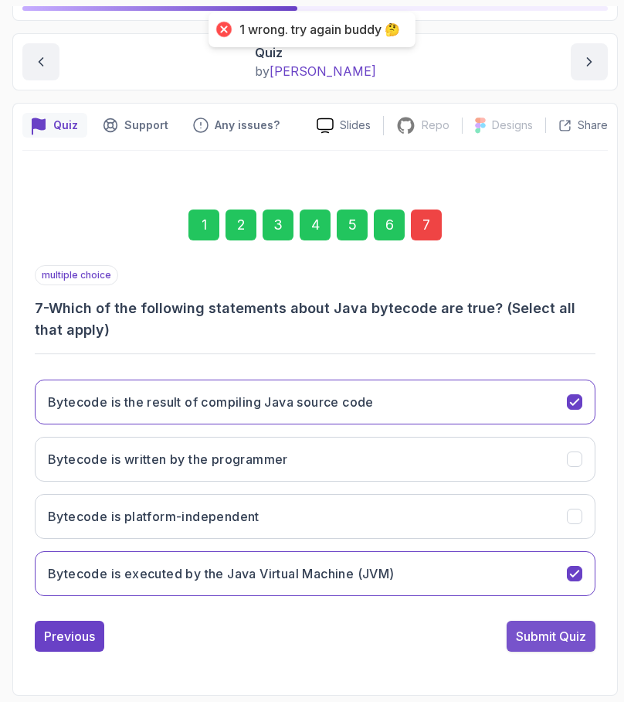
click at [549, 634] on div "Submit Quiz" at bounding box center [551, 636] width 70 height 19
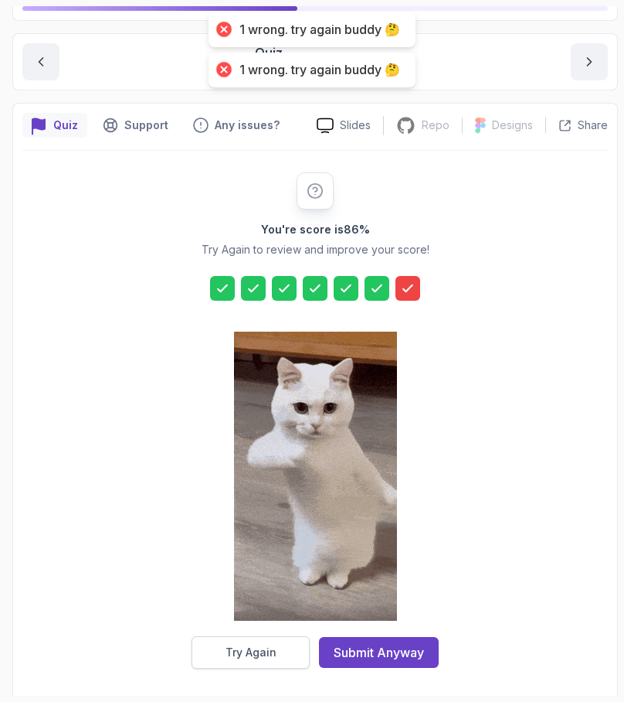
click at [277, 648] on button "Try Again" at bounding box center [251, 652] width 118 height 32
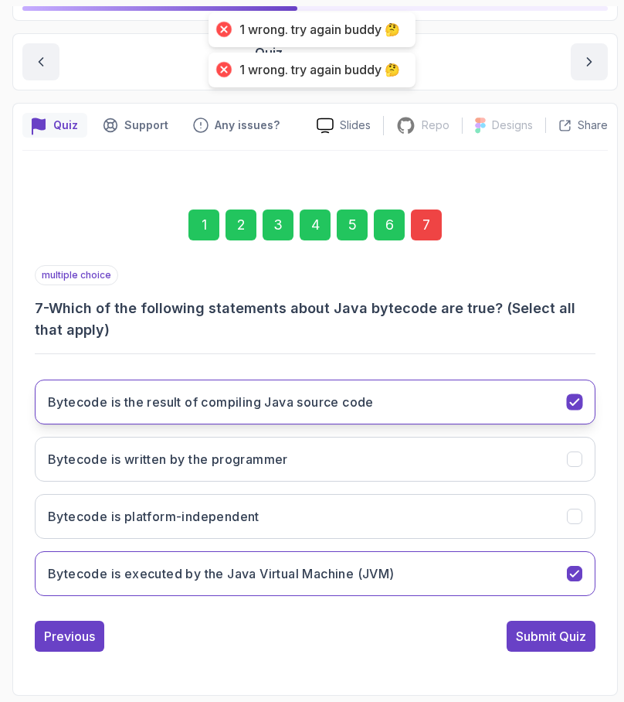
click at [492, 390] on button "Bytecode is the result of compiling Java source code" at bounding box center [315, 401] width 561 height 45
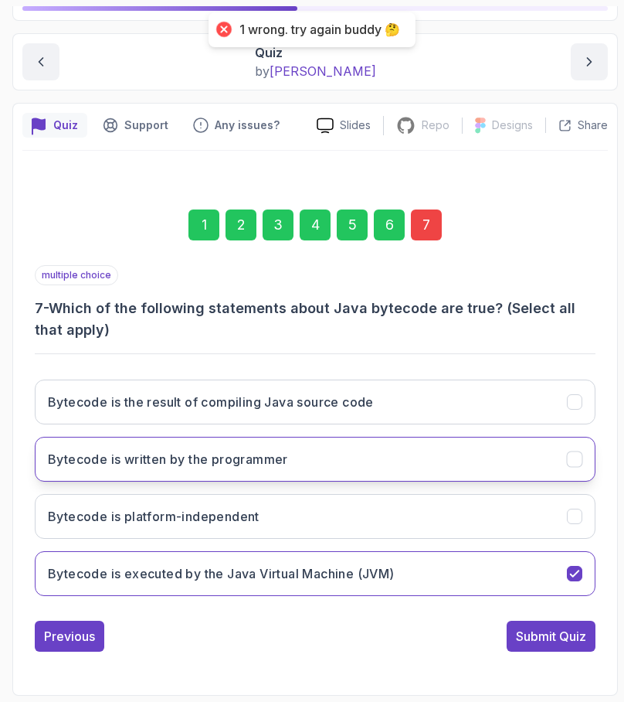
click at [493, 458] on button "Bytecode is written by the programmer" at bounding box center [315, 459] width 561 height 45
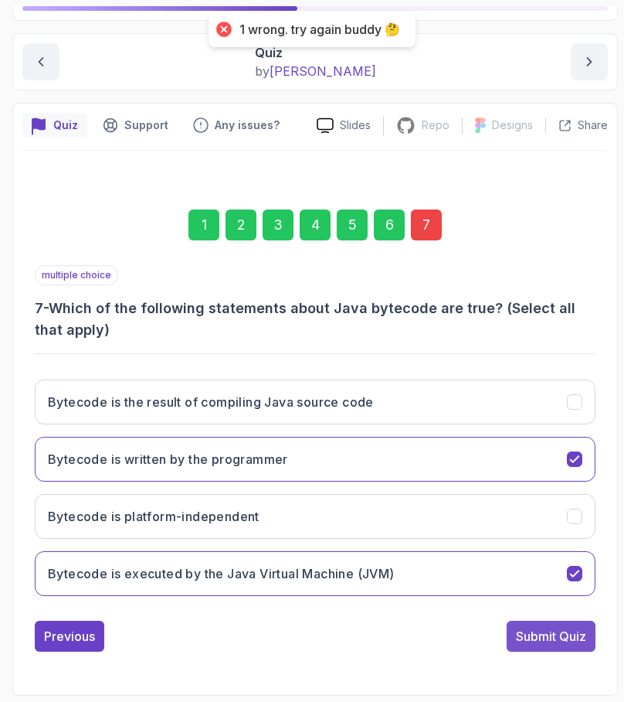
click at [563, 641] on div "Submit Quiz" at bounding box center [551, 636] width 70 height 19
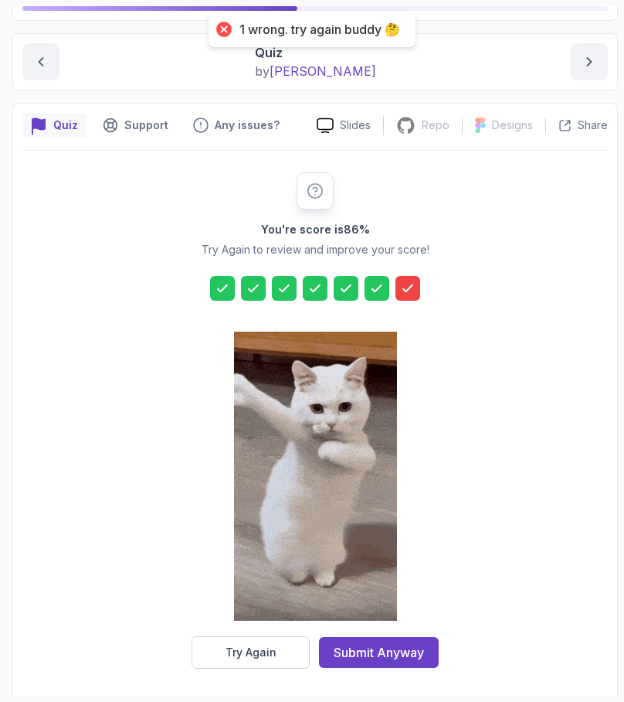
click at [284, 630] on div at bounding box center [315, 477] width 163 height 317
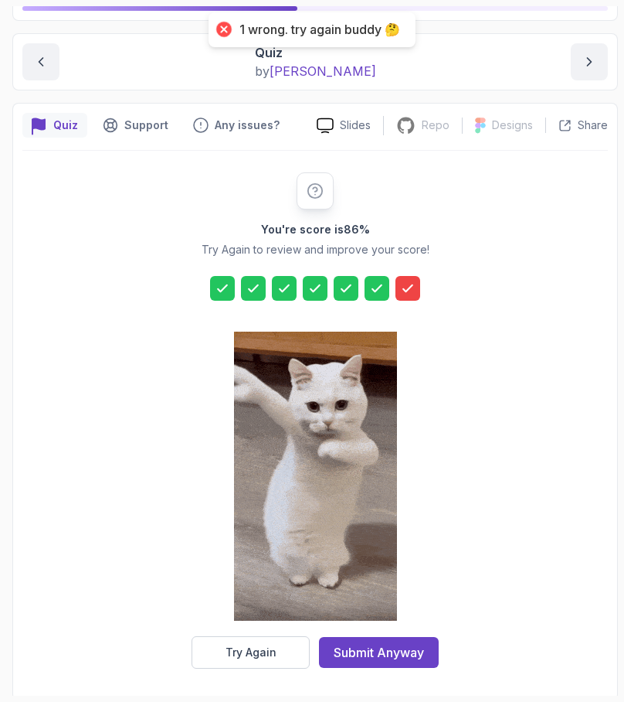
click at [249, 675] on div "You're score is 86 % Try Again to review and improve your score! Try Again Subm…" at bounding box center [315, 420] width 586 height 539
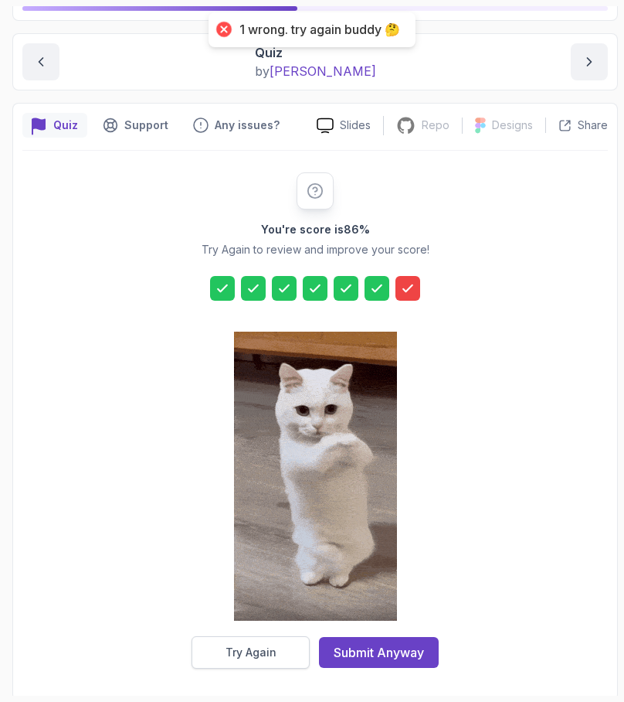
click at [241, 658] on div "Try Again" at bounding box center [251, 652] width 51 height 15
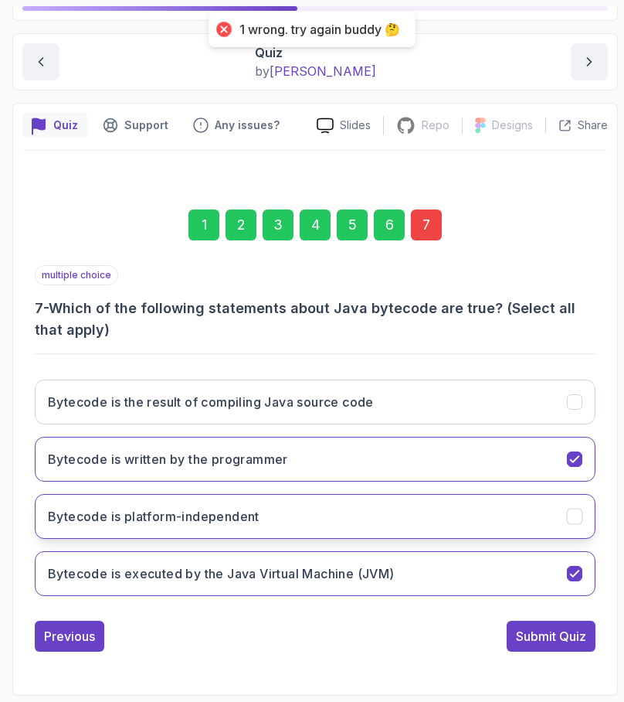
click at [442, 505] on button "Bytecode is platform-independent" at bounding box center [315, 516] width 561 height 45
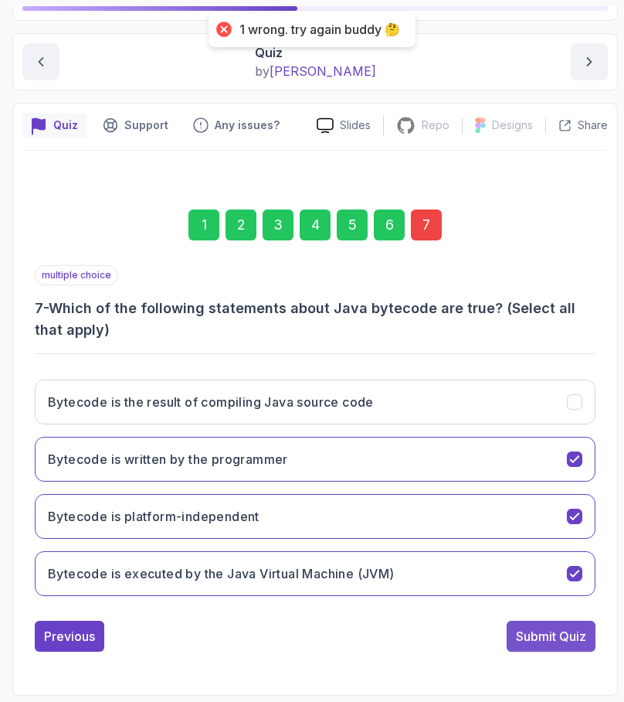
click at [553, 634] on div "Submit Quiz" at bounding box center [551, 636] width 70 height 19
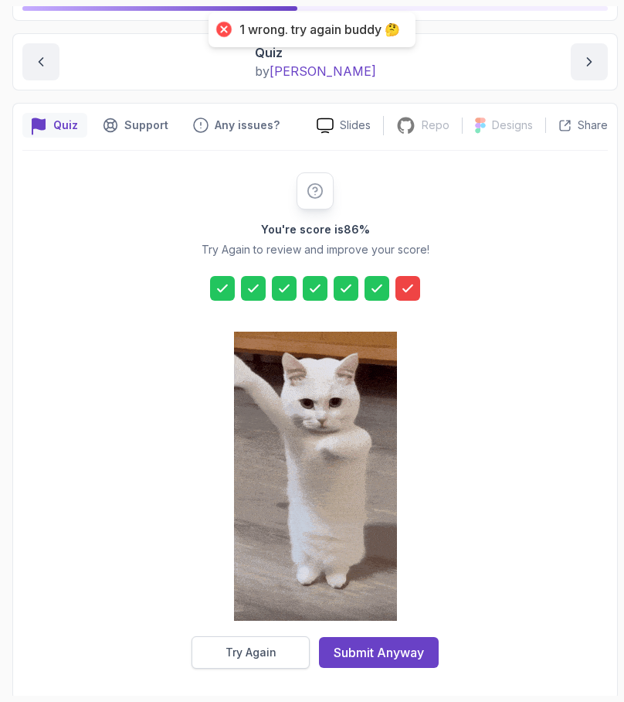
click at [280, 641] on button "Try Again" at bounding box center [251, 652] width 118 height 32
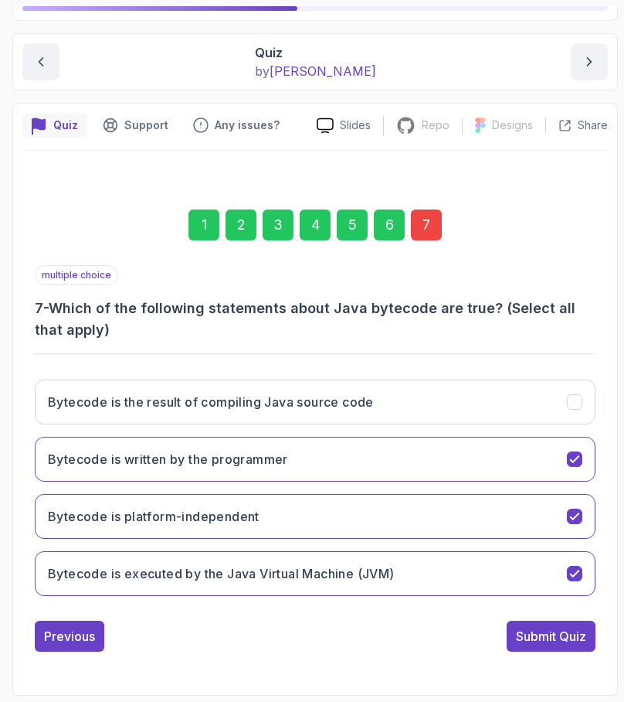
drag, startPoint x: 62, startPoint y: 306, endPoint x: 132, endPoint y: 338, distance: 77.1
click at [132, 338] on h3 "7 - Which of the following statements about Java bytecode are true? (Select all…" at bounding box center [315, 319] width 561 height 43
copy h3 "Which of the following statements about Java bytecode are true? (Select all tha…"
click at [375, 332] on h3 "7 - Which of the following statements about Java bytecode are true? (Select all…" at bounding box center [315, 319] width 561 height 43
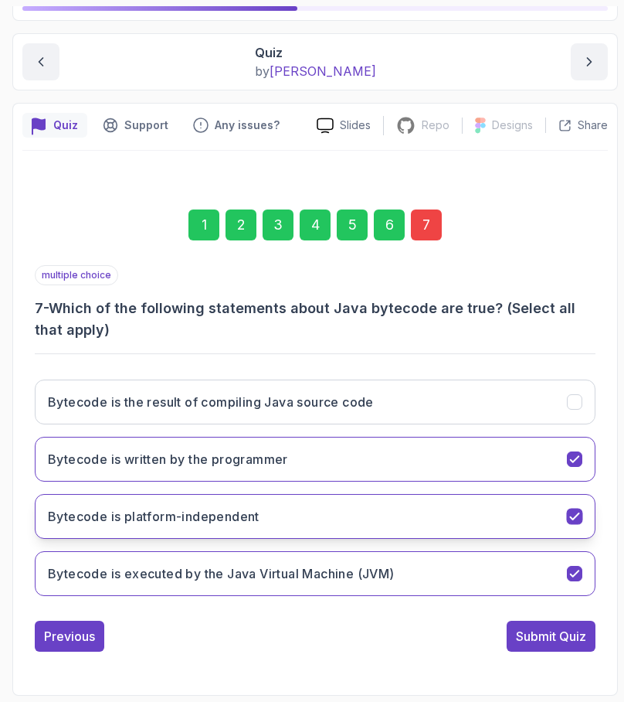
click at [321, 509] on button "Bytecode is platform-independent" at bounding box center [315, 516] width 561 height 45
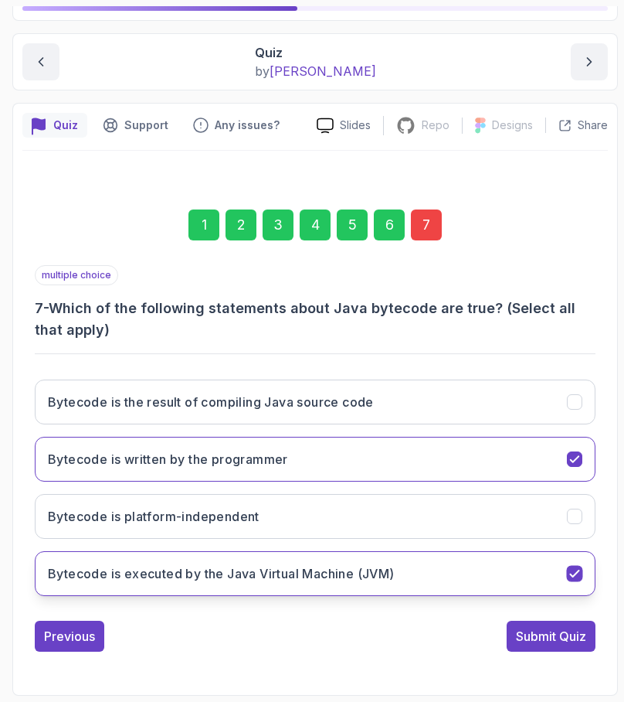
click at [369, 588] on button "Bytecode is executed by the Java Virtual Machine (JVM)" at bounding box center [315, 573] width 561 height 45
click at [344, 583] on button "Bytecode is executed by the Java Virtual Machine (JVM)" at bounding box center [315, 573] width 561 height 45
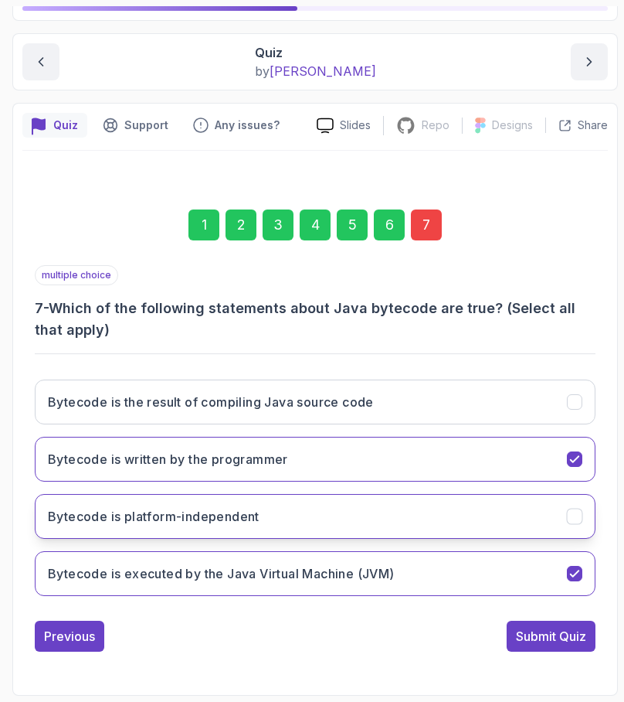
click at [262, 513] on button "Bytecode is platform-independent" at bounding box center [315, 516] width 561 height 45
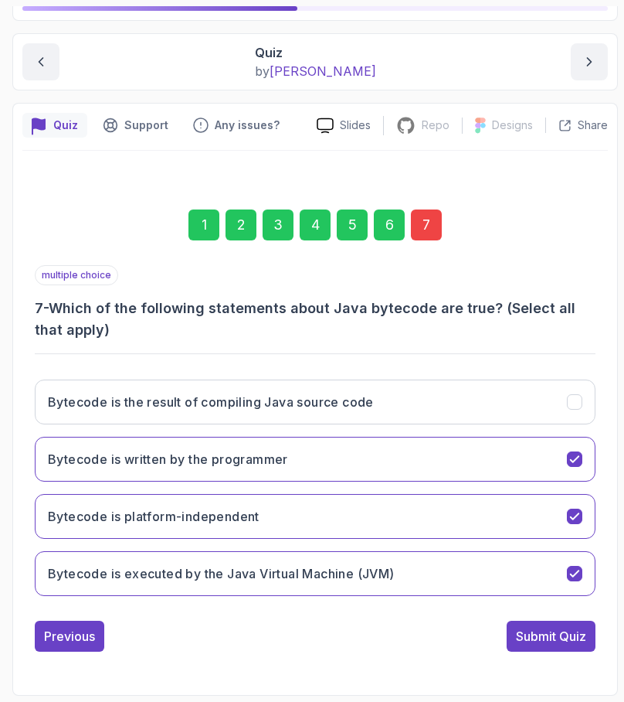
scroll to position [0, 0]
click at [542, 629] on div "Submit Quiz" at bounding box center [551, 636] width 70 height 19
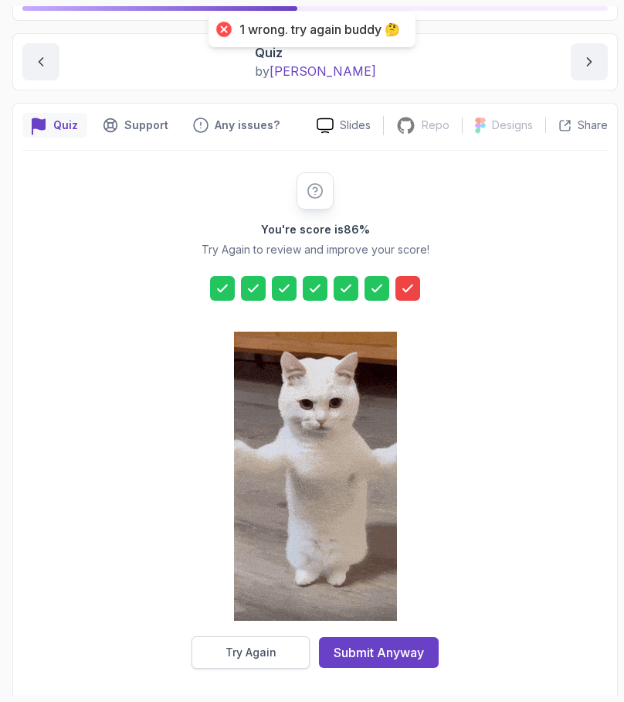
click at [276, 658] on button "Try Again" at bounding box center [251, 652] width 118 height 32
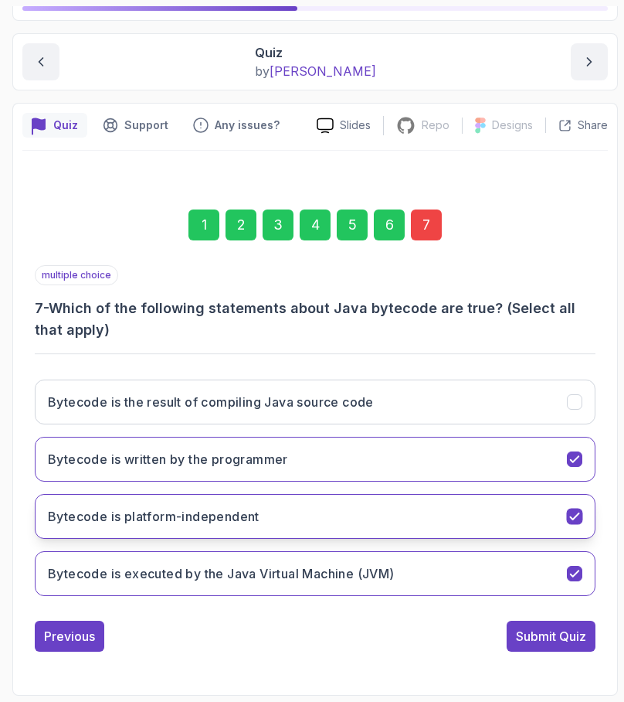
click at [454, 507] on button "Bytecode is platform-independent" at bounding box center [315, 516] width 561 height 45
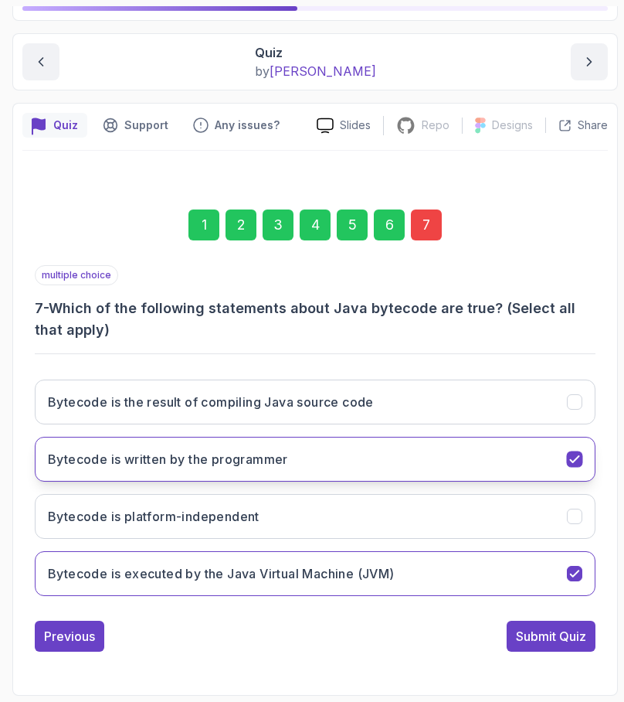
click at [390, 451] on button "Bytecode is written by the programmer" at bounding box center [315, 459] width 561 height 45
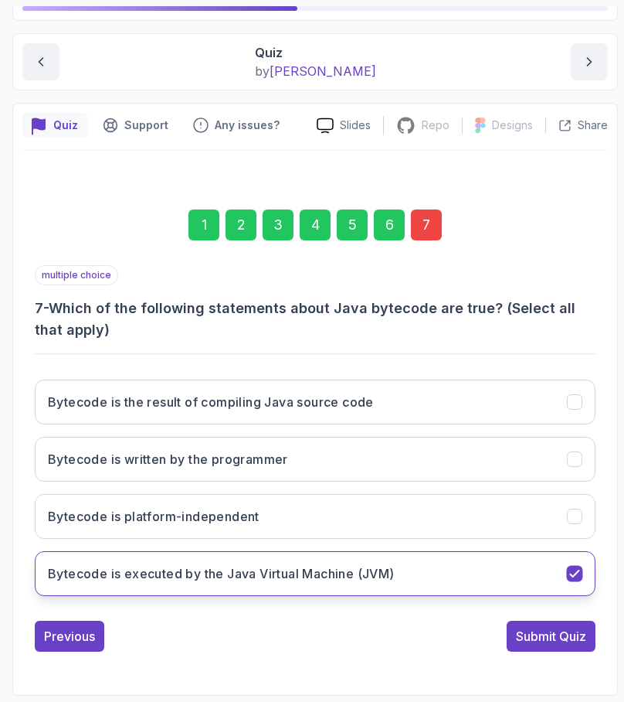
click at [380, 556] on button "Bytecode is executed by the Java Virtual Machine (JVM)" at bounding box center [315, 573] width 561 height 45
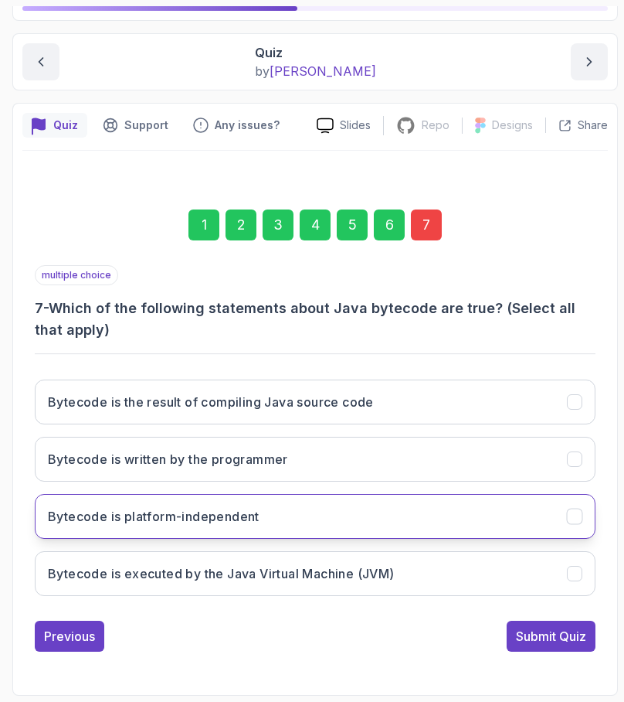
click at [342, 514] on button "Bytecode is platform-independent" at bounding box center [315, 516] width 561 height 45
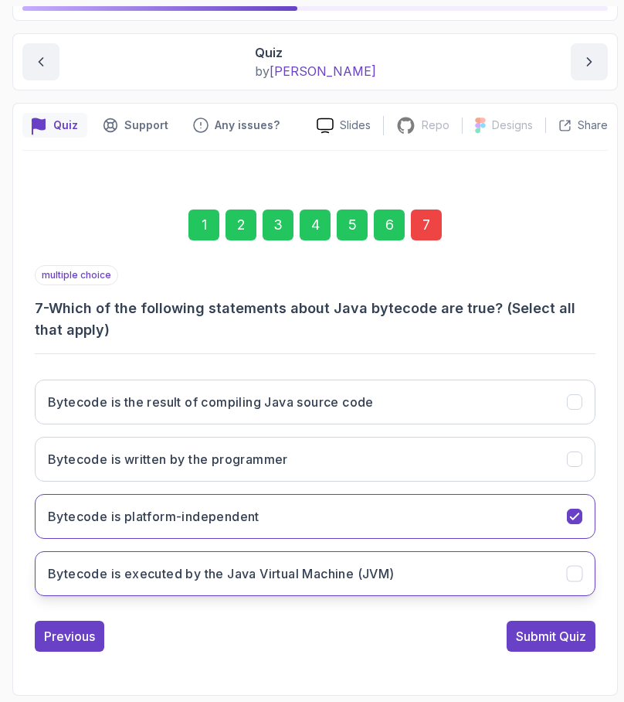
click at [276, 587] on button "Bytecode is executed by the Java Virtual Machine (JVM)" at bounding box center [315, 573] width 561 height 45
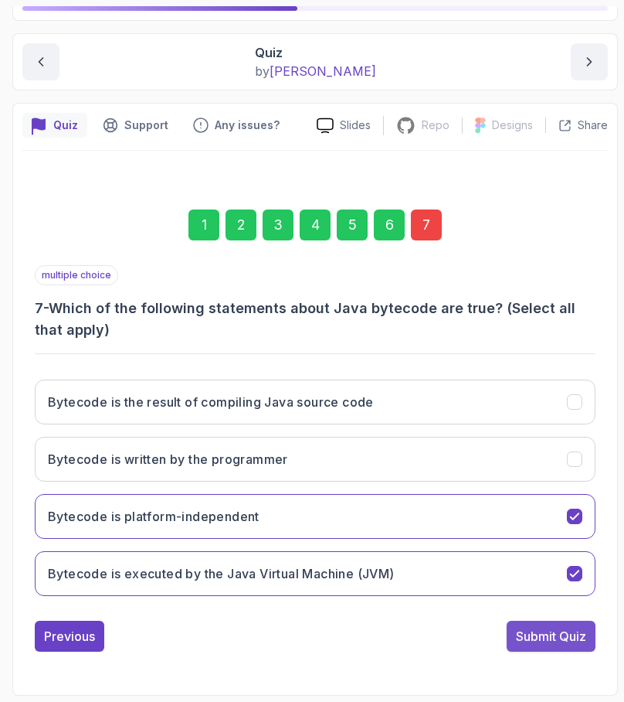
click at [549, 636] on div "Submit Quiz" at bounding box center [551, 636] width 70 height 19
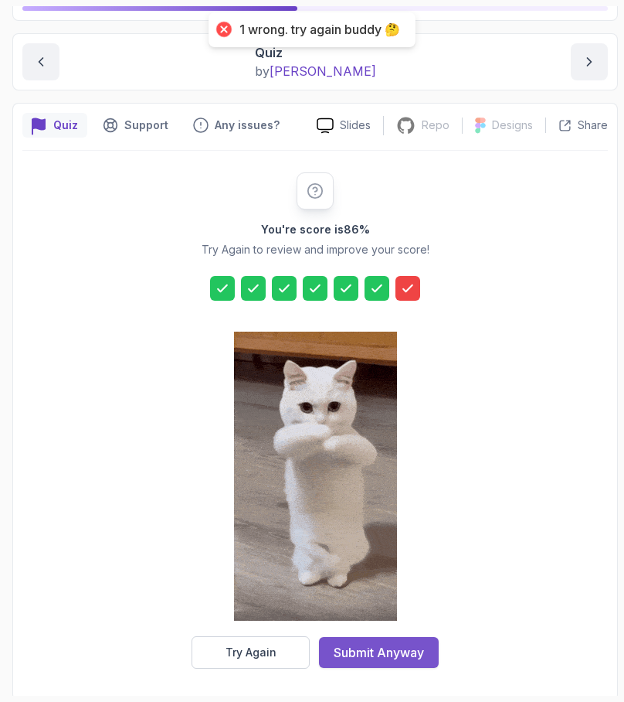
click at [392, 653] on div "Submit Anyway" at bounding box center [379, 652] width 90 height 19
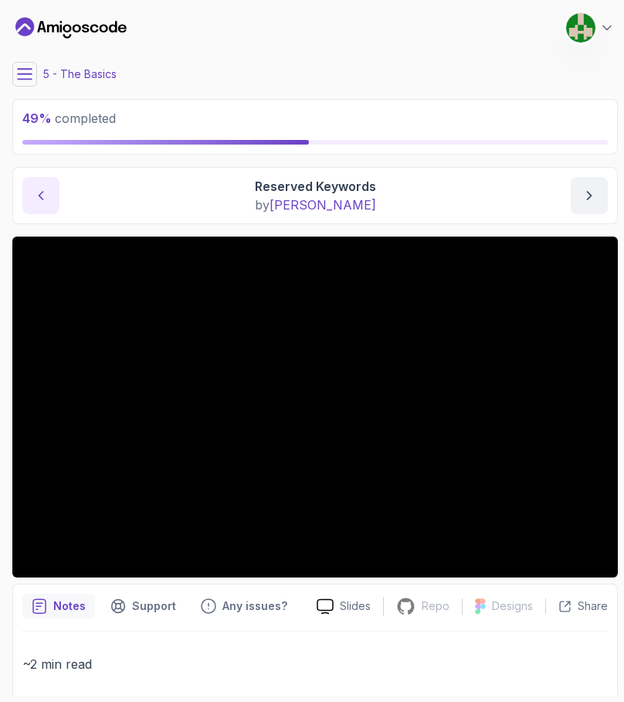
click at [29, 193] on button "previous content" at bounding box center [40, 195] width 37 height 37
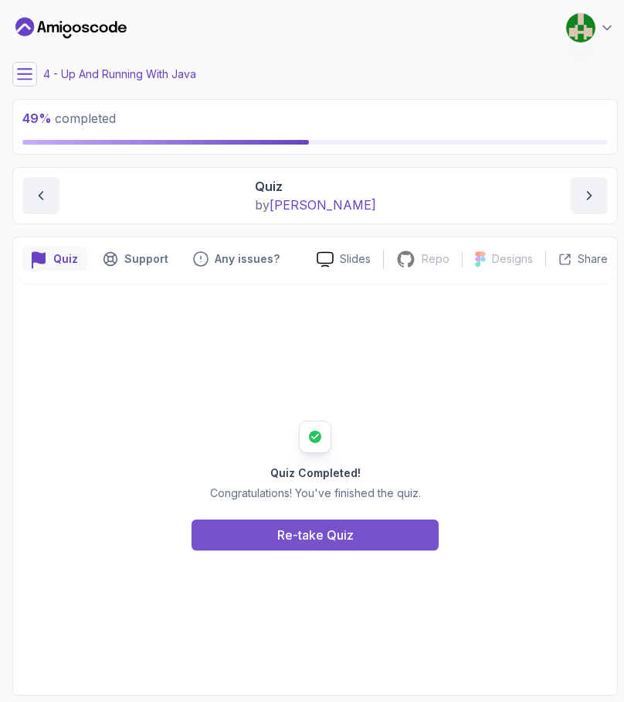
click at [339, 536] on div "Re-take Quiz" at bounding box center [315, 535] width 77 height 19
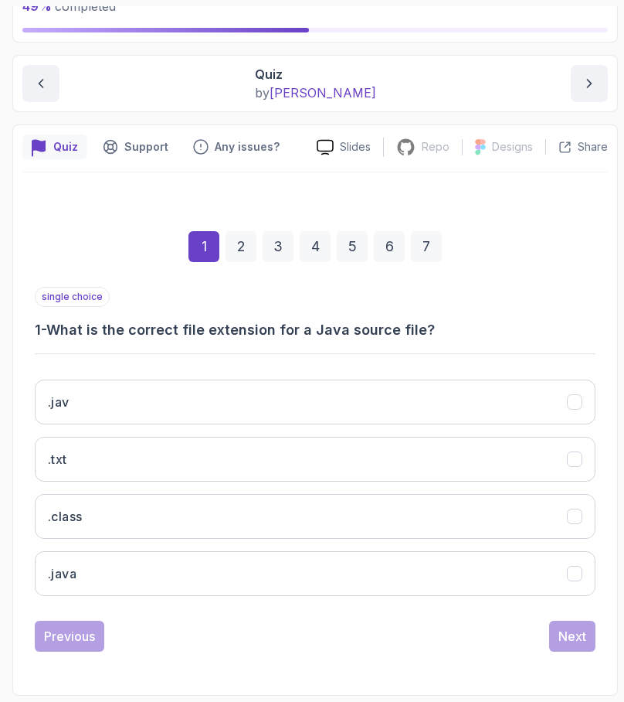
scroll to position [112, 0]
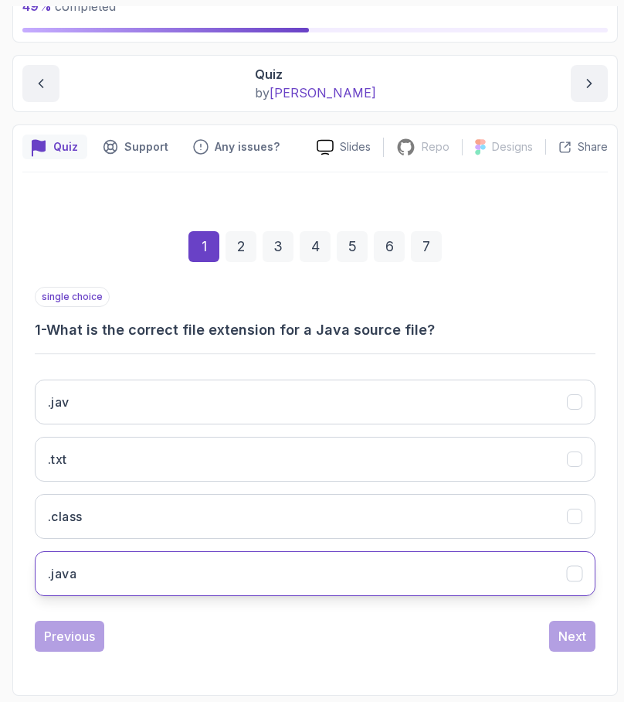
click at [240, 573] on button ".java" at bounding box center [315, 573] width 561 height 45
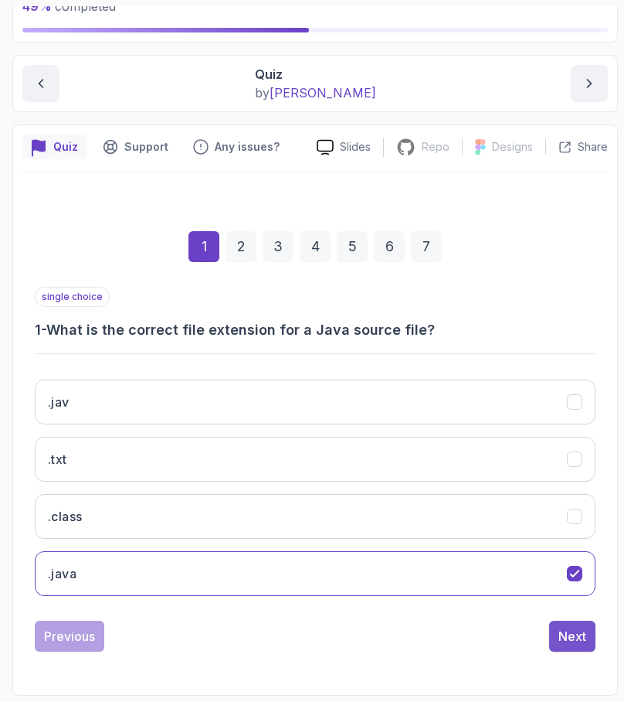
click at [579, 642] on div "Next" at bounding box center [573, 636] width 28 height 19
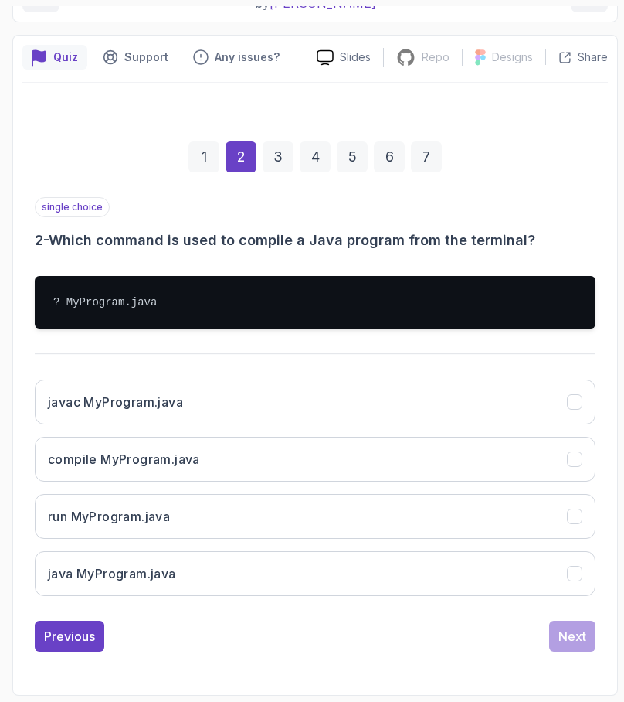
scroll to position [202, 0]
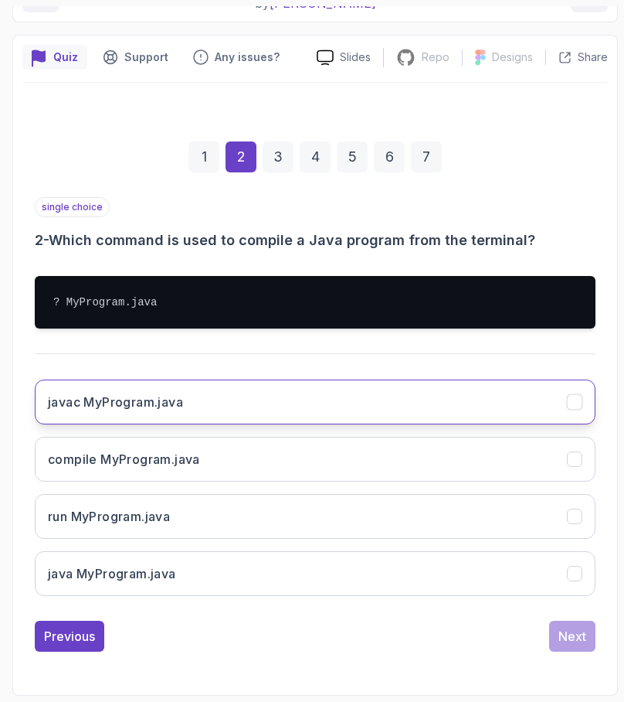
click at [313, 408] on button "javac MyProgram.java" at bounding box center [315, 401] width 561 height 45
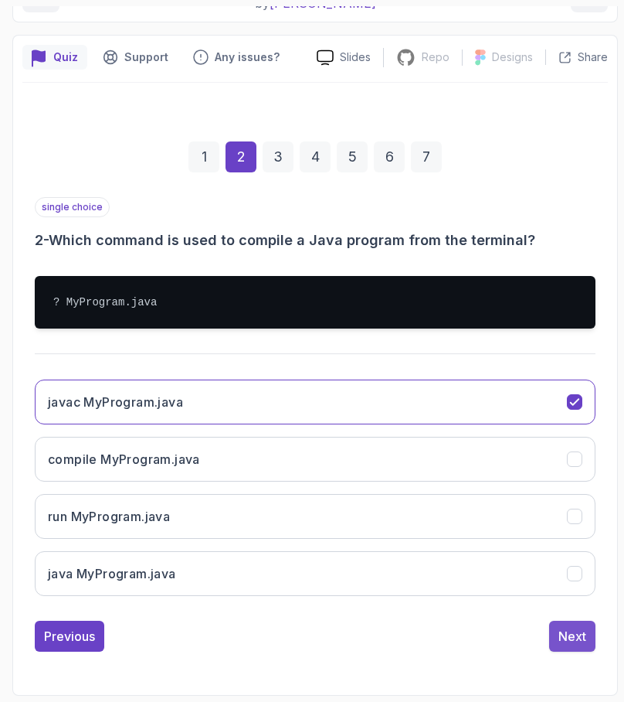
click at [583, 643] on div "Next" at bounding box center [573, 636] width 28 height 19
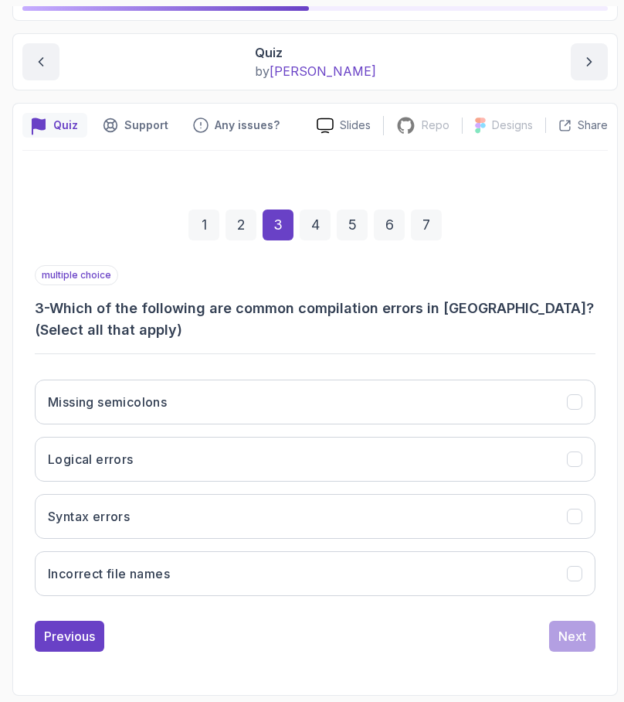
scroll to position [0, 0]
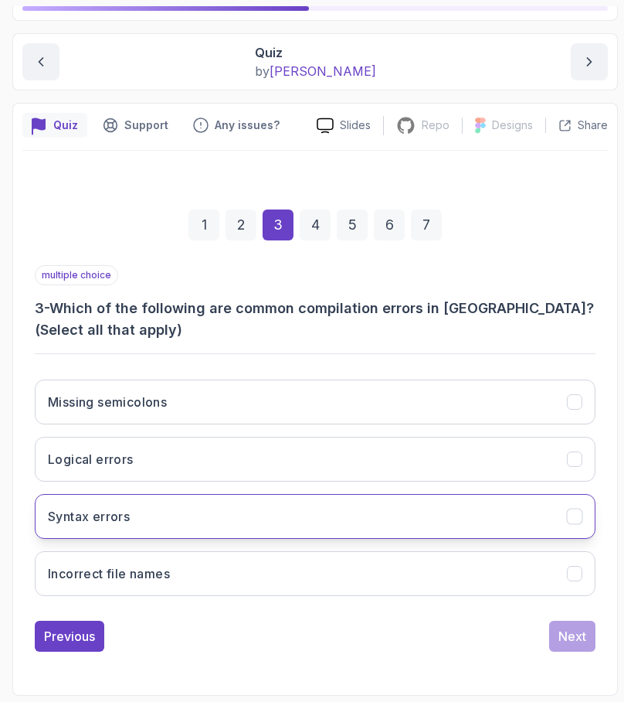
click at [238, 526] on button "Syntax errors" at bounding box center [315, 516] width 561 height 45
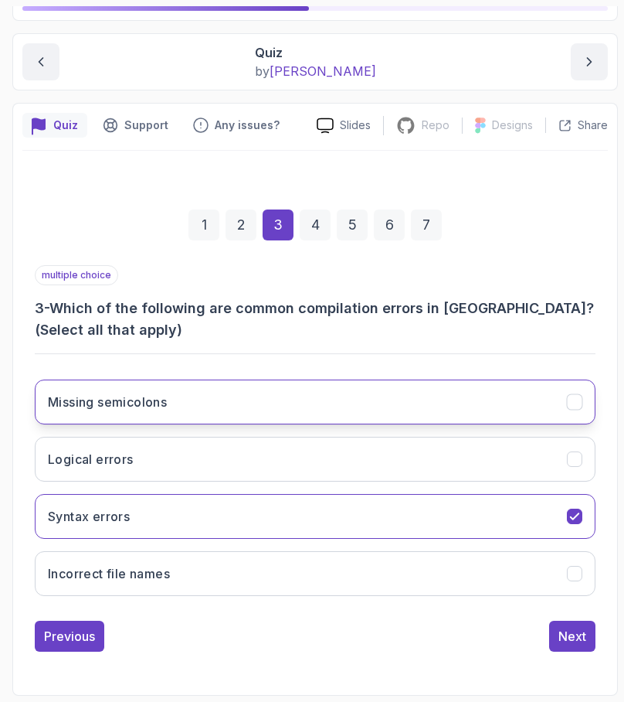
click at [230, 397] on button "Missing semicolons" at bounding box center [315, 401] width 561 height 45
click at [559, 623] on button "Next" at bounding box center [572, 636] width 46 height 31
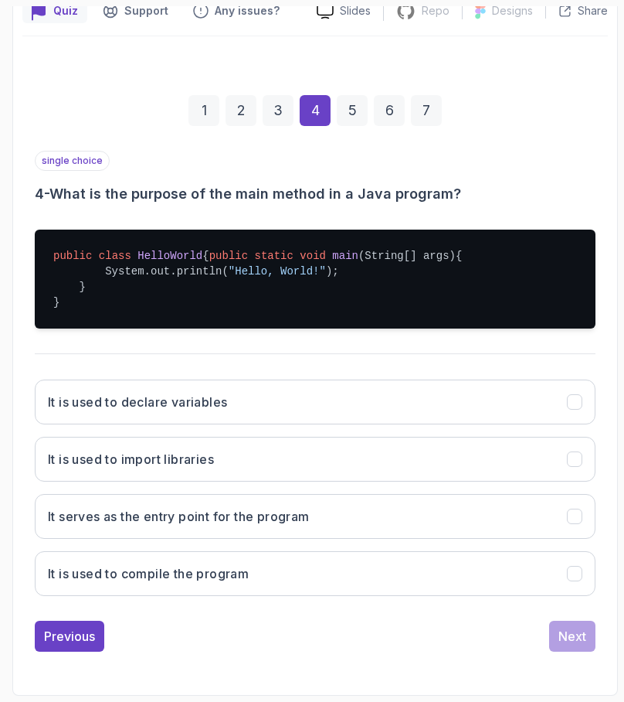
scroll to position [264, 0]
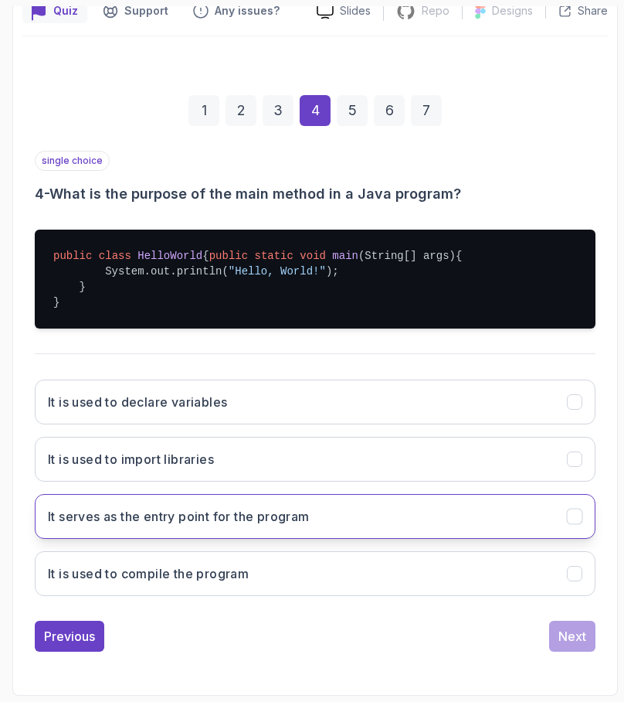
click at [379, 511] on button "It serves as the entry point for the program" at bounding box center [315, 516] width 561 height 45
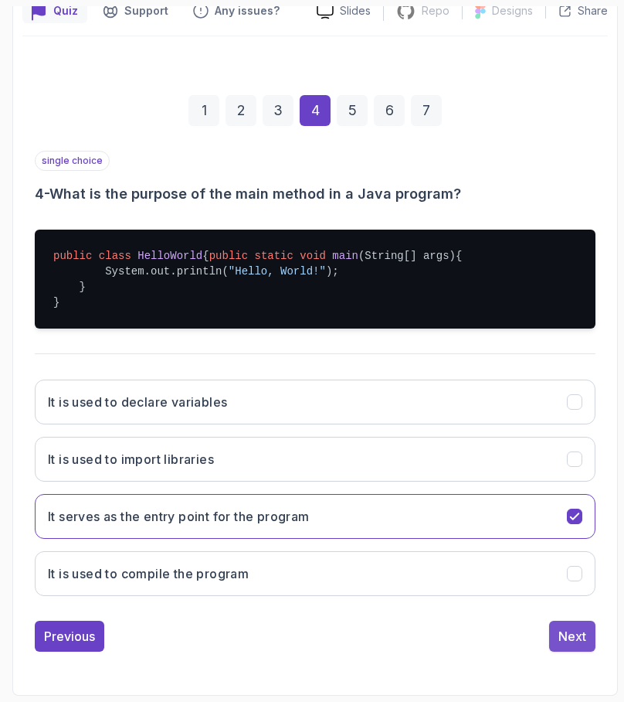
click at [570, 650] on button "Next" at bounding box center [572, 636] width 46 height 31
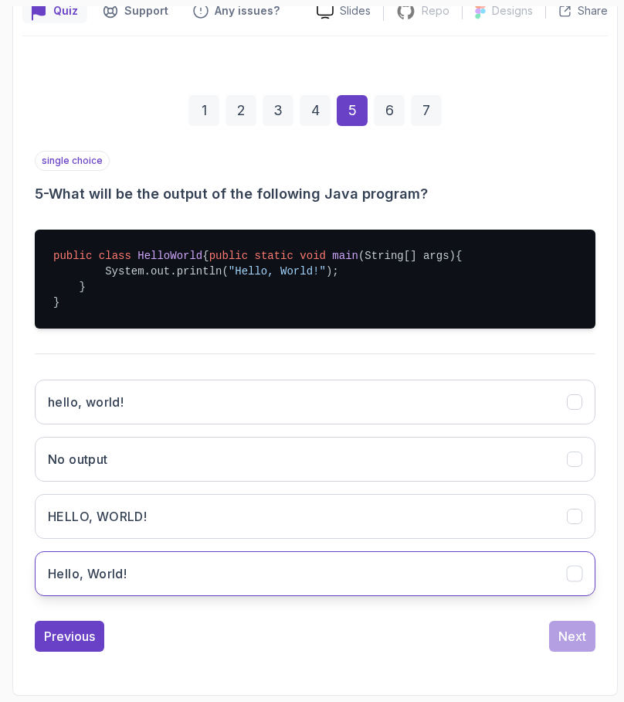
click at [171, 564] on button "Hello, World!" at bounding box center [315, 573] width 561 height 45
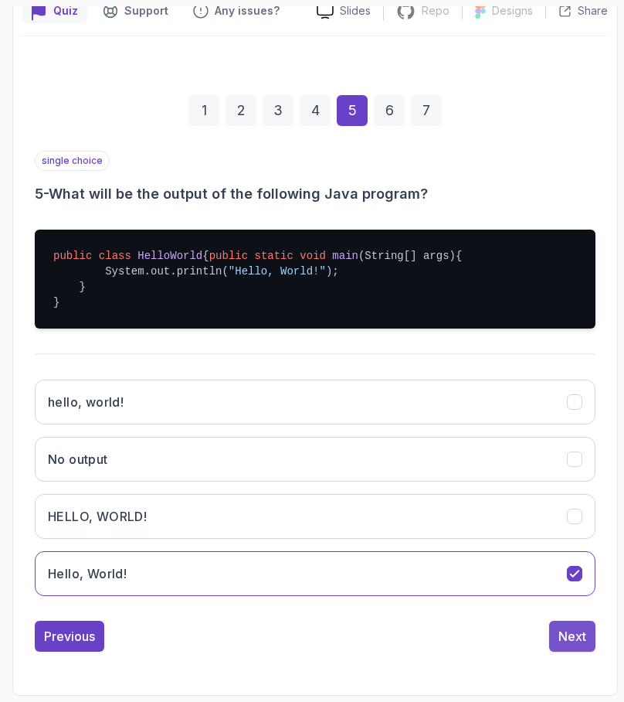
click at [570, 641] on div "Next" at bounding box center [573, 636] width 28 height 19
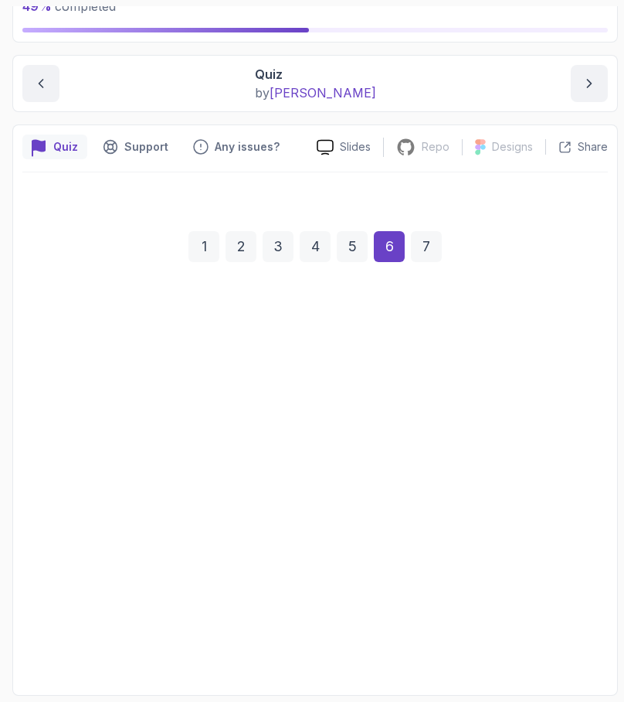
scroll to position [112, 0]
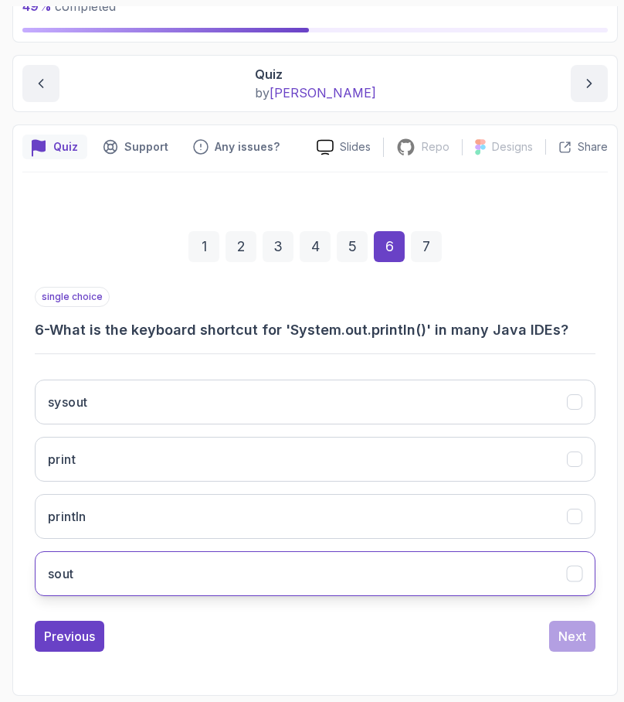
click at [246, 570] on button "sout" at bounding box center [315, 573] width 561 height 45
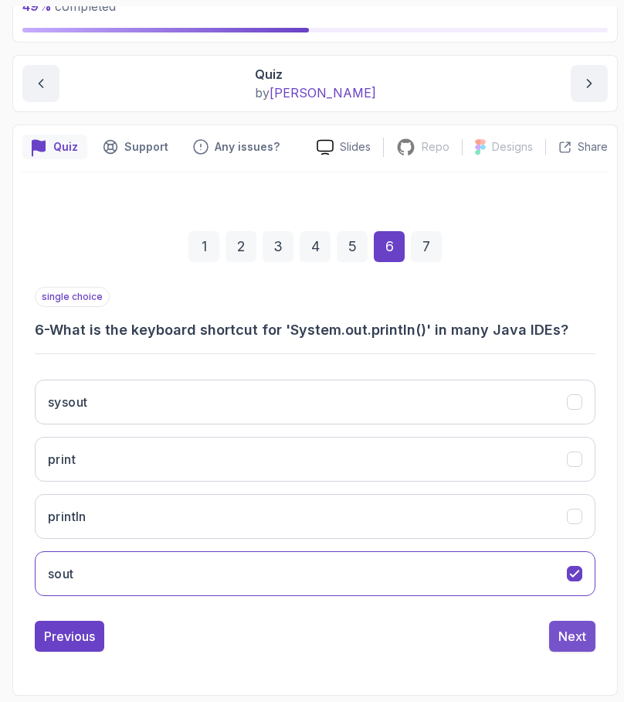
click at [564, 636] on div "Next" at bounding box center [573, 636] width 28 height 19
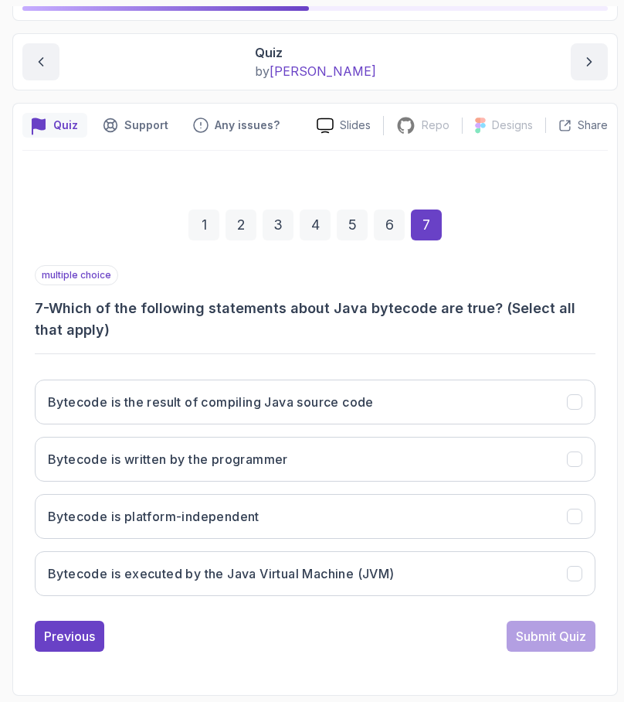
scroll to position [134, 0]
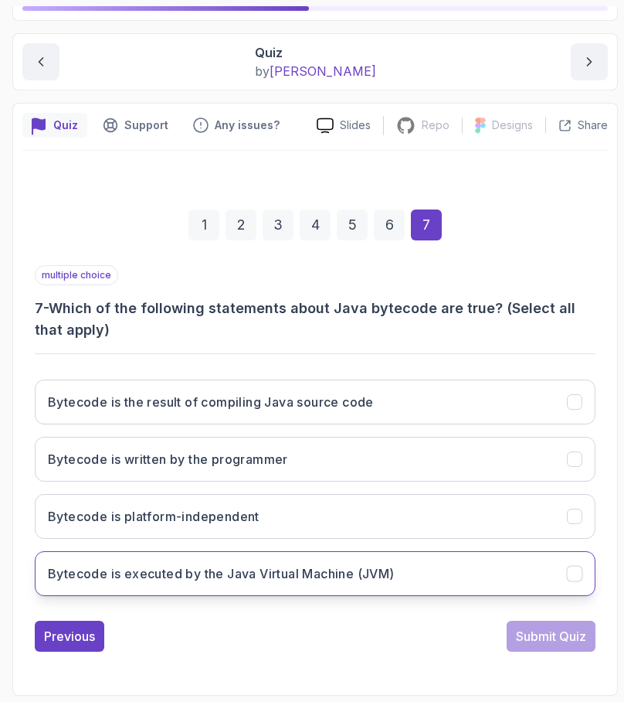
click at [405, 569] on button "Bytecode is executed by the Java Virtual Machine (JVM)" at bounding box center [315, 573] width 561 height 45
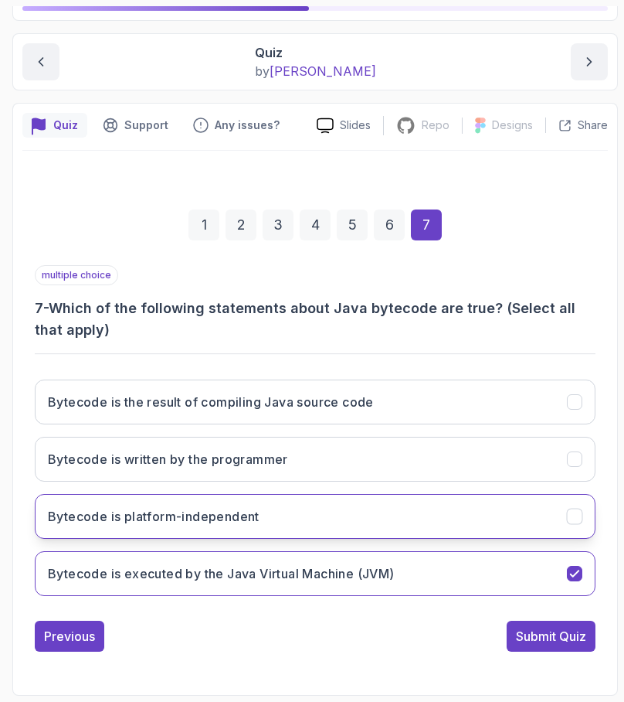
click at [364, 519] on button "Bytecode is platform-independent" at bounding box center [315, 516] width 561 height 45
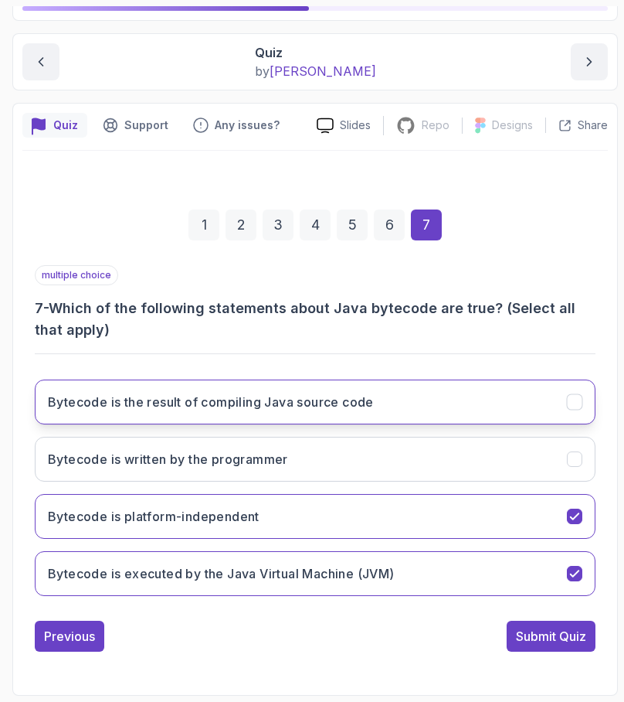
click at [313, 411] on button "Bytecode is the result of compiling Java source code" at bounding box center [315, 401] width 561 height 45
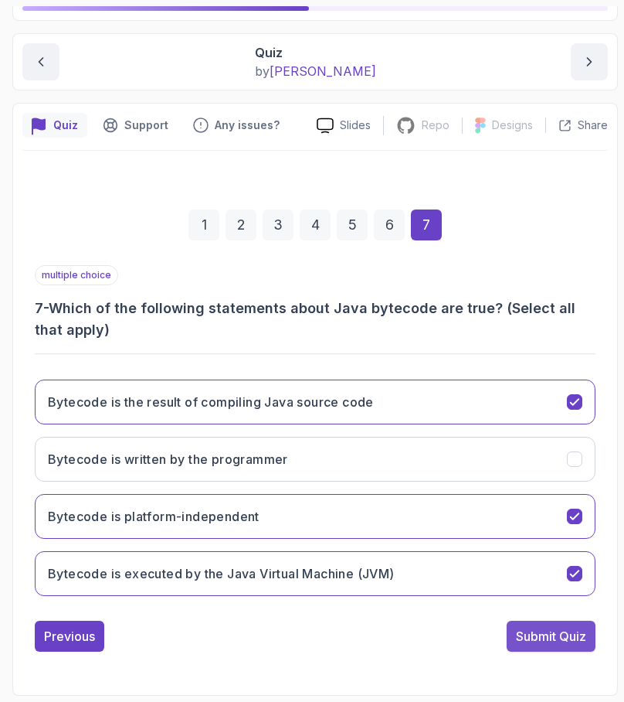
click at [571, 635] on div "Submit Quiz" at bounding box center [551, 636] width 70 height 19
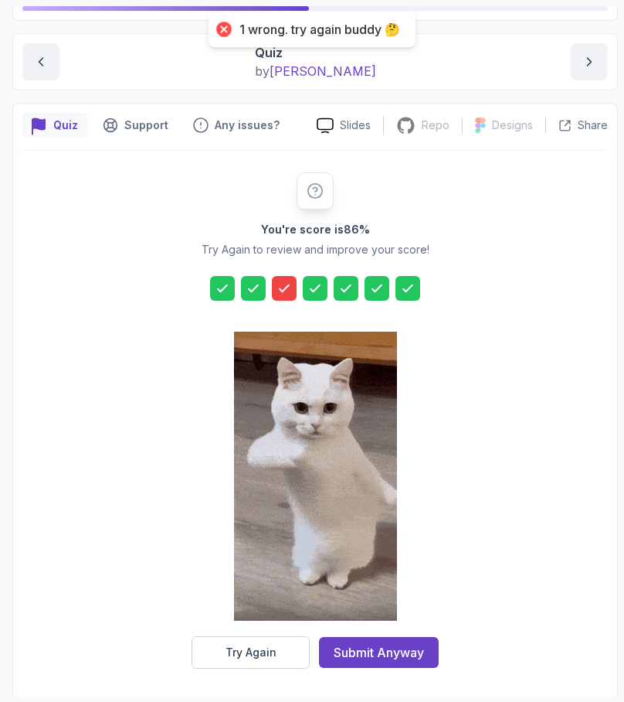
click at [411, 291] on icon at bounding box center [407, 288] width 15 height 15
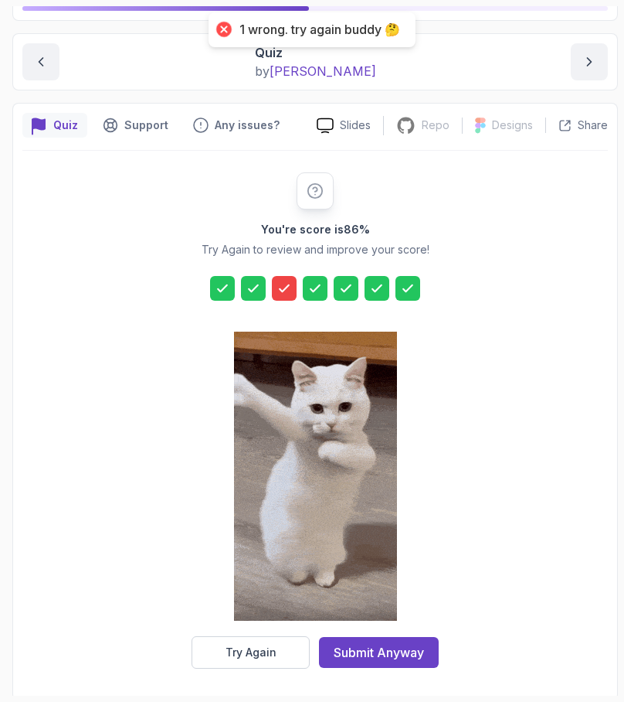
click at [411, 291] on icon at bounding box center [407, 288] width 15 height 15
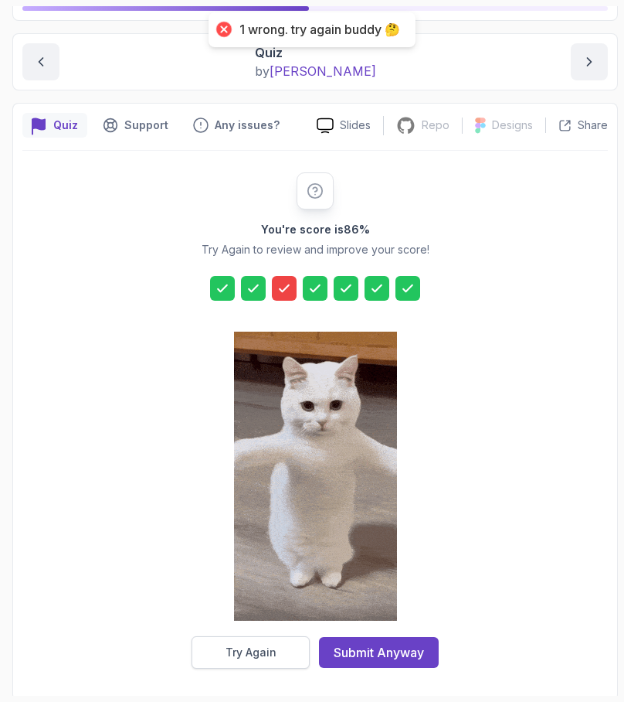
click at [257, 645] on div "Try Again" at bounding box center [251, 652] width 51 height 15
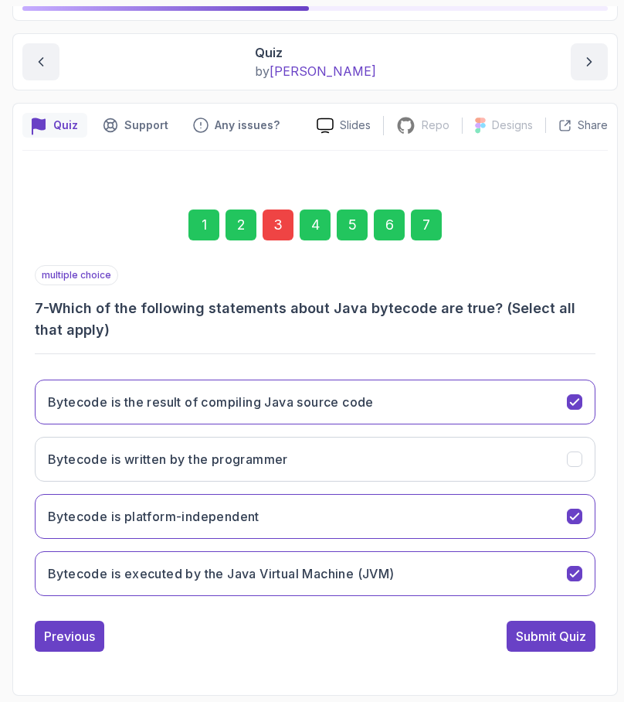
click at [427, 229] on div "7" at bounding box center [426, 224] width 31 height 31
click at [281, 227] on div "3" at bounding box center [278, 224] width 31 height 31
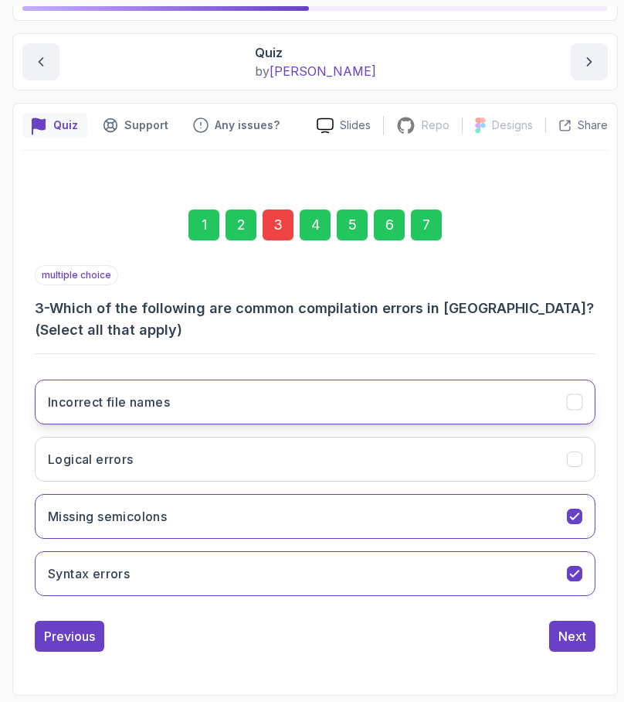
click at [325, 400] on button "Incorrect file names" at bounding box center [315, 401] width 561 height 45
click at [429, 223] on div "7" at bounding box center [426, 224] width 31 height 31
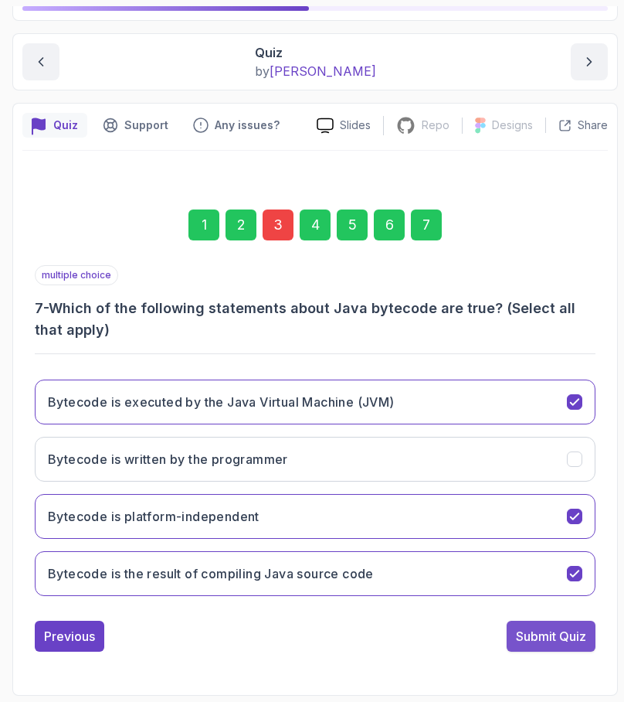
click at [531, 633] on div "Submit Quiz" at bounding box center [551, 636] width 70 height 19
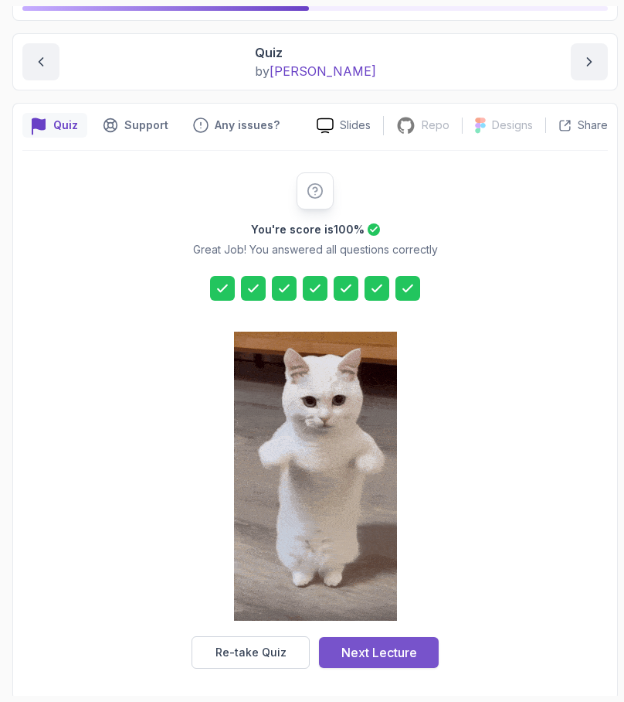
click at [395, 651] on div "Next Lecture" at bounding box center [380, 652] width 76 height 19
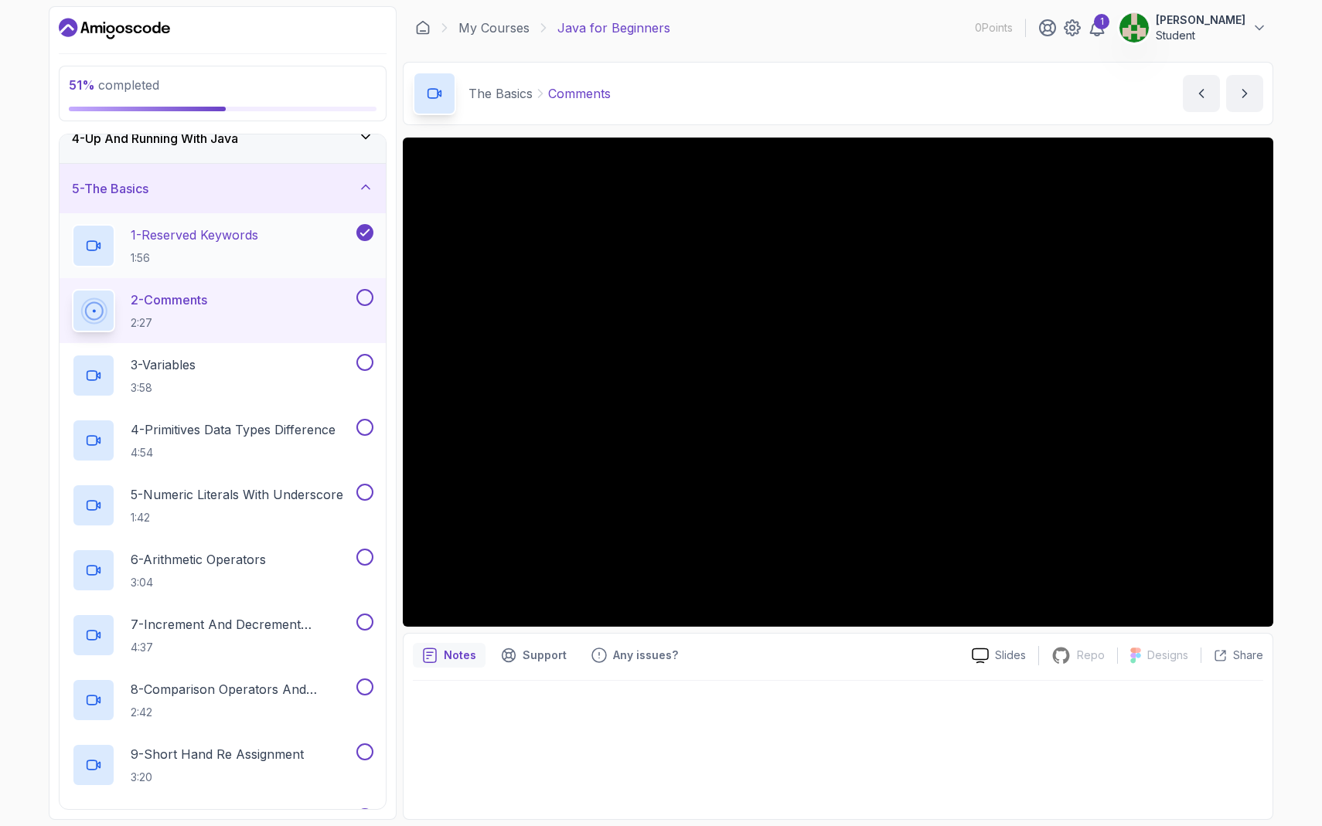
click at [265, 251] on div "1 - Reserved Keywords 1:56" at bounding box center [212, 245] width 281 height 43
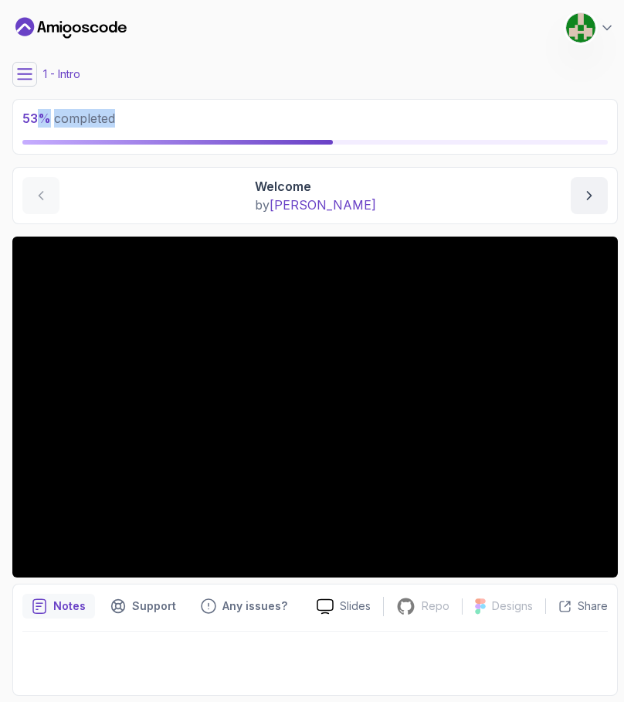
click at [39, 125] on p "53 % completed" at bounding box center [315, 118] width 586 height 19
click at [22, 80] on icon at bounding box center [24, 73] width 15 height 15
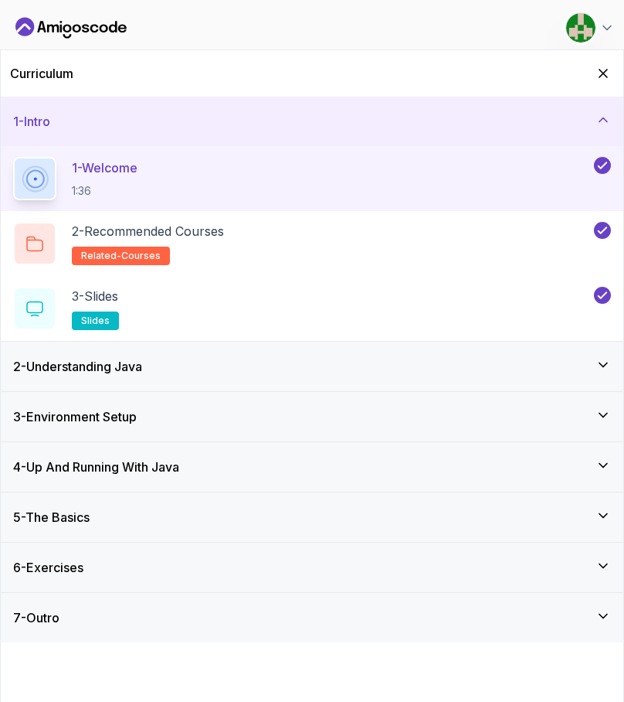
click at [267, 373] on div "2 - Understanding Java" at bounding box center [312, 366] width 598 height 19
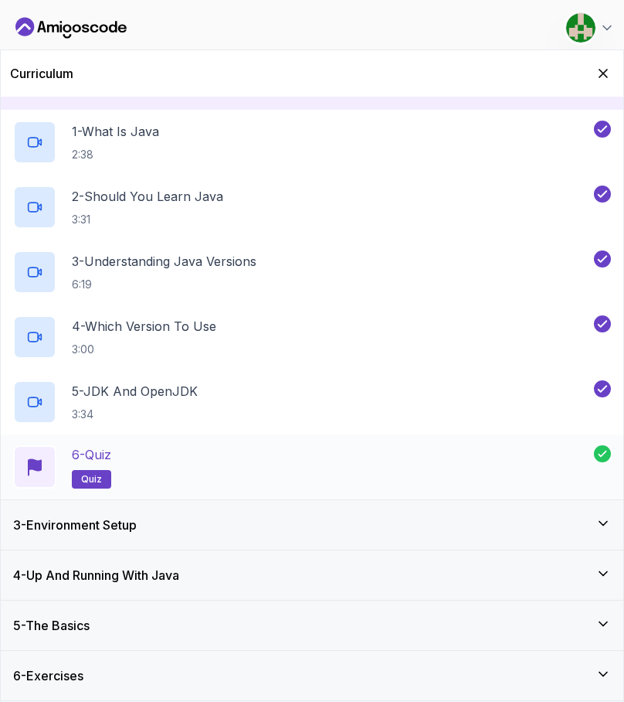
scroll to position [87, 0]
click at [290, 534] on div "3 - Environment Setup" at bounding box center [312, 524] width 623 height 49
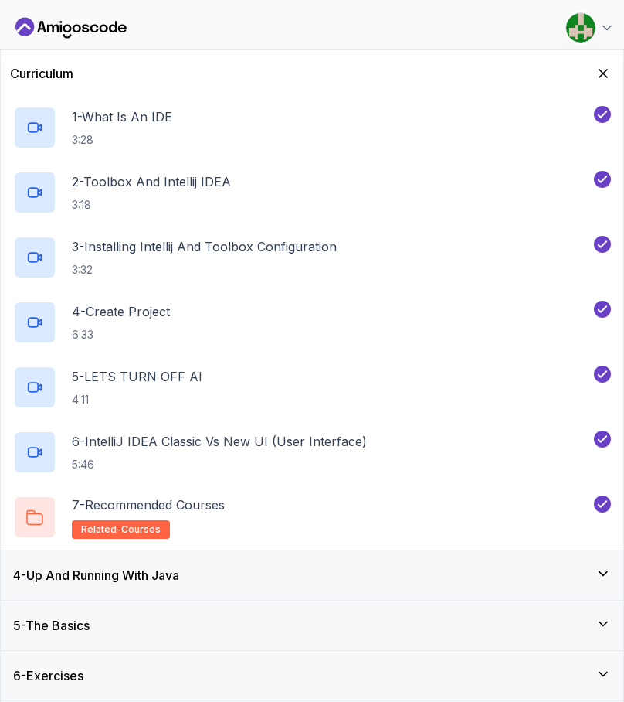
scroll to position [151, 0]
click at [291, 574] on div "4 - Up And Running With Java" at bounding box center [312, 575] width 598 height 19
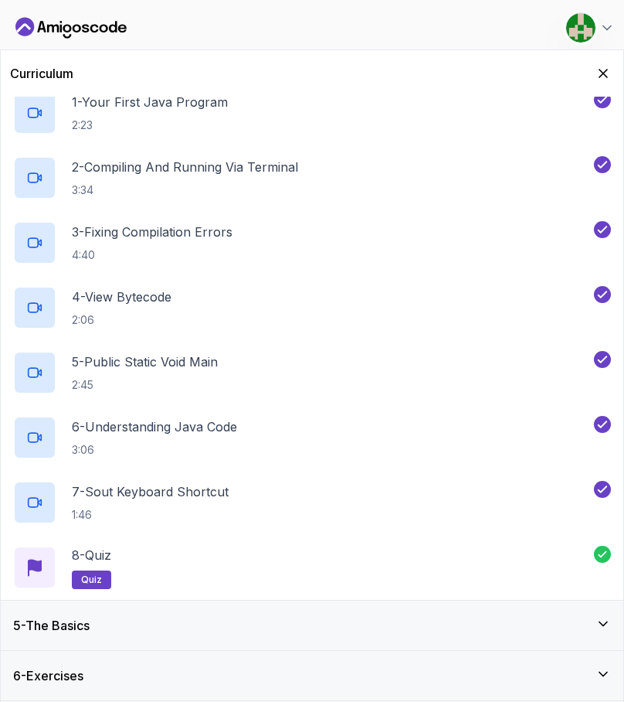
scroll to position [216, 0]
click at [294, 635] on div "5 - The Basics" at bounding box center [312, 624] width 623 height 49
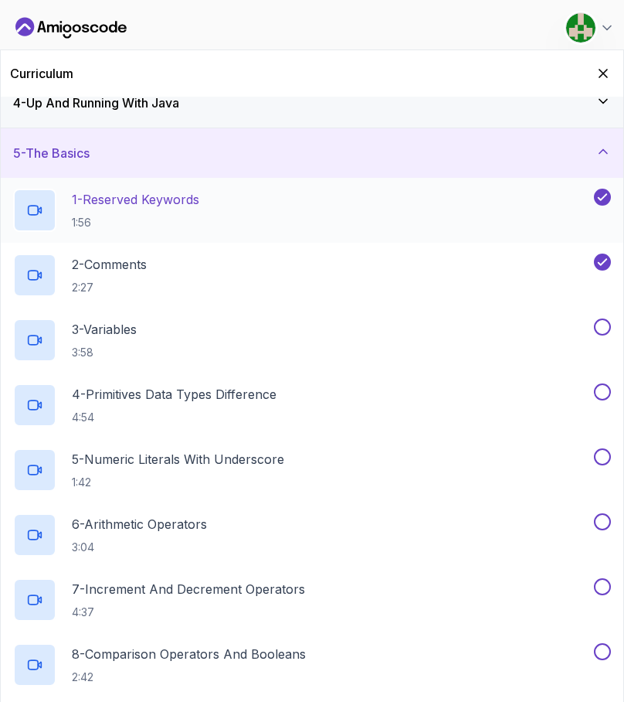
scroll to position [182, 0]
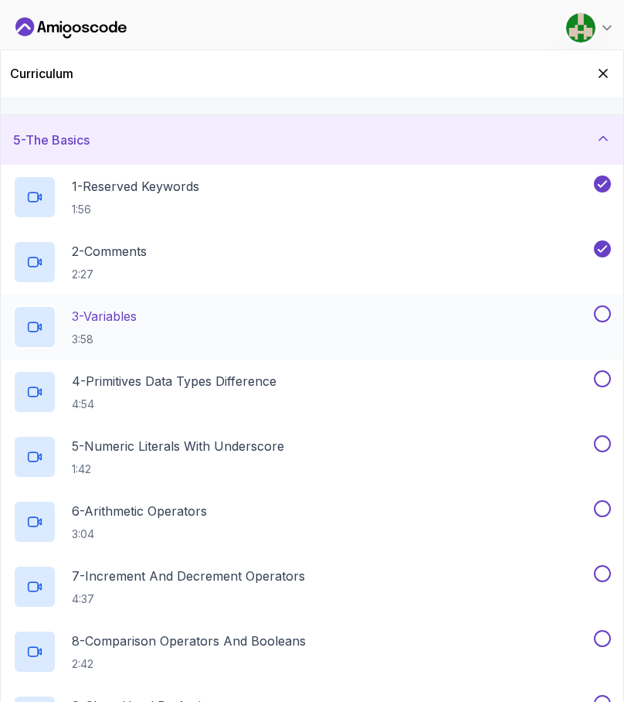
click at [254, 316] on div "3 - Variables 3:58" at bounding box center [302, 326] width 578 height 43
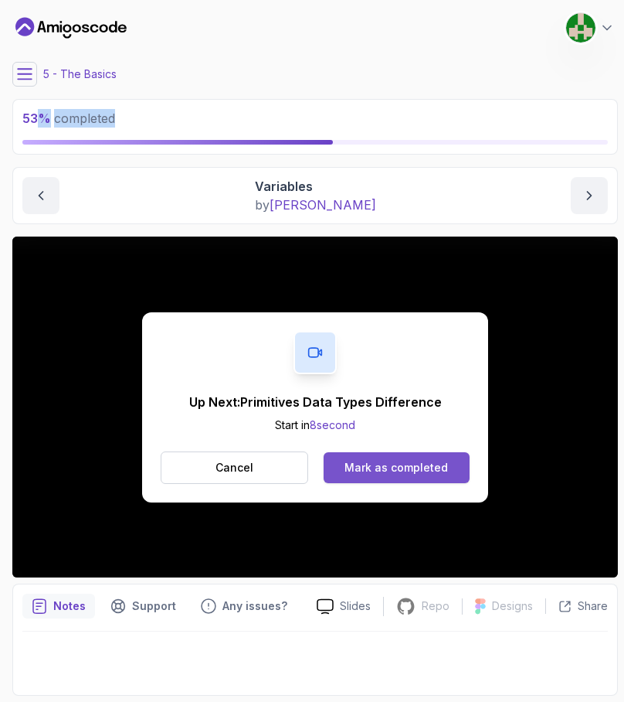
click at [418, 461] on div "Mark as completed" at bounding box center [397, 467] width 104 height 15
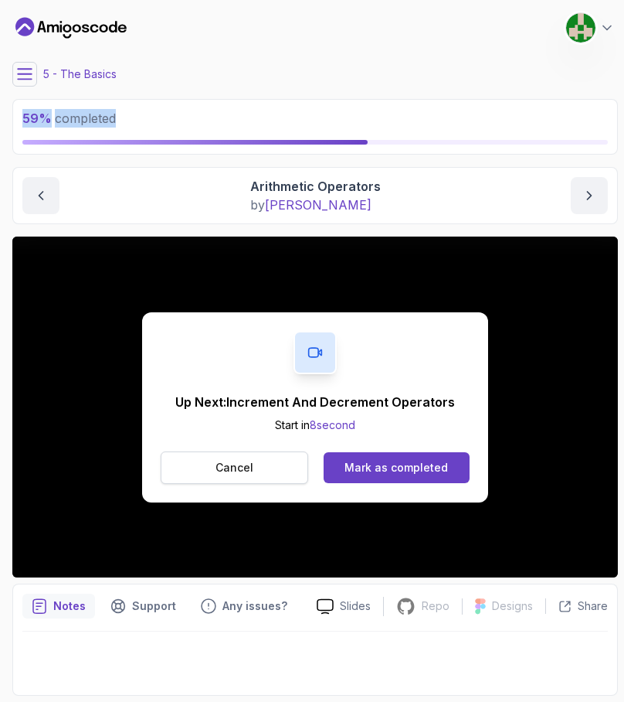
click at [274, 474] on button "Cancel" at bounding box center [235, 467] width 148 height 32
